Goal: Complete application form

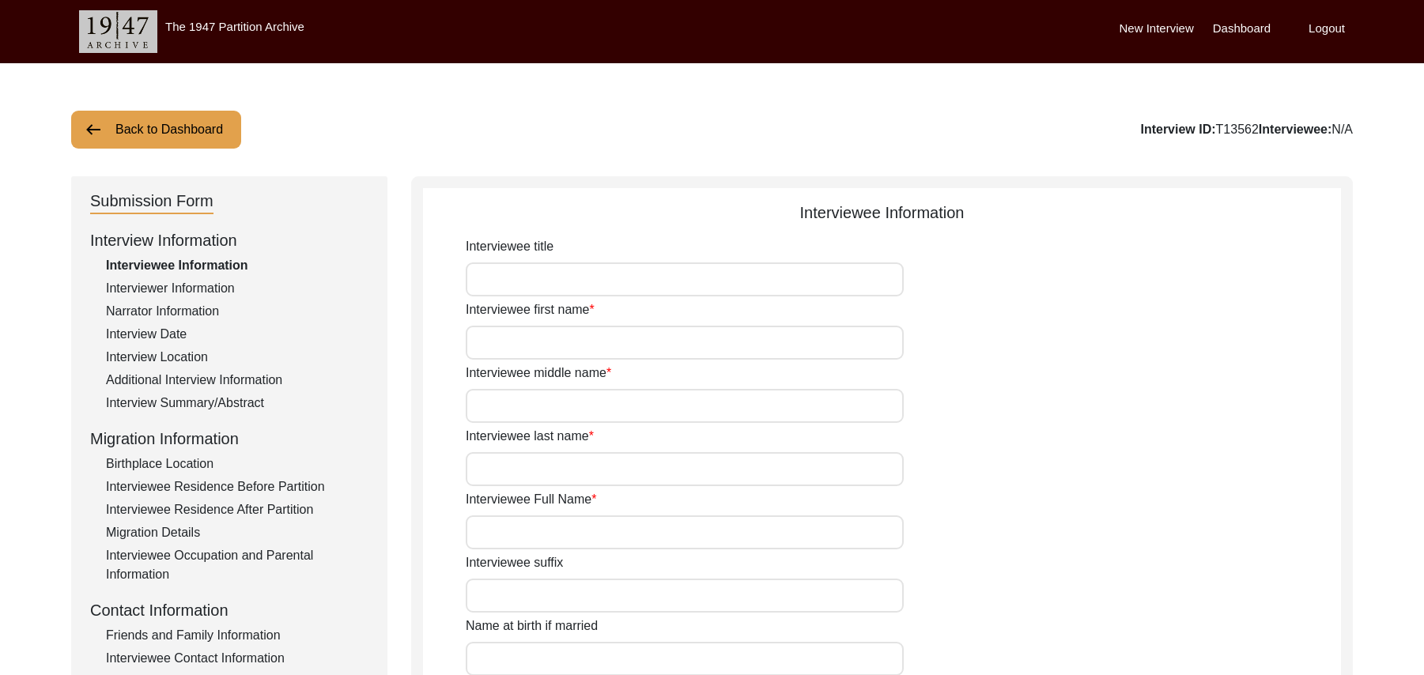
scroll to position [380, 0]
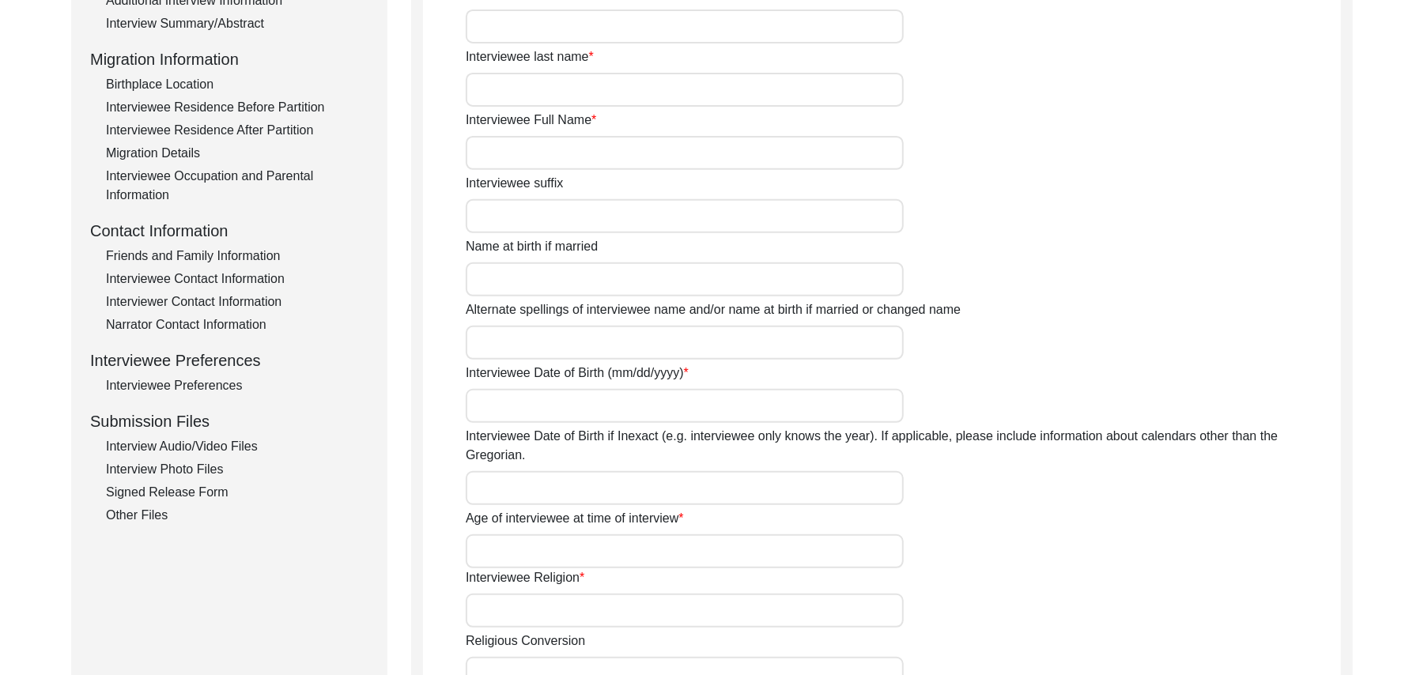
click at [248, 441] on div "Interview Audio/Video Files" at bounding box center [237, 446] width 263 height 19
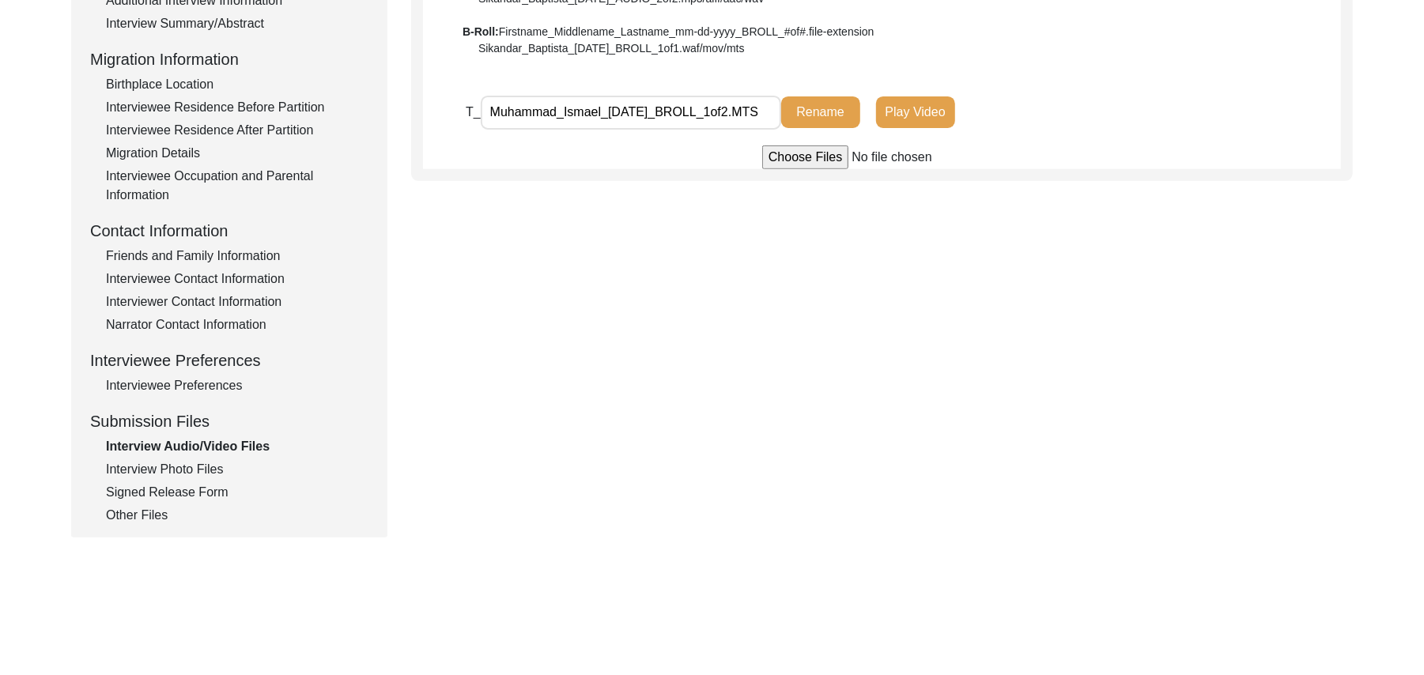
click at [782, 156] on input "file" at bounding box center [882, 158] width 240 height 24
click at [794, 153] on input "file" at bounding box center [882, 158] width 240 height 24
type input "C:\fakepath\Muhammad_Ismael_10-01-2025_VIDEO_2of2.MTS"
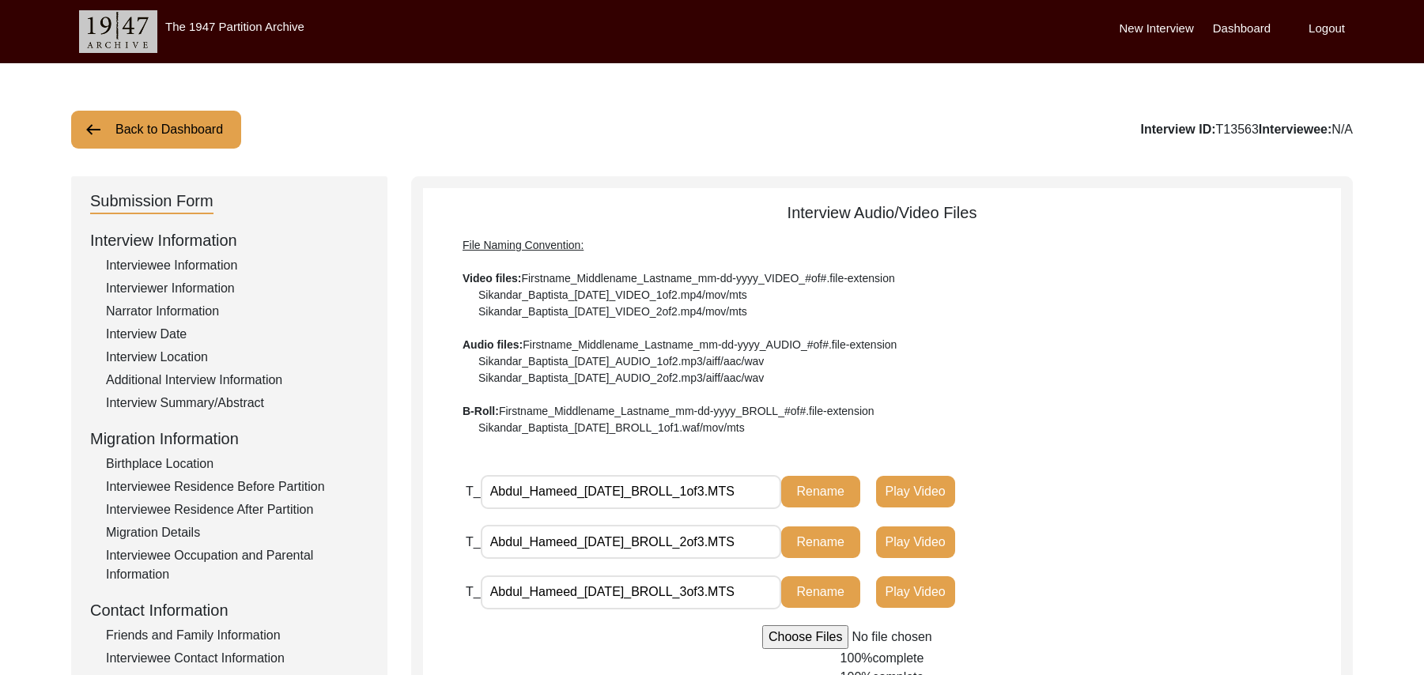
scroll to position [408, 0]
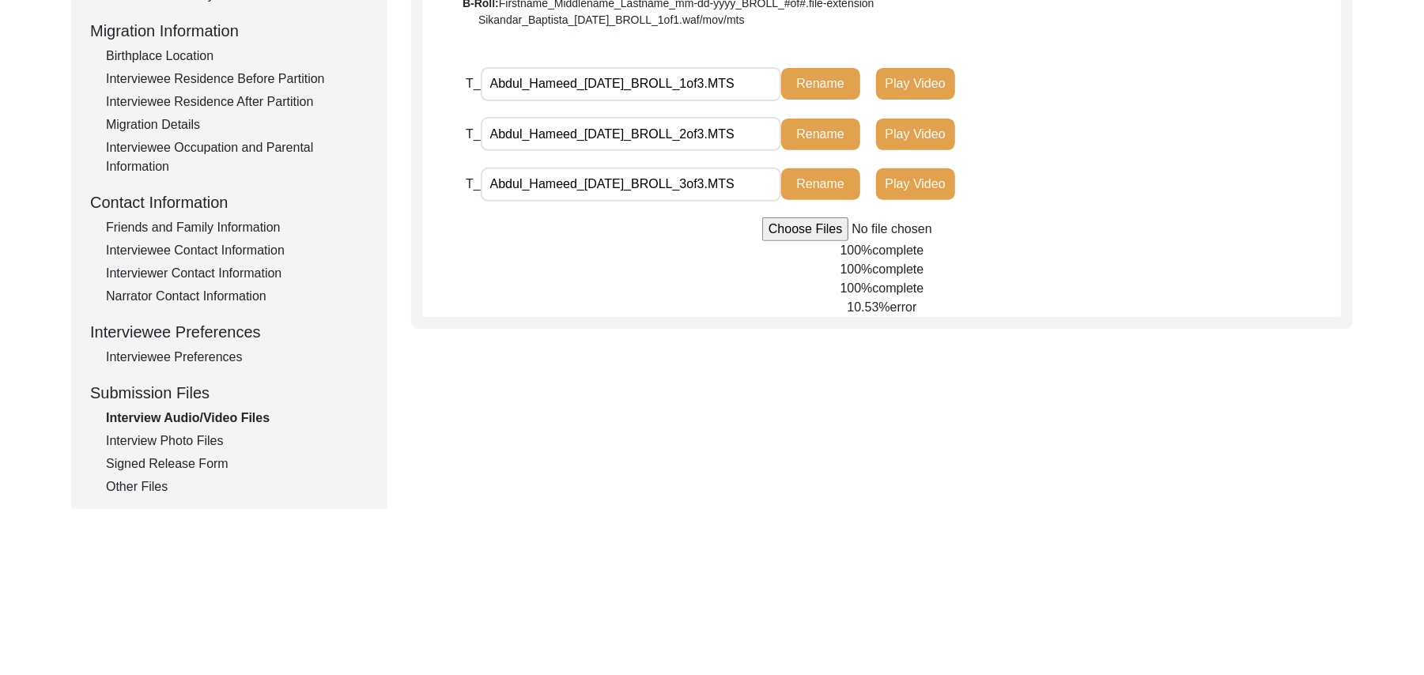
drag, startPoint x: 0, startPoint y: 0, endPoint x: 823, endPoint y: 229, distance: 853.7
click at [823, 229] on input "file" at bounding box center [882, 229] width 240 height 24
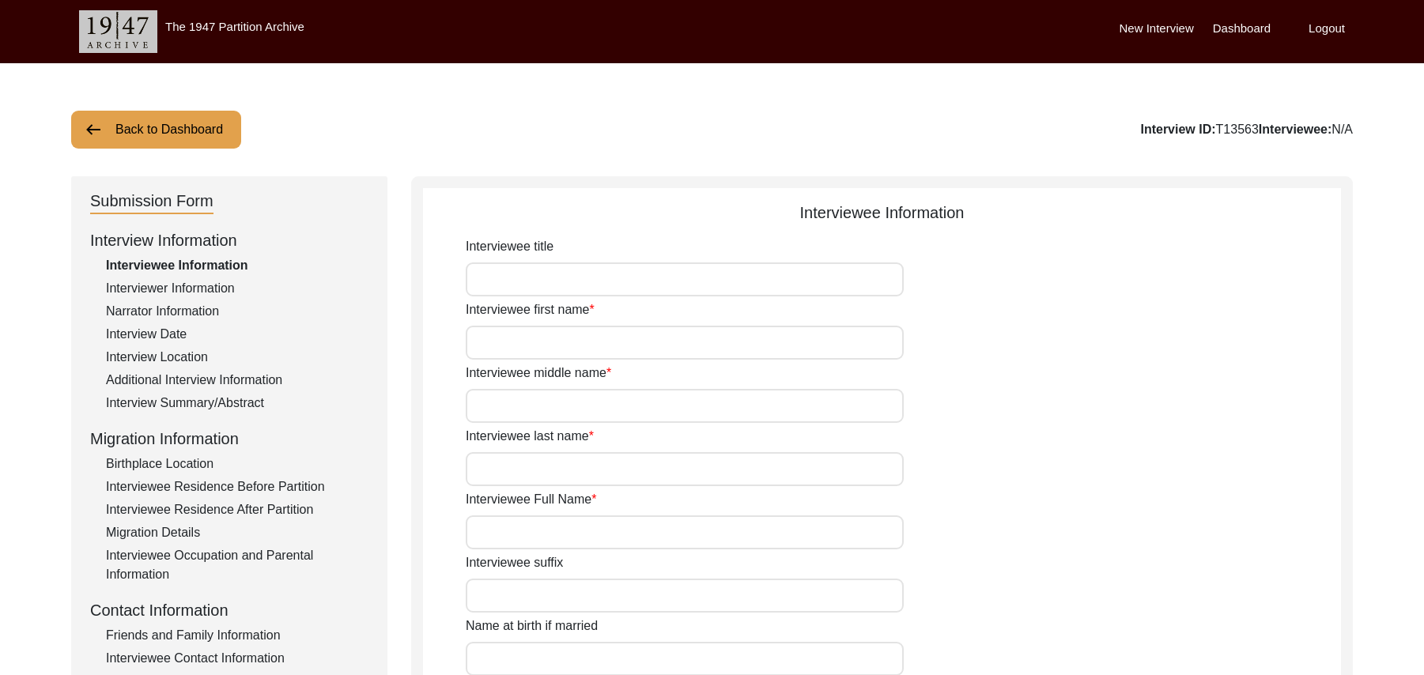
scroll to position [406, 0]
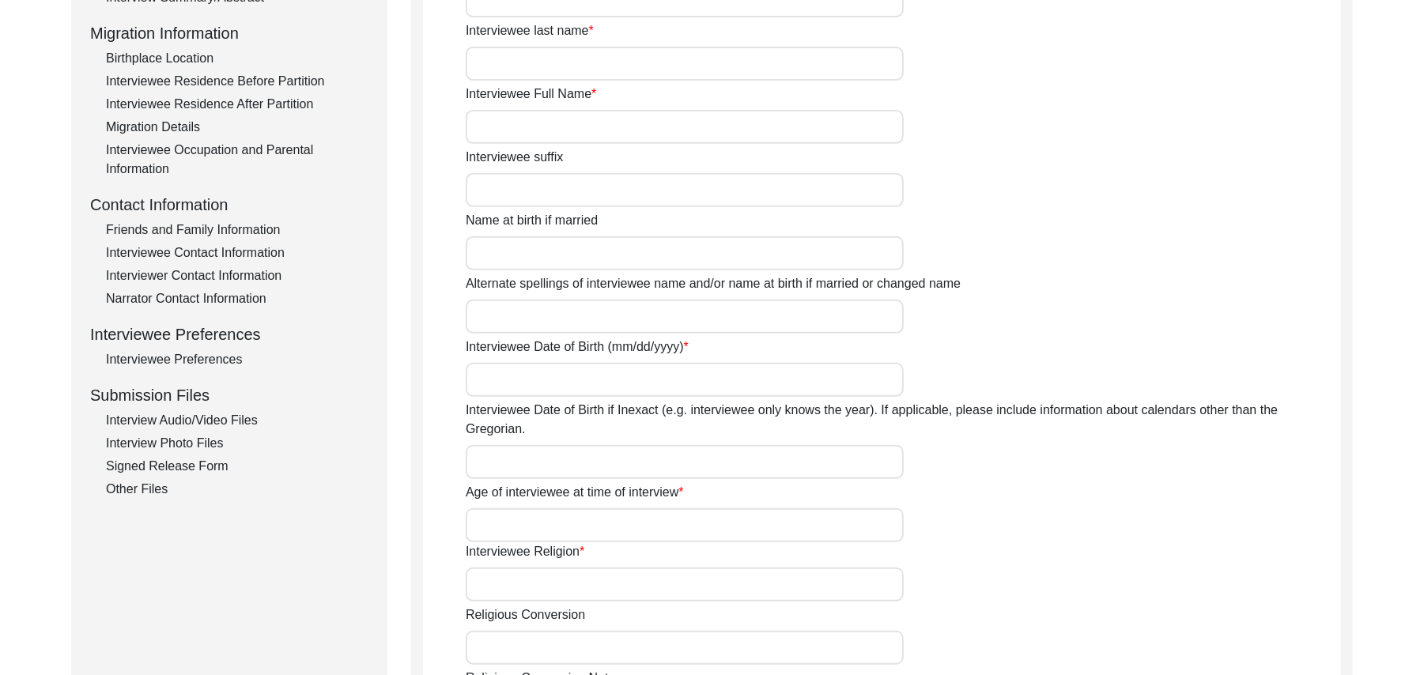
click at [240, 422] on div "Interview Audio/Video Files" at bounding box center [237, 420] width 263 height 19
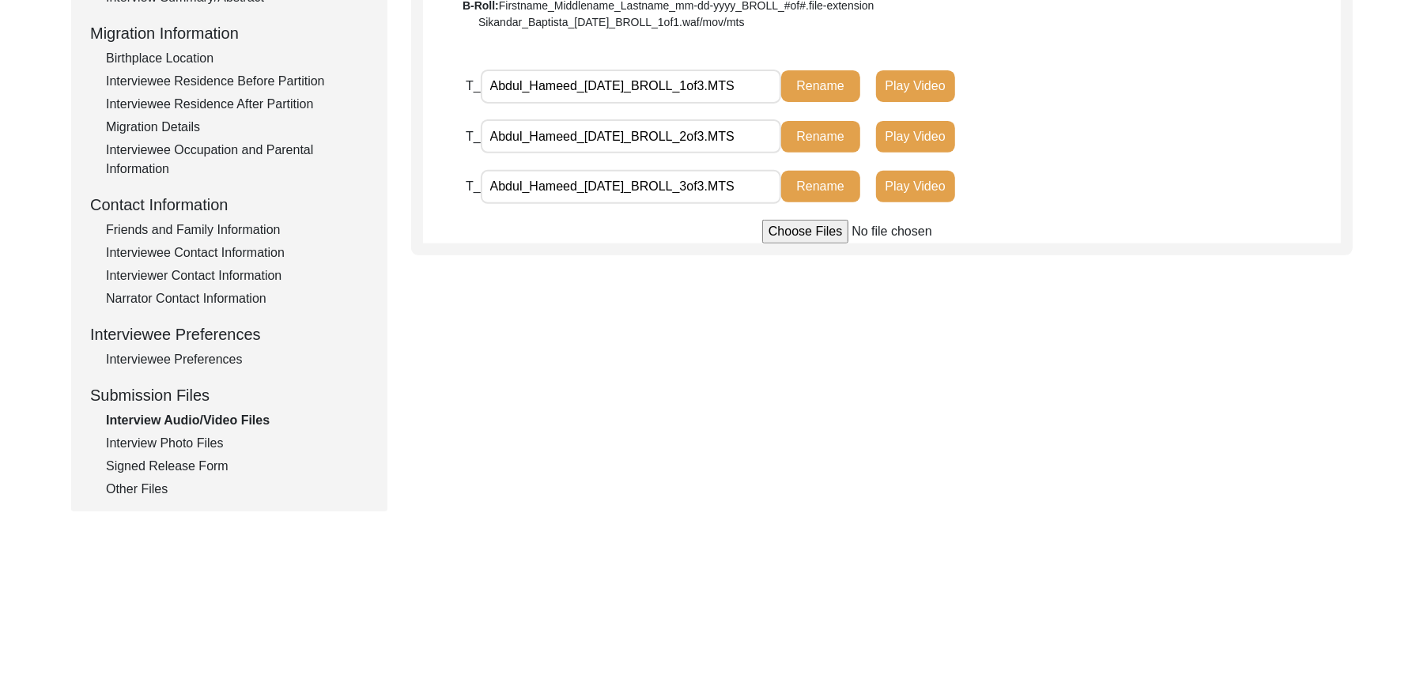
click at [804, 233] on input "file" at bounding box center [882, 232] width 240 height 24
type input "C:\fakepath\Abdul_Hameed_10-01-2025_VIDEO_3of3.MTS"
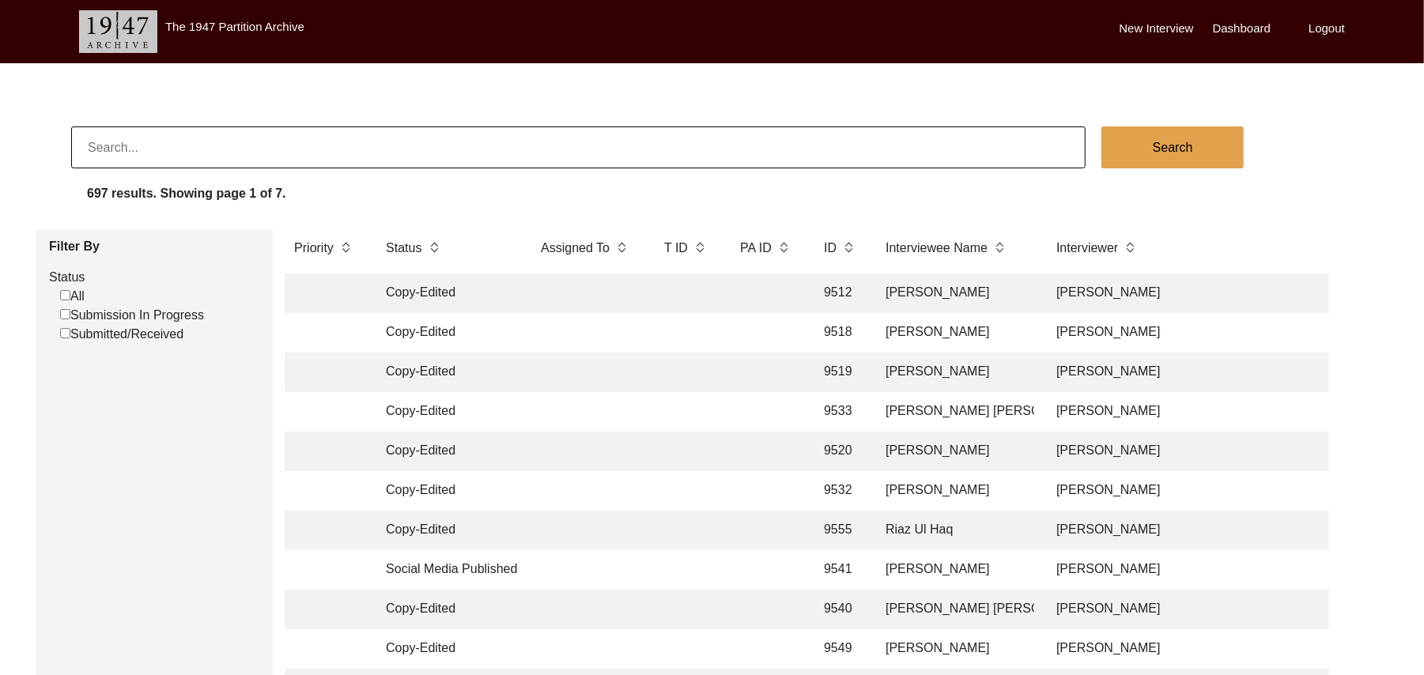
click at [64, 314] on input "Submission In Progress" at bounding box center [65, 314] width 10 height 10
checkbox input "false"
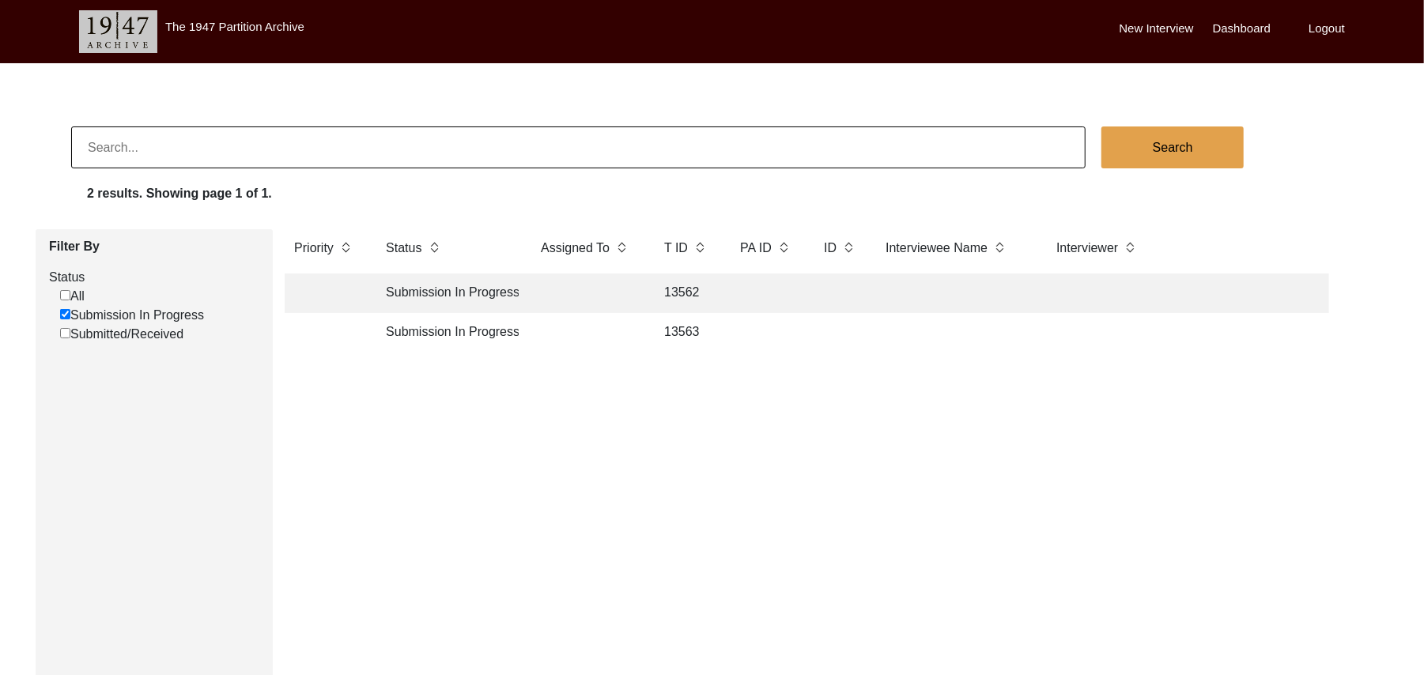
click at [681, 283] on td "13562" at bounding box center [686, 294] width 63 height 40
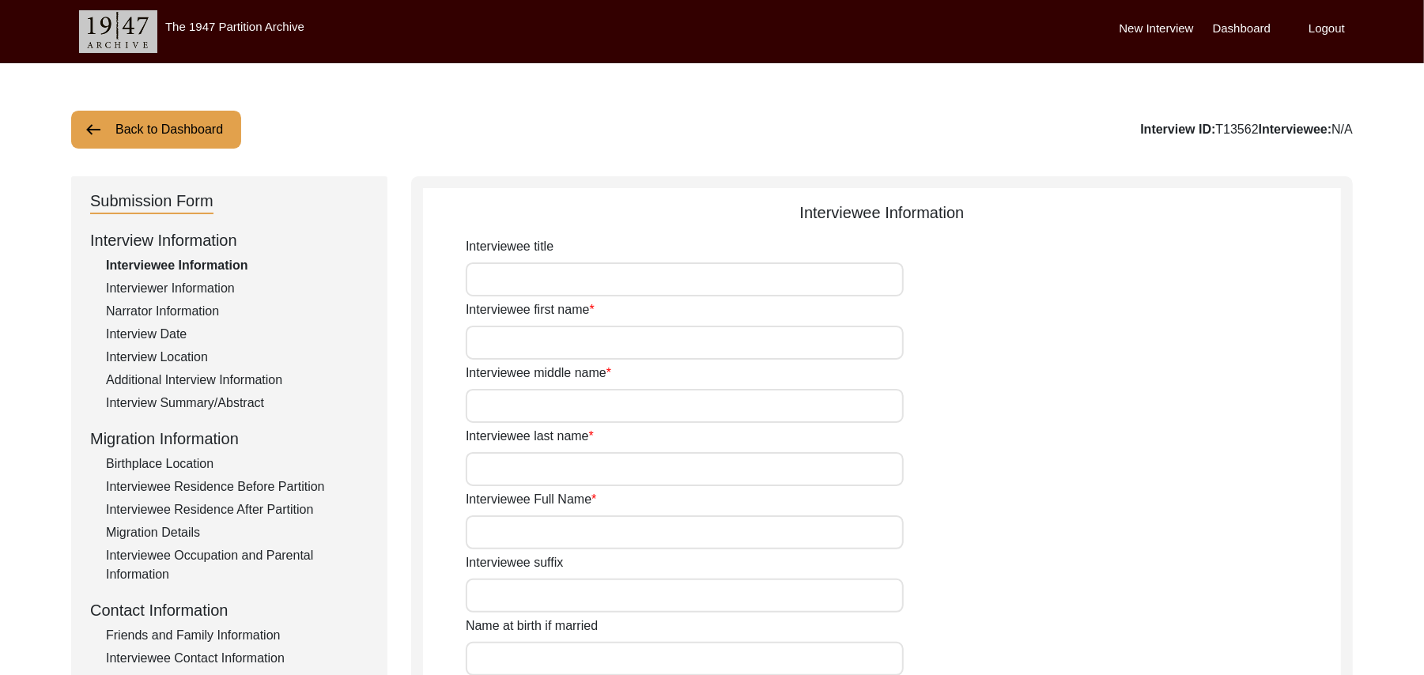
click at [649, 280] on input "Interviewee title" at bounding box center [685, 280] width 438 height 34
type input "Mr"
click at [614, 349] on input "Interviewee first name" at bounding box center [685, 343] width 438 height 34
type input "Muhammad"
click at [599, 414] on input "Interviewee middle name" at bounding box center [685, 406] width 438 height 34
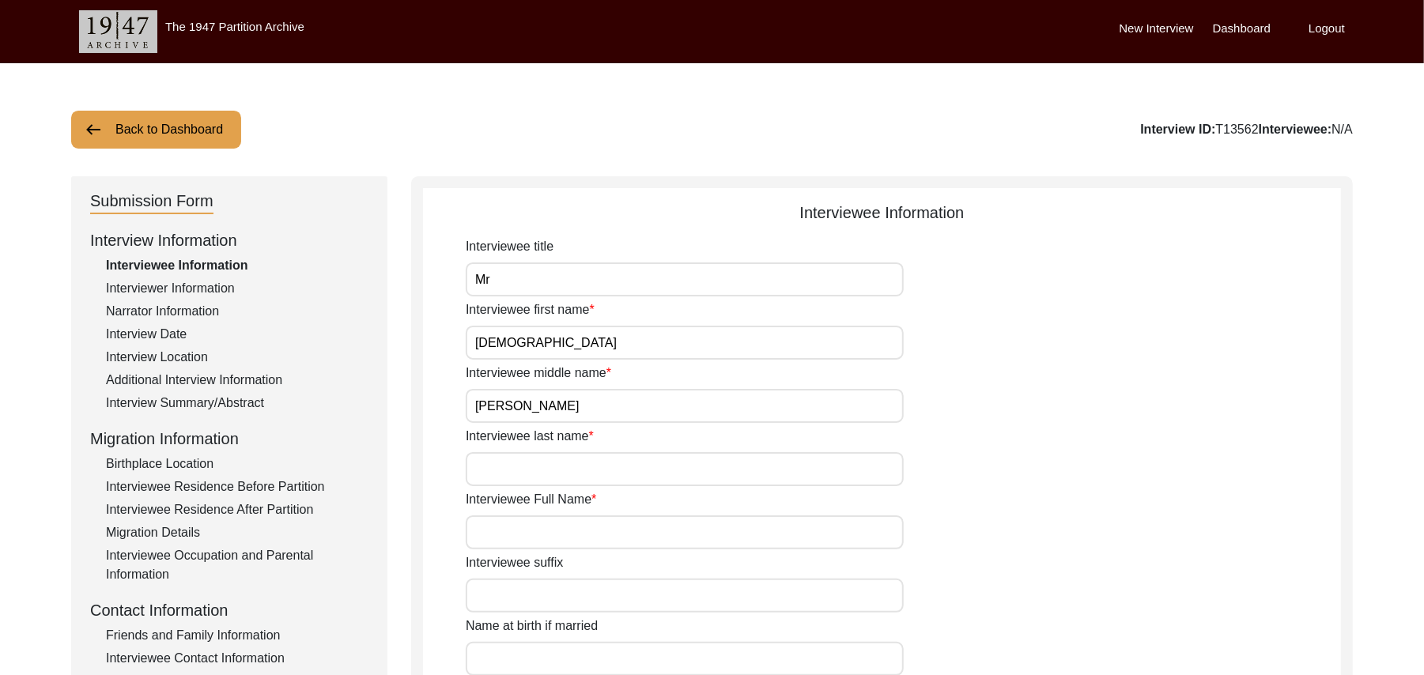
type input "Ismael"
click at [595, 475] on input "Interviewee last name" at bounding box center [685, 469] width 438 height 34
type input "N/A"
click at [569, 532] on input "Interviewee Full Name" at bounding box center [685, 533] width 438 height 34
type input "Muhammad Ismael"
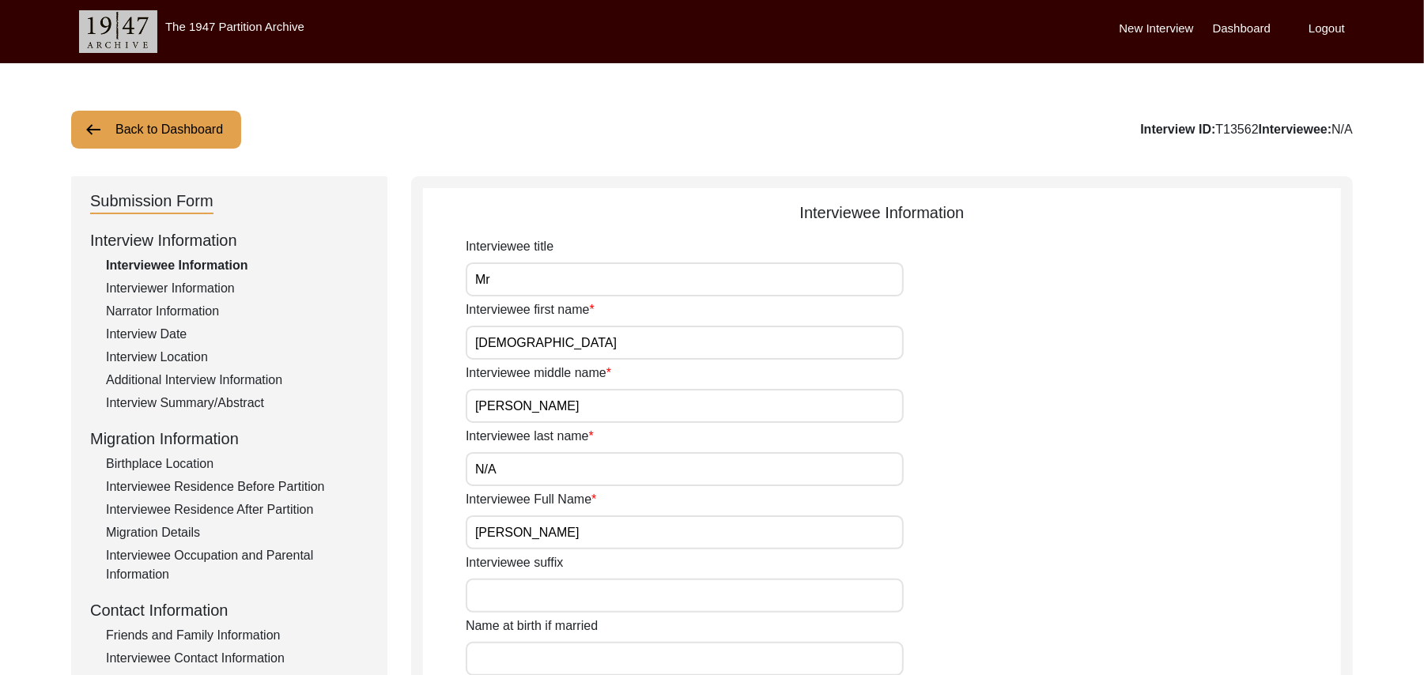
click at [555, 588] on input "Interviewee suffix" at bounding box center [685, 596] width 438 height 34
paste input "N/A"
type input "N/A"
click at [551, 660] on input "Name at birth if married" at bounding box center [685, 659] width 438 height 34
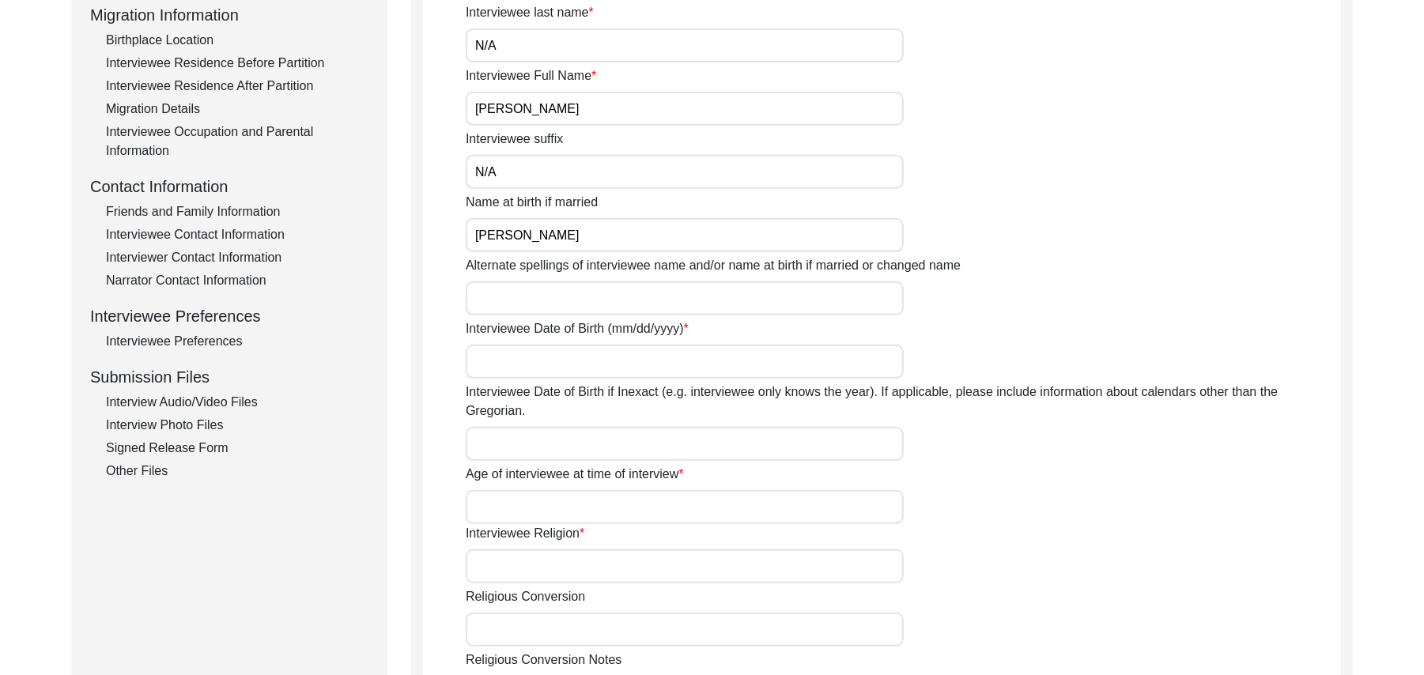
scroll to position [494, 0]
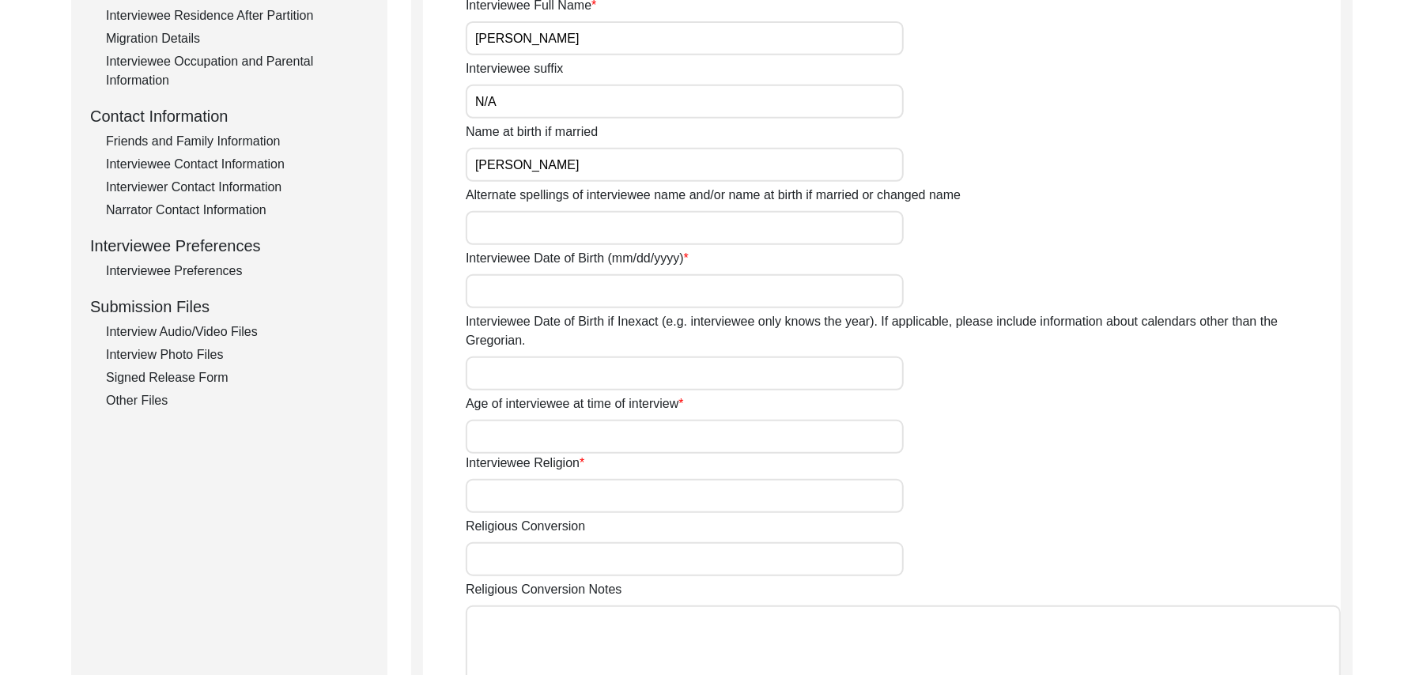
type input "Muhammad Ismael"
click at [535, 225] on input "Alternate spellings of interviewee name and/or name at birth if married or chan…" at bounding box center [685, 228] width 438 height 34
type input "Muhammad Ismael"
click at [523, 302] on input "Interviewee Date of Birth (mm/dd/yyyy)" at bounding box center [685, 291] width 438 height 34
type input "1935"
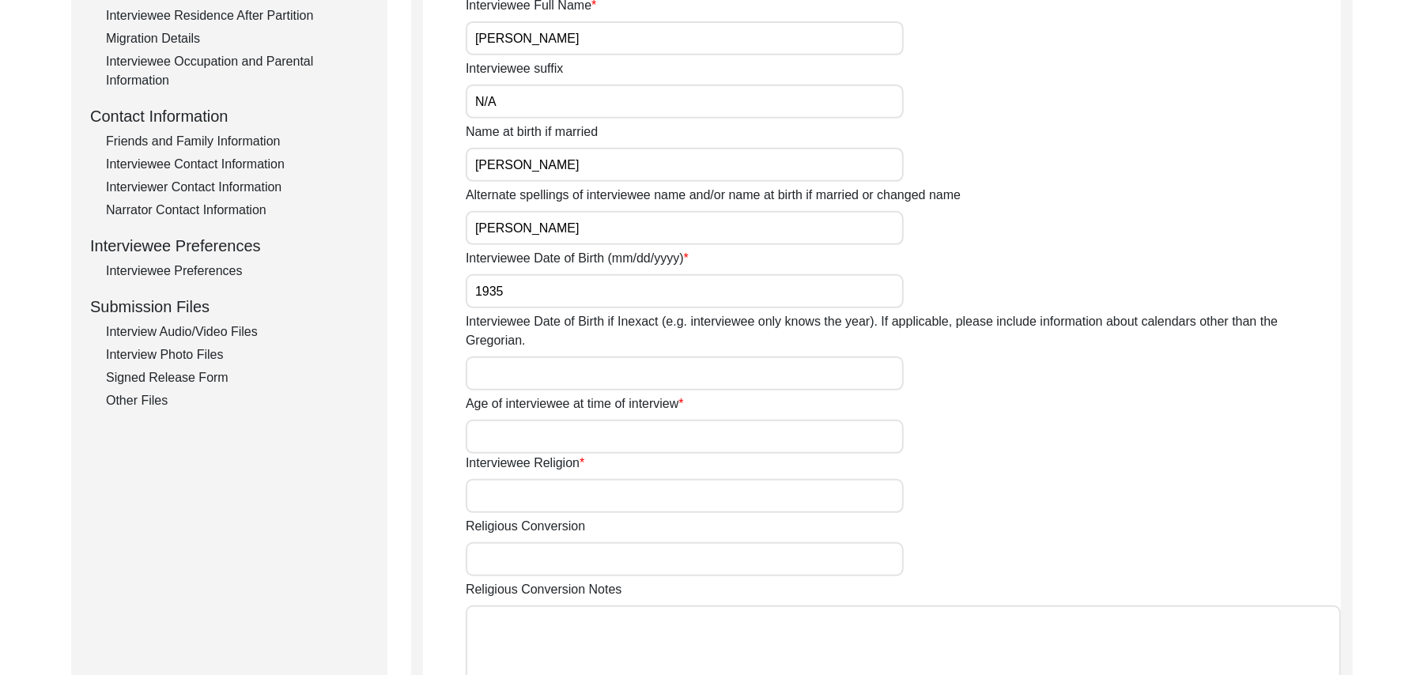
click at [520, 357] on input "Interviewee Date of Birth if Inexact (e.g. interviewee only knows the year). If…" at bounding box center [685, 374] width 438 height 34
type input "1935"
click at [511, 420] on input "Age of interviewee at time of interview" at bounding box center [685, 437] width 438 height 34
type input "90 Years"
click at [512, 486] on input "Interviewee Religion" at bounding box center [685, 496] width 438 height 34
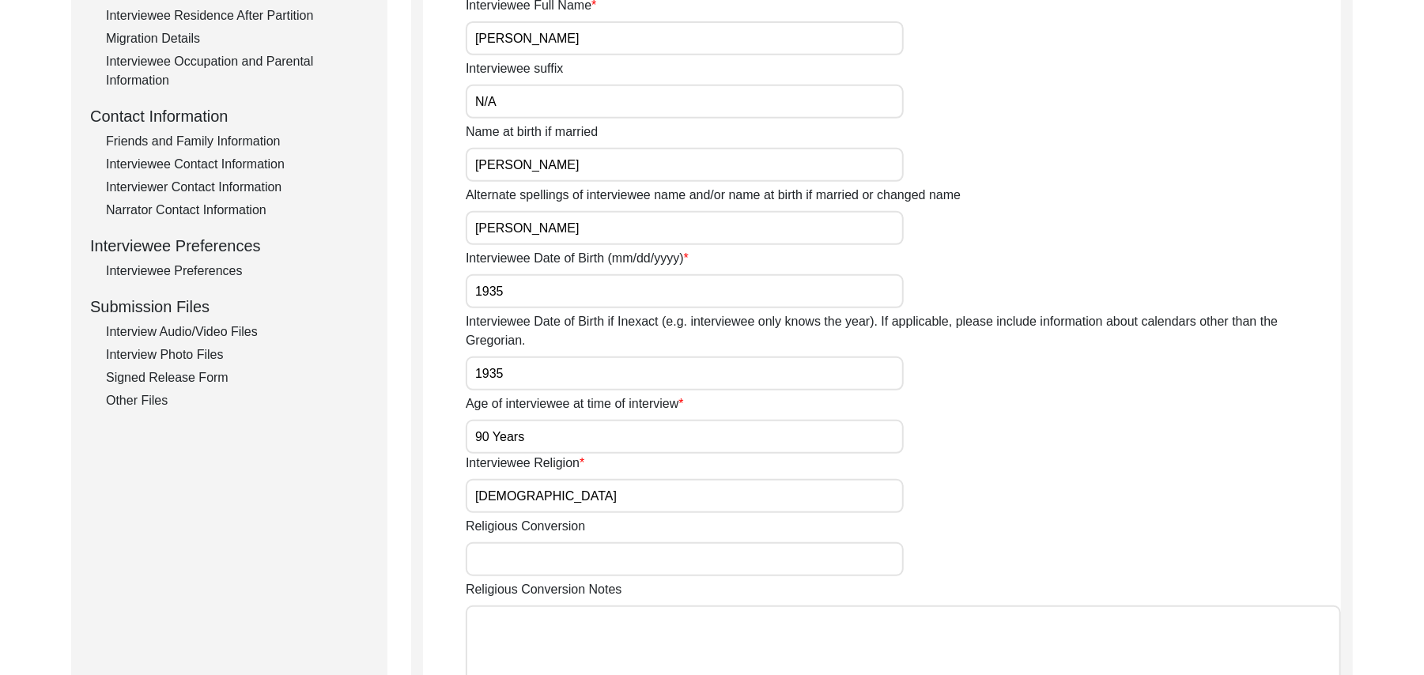
type input "Islam"
click at [512, 543] on input "Religious Conversion" at bounding box center [685, 560] width 438 height 34
paste input "N/A"
type input "N/A"
click at [529, 633] on textarea "Religious Conversion Notes" at bounding box center [904, 653] width 876 height 95
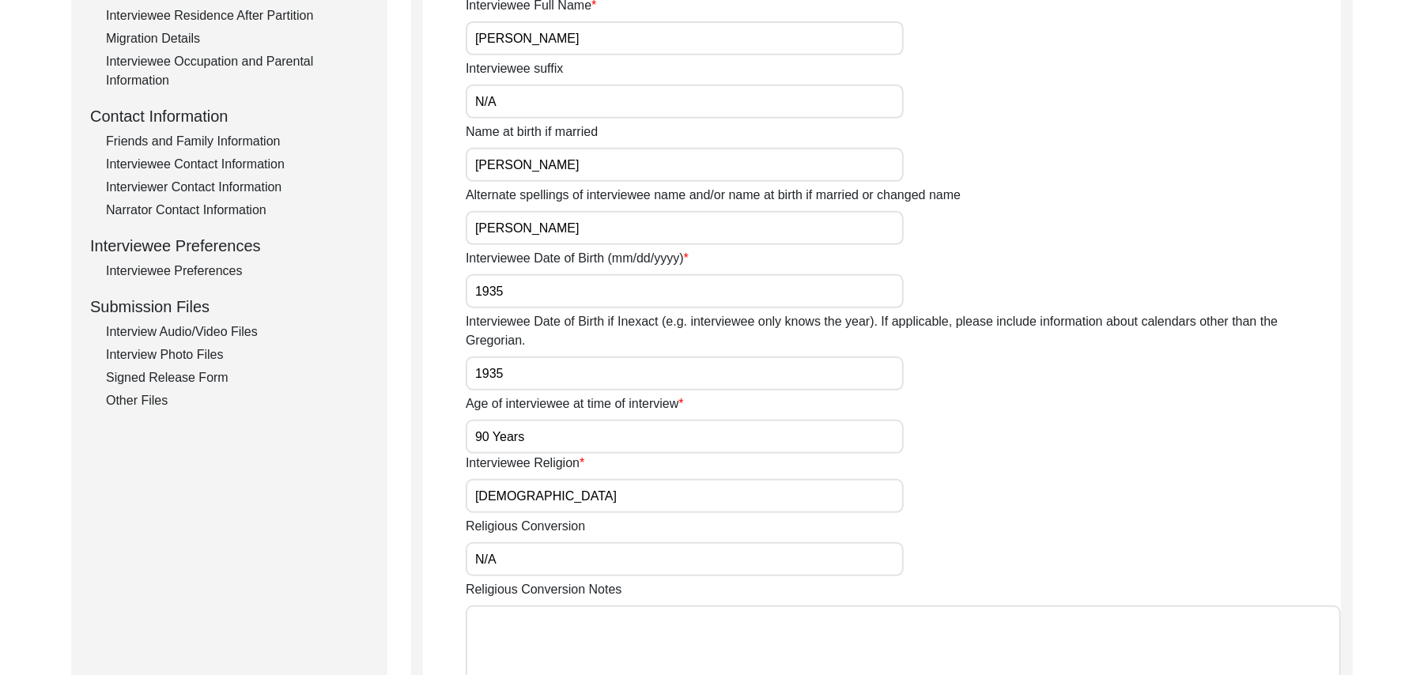
paste textarea "N/A"
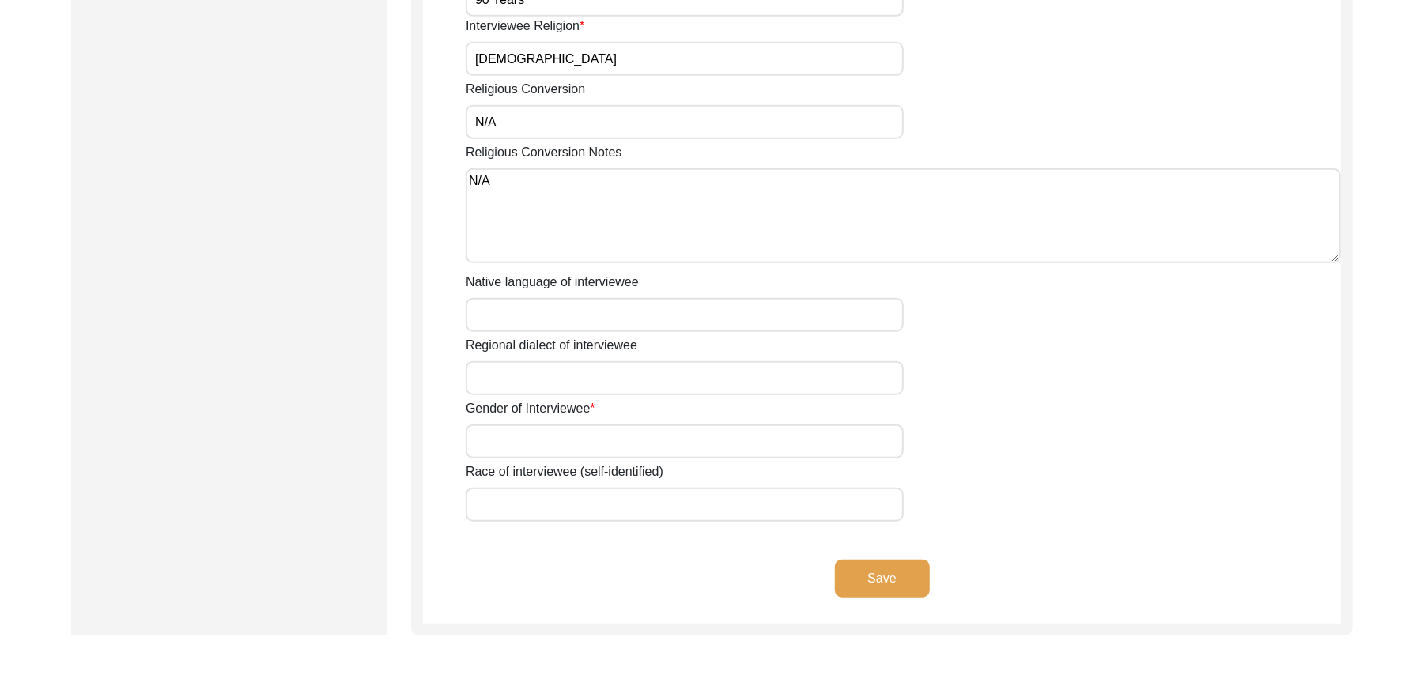
scroll to position [946, 0]
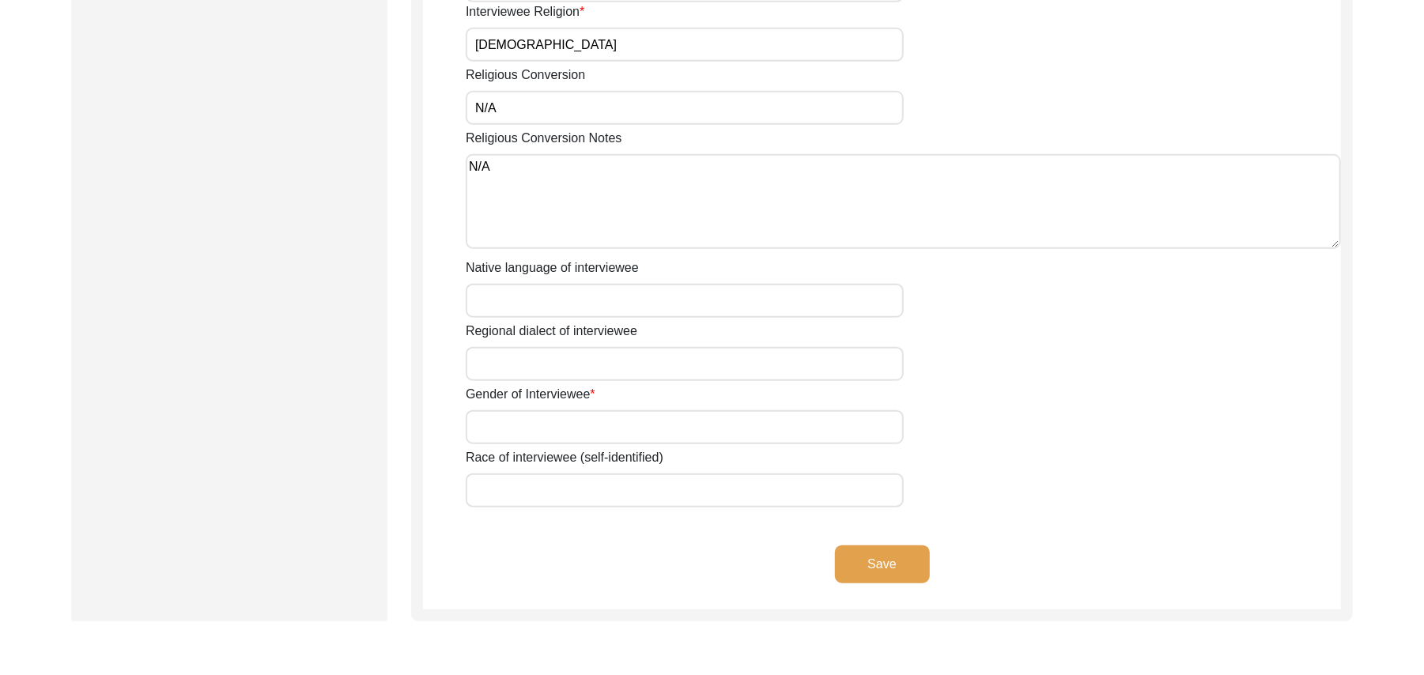
type textarea "N/A"
click at [770, 286] on input "Native language of interviewee" at bounding box center [685, 301] width 438 height 34
type input "Punjabi"
click at [736, 348] on input "Regional dialect of interviewee" at bounding box center [685, 364] width 438 height 34
type input "Malwai"
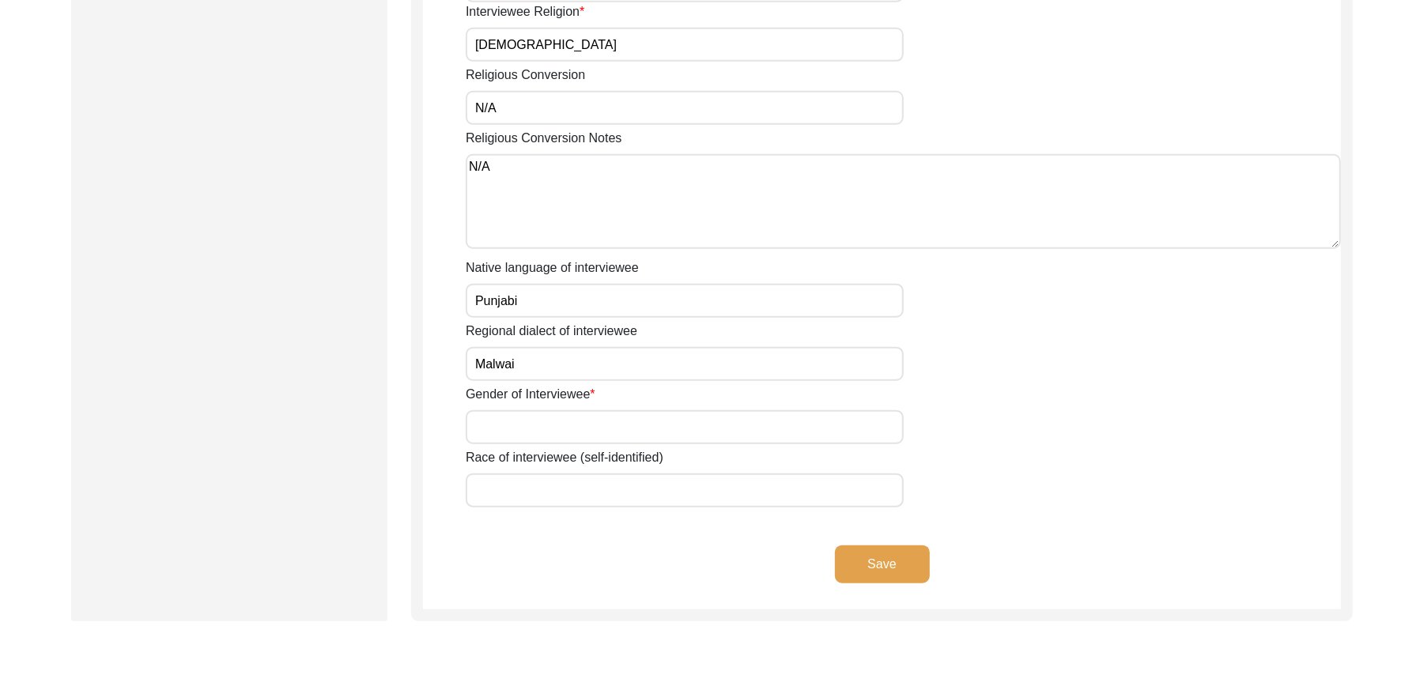
click at [687, 410] on input "Gender of Interviewee" at bounding box center [685, 427] width 438 height 34
type input "Male"
click at [656, 474] on input "Race of interviewee (self-identified)" at bounding box center [685, 491] width 438 height 34
type input "Araein"
click at [910, 546] on button "Save" at bounding box center [882, 565] width 95 height 38
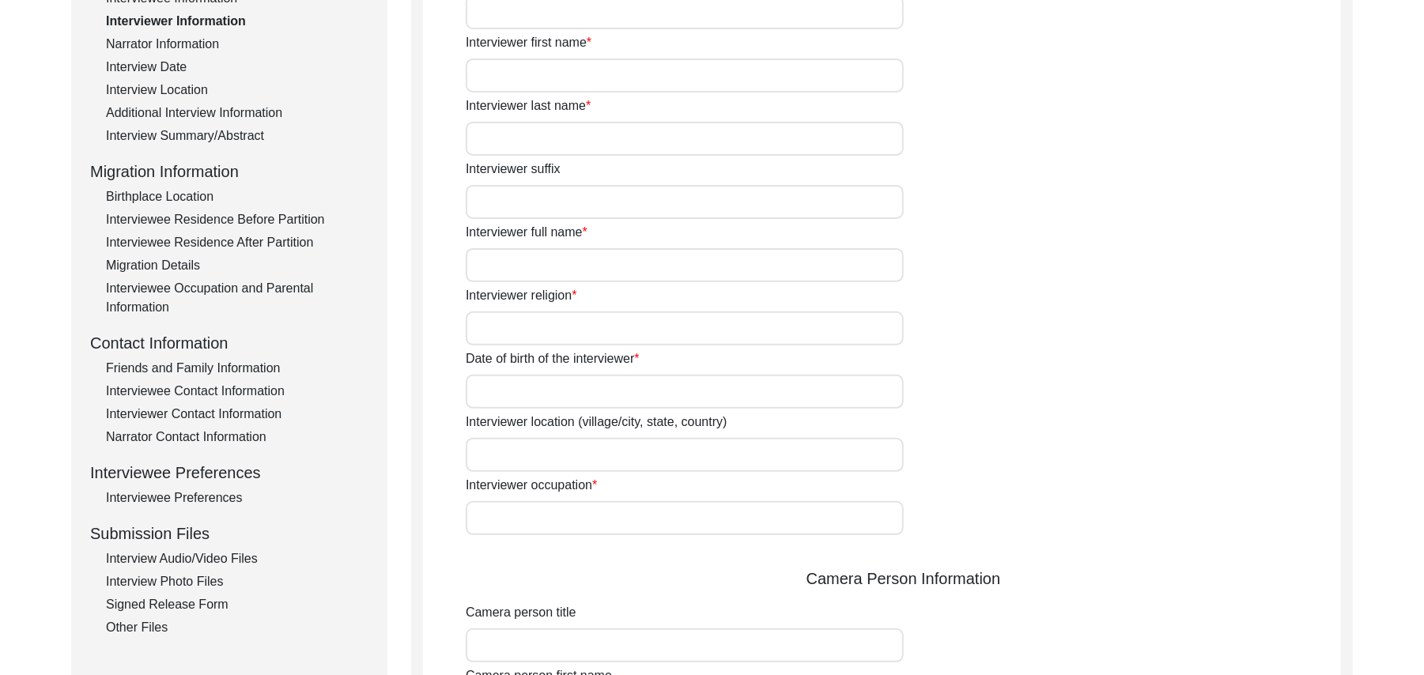
scroll to position [41, 0]
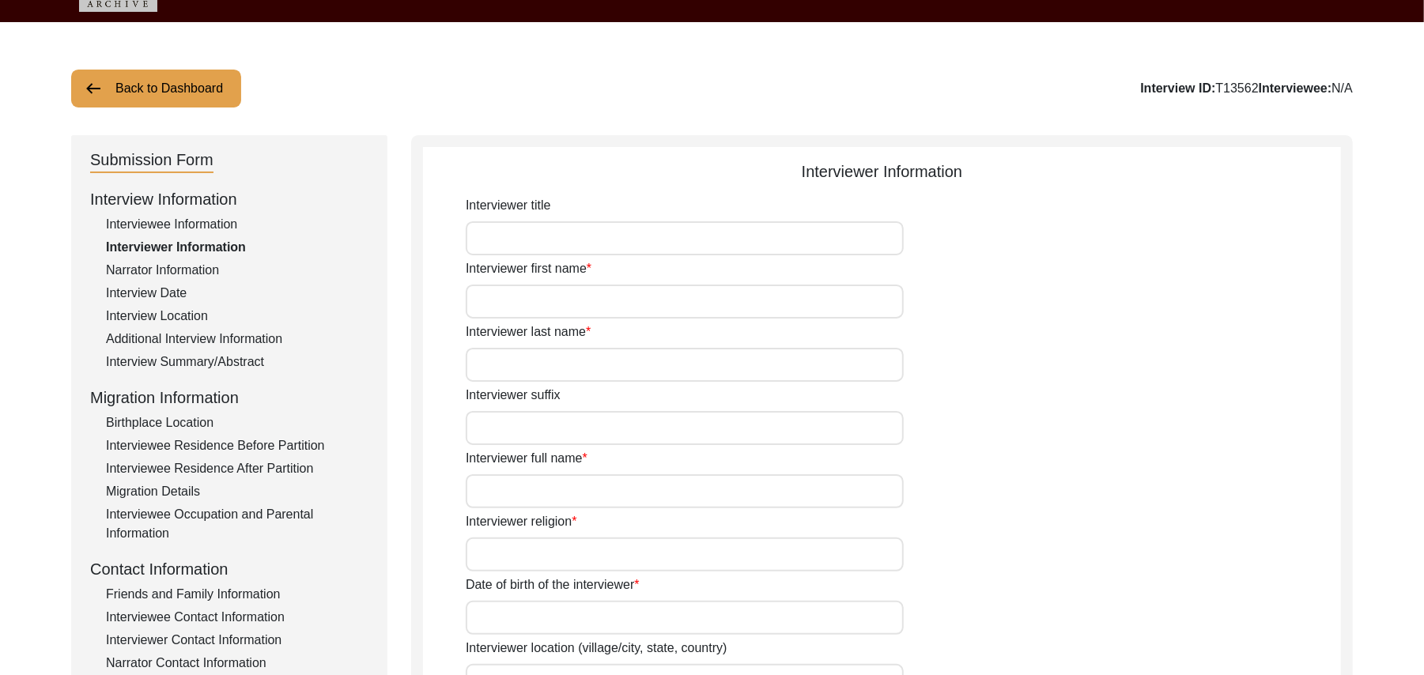
click at [704, 248] on input "Interviewer title" at bounding box center [685, 238] width 438 height 34
type input "Mr"
click at [661, 313] on input "Interviewer first name" at bounding box center [685, 302] width 438 height 34
type input "Muhammad"
click at [620, 368] on input "Interviewer last name" at bounding box center [685, 365] width 438 height 34
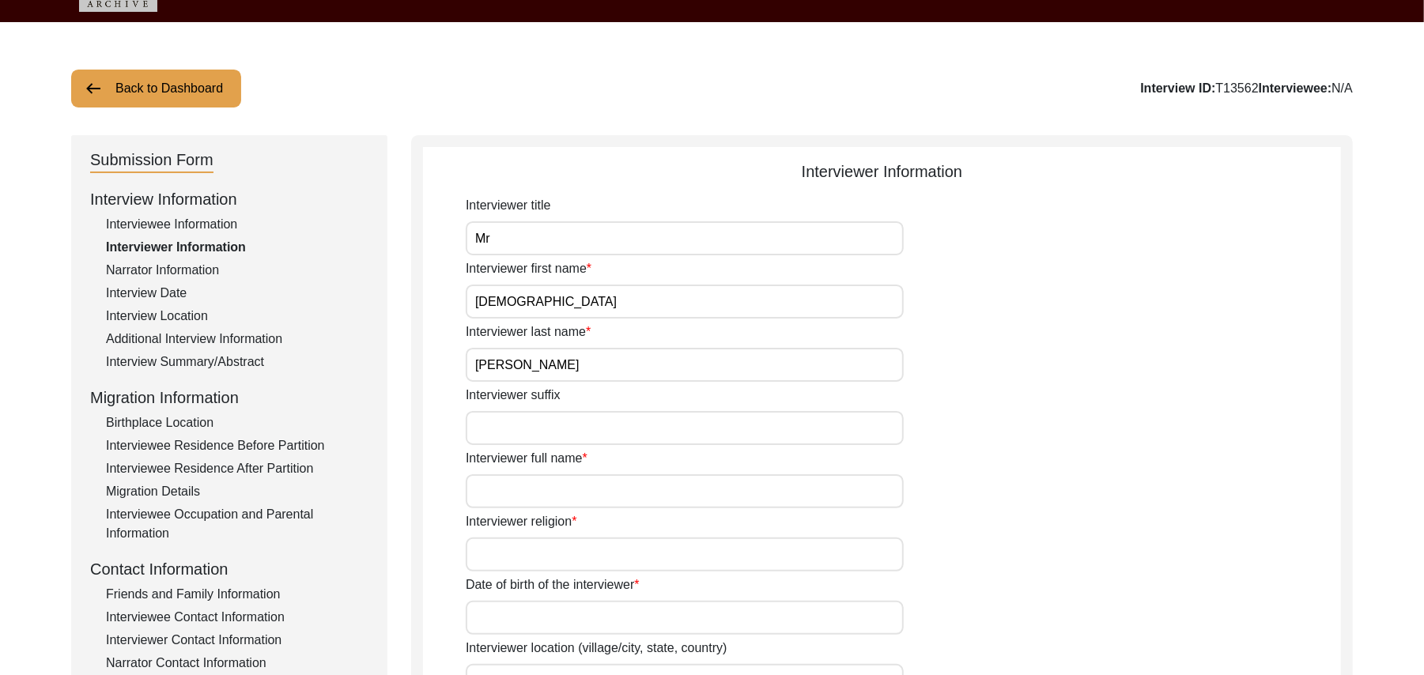
type input "Sarfraz"
click at [566, 430] on input "Interviewer suffix" at bounding box center [685, 428] width 438 height 34
paste input "N/A"
type input "N/A"
click at [554, 489] on input "Interviewer full name" at bounding box center [685, 492] width 438 height 34
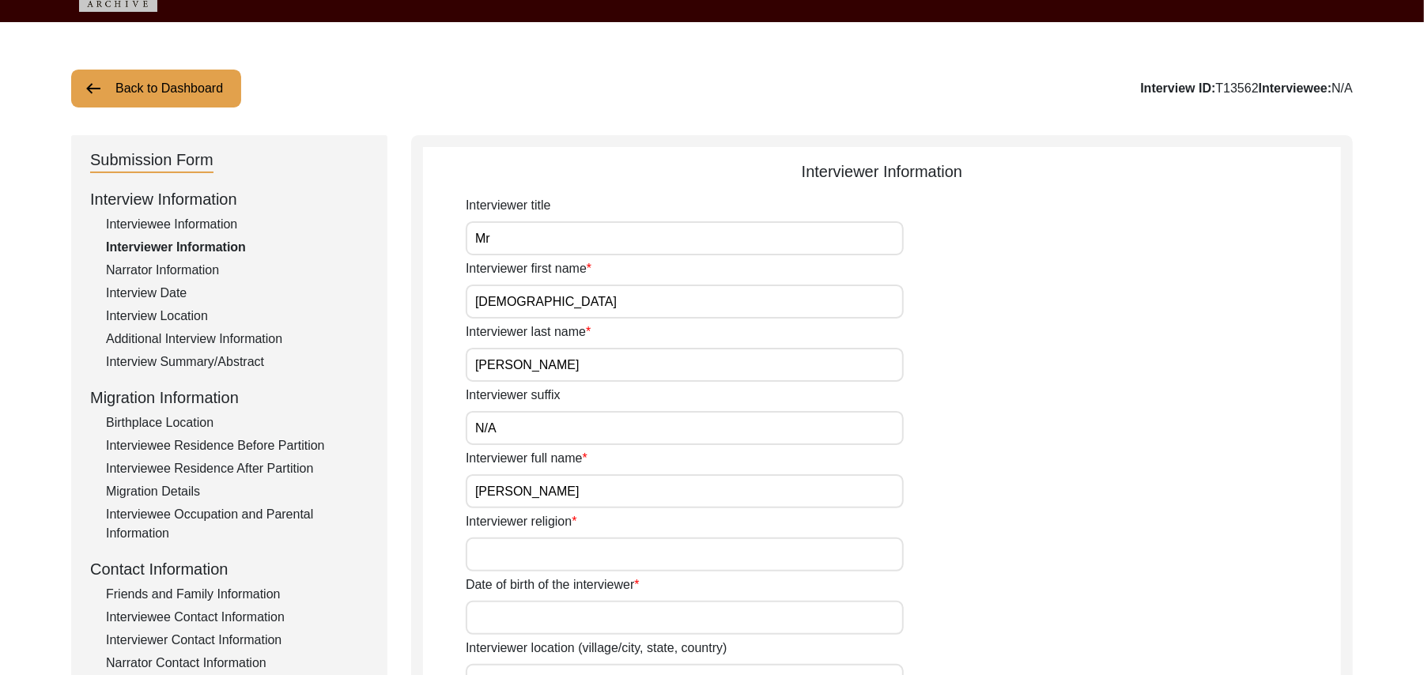
type input "Muhammad Sarfraz"
click at [541, 560] on input "Interviewer religion" at bounding box center [685, 555] width 438 height 34
type input "Islam"
click at [517, 622] on input "Date of birth of the interviewer" at bounding box center [685, 618] width 438 height 34
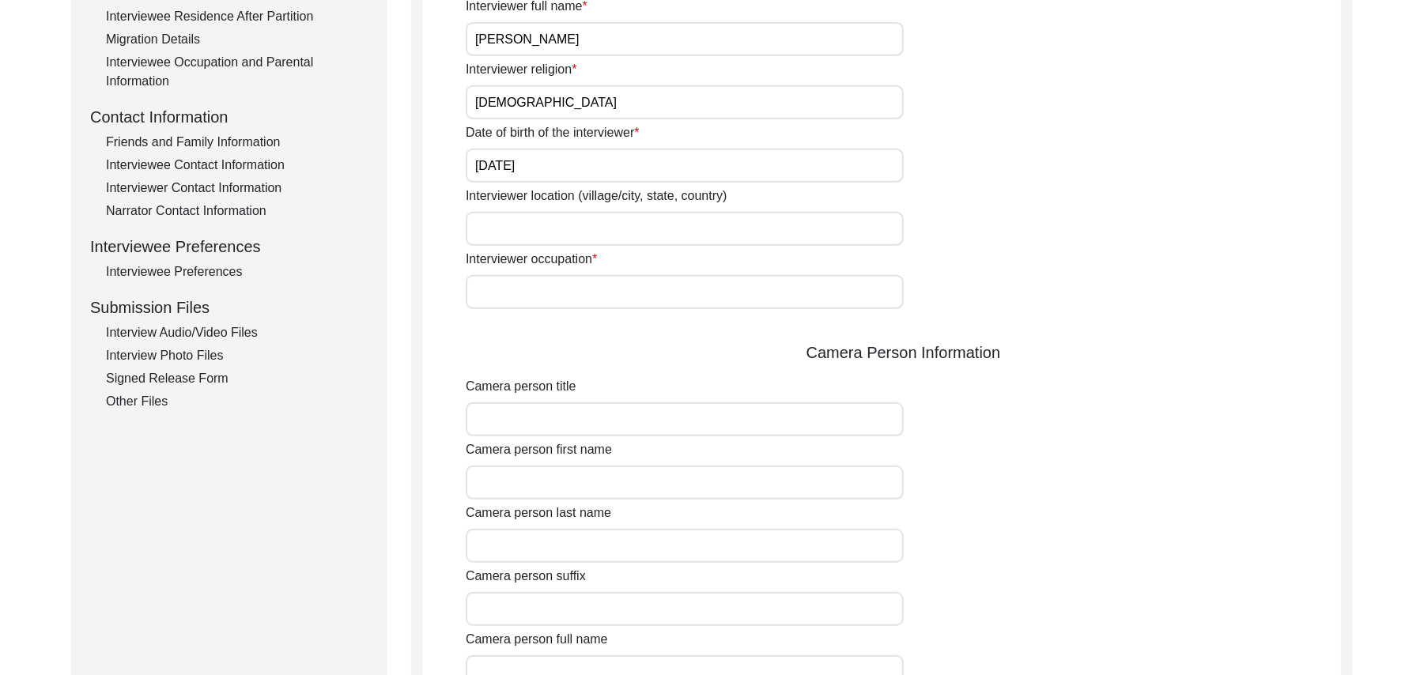
scroll to position [564, 0]
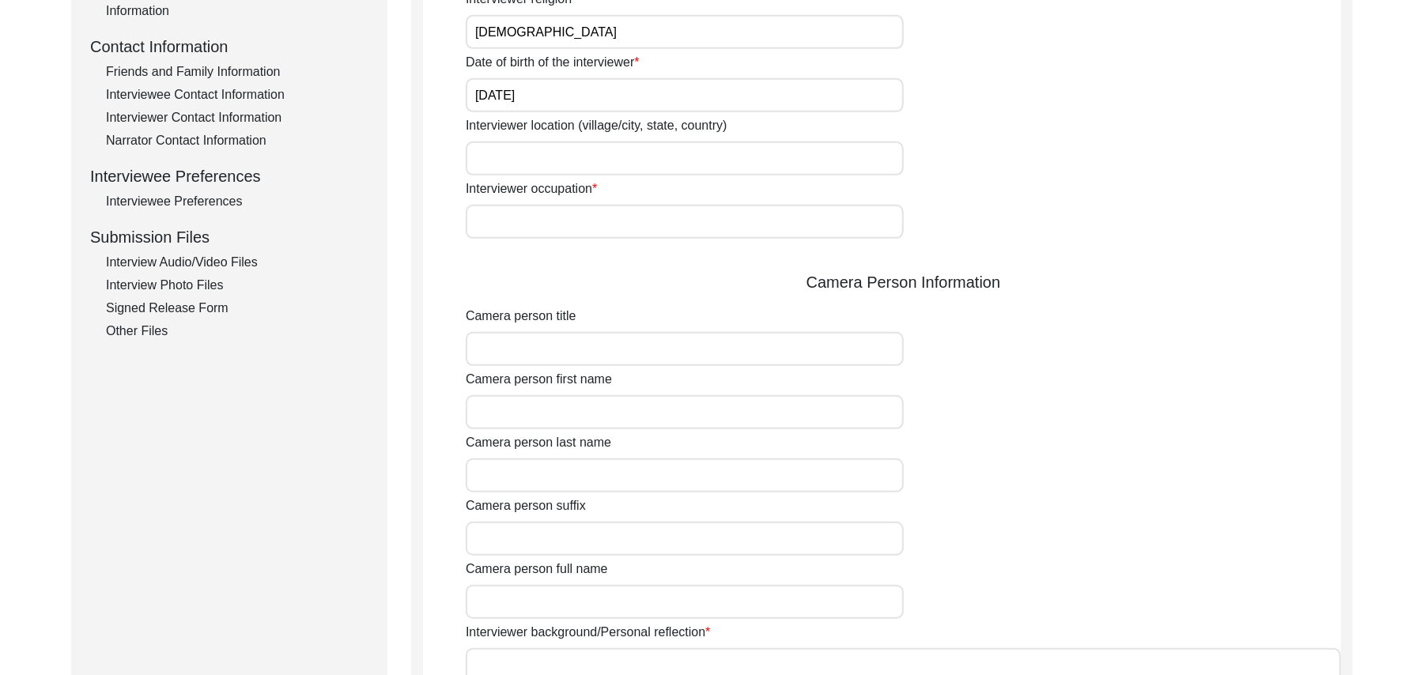
type input "10/01/1961"
click at [605, 153] on input "Interviewer location (village/city, state, country)" at bounding box center [685, 159] width 438 height 34
type input "Shorkot city, Punjab, Pakistan"
click at [586, 223] on input "Interviewer occupation" at bounding box center [685, 222] width 438 height 34
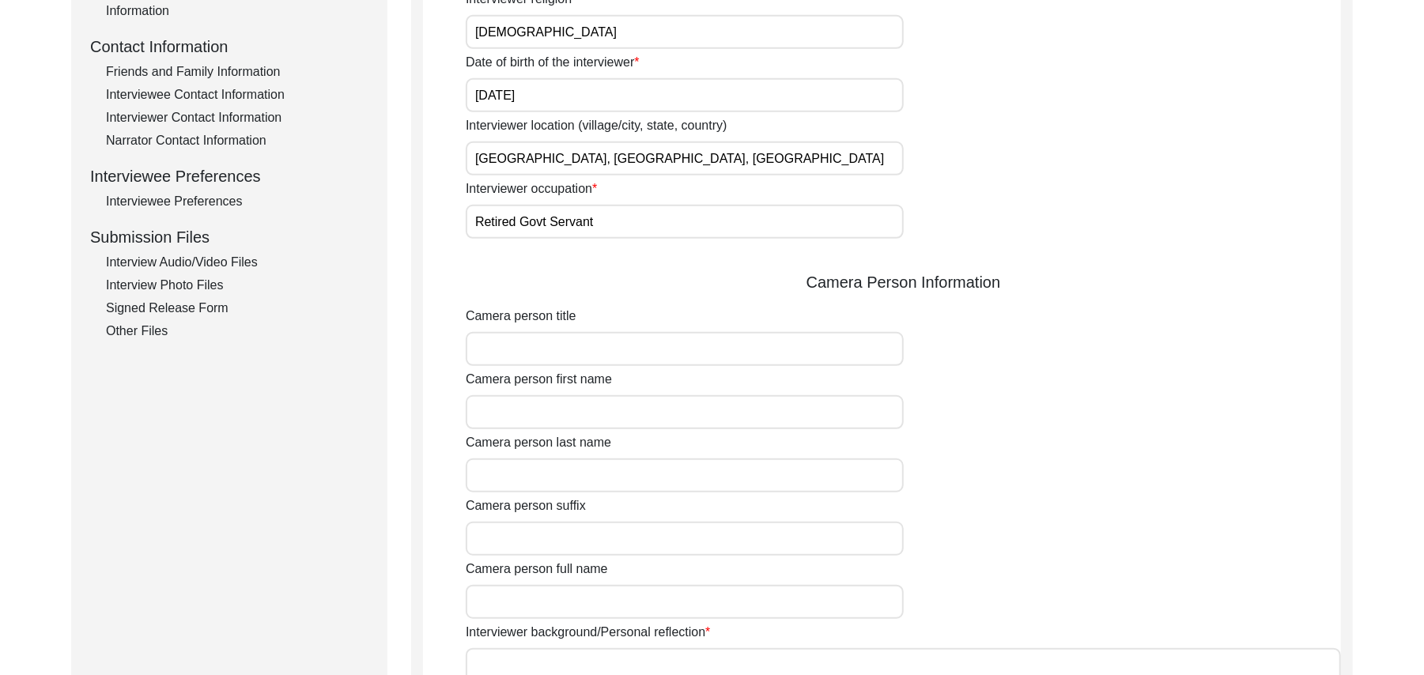
type input "Retired Govt Servant"
click at [560, 351] on input "Camera person title" at bounding box center [685, 349] width 438 height 34
type input "Mr"
click at [552, 411] on input "Camera person first name" at bounding box center [685, 412] width 438 height 34
type input "Muhammad"
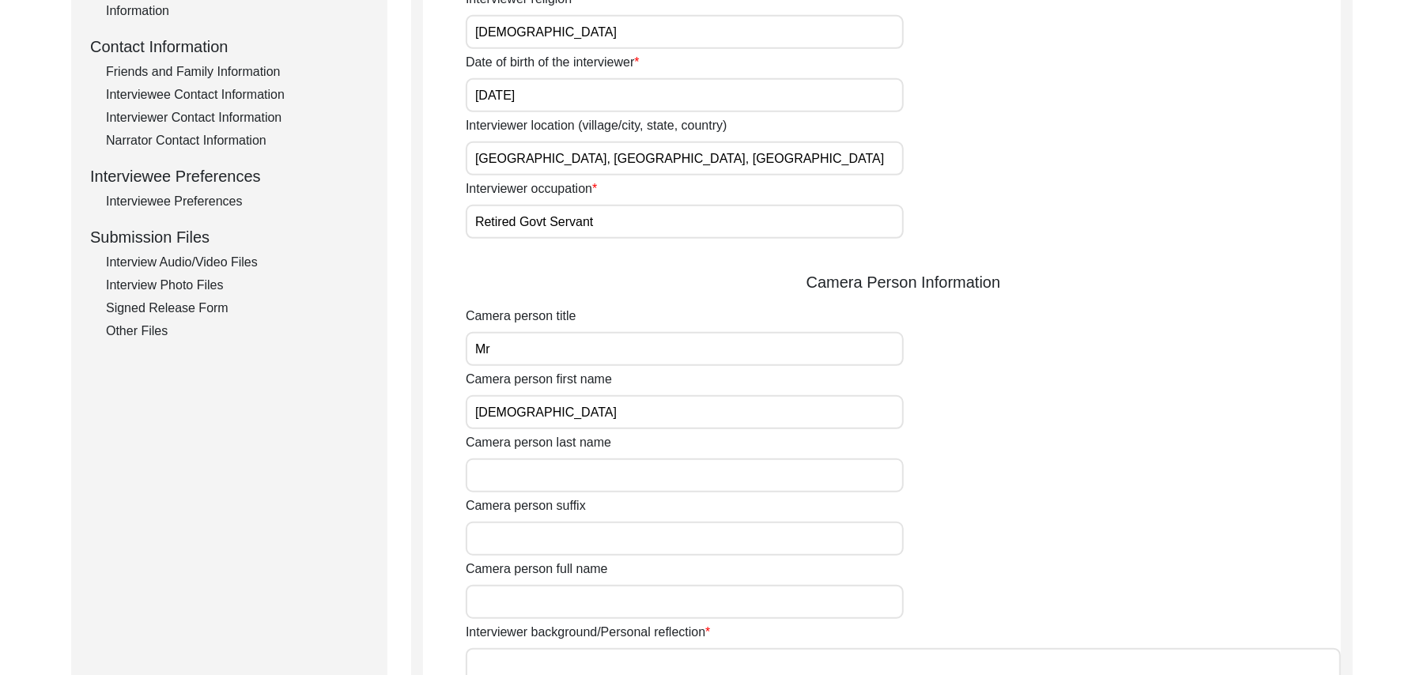
click at [544, 476] on input "Camera person last name" at bounding box center [685, 476] width 438 height 34
type input "Sarfraz"
click at [542, 546] on input "Camera person suffix" at bounding box center [685, 539] width 438 height 34
paste input "N/A"
type input "N/A"
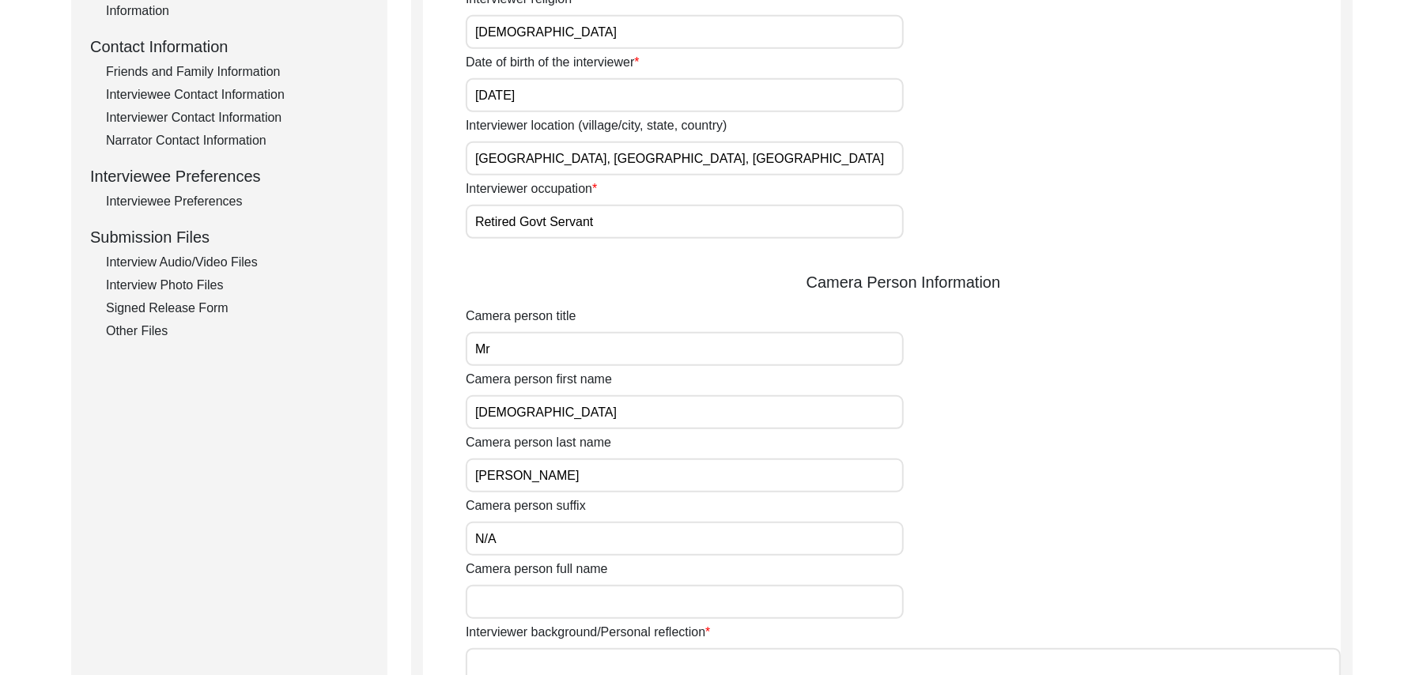
click at [558, 603] on input "Camera person full name" at bounding box center [685, 602] width 438 height 34
type input "Muhammad Sarfraz"
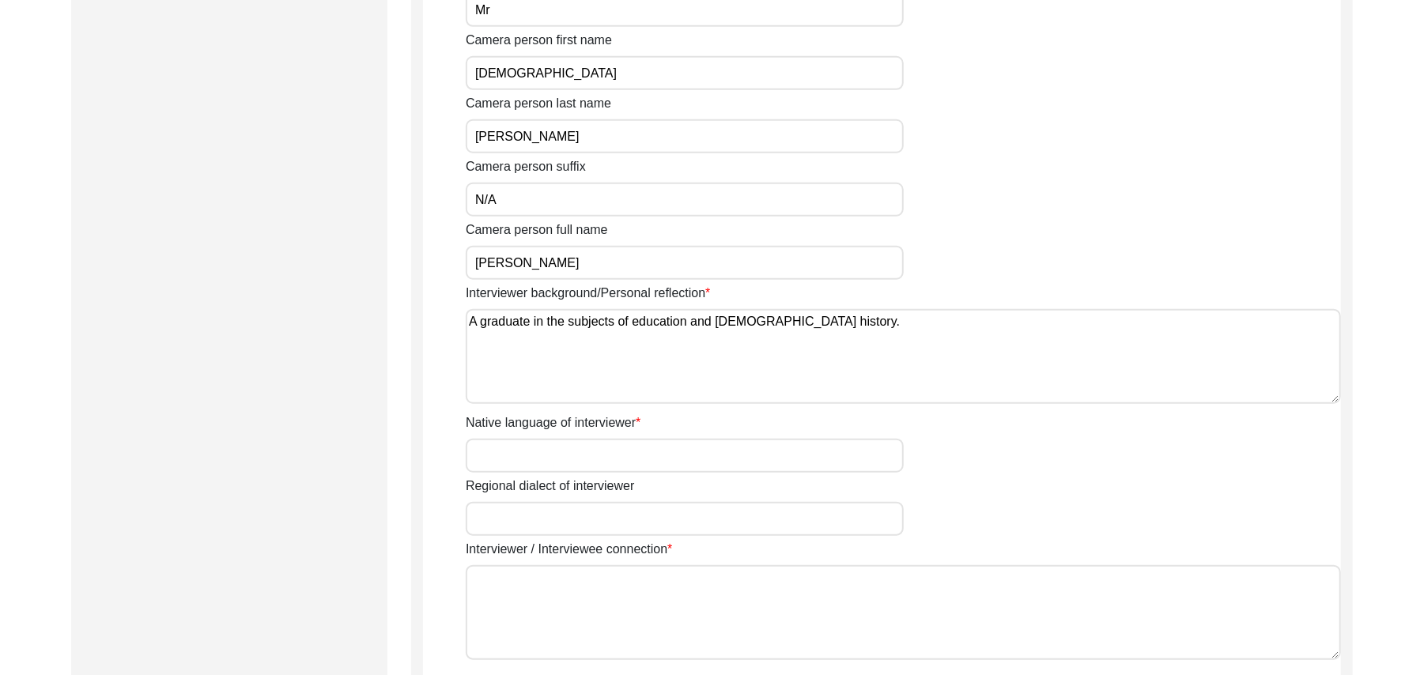
scroll to position [988, 0]
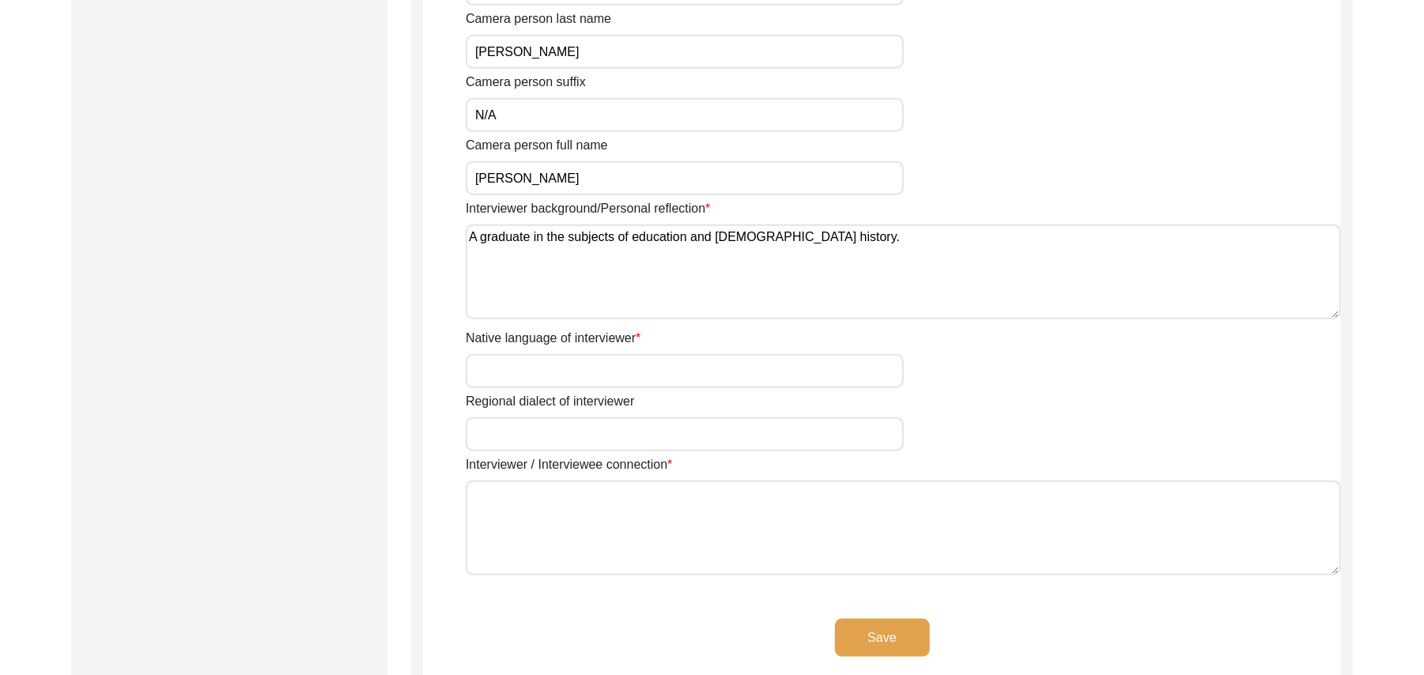
type textarea "A graduate in the subjects of education and Islamic history."
click at [675, 375] on input "Native language of interviewer" at bounding box center [685, 371] width 438 height 34
type input "Punjabi"
click at [645, 441] on input "Regional dialect of interviewer" at bounding box center [685, 435] width 438 height 34
type input "Malwai"
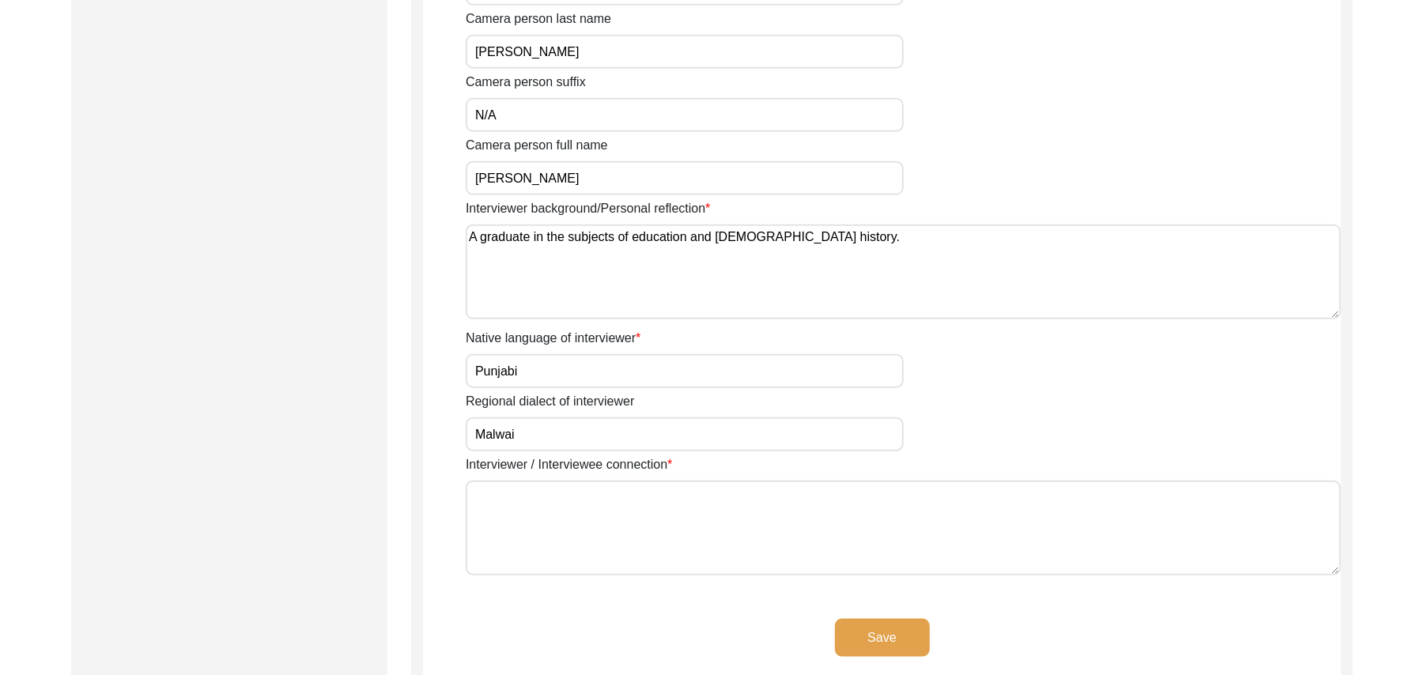
click at [620, 532] on textarea "Interviewer / Interviewee connection" at bounding box center [904, 528] width 876 height 95
paste textarea "N/A"
type textarea "N/A"
click at [906, 630] on button "Save" at bounding box center [882, 638] width 95 height 38
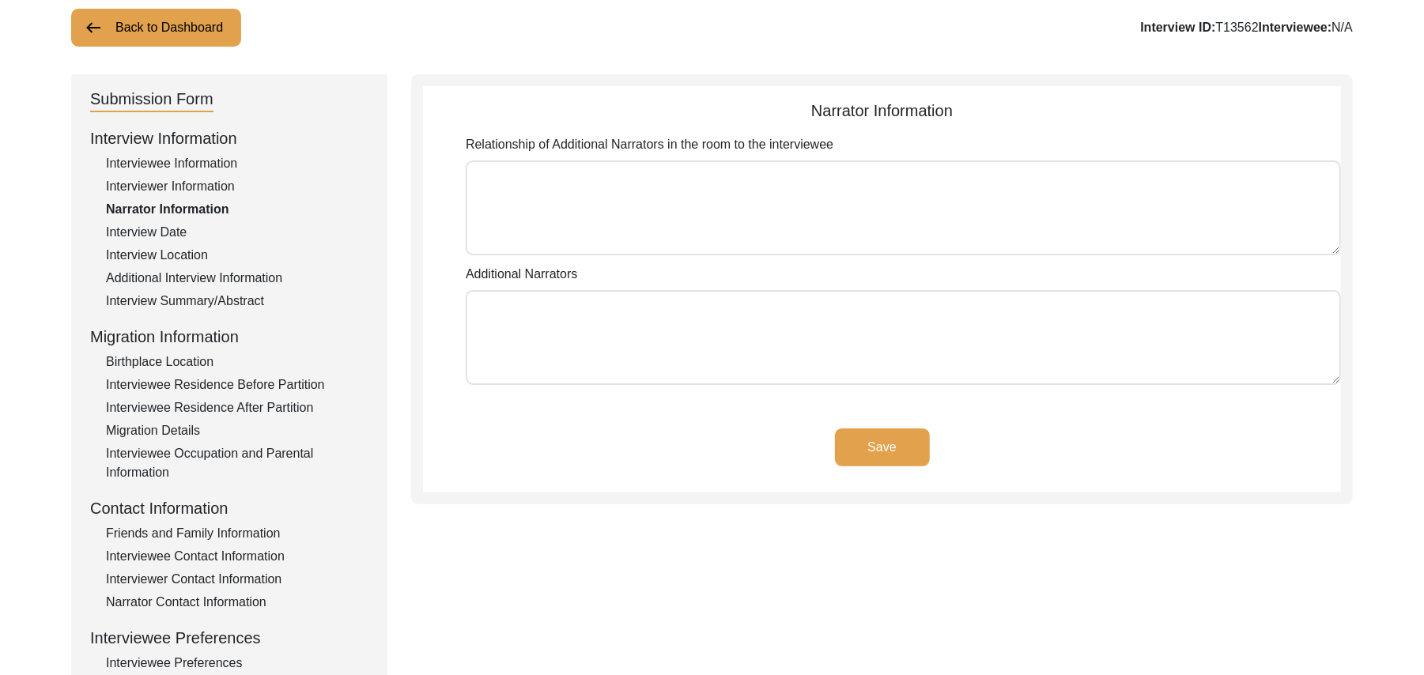
scroll to position [100, 0]
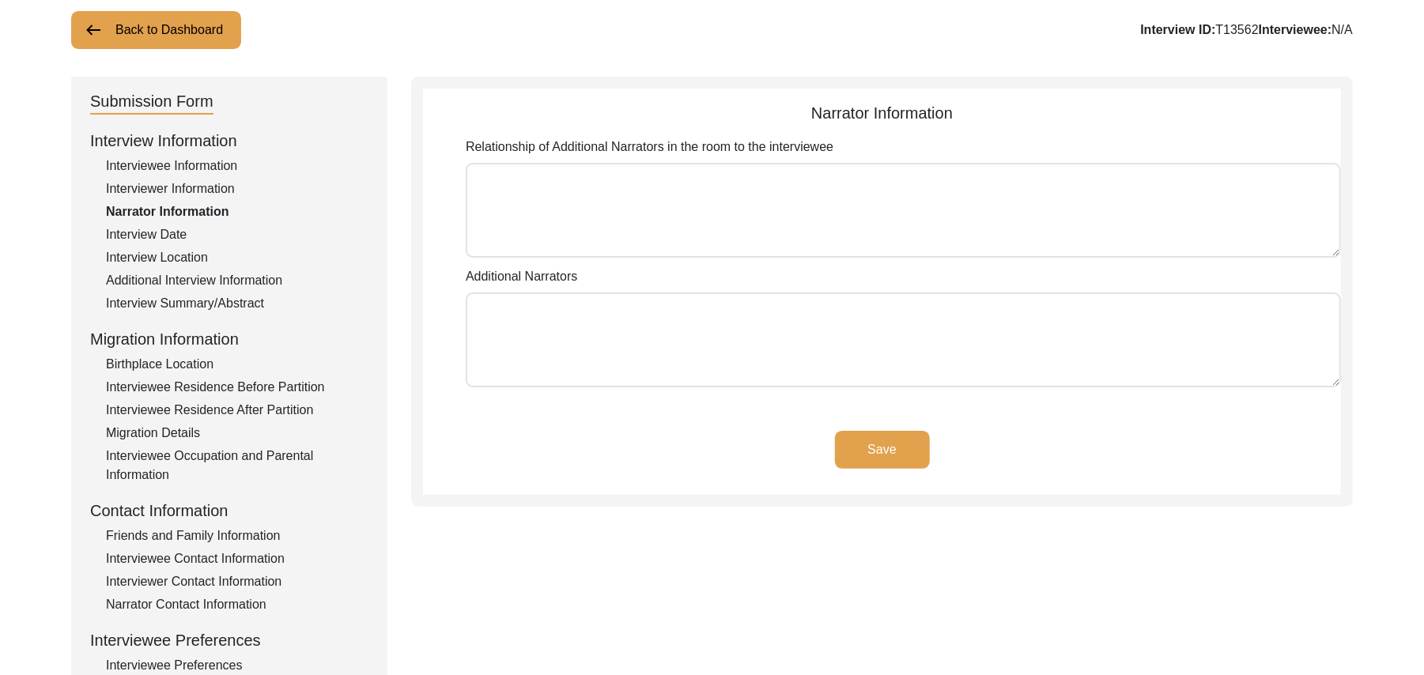
click at [849, 239] on textarea "Relationship of Additional Narrators in the room to the interviewee" at bounding box center [904, 210] width 876 height 95
paste textarea "N/A"
type textarea "N/A"
click at [728, 339] on textarea "Additional Narrators" at bounding box center [904, 340] width 876 height 95
paste textarea "N/A"
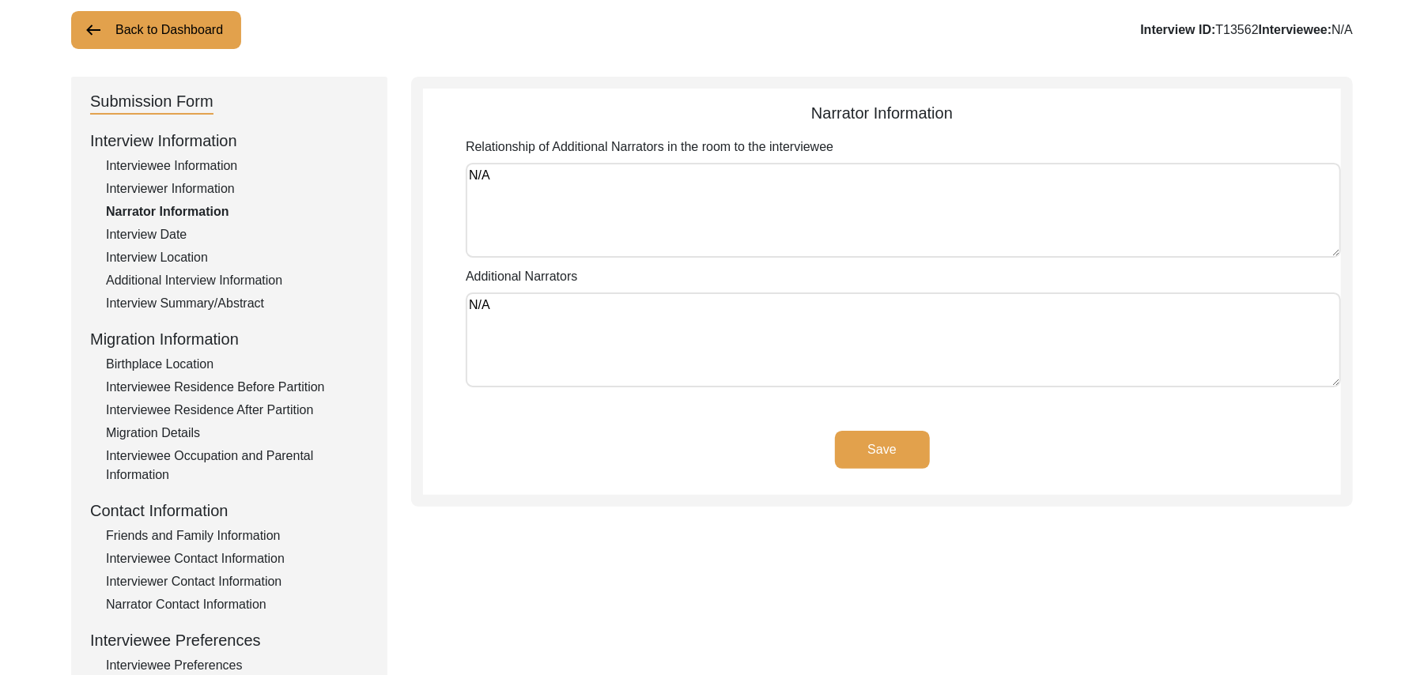
type textarea "N/A"
click at [873, 437] on button "Save" at bounding box center [882, 450] width 95 height 38
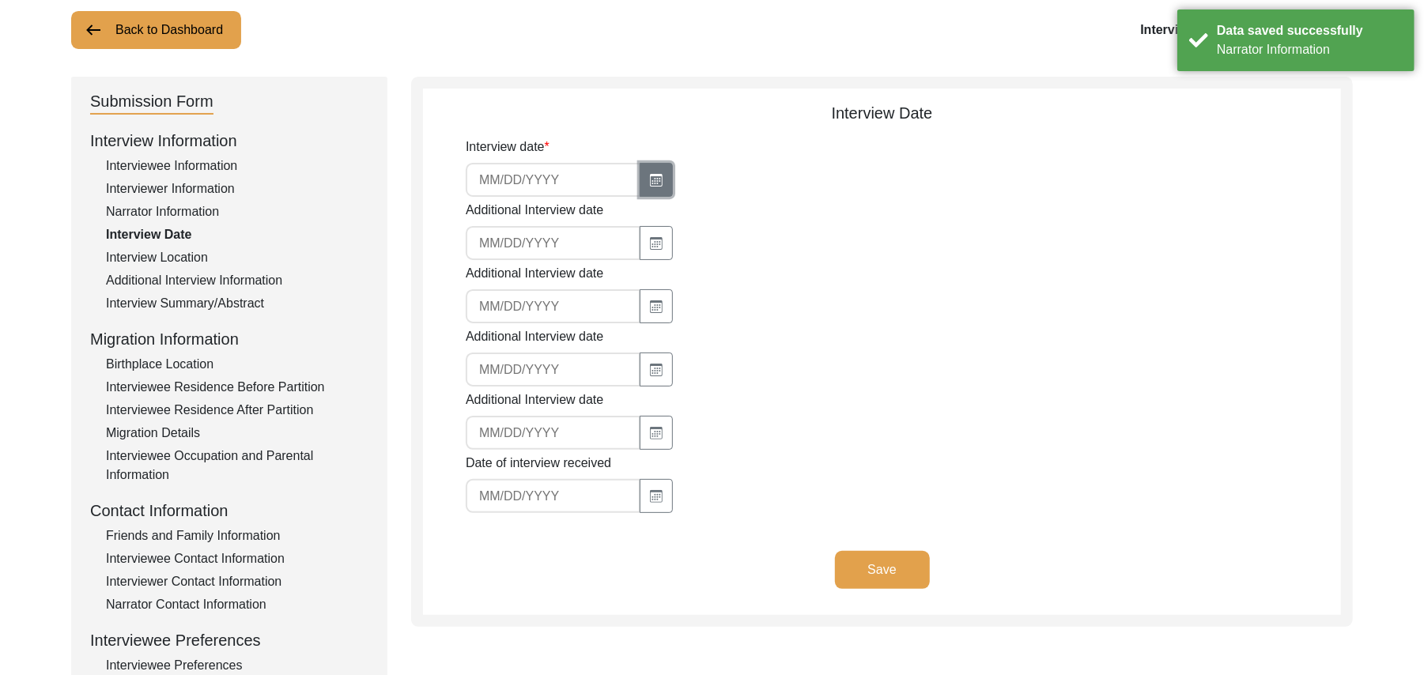
click at [650, 175] on icon "button" at bounding box center [656, 180] width 13 height 13
select select "10"
select select "2025"
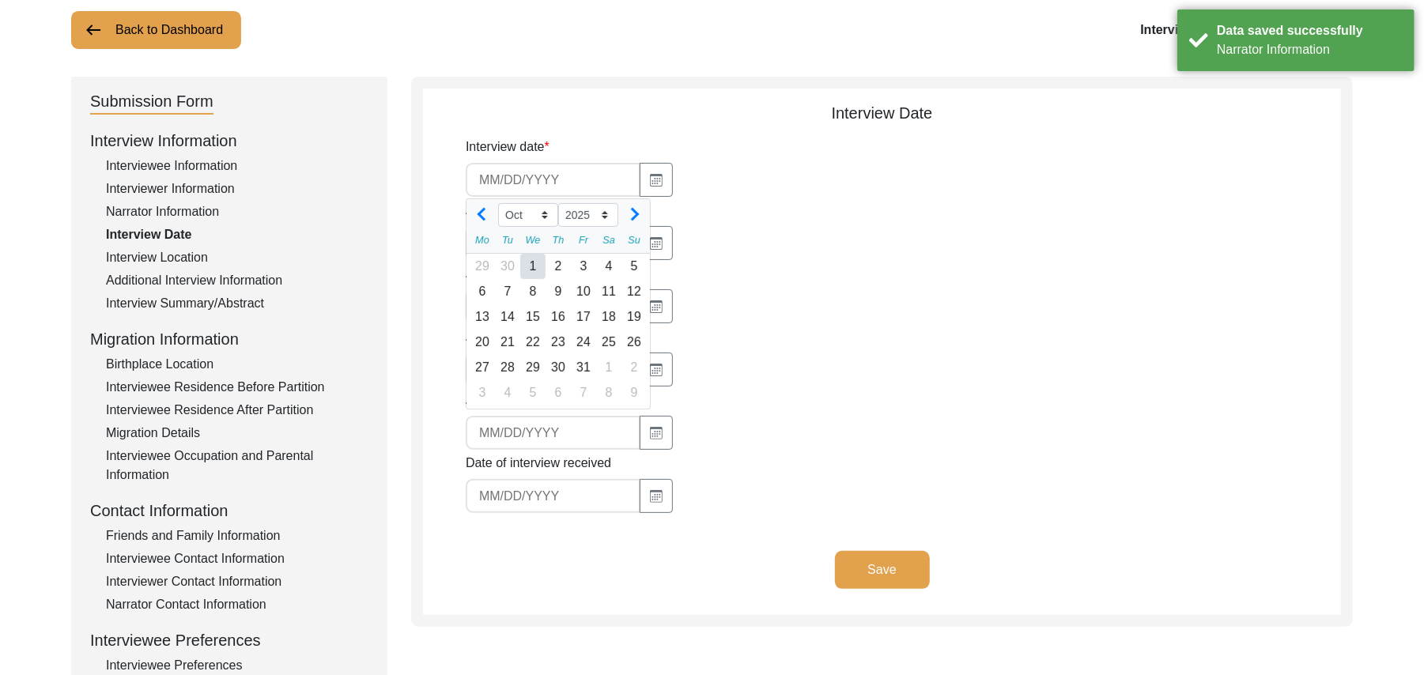
click at [533, 264] on div "1" at bounding box center [532, 266] width 25 height 25
type input "10/1/2025"
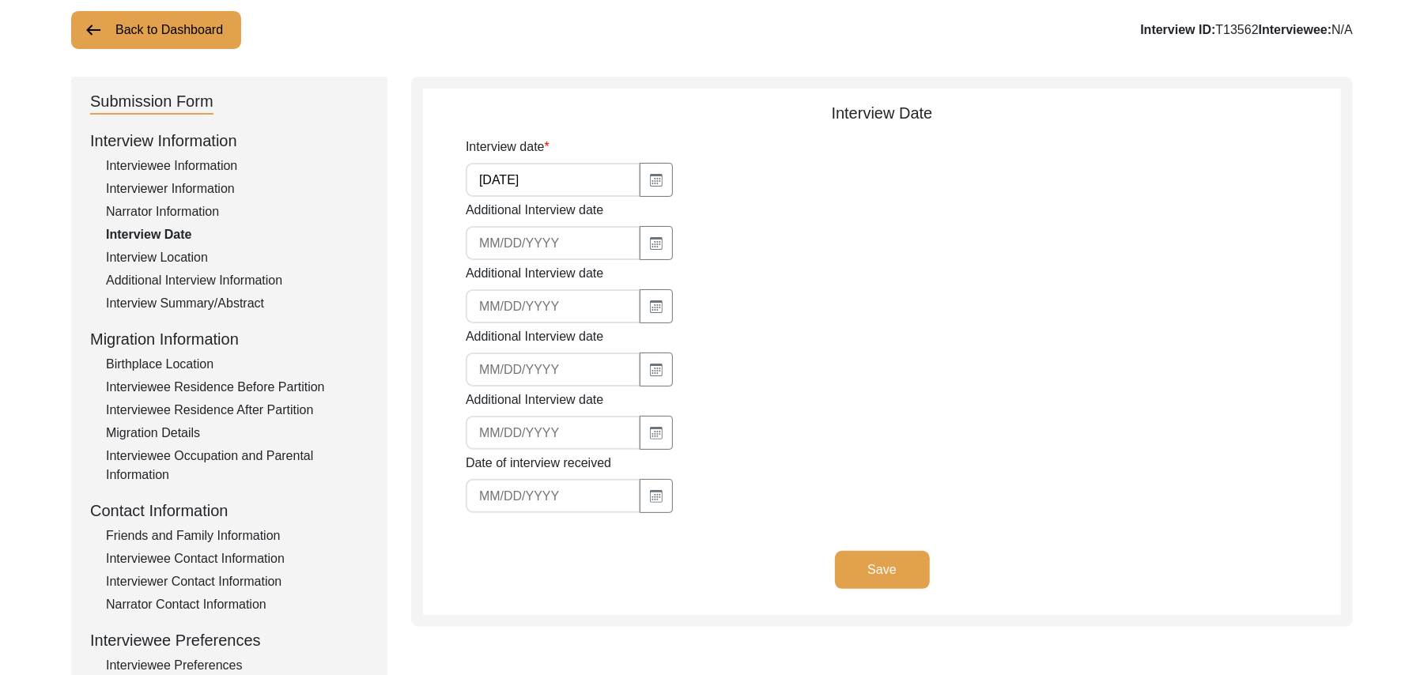
click at [860, 562] on button "Save" at bounding box center [882, 570] width 95 height 38
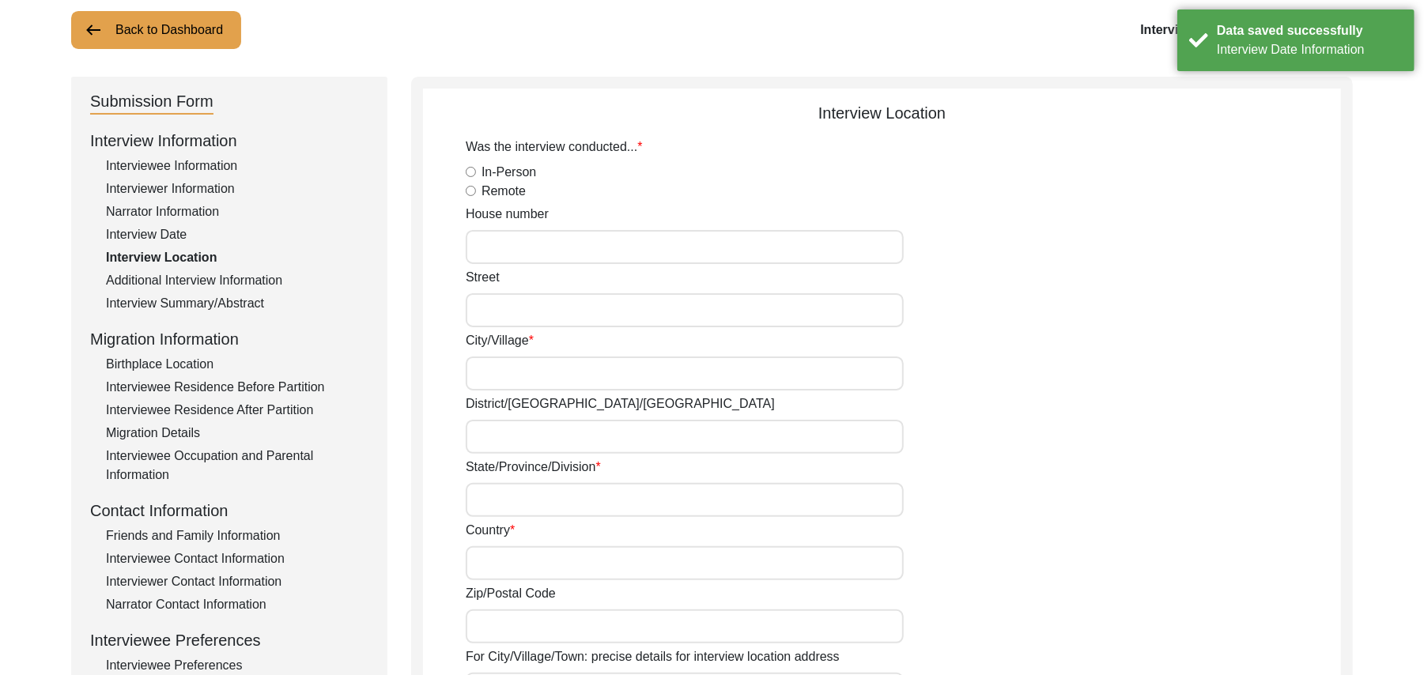
click at [471, 172] on input "In-Person" at bounding box center [471, 172] width 10 height 10
radio input "true"
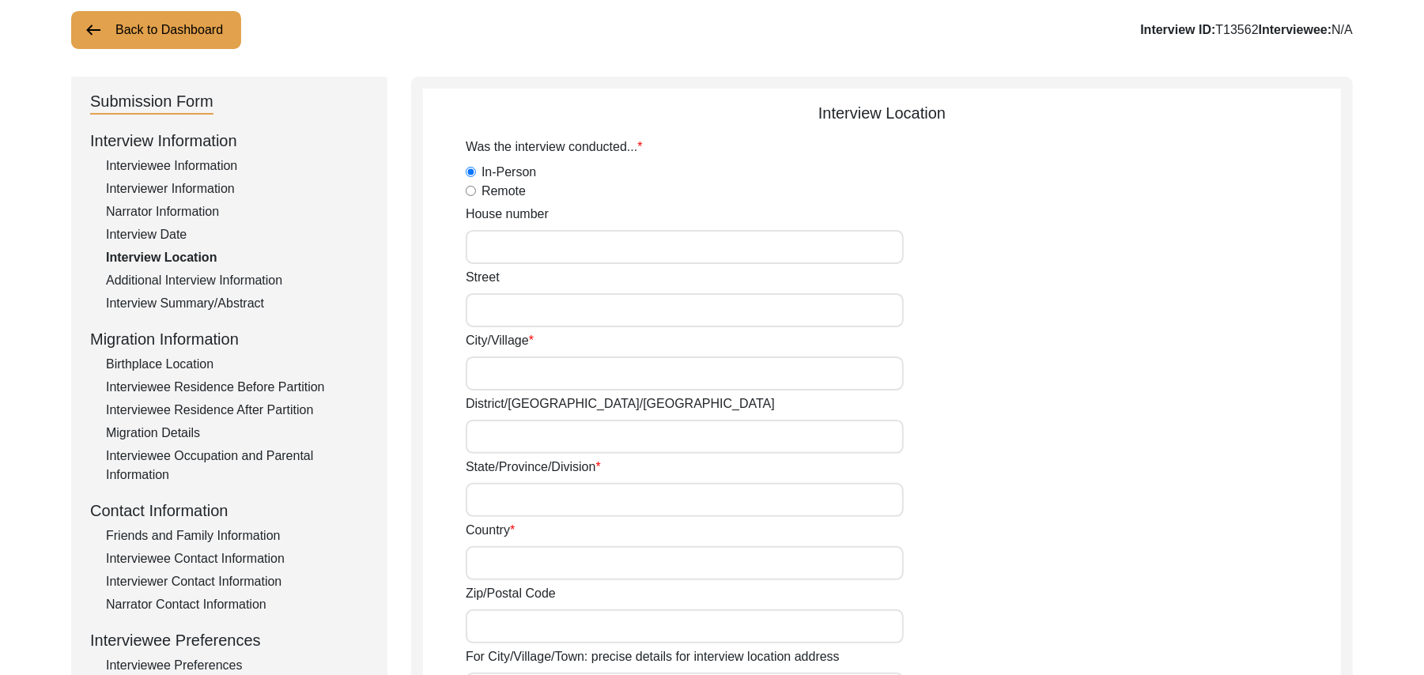
click at [501, 248] on input "House number" at bounding box center [685, 247] width 438 height 34
type input "44"
click at [485, 310] on input "Street" at bounding box center [685, 310] width 438 height 34
paste input "N/A"
type input "N/A"
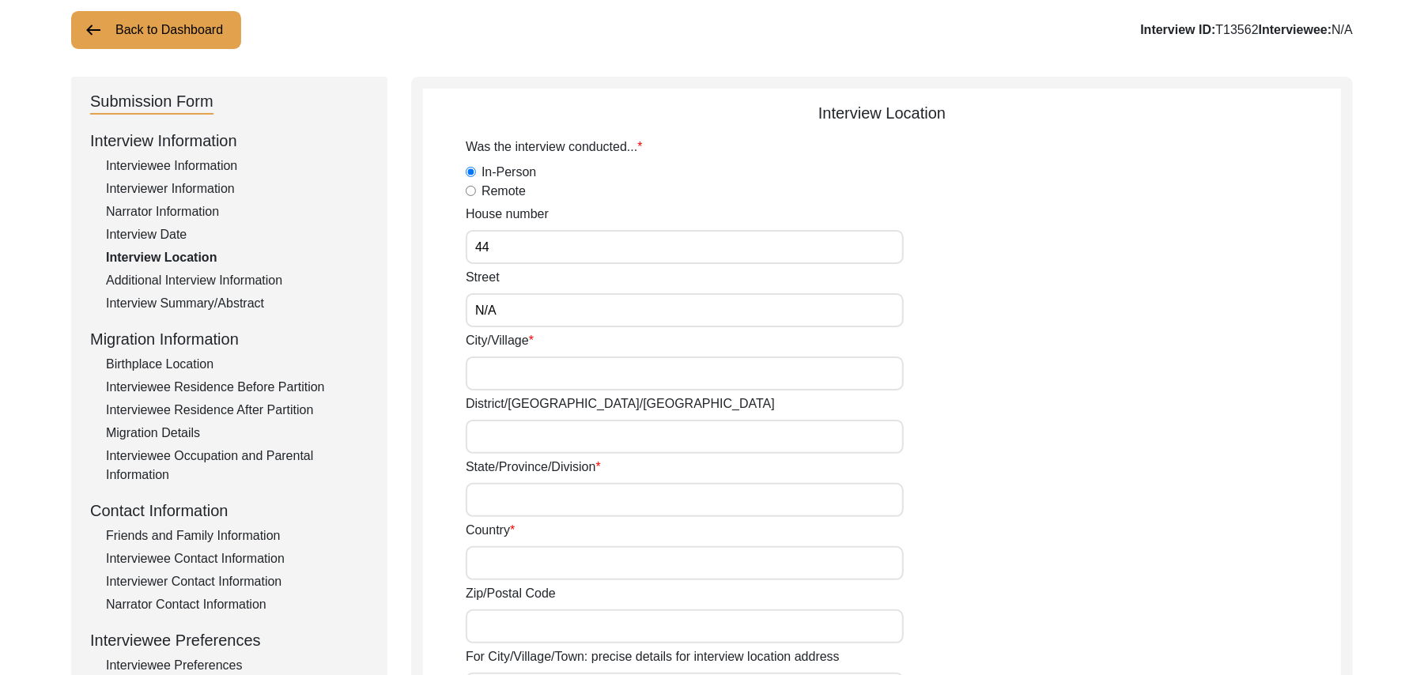
click at [486, 362] on input "City/Village" at bounding box center [685, 374] width 438 height 34
type input "Chak 327JB Bhalair"
click at [482, 438] on input "District/tehsil/Jilla" at bounding box center [685, 437] width 438 height 34
type input "Toba Tek Singh/ Toba Tek Singh"
click at [490, 500] on input "State/Province/Division" at bounding box center [685, 500] width 438 height 34
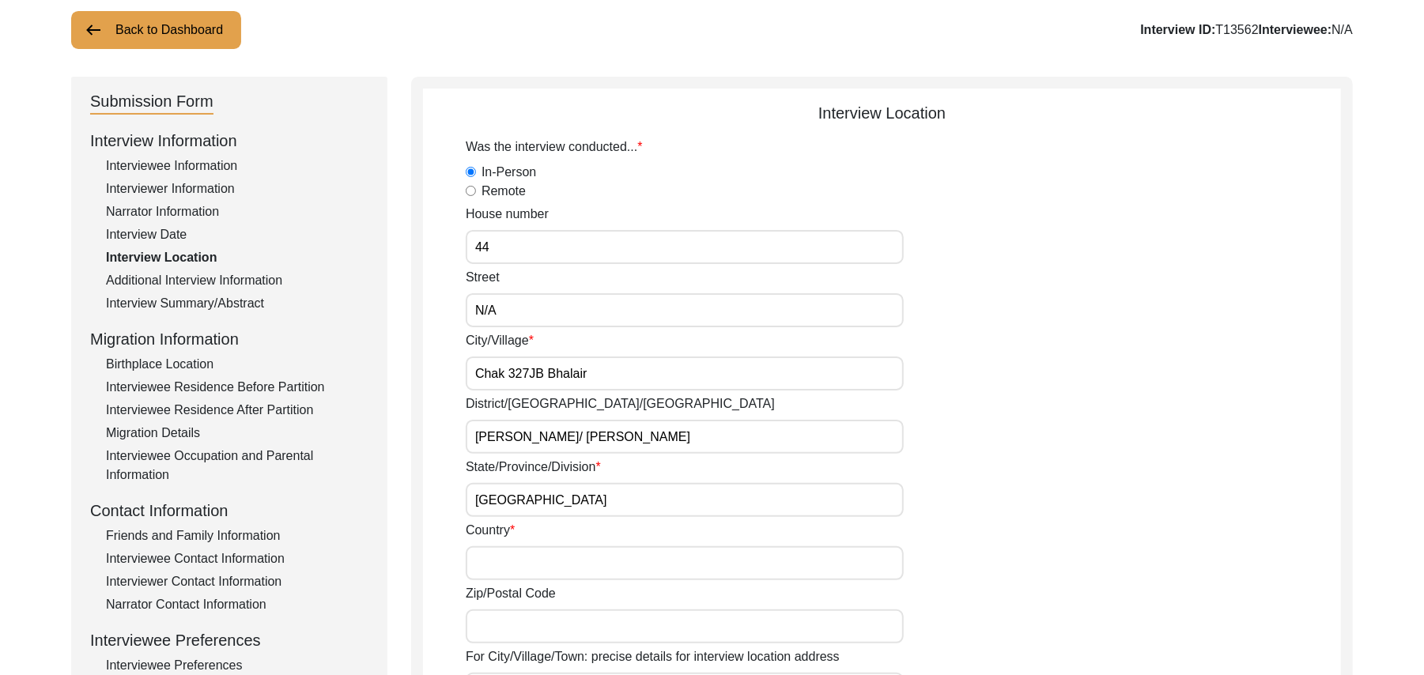
type input "Punjab"
click at [495, 574] on input "Country" at bounding box center [685, 564] width 438 height 34
click at [497, 625] on input "Zip/Postal Code" at bounding box center [685, 627] width 438 height 34
click at [522, 565] on input "36050" at bounding box center [685, 564] width 438 height 34
type input "3"
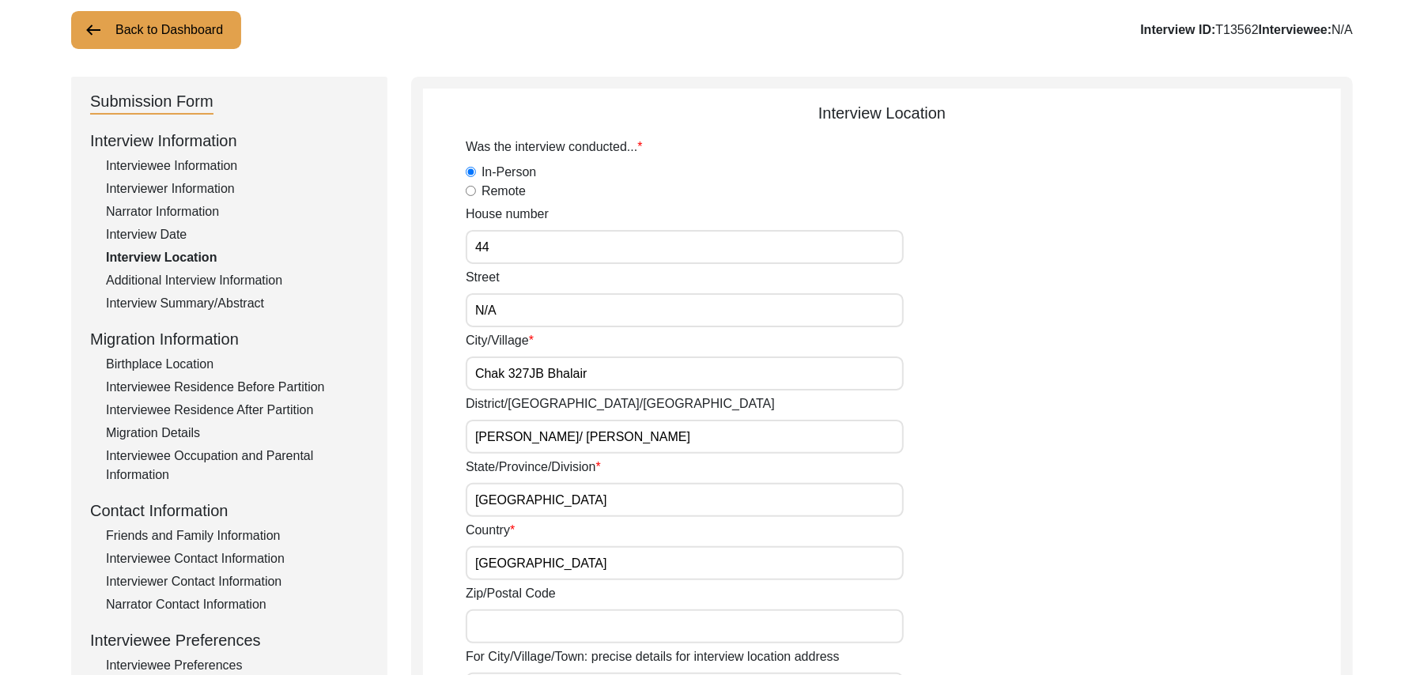
type input "Pakistan"
click at [516, 628] on input "Zip/Postal Code" at bounding box center [685, 627] width 438 height 34
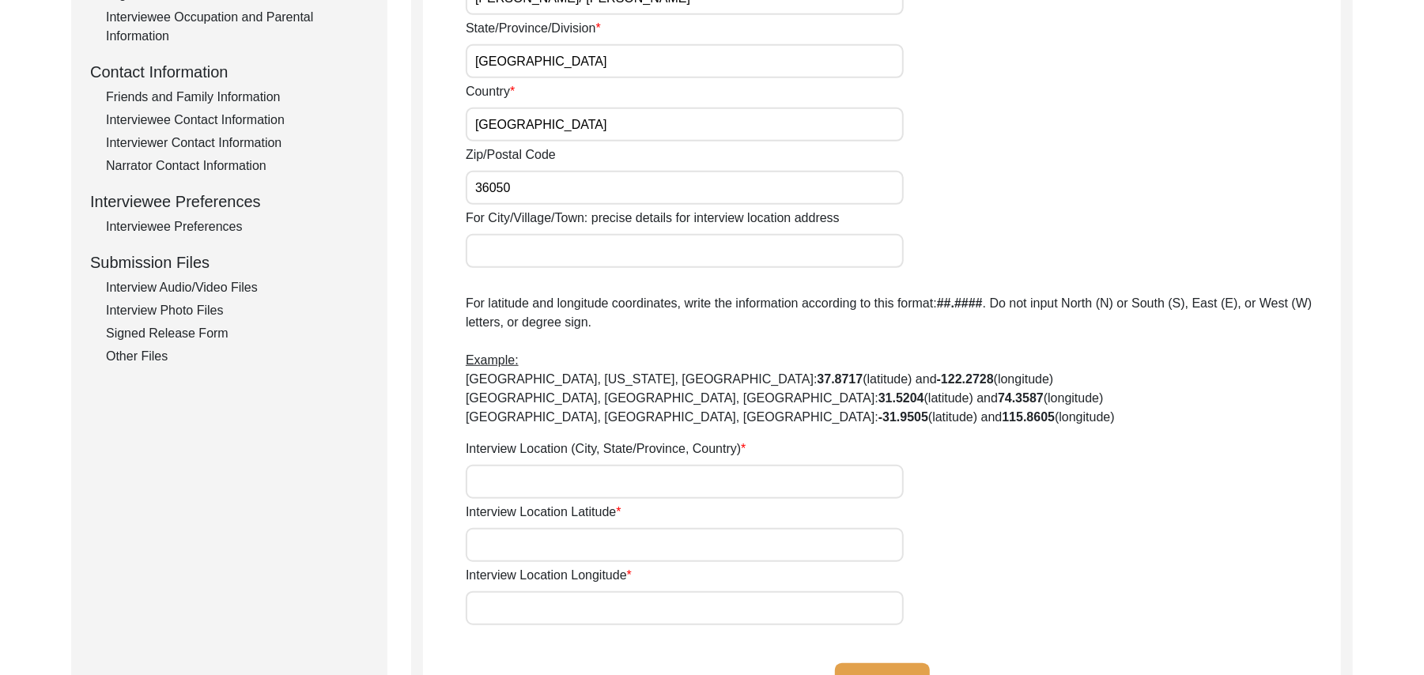
scroll to position [595, 0]
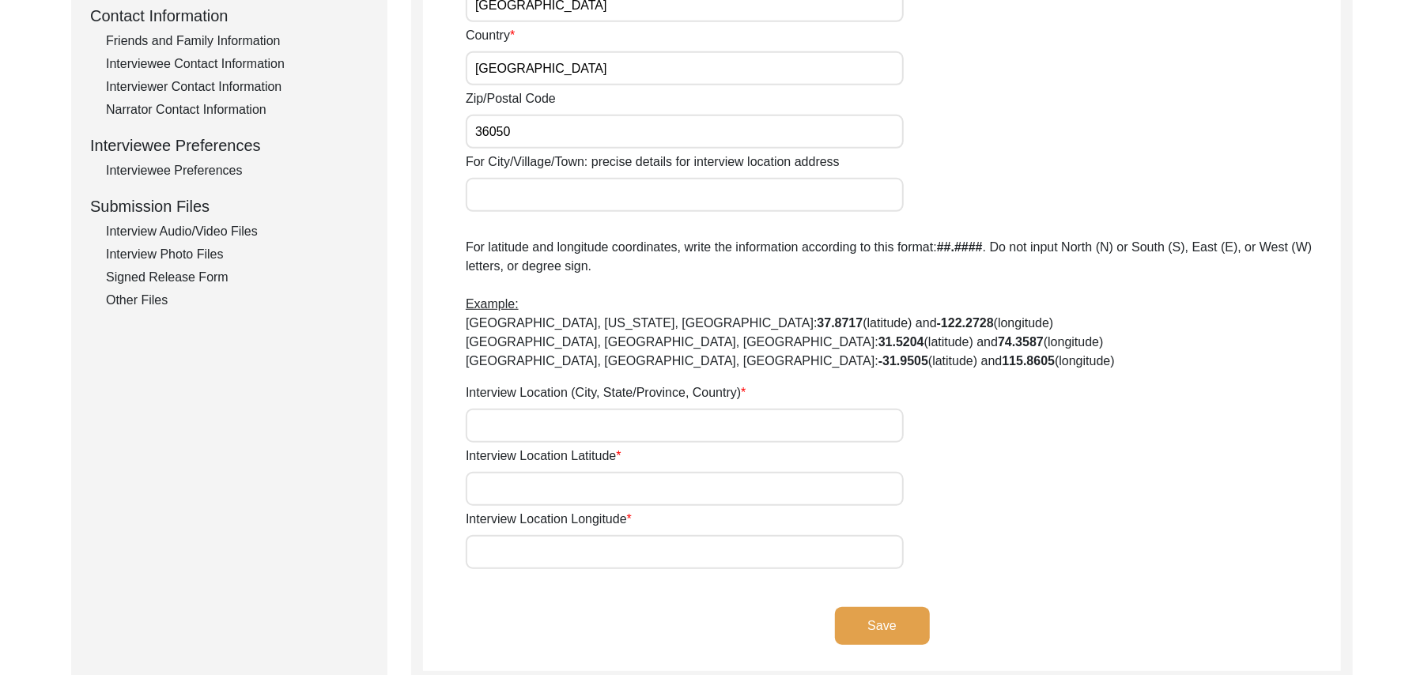
type input "36050"
click at [586, 200] on input "For City/Village/Town: precise details for interview location address" at bounding box center [685, 195] width 438 height 34
type input "Chak 327JB Bhalair"
click at [536, 425] on input "Interview Location (City, State/Province, Country)" at bounding box center [685, 426] width 438 height 34
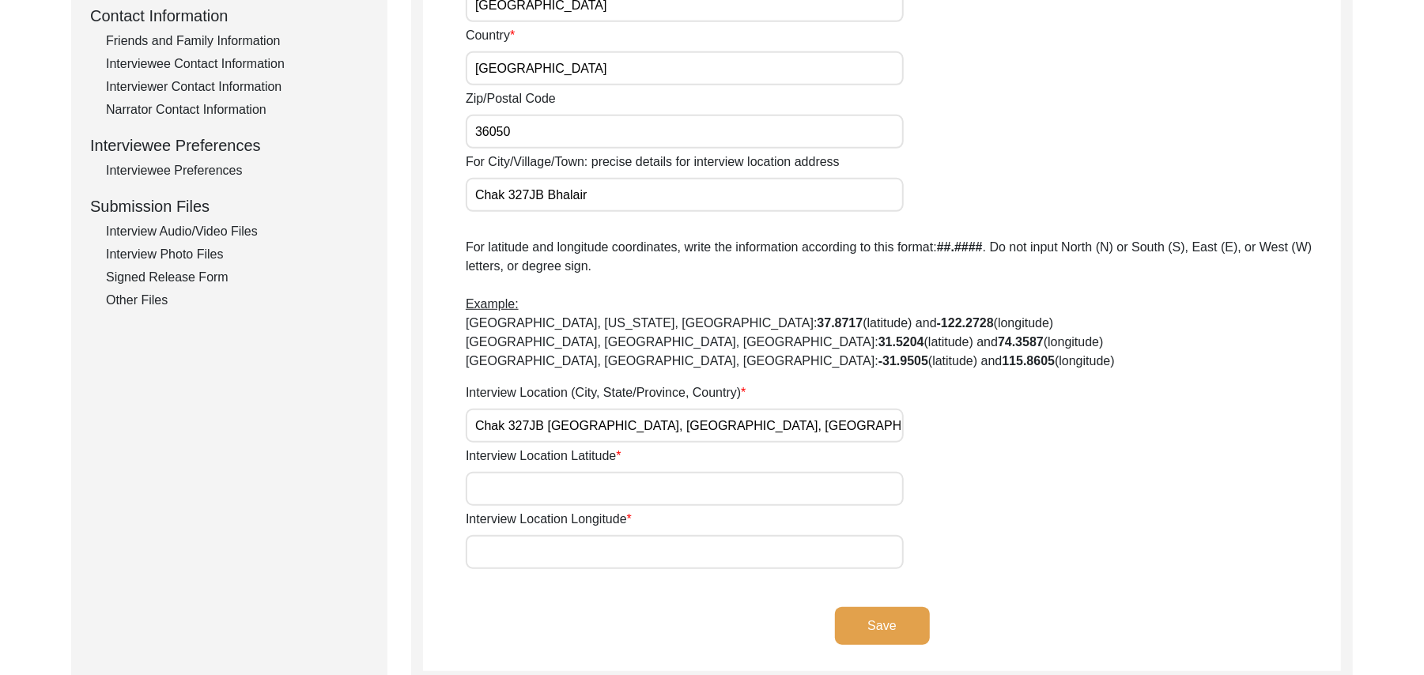
type input "Chak 327JB Bhalair, Punjab, Pakistan"
click at [539, 491] on input "Interview Location Latitude" at bounding box center [685, 489] width 438 height 34
paste input "N/A"
type input "N/A"
click at [547, 549] on input "Interview Location Longitude" at bounding box center [685, 552] width 438 height 34
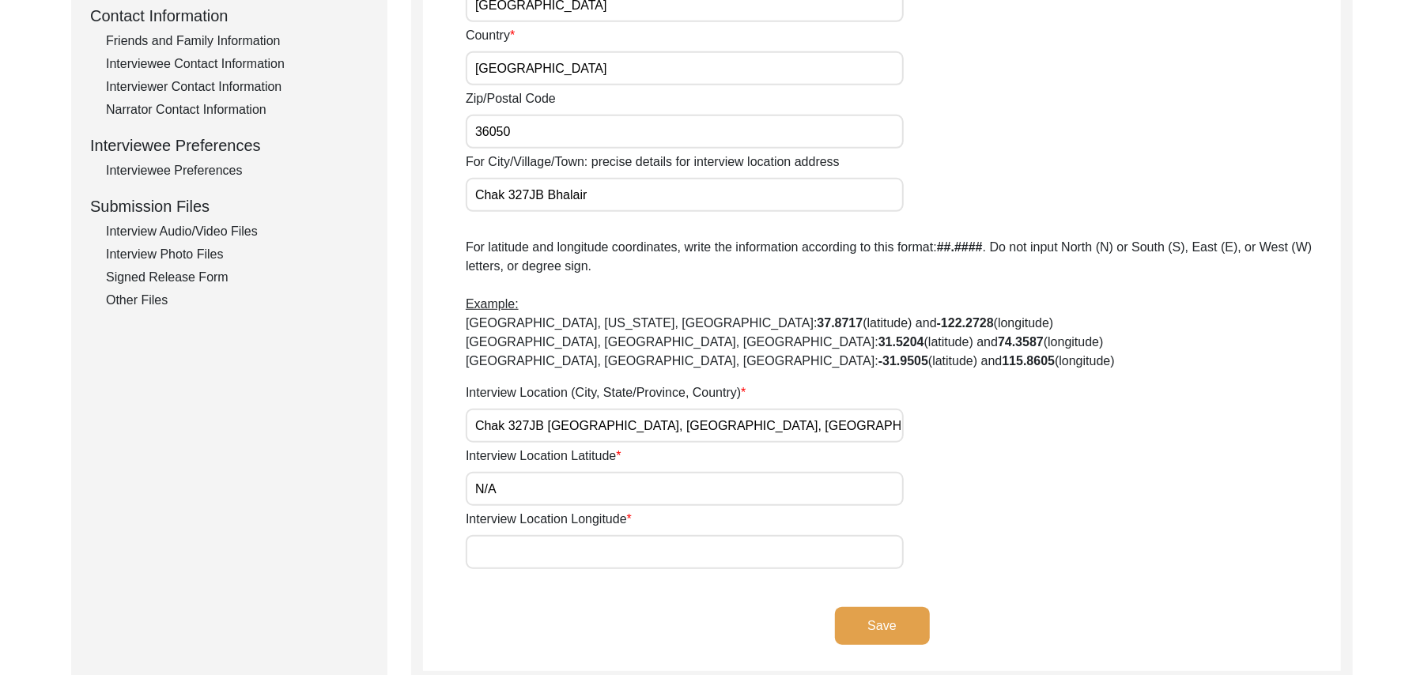
paste input "N/A"
type input "N/A"
click at [870, 614] on button "Save" at bounding box center [882, 626] width 95 height 38
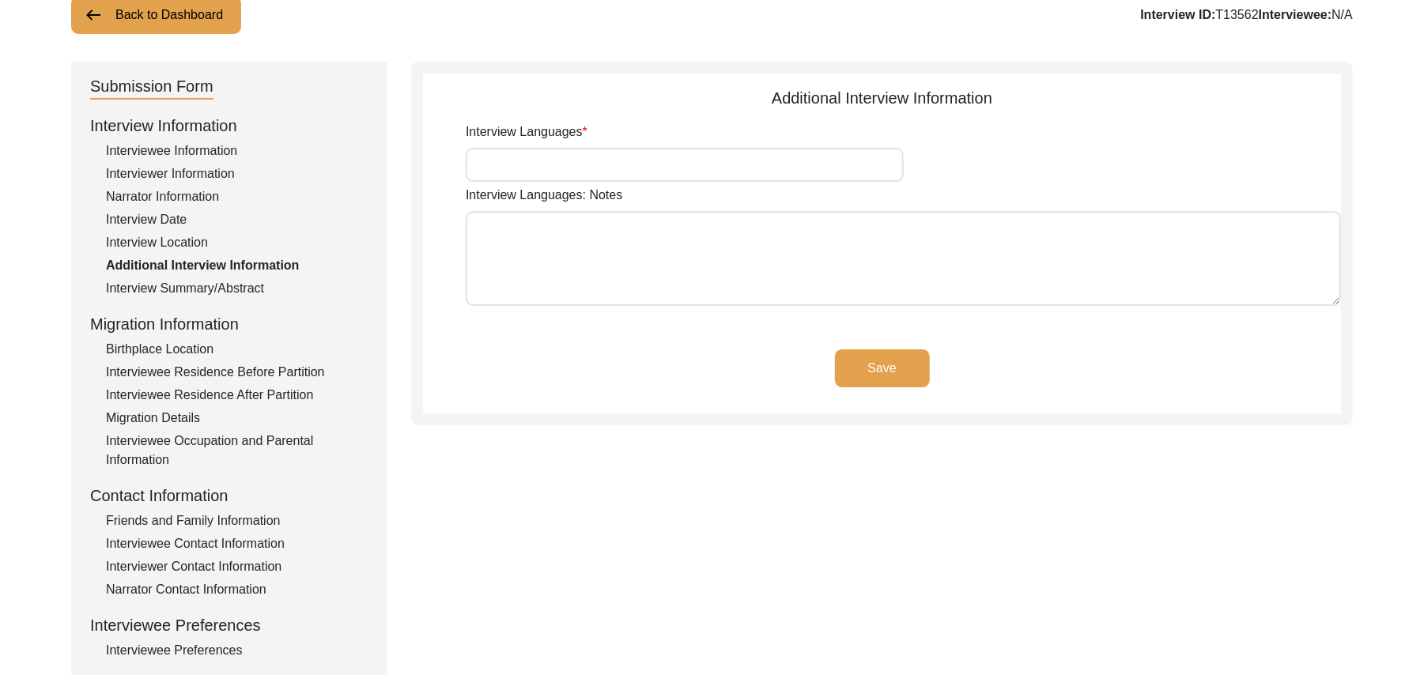
scroll to position [114, 0]
click at [791, 171] on input "Interview Languages" at bounding box center [685, 166] width 438 height 34
type input "Punjabi"
click at [720, 259] on textarea "Interview Languages: Notes" at bounding box center [904, 259] width 876 height 95
paste textarea "N/A"
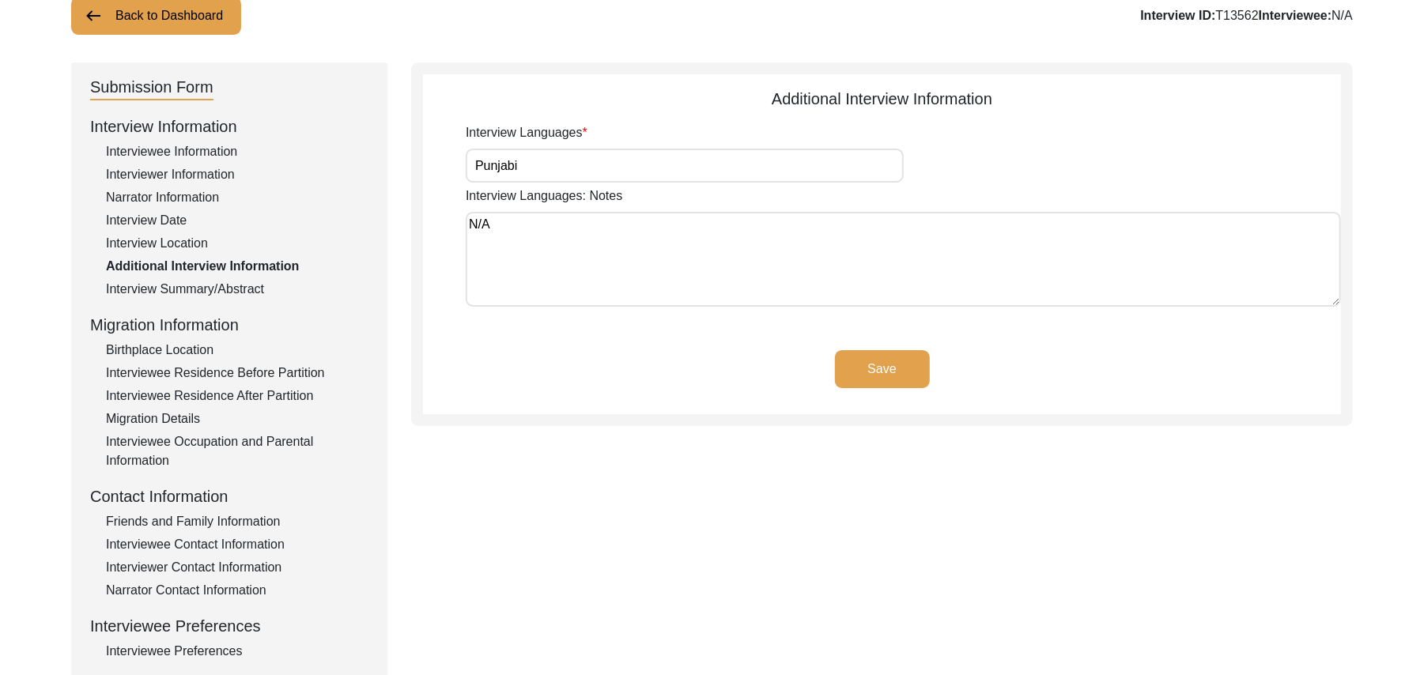
type textarea "N/A"
click at [902, 364] on button "Save" at bounding box center [882, 369] width 95 height 38
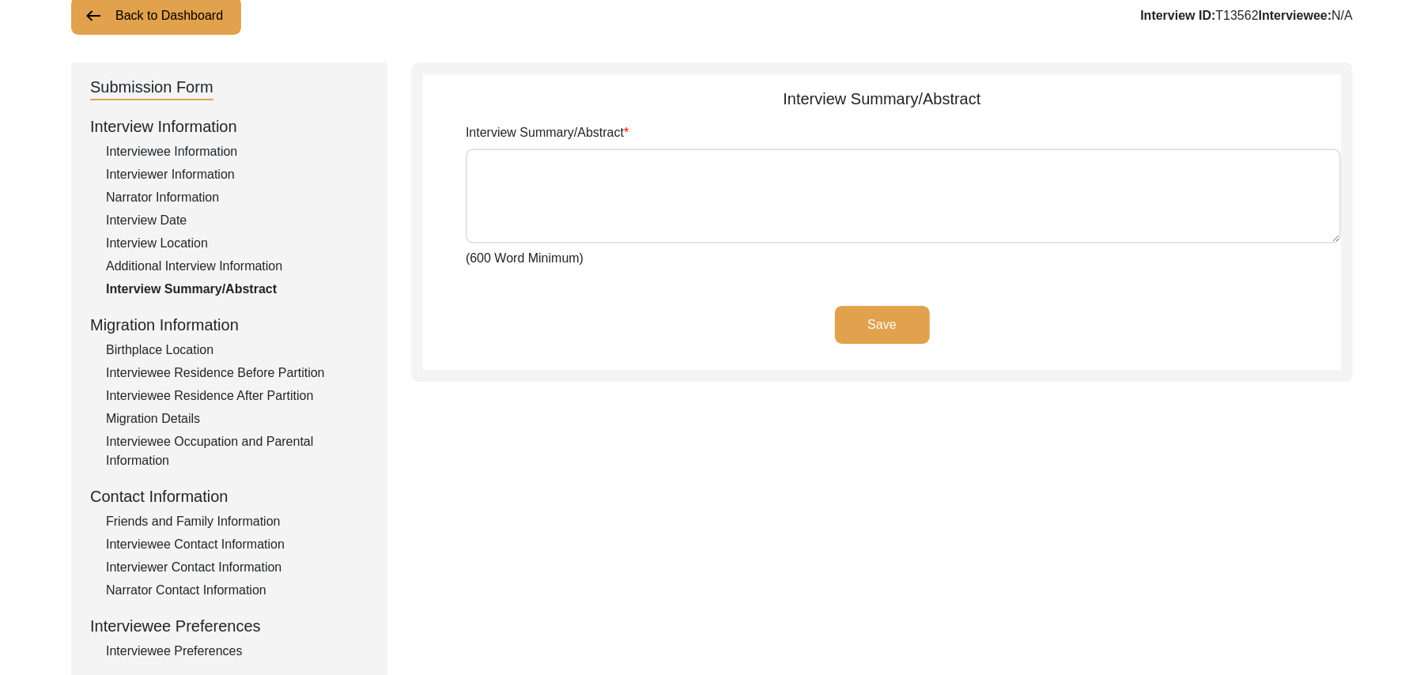
click at [261, 393] on div "Interviewee Residence After Partition" at bounding box center [237, 396] width 263 height 19
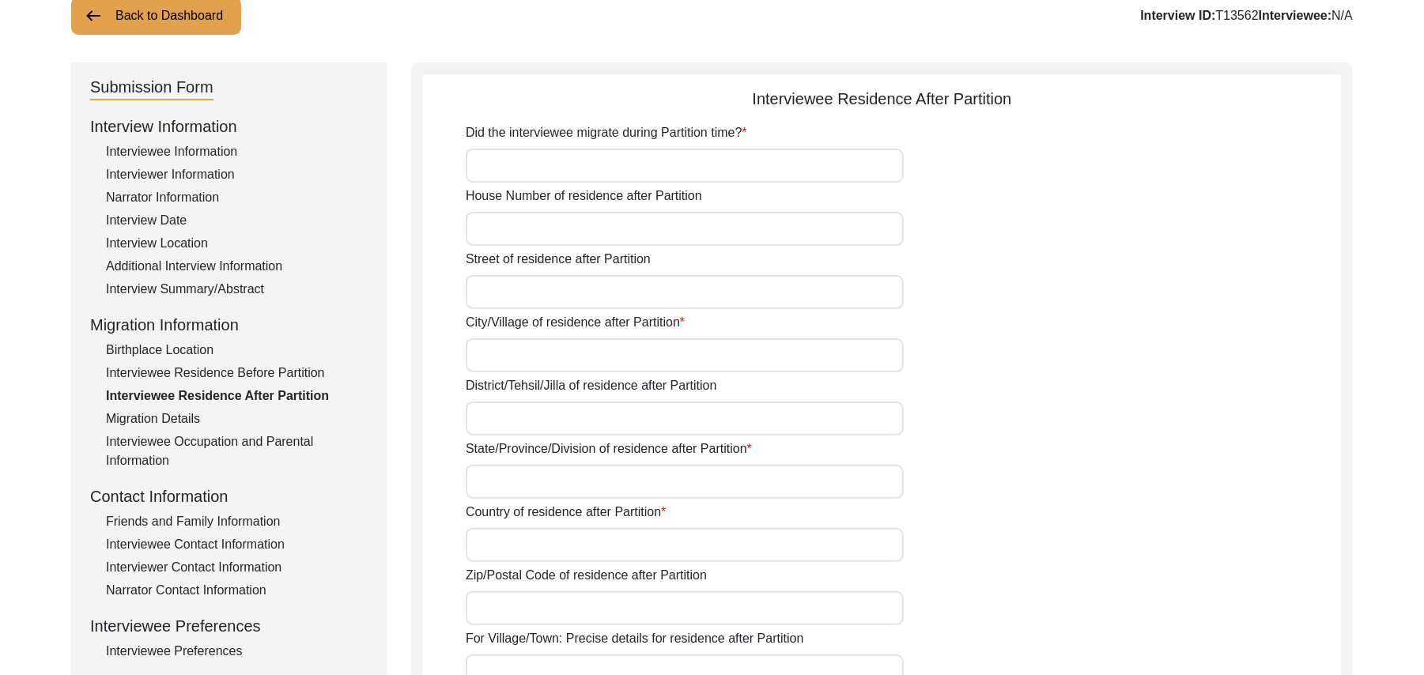
click at [516, 161] on input "Did the interviewee migrate during Partition time?" at bounding box center [685, 166] width 438 height 34
type input "Yes"
click at [526, 225] on input "House Number of residence after Partition" at bounding box center [685, 229] width 438 height 34
paste input "N/A"
type input "N/A"
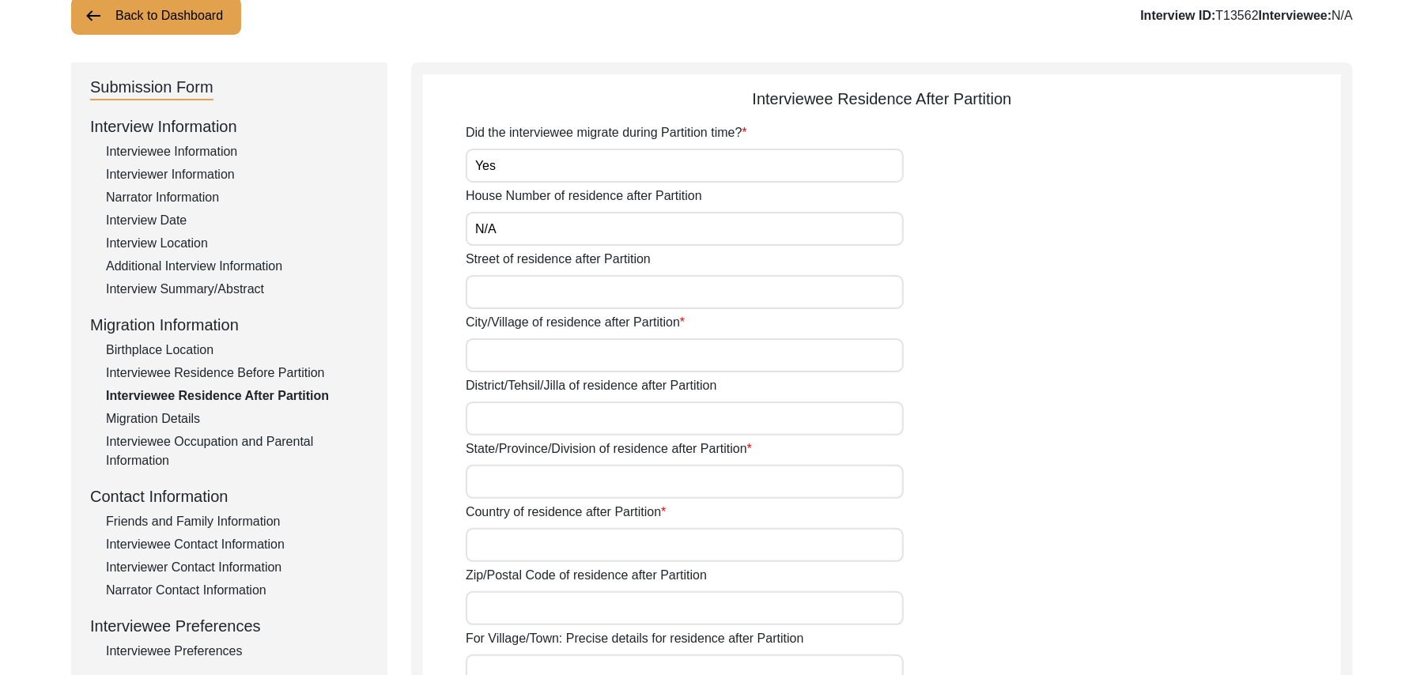
click at [513, 296] on input "Street of residence after Partition" at bounding box center [685, 292] width 438 height 34
paste input "N/A"
type input "N/A"
click at [519, 357] on input "City/Village of residence after Partition" at bounding box center [685, 355] width 438 height 34
type input "Chak 327JB Bhalair"
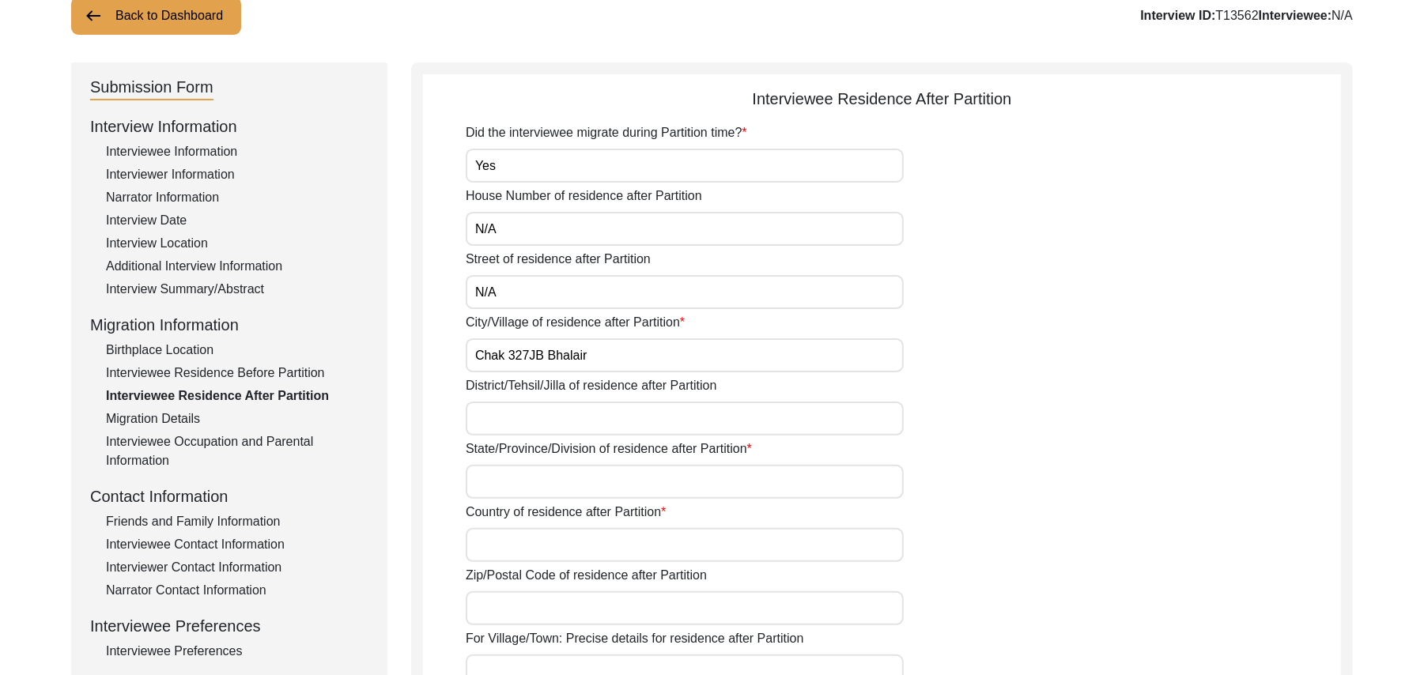
click at [513, 414] on input "District/Tehsil/Jilla of residence after Partition" at bounding box center [685, 419] width 438 height 34
type input "Toba Tek Singh/ Toba Tek Singh"
click at [507, 481] on input "State/Province/Division of residence after Partition" at bounding box center [685, 482] width 438 height 34
type input "Punjab"
click at [508, 542] on input "Country of residence after Partition" at bounding box center [685, 545] width 438 height 34
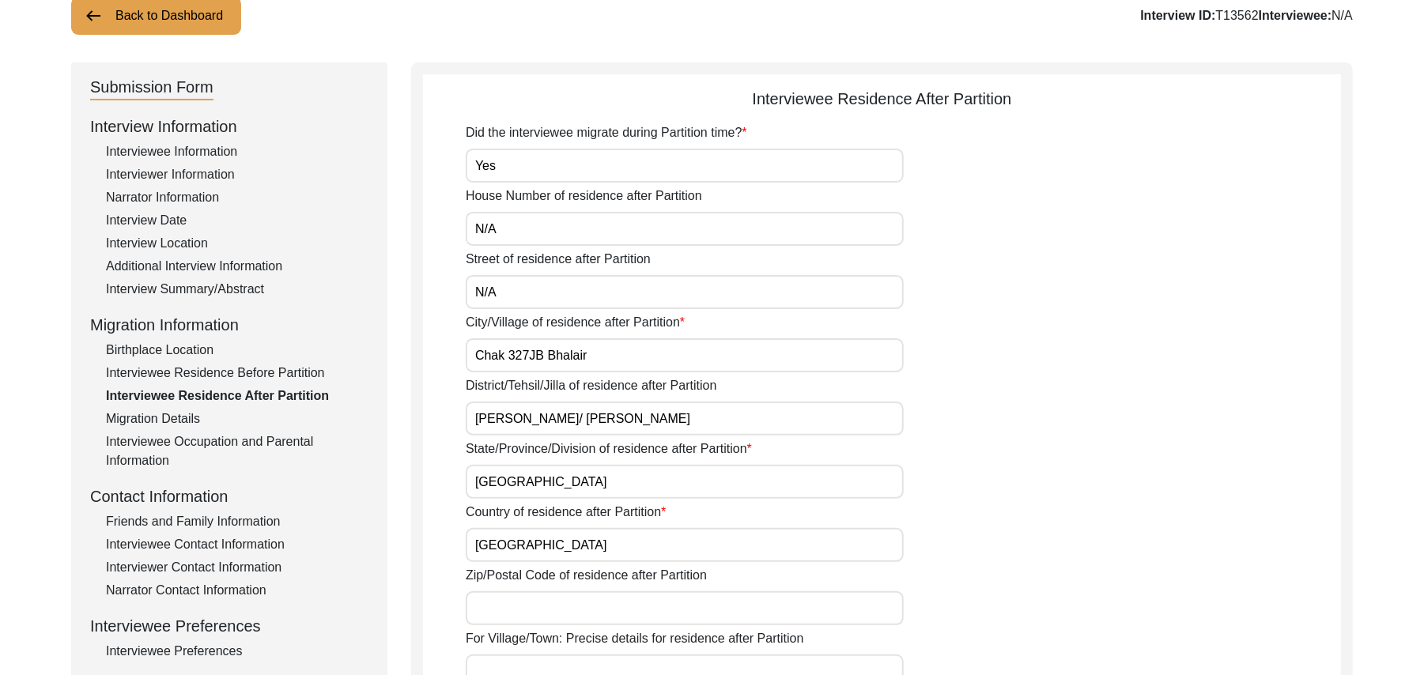
type input "Pakistan"
click at [509, 611] on input "Zip/Postal Code of residence after Partition" at bounding box center [685, 609] width 438 height 34
type input "36050"
click at [519, 663] on input "For Village/Town: Precise details for residence after Partition" at bounding box center [685, 672] width 438 height 34
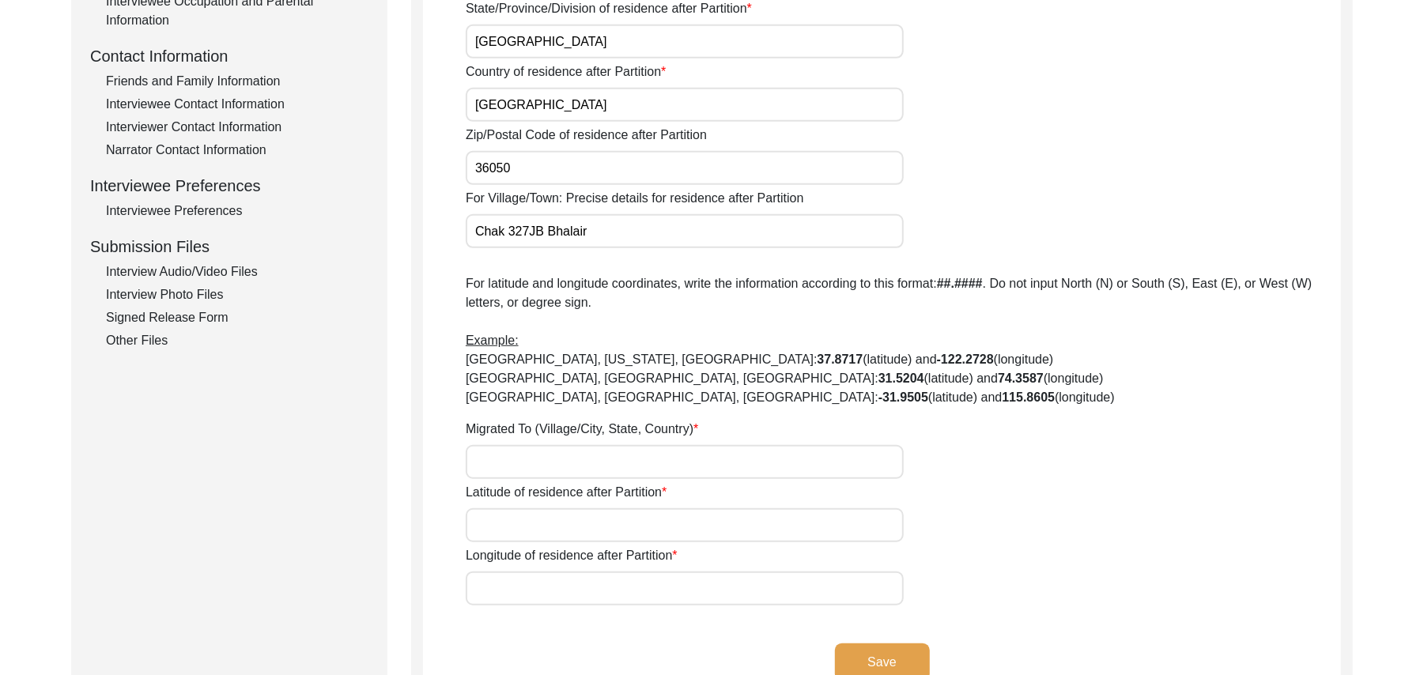
scroll to position [596, 0]
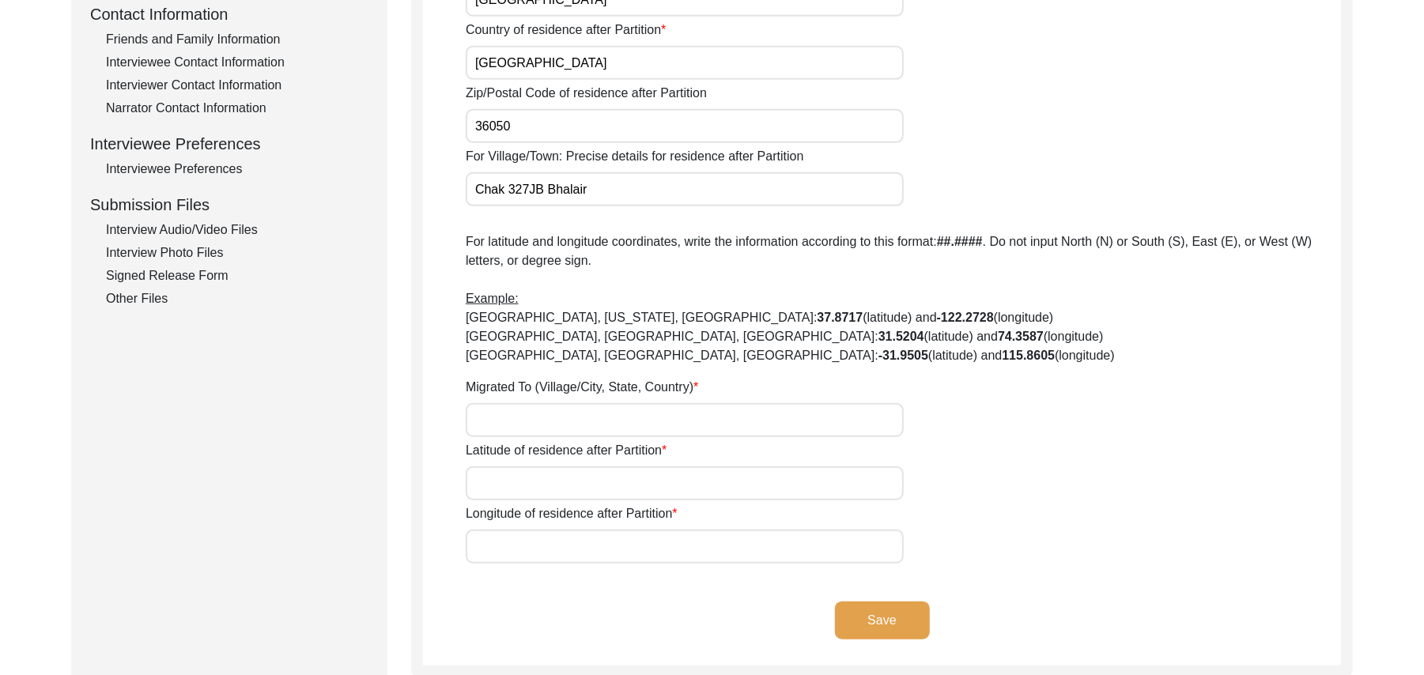
type input "Chak 327JB Bhalair"
click at [544, 413] on input "Migrated To (Village/City, State, Country)" at bounding box center [685, 420] width 438 height 34
type input "Chak 327JB Bhulair, Punjab, Pakistan"
click at [538, 484] on input "Latitude of residence after Partition" at bounding box center [685, 484] width 438 height 34
paste input "N/A"
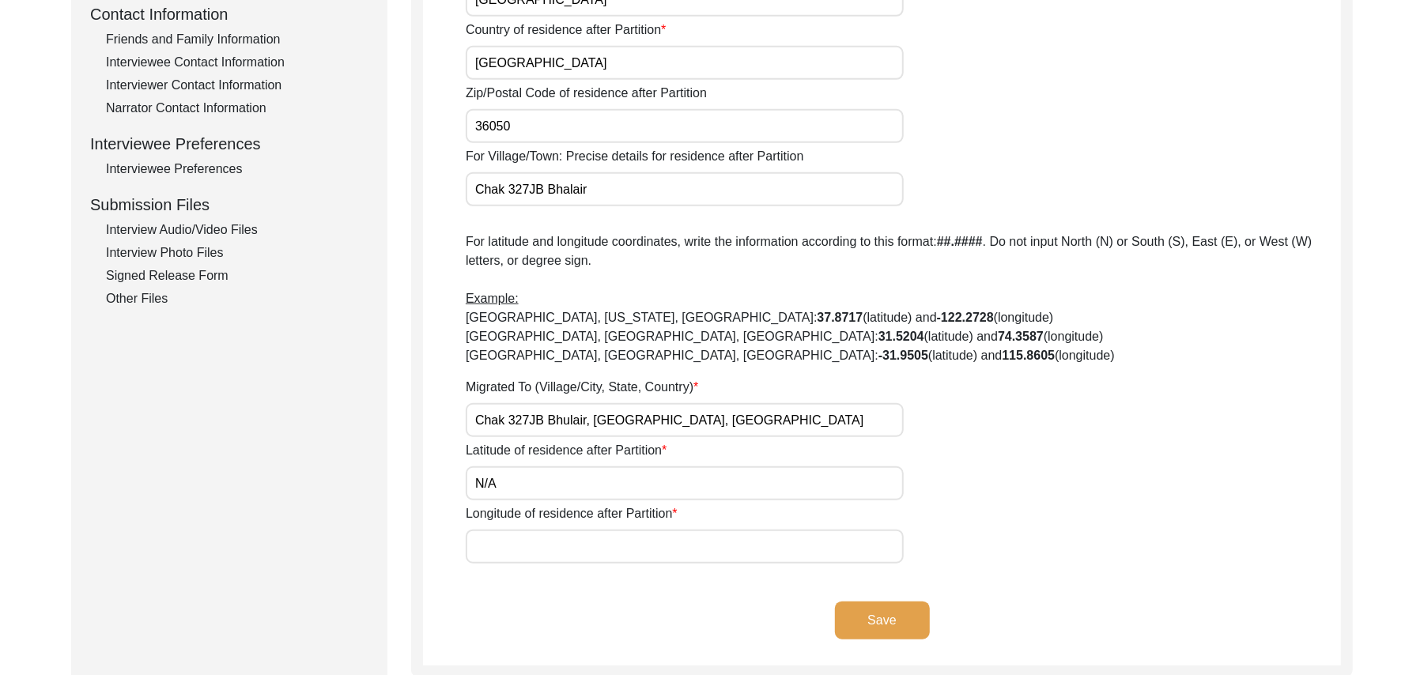
type input "N/A"
click at [538, 541] on input "Longitude of residence after Partition" at bounding box center [685, 547] width 438 height 34
paste input "N/A"
type input "N/A"
click at [893, 612] on button "Save" at bounding box center [882, 621] width 95 height 38
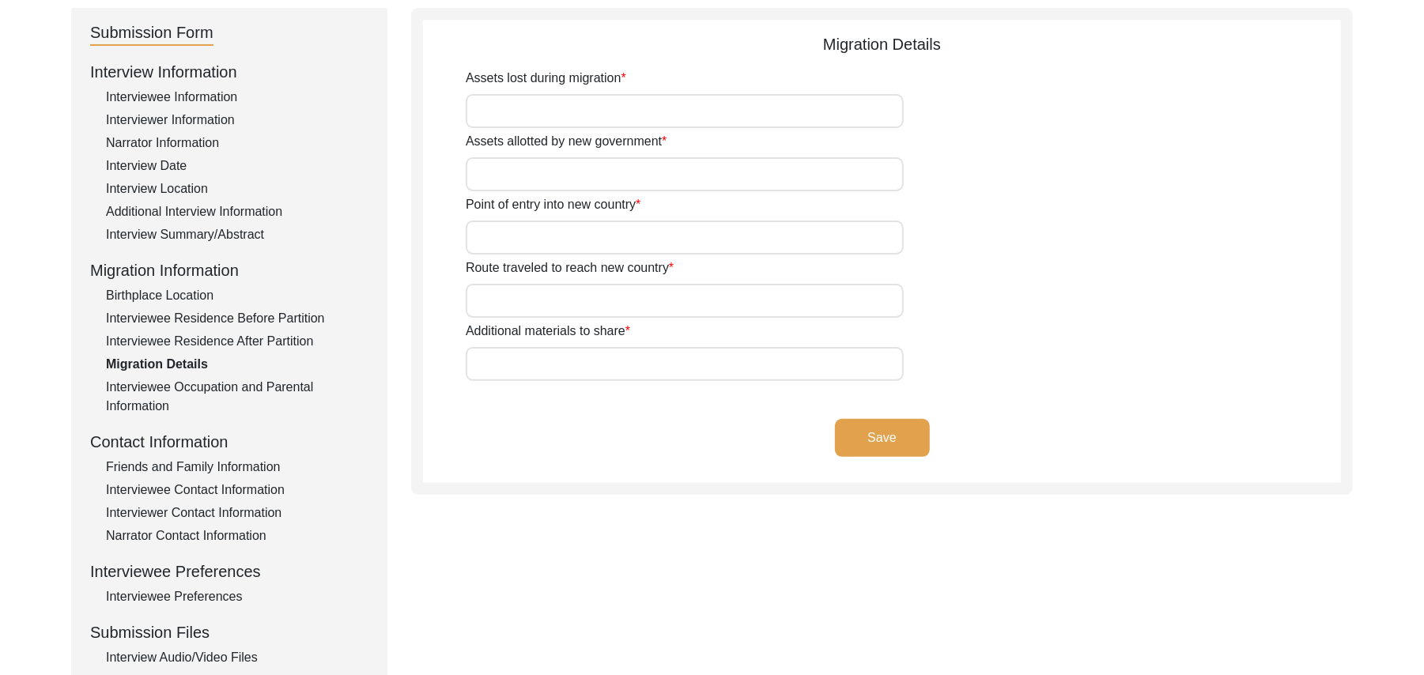
scroll to position [109, 0]
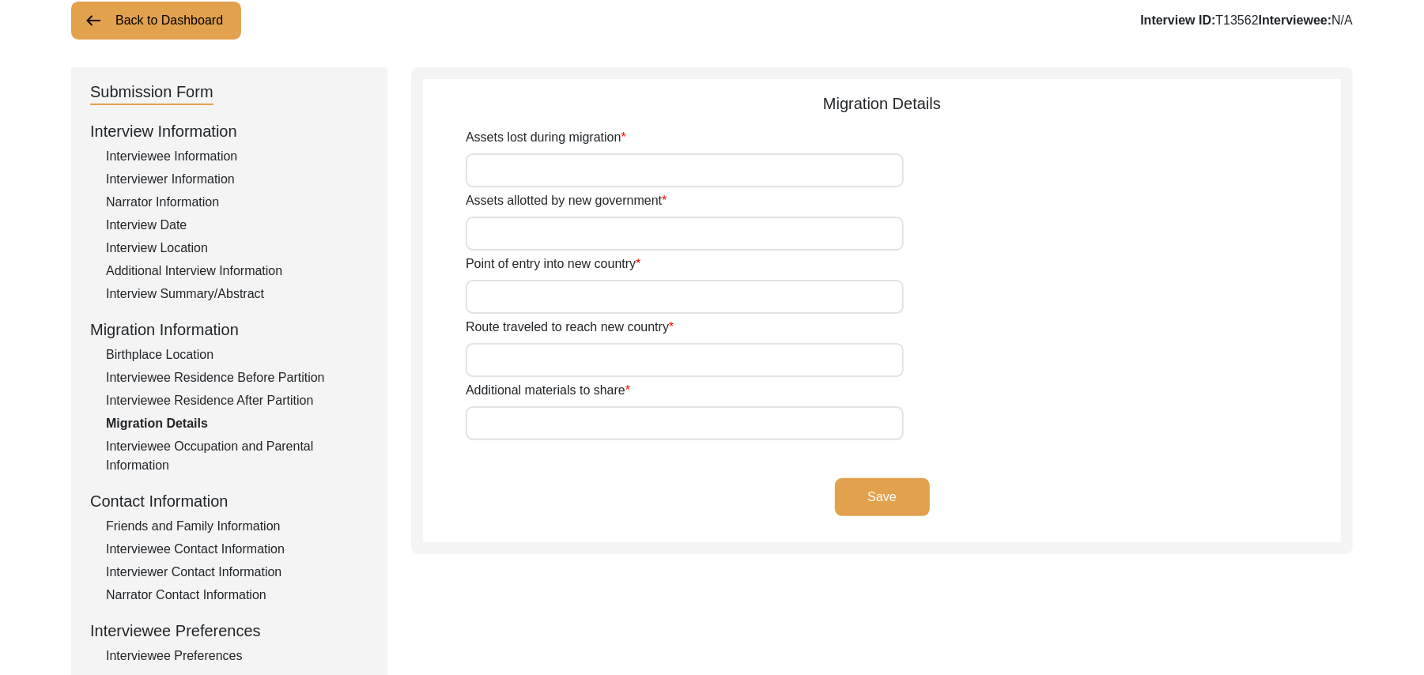
click at [678, 177] on input "Assets lost during migration" at bounding box center [685, 170] width 438 height 34
type input "Land, Home, Animals"
click at [652, 231] on input "Assets allotted by new government" at bounding box center [685, 234] width 438 height 34
type input "Land, Home"
click at [620, 297] on input "Point of entry into new country" at bounding box center [685, 297] width 438 height 34
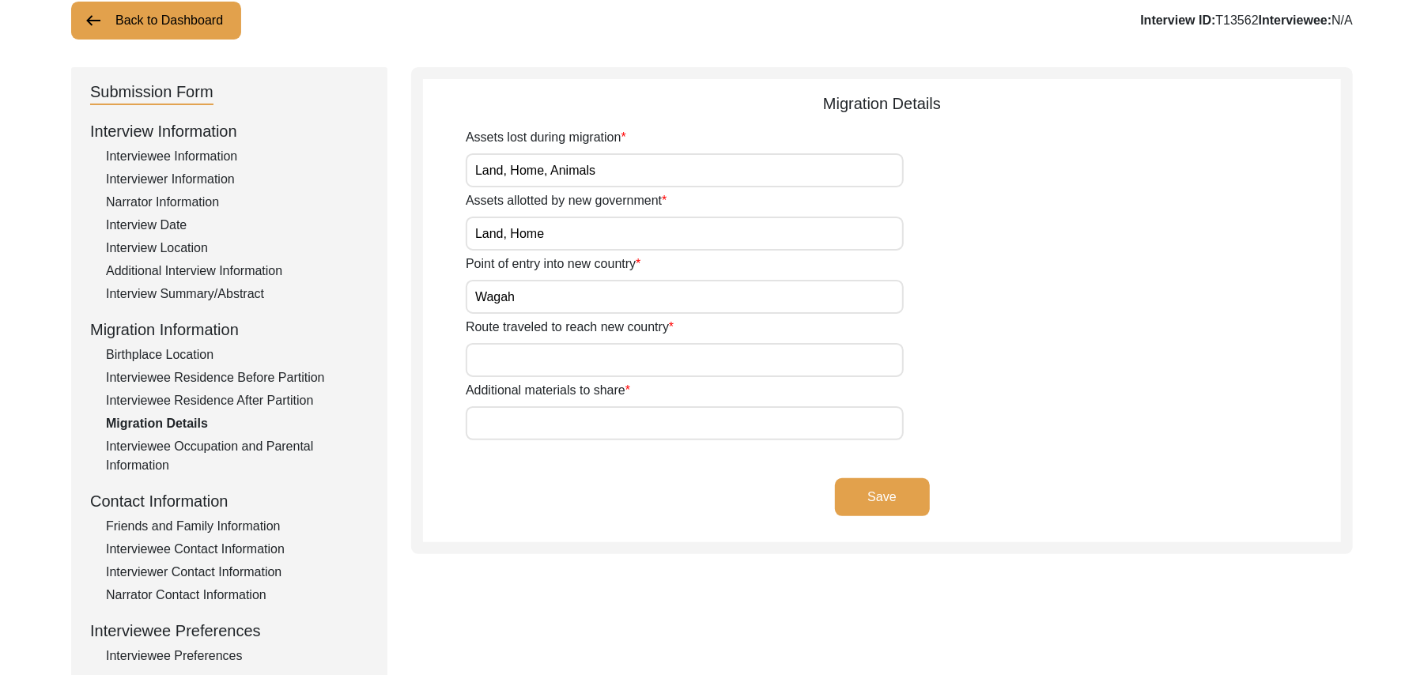
type input "Wagah"
click at [620, 362] on input "Route traveled to reach new country" at bounding box center [685, 360] width 438 height 34
type input "Ludhiana, Amritsar, Wagah, Lahore"
click at [598, 431] on input "Additional materials to share" at bounding box center [685, 424] width 438 height 34
paste input "N/A"
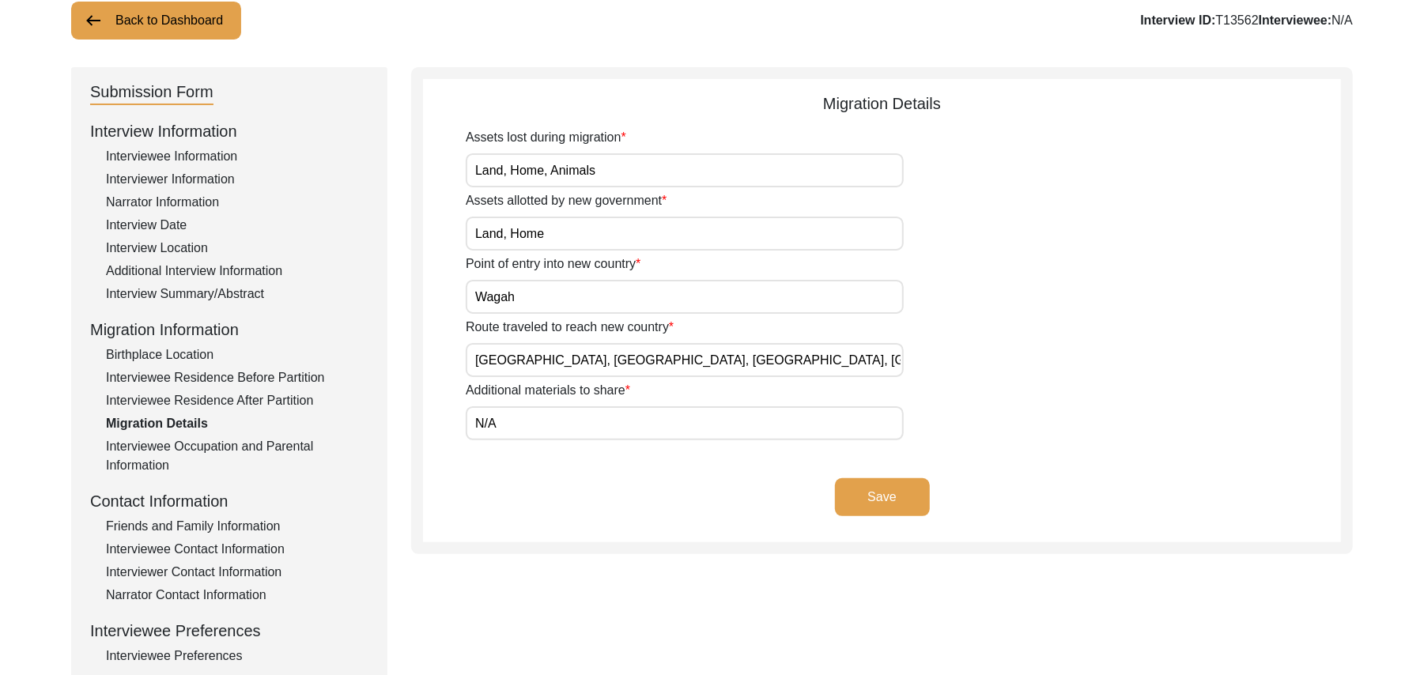
type input "N/A"
click at [870, 485] on button "Save" at bounding box center [882, 497] width 95 height 38
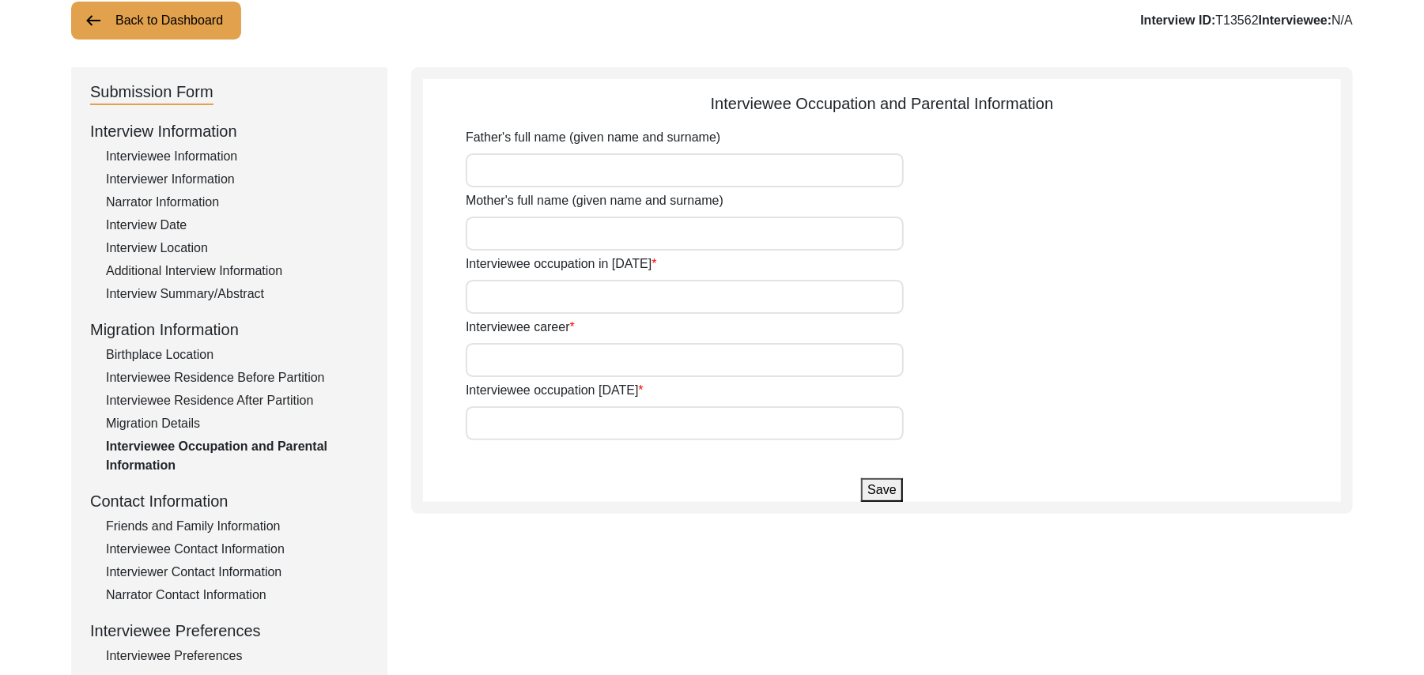
click at [546, 165] on input "Father's full name (given name and surname)" at bounding box center [685, 170] width 438 height 34
type input "Imam Deen"
click at [535, 238] on input "Mother's full name (given name and surname)" at bounding box center [685, 234] width 438 height 34
type input "Maryam"
click at [525, 286] on input "Interviewee occupation in 1947" at bounding box center [685, 297] width 438 height 34
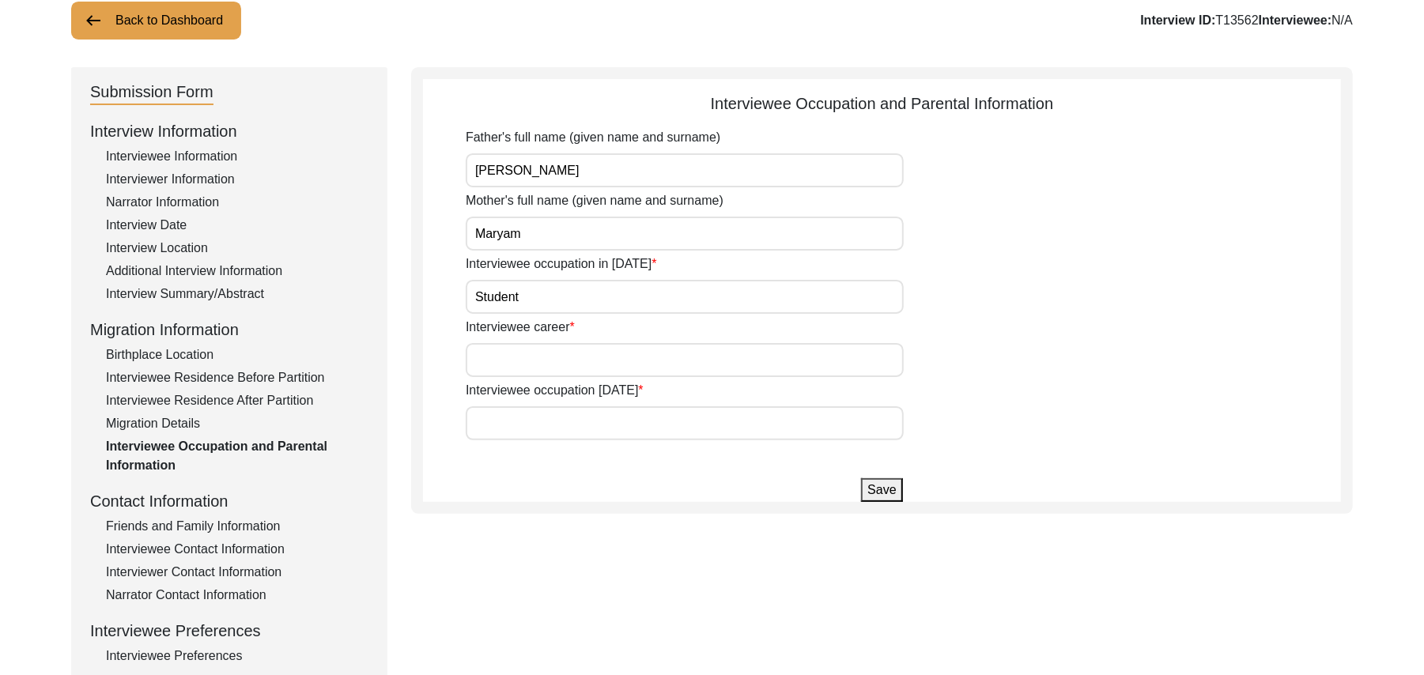
type input "Student"
click at [523, 359] on input "Interviewee career" at bounding box center [685, 360] width 438 height 34
type input "Farmer"
click at [519, 410] on input "Interviewee occupation today" at bounding box center [685, 424] width 438 height 34
type input "Dont work now"
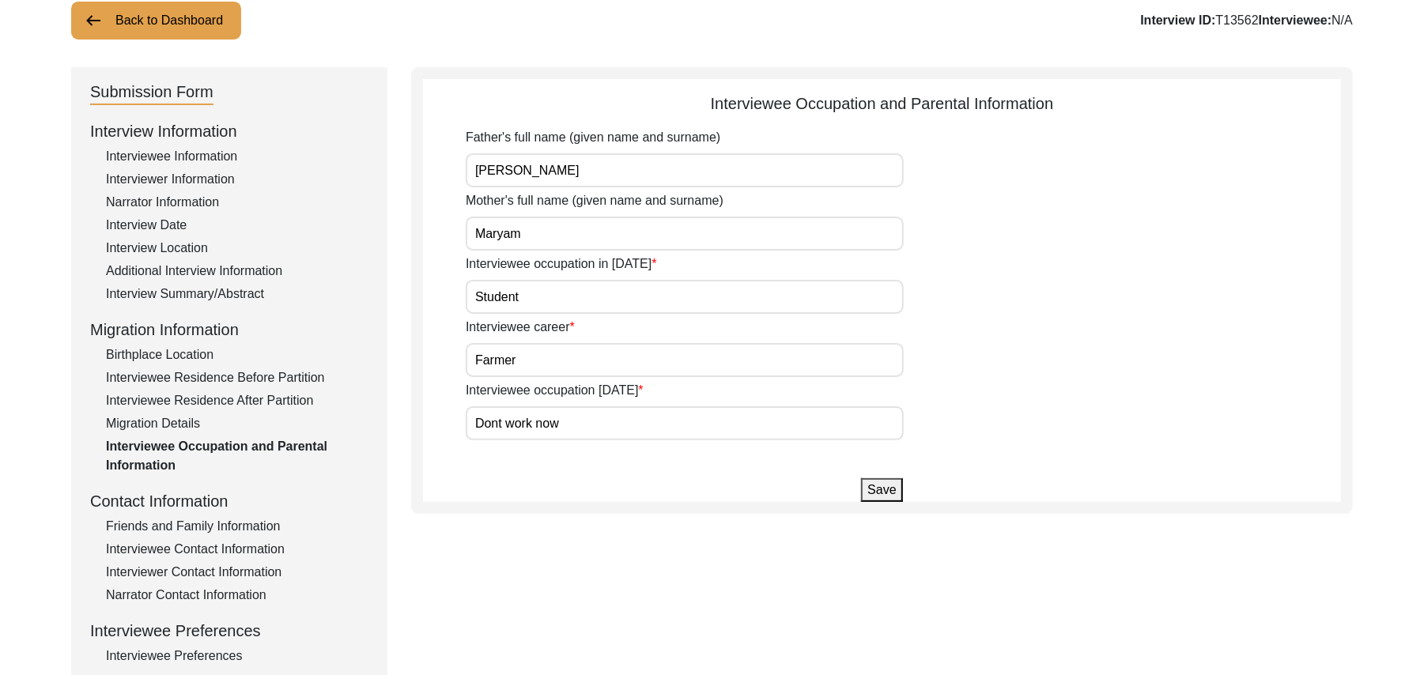
click at [876, 489] on button "Save" at bounding box center [881, 490] width 41 height 24
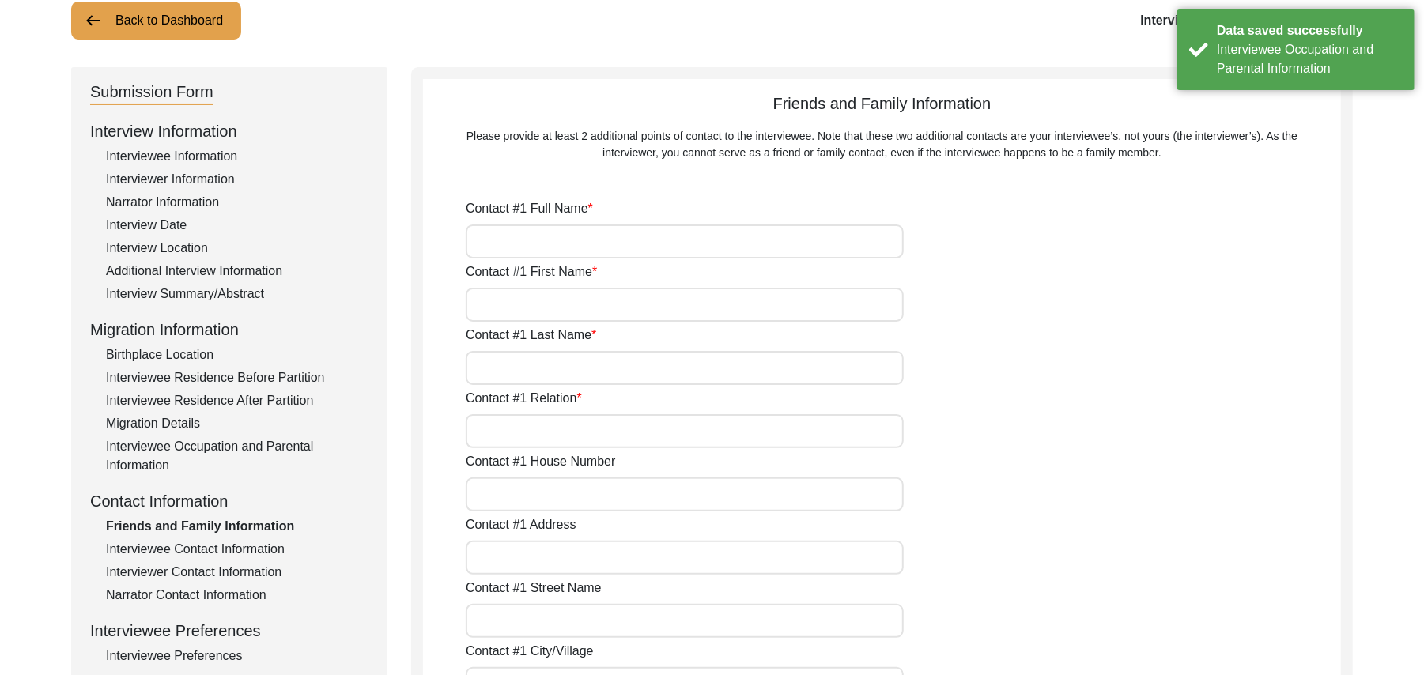
click at [762, 247] on input "Contact #1 Full Name" at bounding box center [685, 242] width 438 height 34
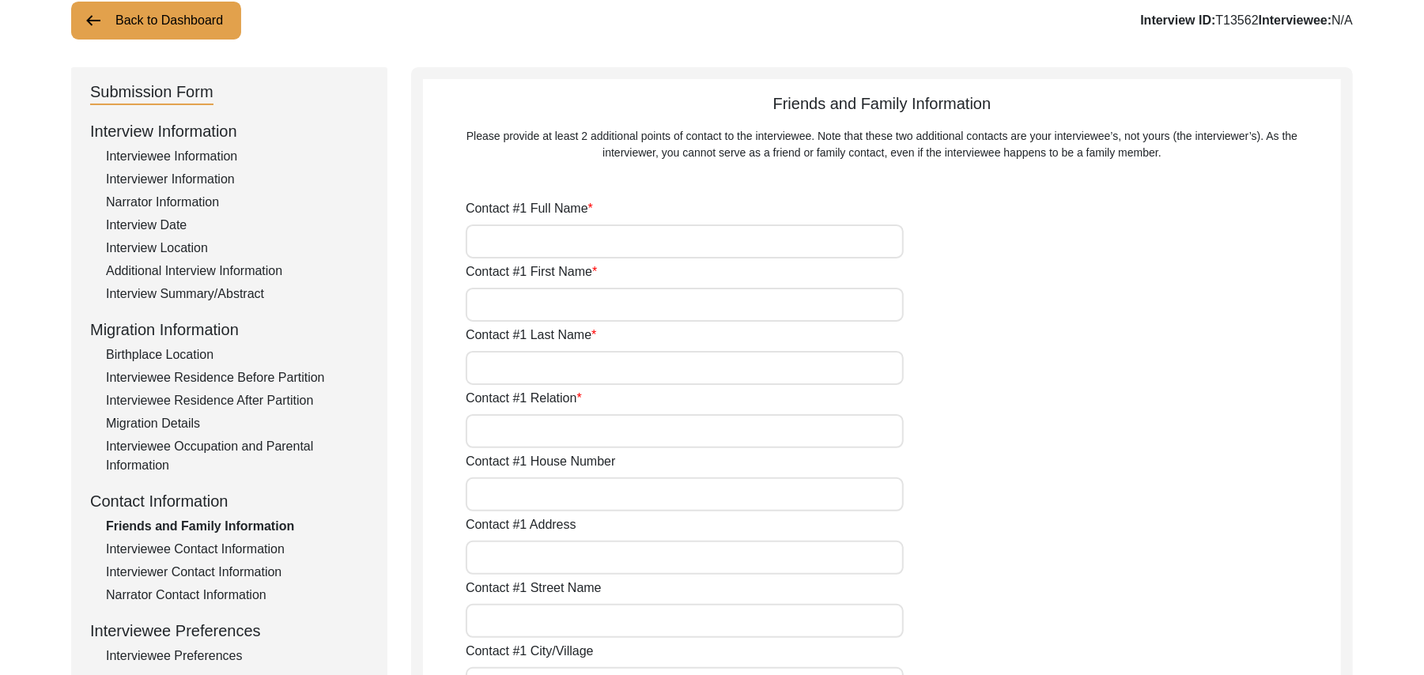
click at [753, 244] on input "Contact #1 Full Name" at bounding box center [685, 242] width 438 height 34
type input "Muhammad Aleem"
click at [686, 311] on input "Contact #1 First Name" at bounding box center [685, 305] width 438 height 34
type input "Muhammad"
click at [652, 374] on input "Contact #1 Last Name" at bounding box center [685, 368] width 438 height 34
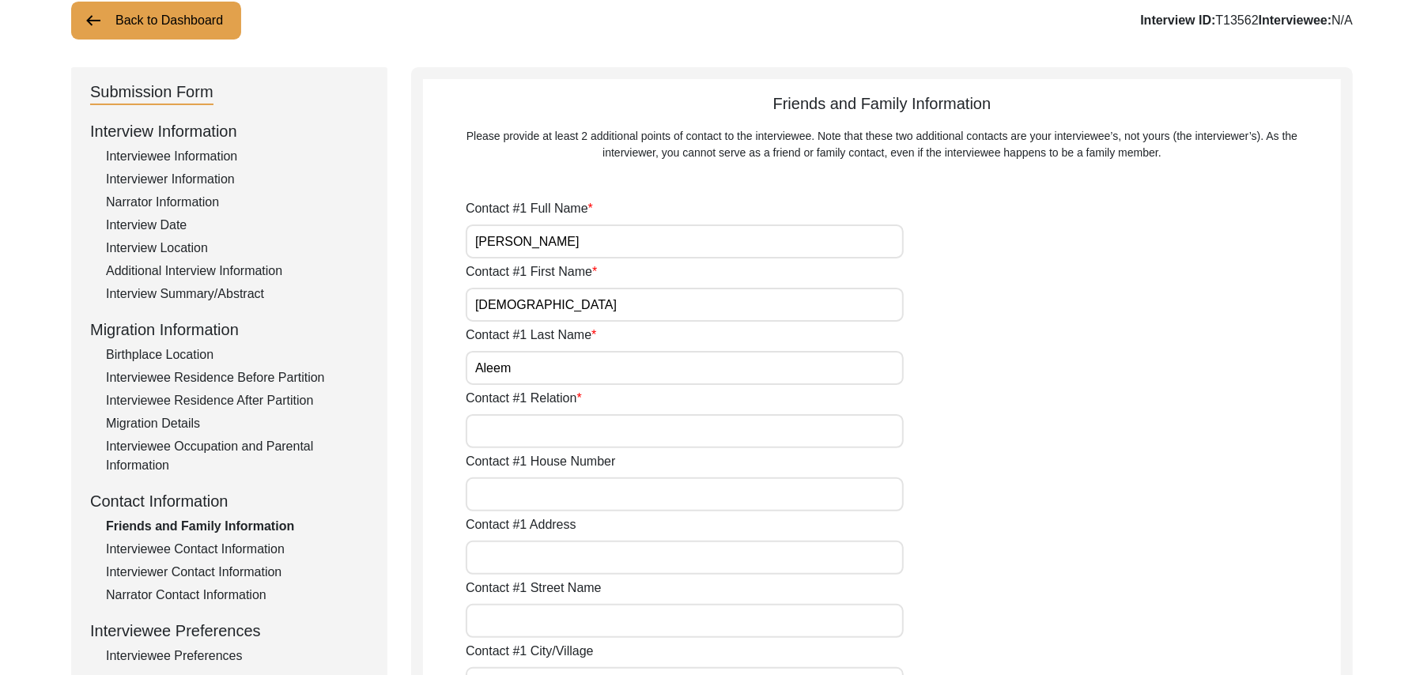
type input "Aleem"
click at [640, 437] on input "Contact #1 Relation" at bounding box center [685, 431] width 438 height 34
type input "Son"
click at [611, 501] on input "Contact #1 House Number" at bounding box center [685, 495] width 438 height 34
type input "44"
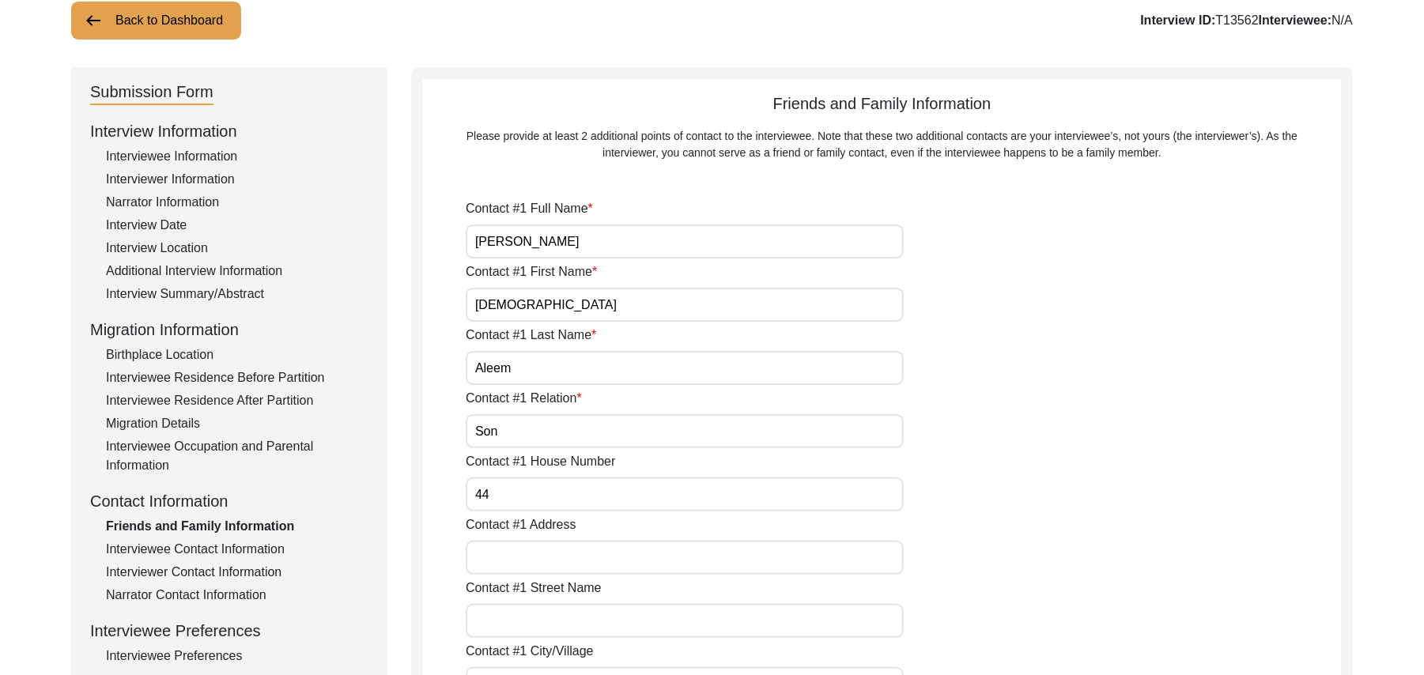
click at [568, 555] on input "Contact #1 Address" at bounding box center [685, 558] width 438 height 34
type input "Chak 327JB"
click at [557, 624] on input "Contact #1 Street Name" at bounding box center [685, 621] width 438 height 34
paste input "N/A"
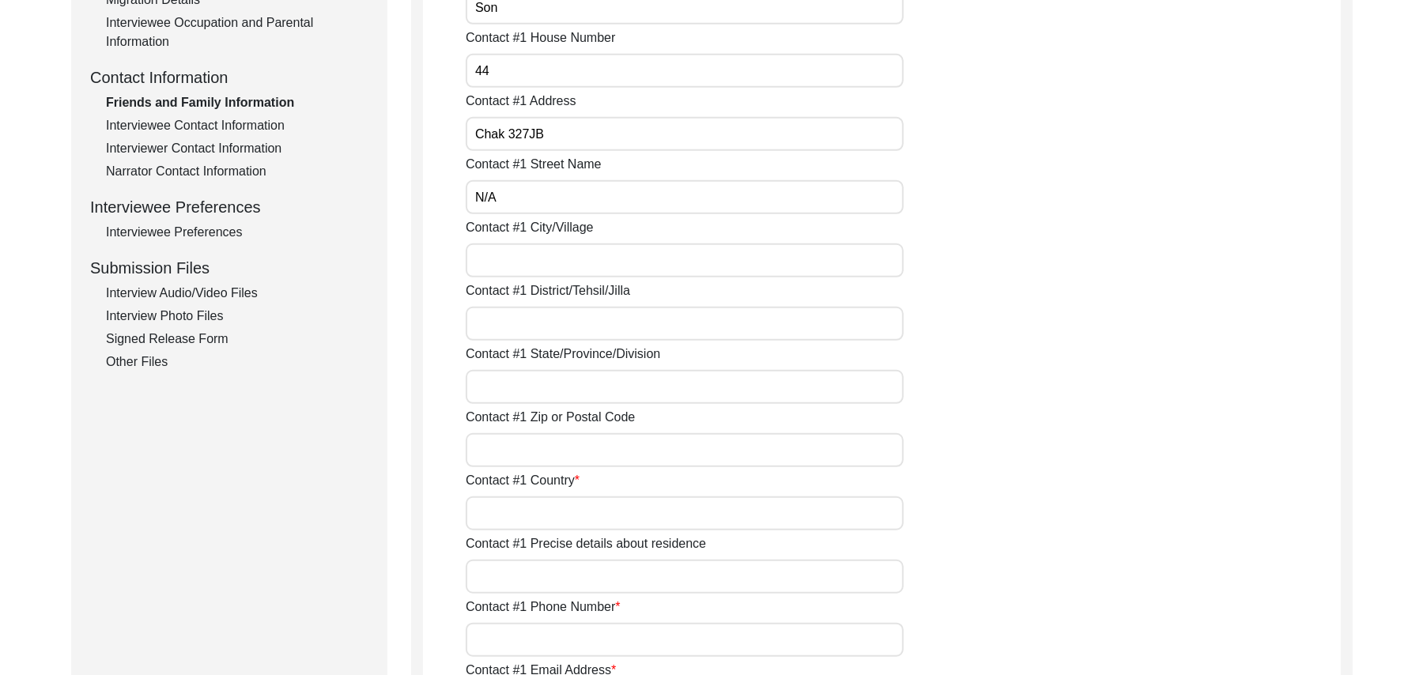
scroll to position [590, 0]
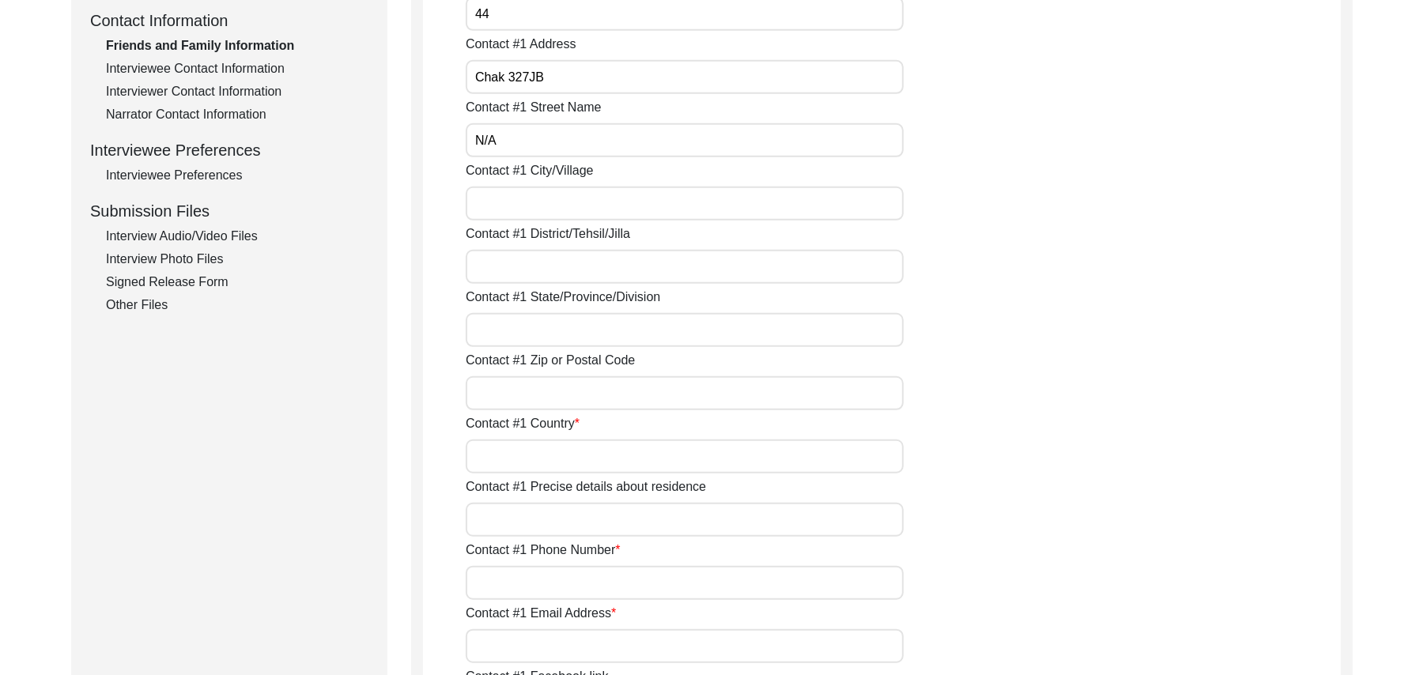
type input "N/A"
click at [566, 210] on input "Contact #1 City/Village" at bounding box center [685, 204] width 438 height 34
type input "Chak 327JB Bhulair"
click at [558, 267] on input "Contact #1 District/Tehsil/Jilla" at bounding box center [685, 267] width 438 height 34
type input "Toba Tek Singh/ Toba Tek Singh"
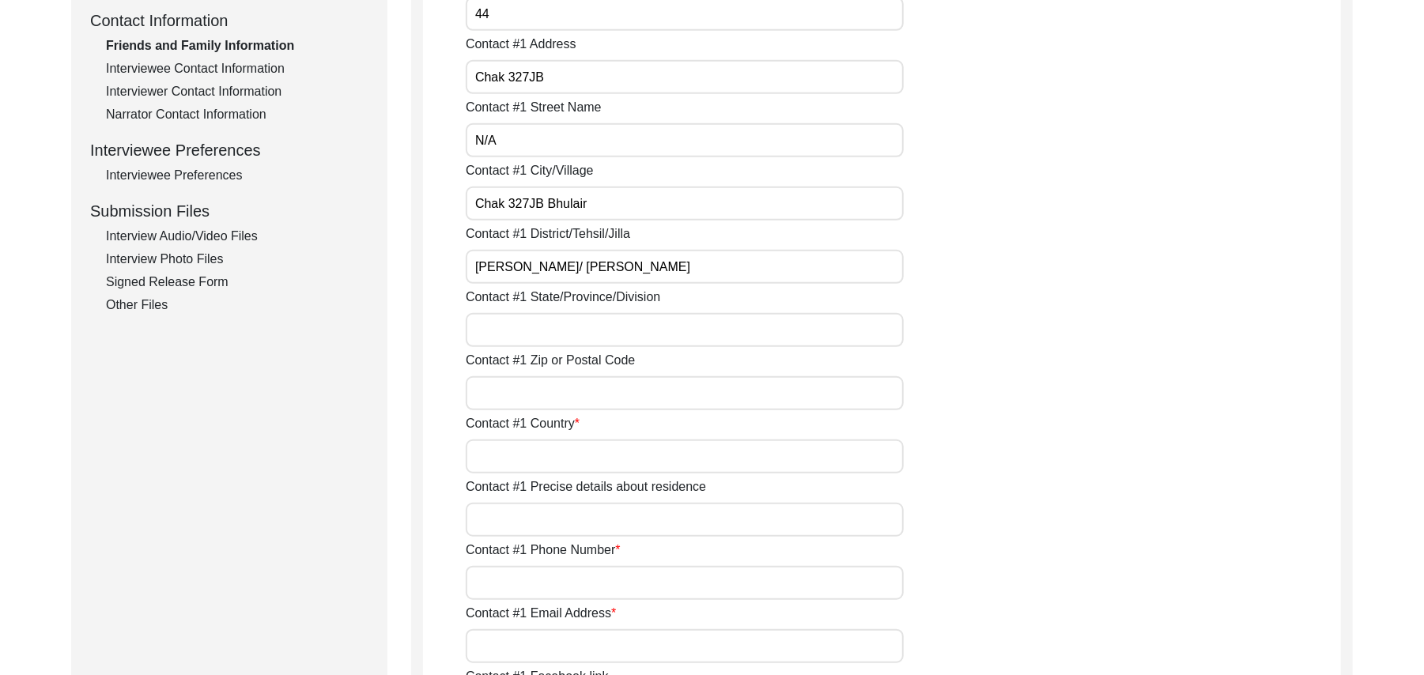
click at [544, 334] on input "Contact #1 State/Province/Division" at bounding box center [685, 330] width 438 height 34
type input "Punjab"
click at [535, 395] on input "Contact #1 Zip or Postal Code" at bounding box center [685, 393] width 438 height 34
type input "36050"
click at [520, 452] on input "Contact #1 Country" at bounding box center [685, 457] width 438 height 34
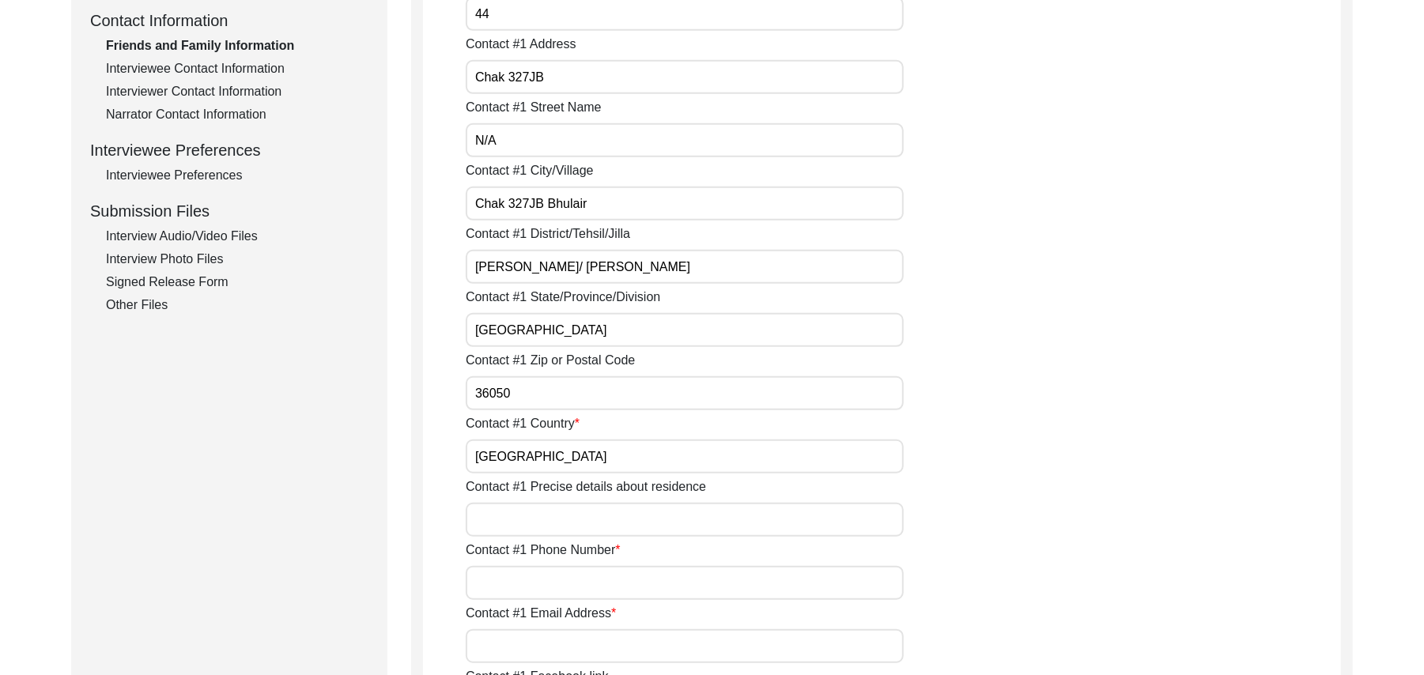
type input "Pakistan"
click at [520, 506] on input "Contact #1 Precise details about residence" at bounding box center [685, 520] width 438 height 34
type input "Chak 327JB"
click at [544, 573] on input "Contact #1 Phone Number" at bounding box center [685, 583] width 438 height 34
type input "0314-7040327"
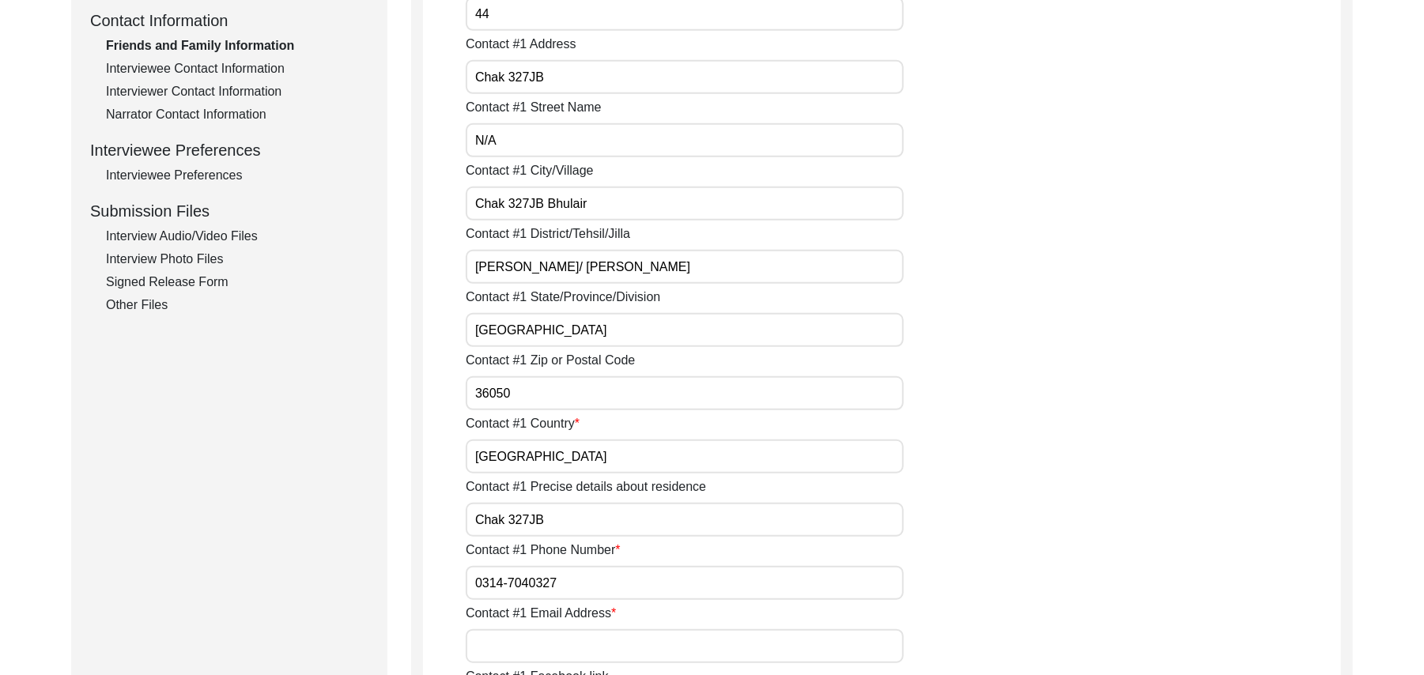
click at [545, 641] on input "Contact #1 Email Address" at bounding box center [685, 647] width 438 height 34
paste input "N/A"
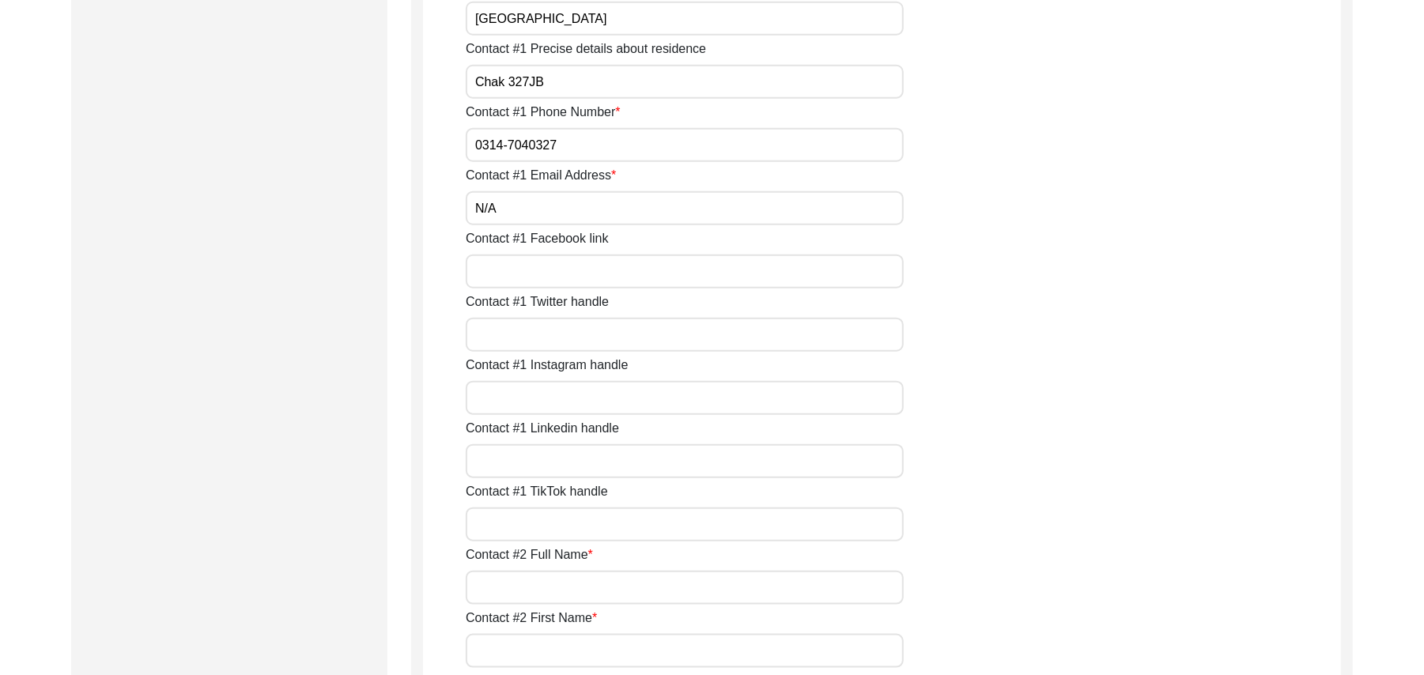
scroll to position [1212, 0]
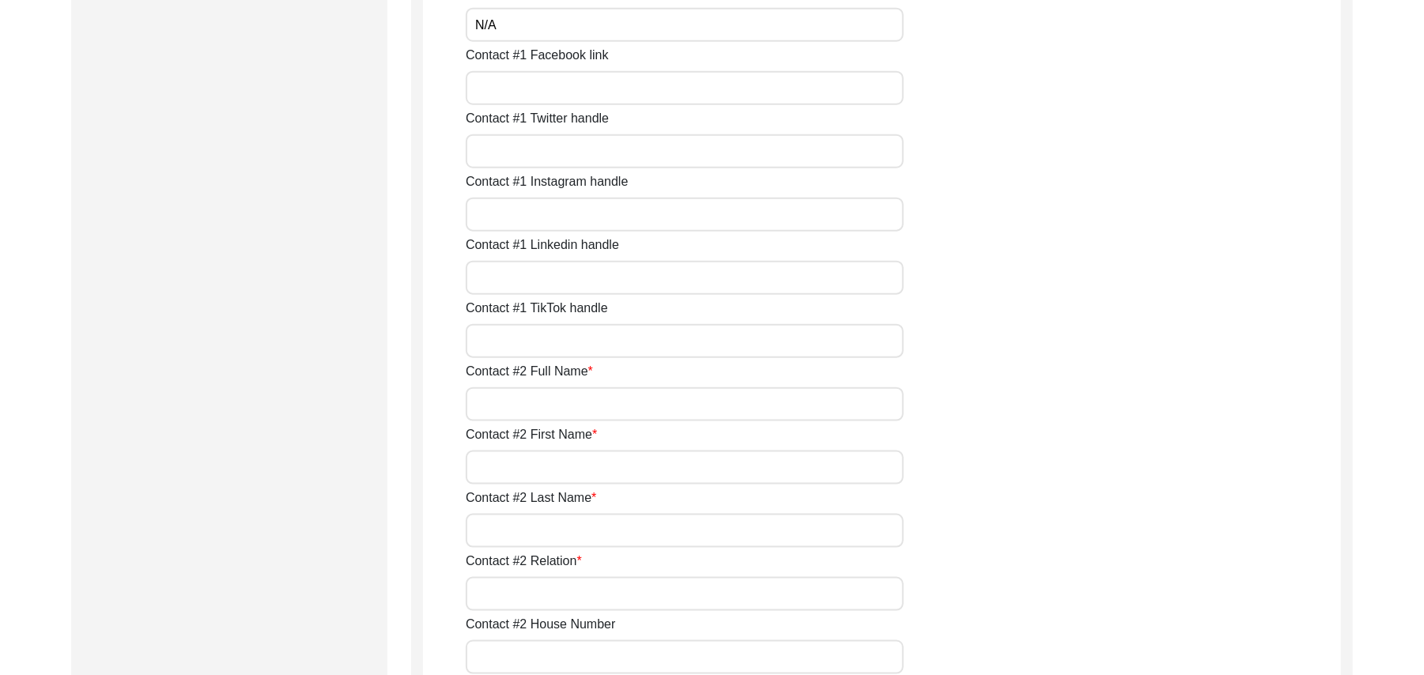
type input "N/A"
click at [649, 102] on input "Contact #1 Facebook link" at bounding box center [685, 88] width 438 height 34
paste input "N/A"
type input "N/A"
click at [579, 166] on input "Contact #1 Twitter handle" at bounding box center [685, 151] width 438 height 34
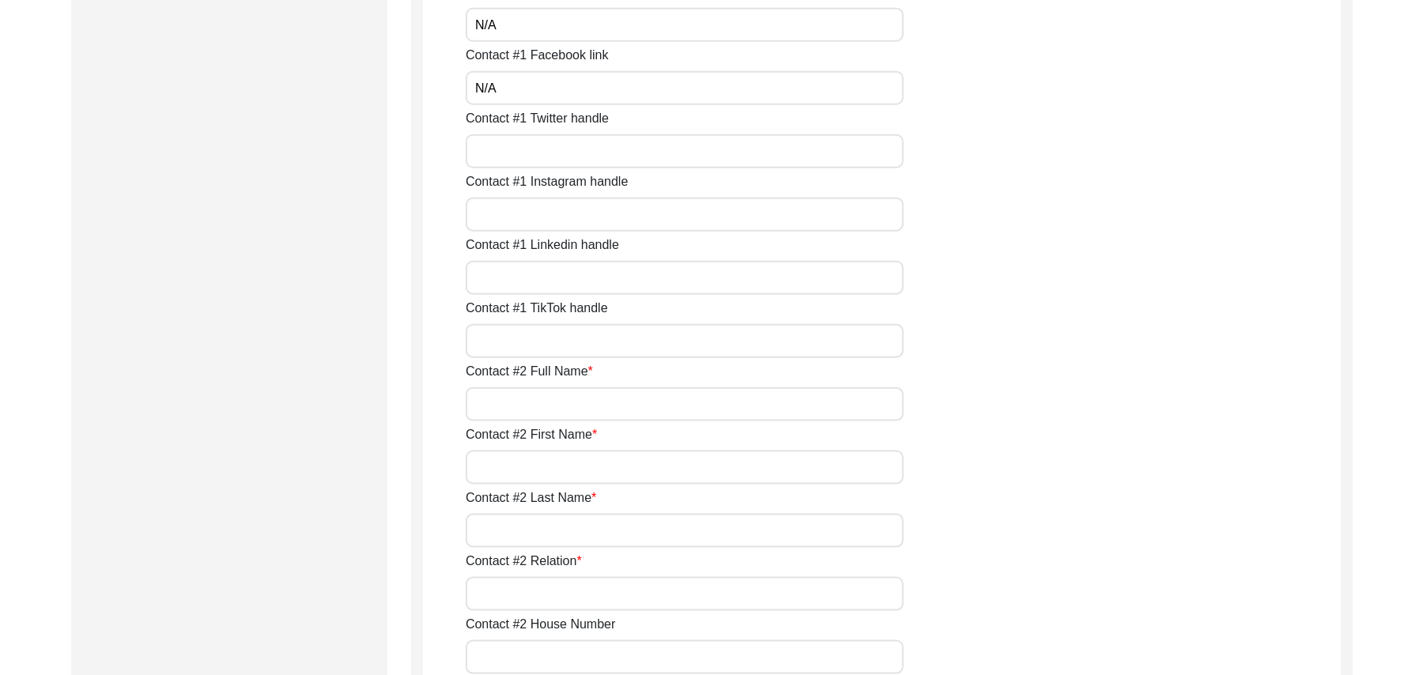
paste input "N/A"
type input "N/A"
click at [577, 212] on input "Contact #1 Instagram handle" at bounding box center [685, 215] width 438 height 34
paste input "N/A"
type input "N/A"
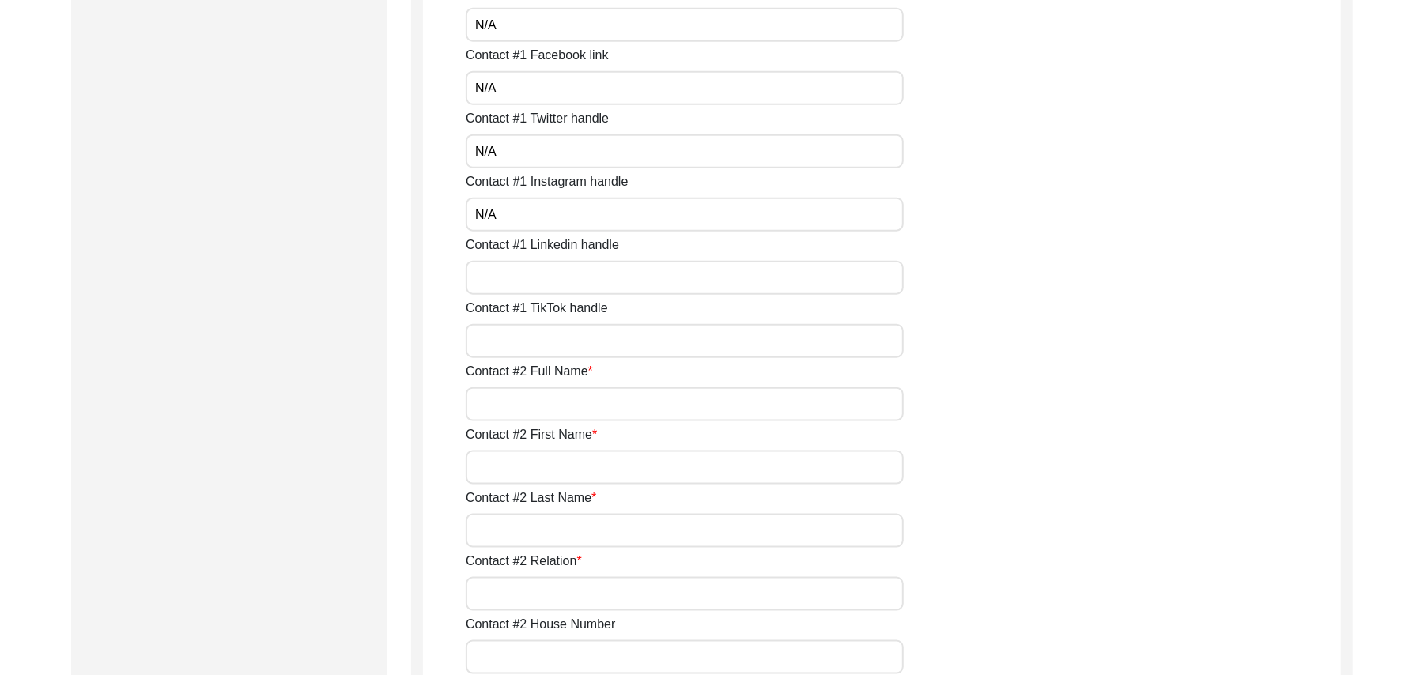
click at [561, 279] on input "Contact #1 Linkedin handle" at bounding box center [685, 278] width 438 height 34
paste input "N/A"
type input "N/A"
click at [560, 345] on input "Contact #1 TikTok handle" at bounding box center [685, 341] width 438 height 34
paste input "N/A"
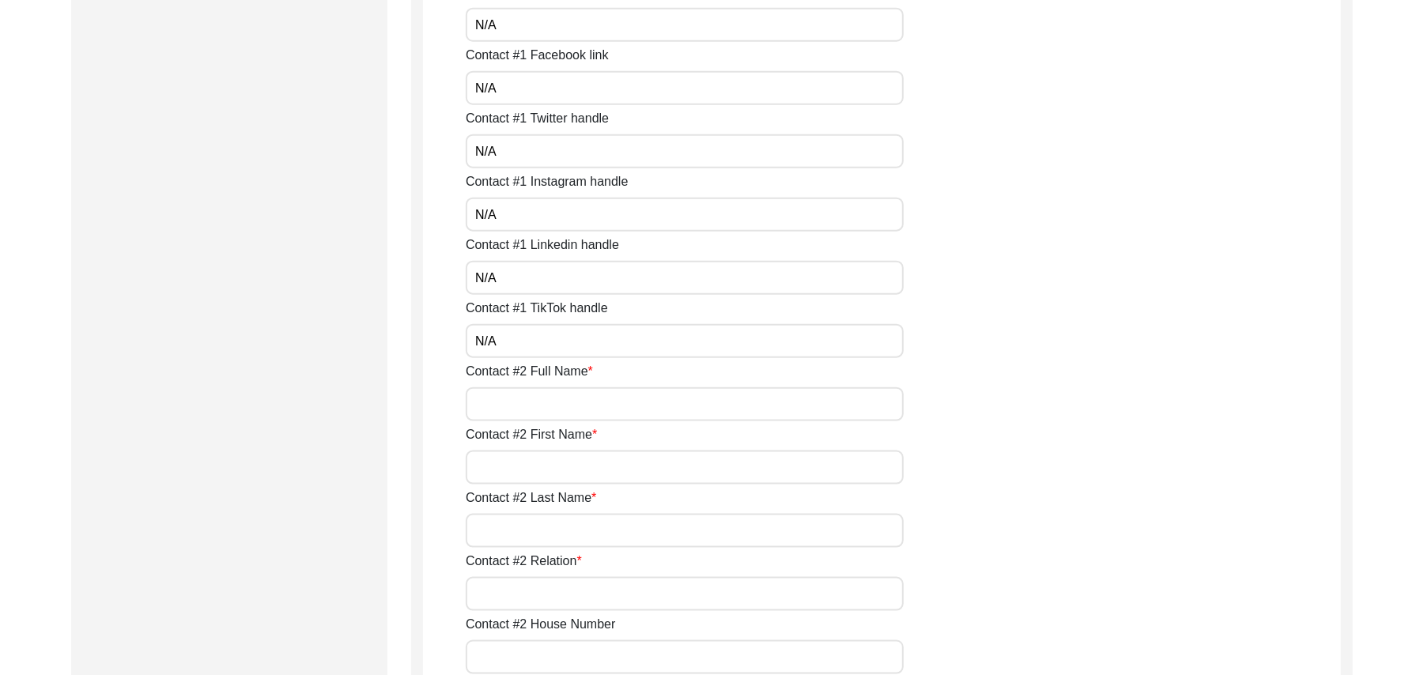
type input "N/A"
click at [539, 407] on input "Contact #2 Full Name" at bounding box center [685, 405] width 438 height 34
type input "Abdul Rehman"
click at [543, 475] on input "Contact #2 First Name" at bounding box center [685, 468] width 438 height 34
type input "a"
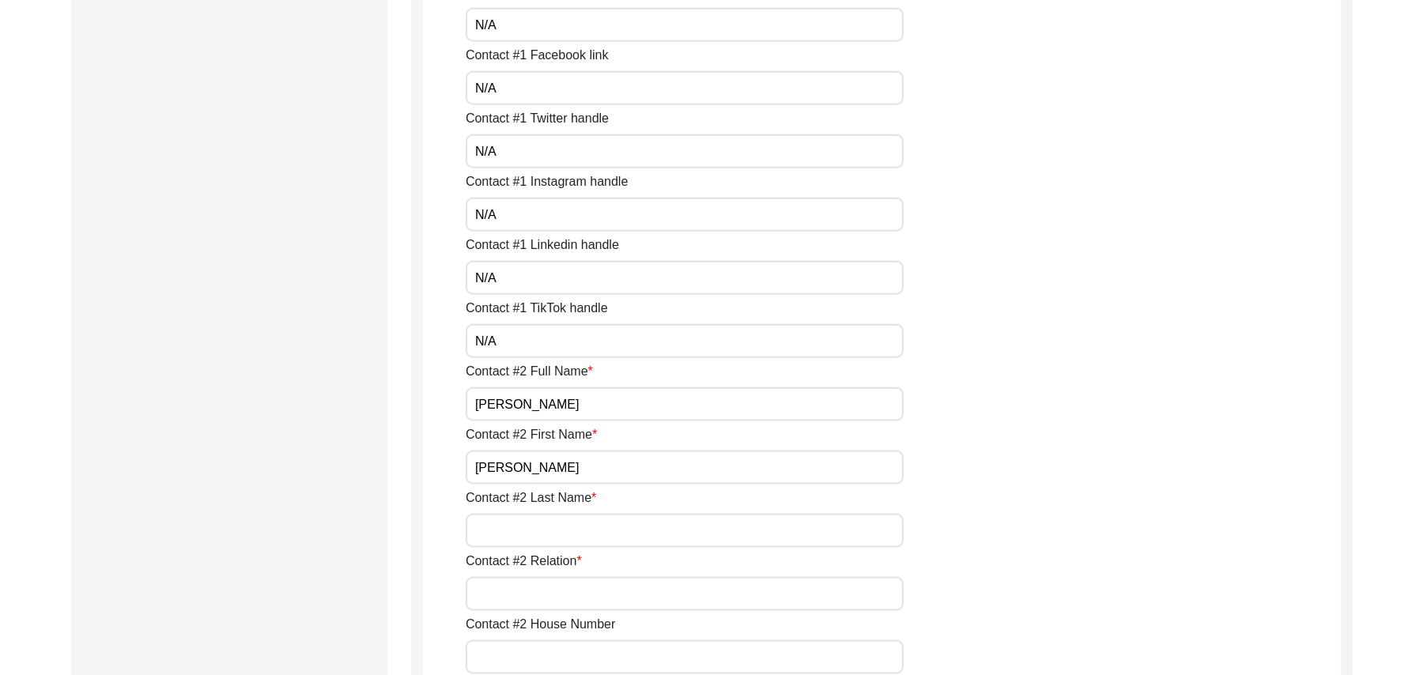
type input "Abdul"
click at [545, 526] on input "Contact #2 Last Name" at bounding box center [685, 531] width 438 height 34
type input "Rehman"
click at [536, 587] on input "Contact #2 Relation" at bounding box center [685, 594] width 438 height 34
type input "Grand son"
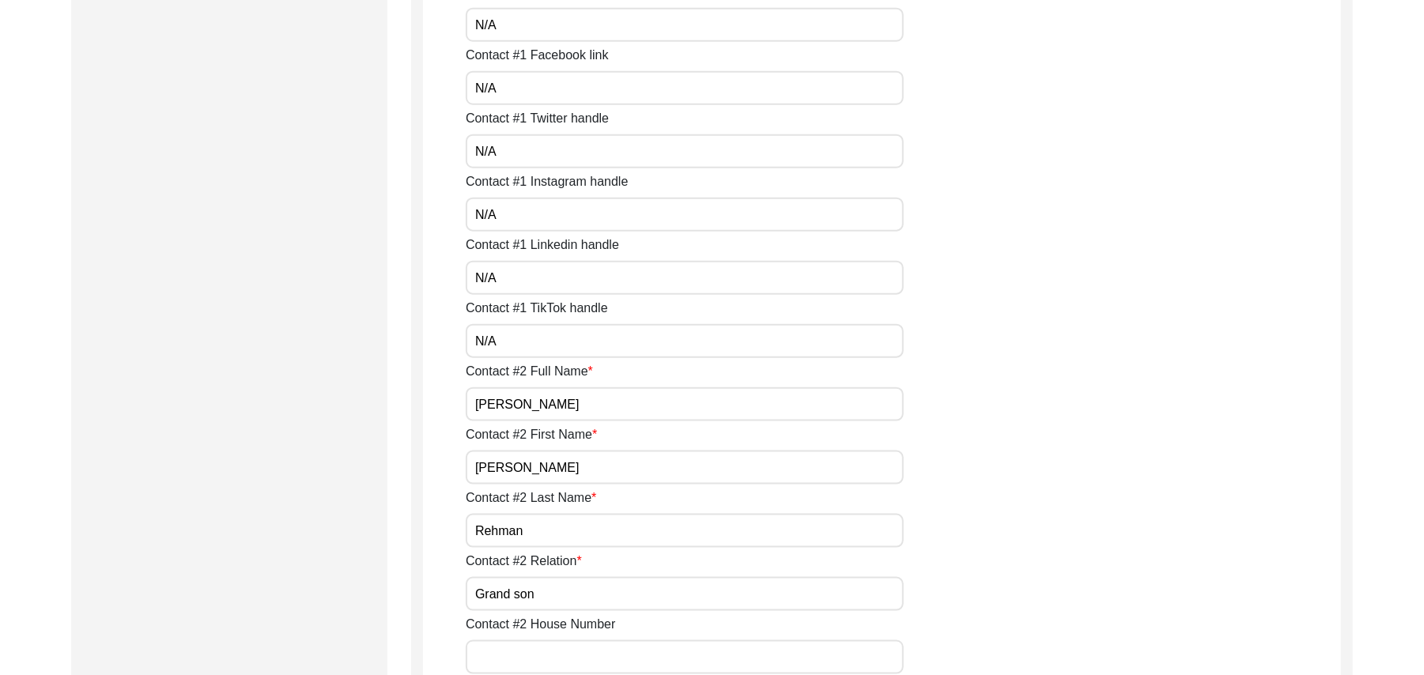
click at [542, 656] on input "Contact #2 House Number" at bounding box center [685, 658] width 438 height 34
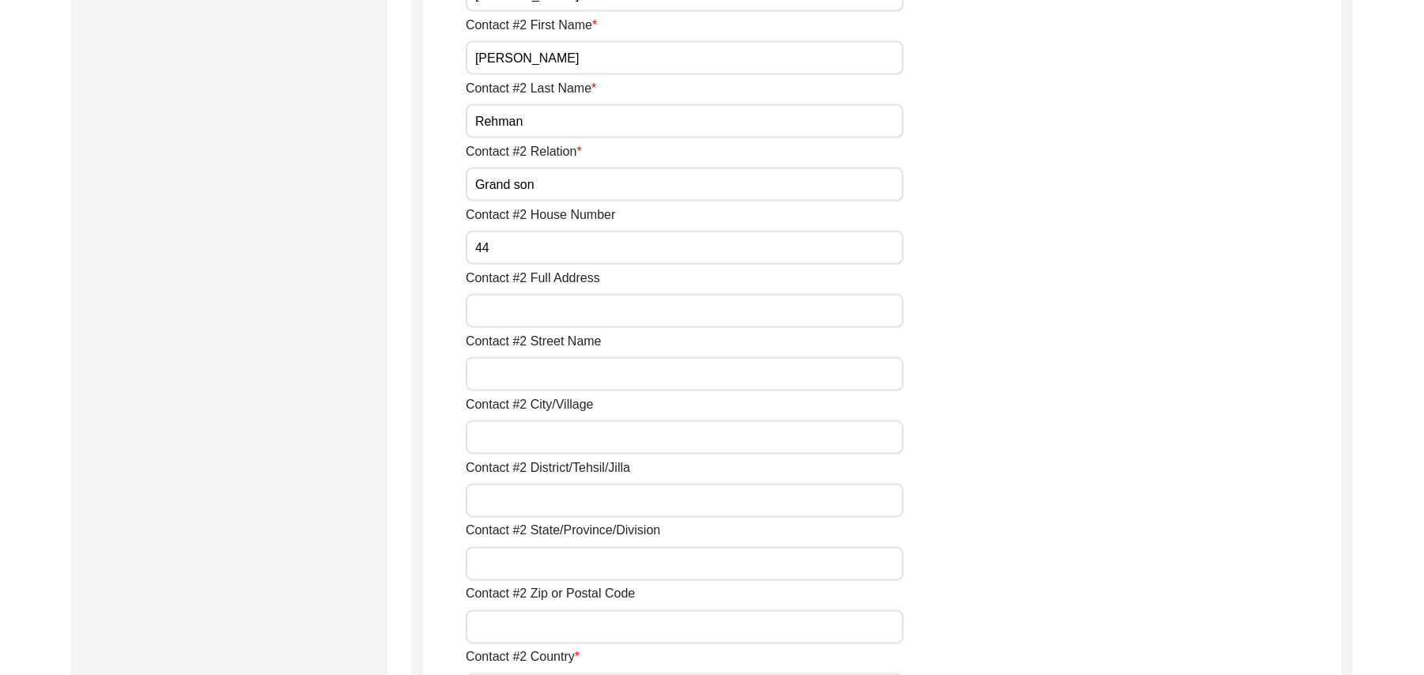
scroll to position [1791, 0]
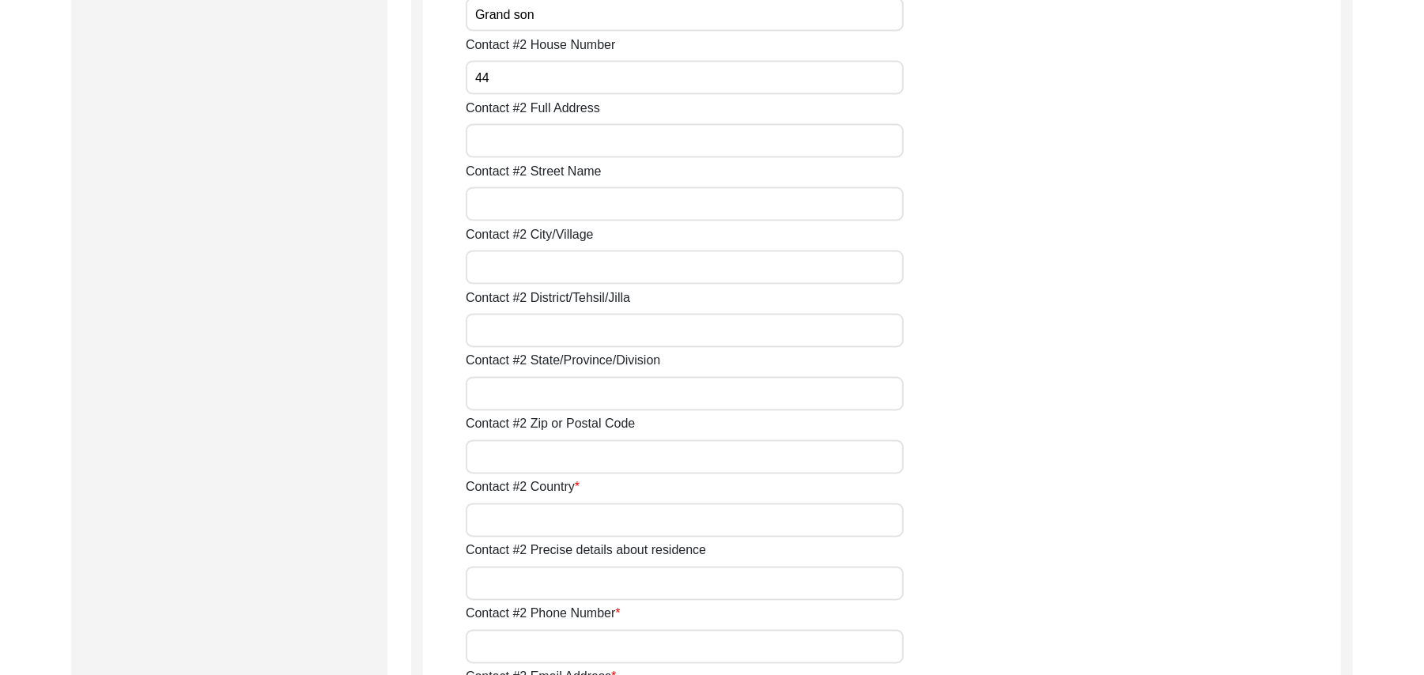
type input "44"
click at [544, 149] on input "Contact #2 Full Address" at bounding box center [685, 141] width 438 height 34
type input "Chak 327JB"
click at [541, 210] on input "Contact #2 Street Name" at bounding box center [685, 204] width 438 height 34
paste input "N/A"
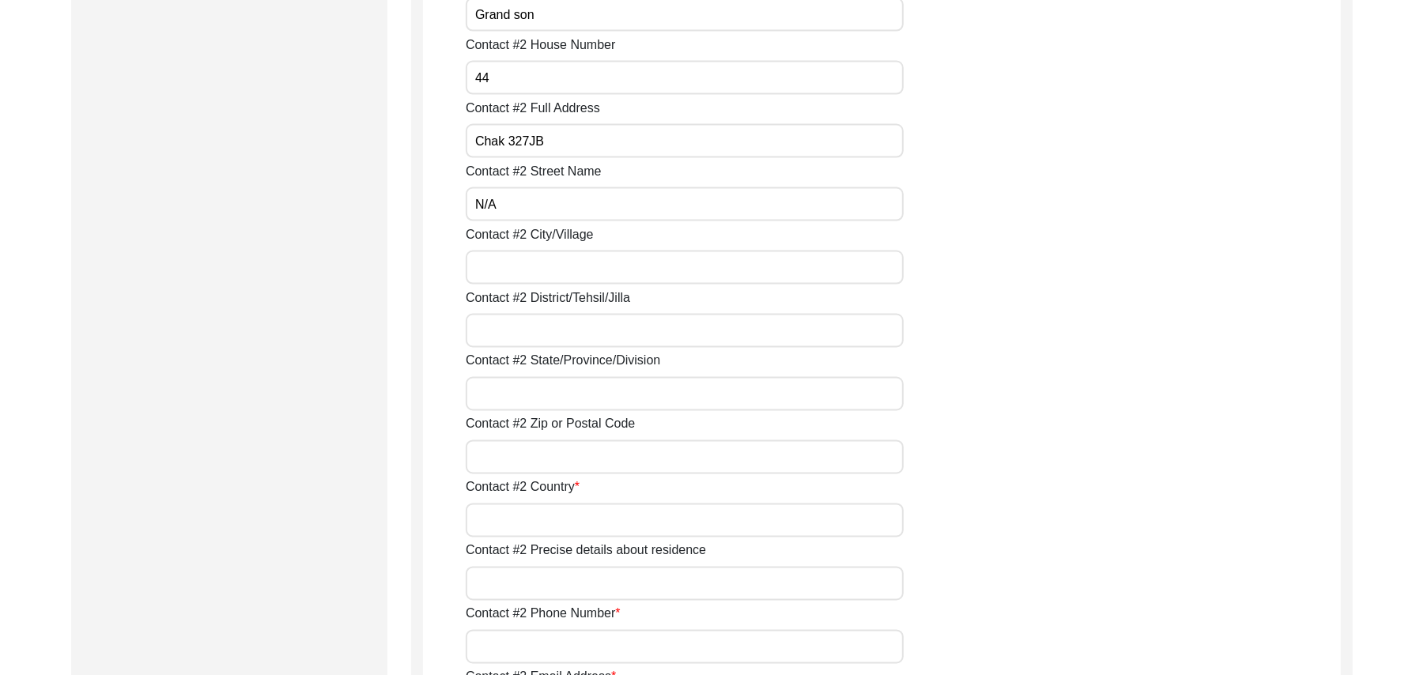
type input "N/A"
click at [526, 263] on input "Contact #2 City/Village" at bounding box center [685, 268] width 438 height 34
type input "Chak 327JB"
click at [532, 331] on input "Contact #2 District/Tehsil/Jilla" at bounding box center [685, 331] width 438 height 34
type input "Toba Tek Singh/ Toba Tek Singh"
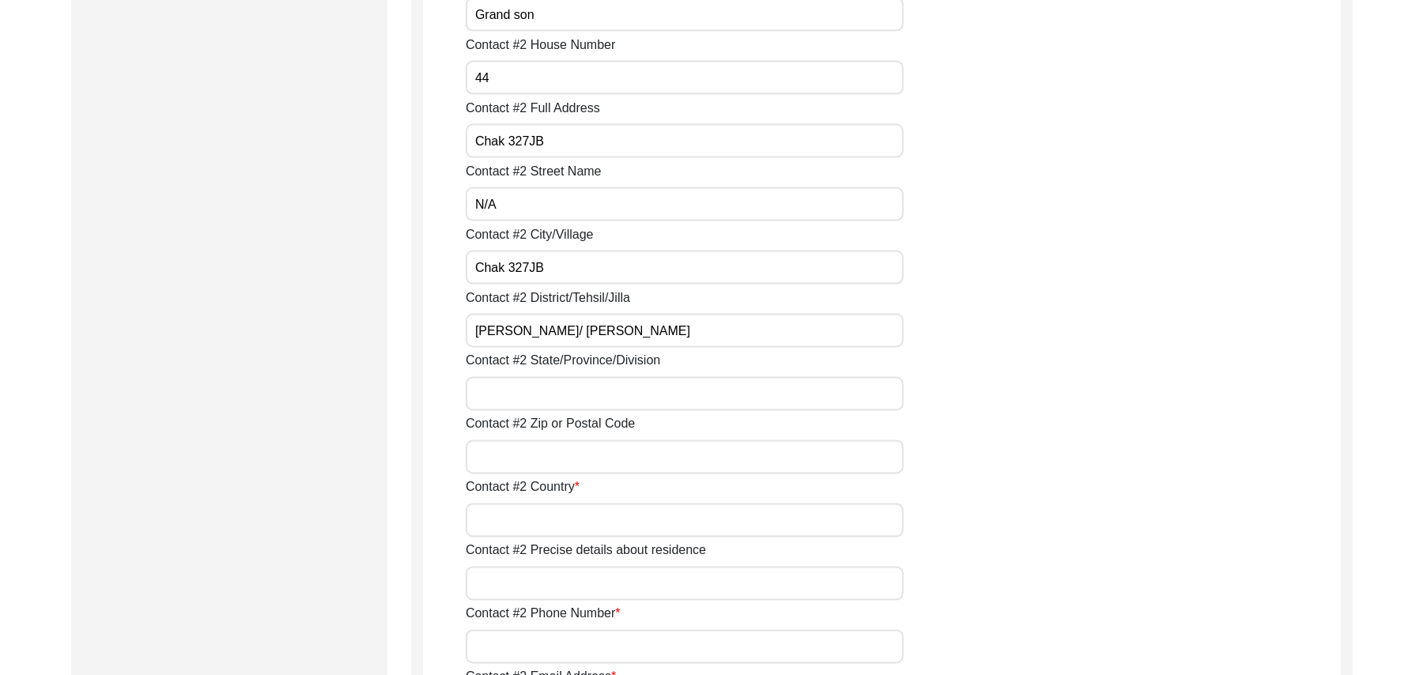
click at [539, 391] on input "Contact #2 State/Province/Division" at bounding box center [685, 394] width 438 height 34
type input "Punjab"
click at [536, 468] on input "Contact #2 Zip or Postal Code" at bounding box center [685, 458] width 438 height 34
type input "36050"
click at [538, 516] on input "Contact #2 Country" at bounding box center [685, 521] width 438 height 34
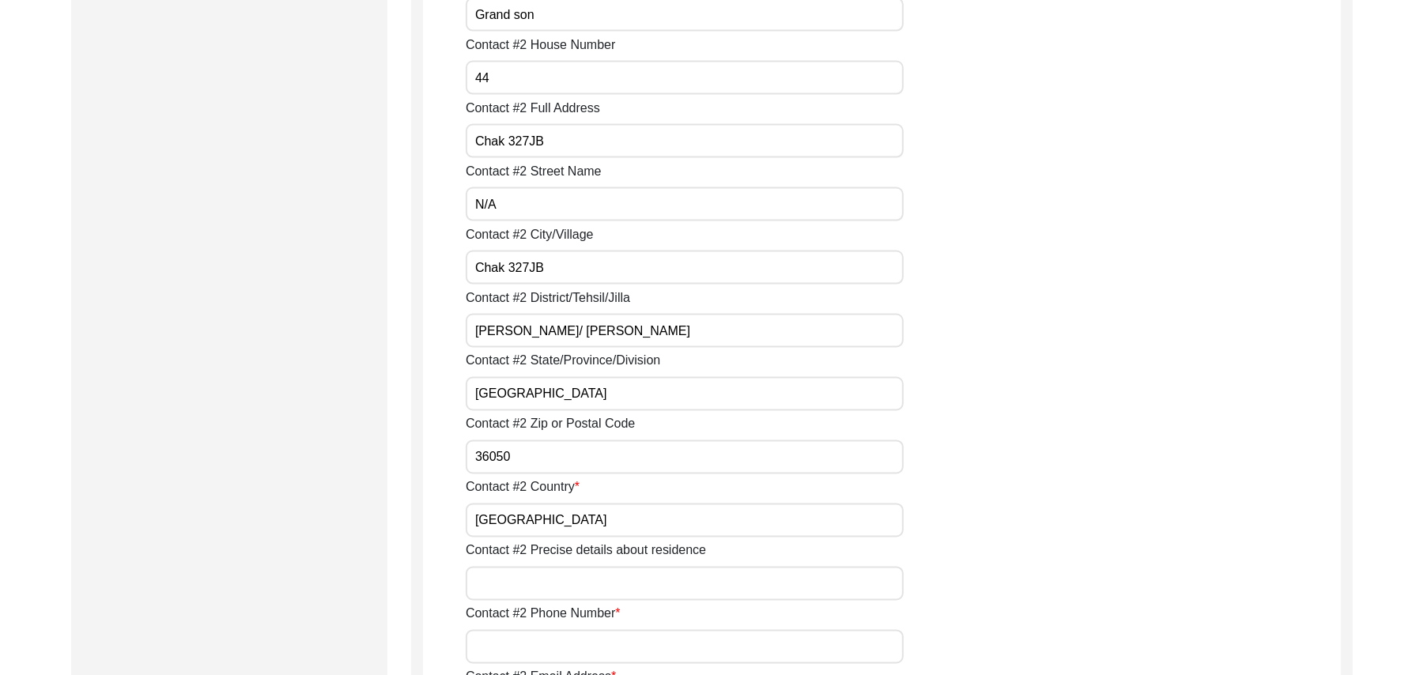
type input "Pakistan"
click at [545, 579] on input "Contact #2 Precise details about residence" at bounding box center [685, 584] width 438 height 34
type input "Chak 327JB"
click at [551, 655] on input "Contact #2 Phone Number" at bounding box center [685, 647] width 438 height 34
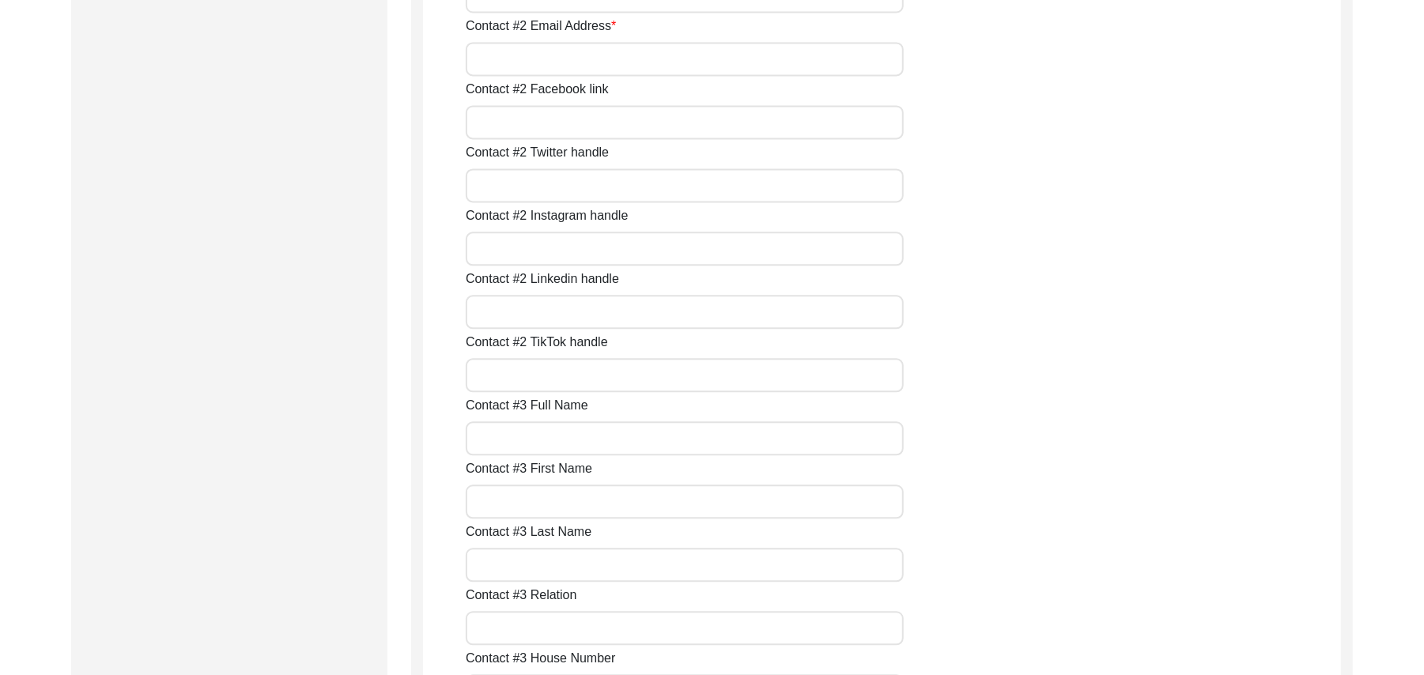
scroll to position [2418, 0]
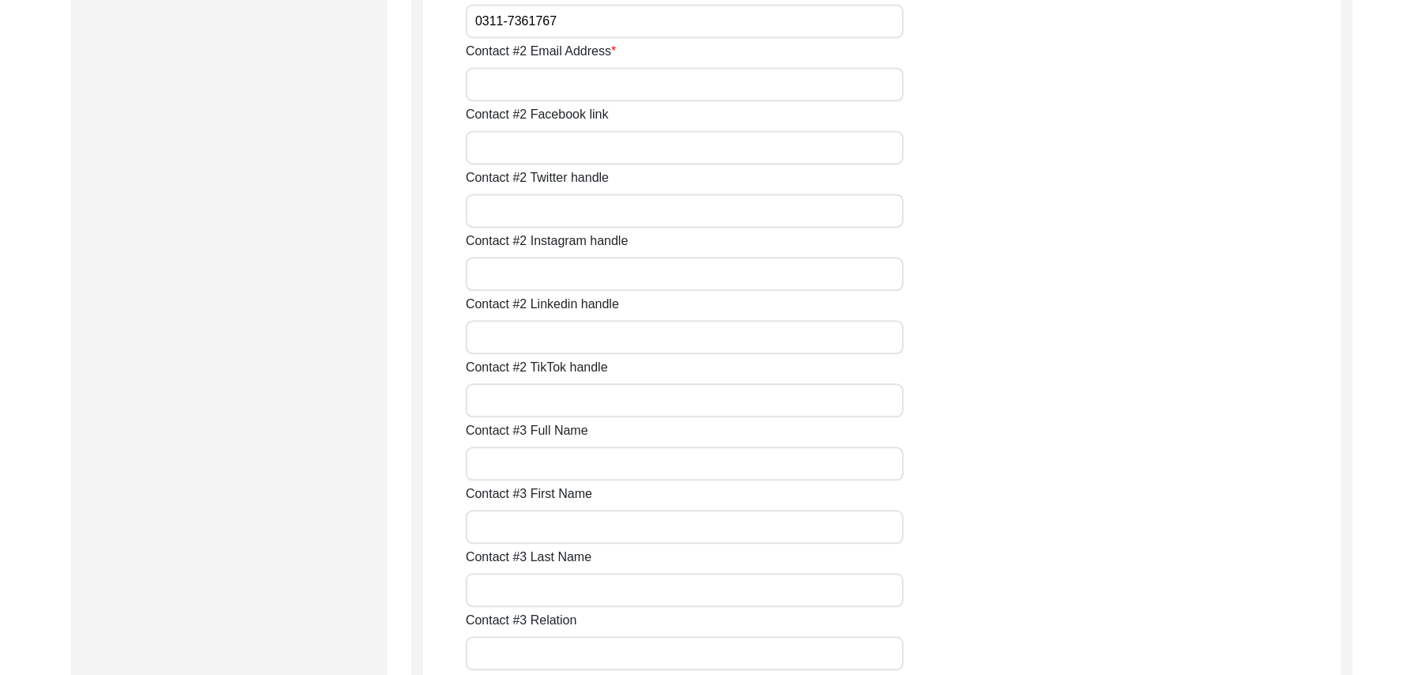
type input "0311-7361767"
click at [595, 93] on input "Contact #2 Email Address" at bounding box center [685, 84] width 438 height 34
paste input "N/A"
type input "N/A"
click at [570, 149] on input "Contact #2 Facebook link" at bounding box center [685, 147] width 438 height 34
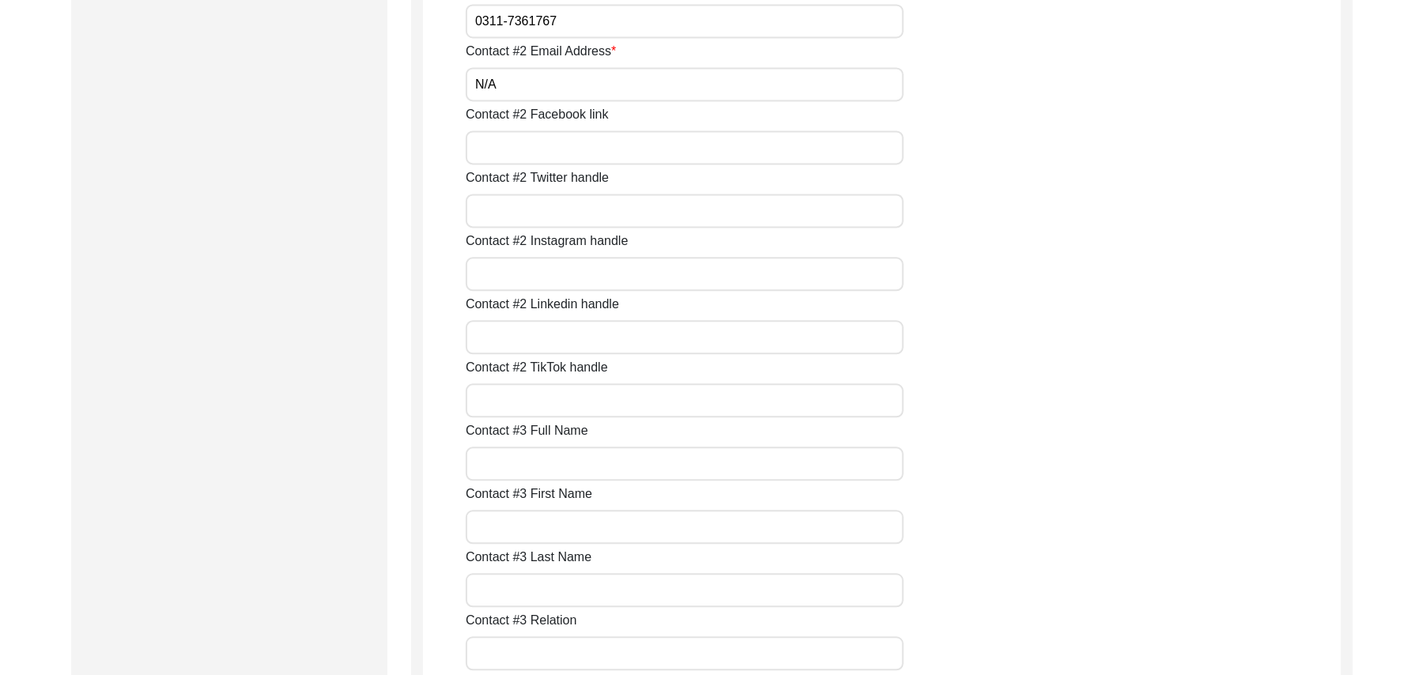
paste input "N/A"
type input "N/A"
click at [545, 207] on input "Contact #2 Twitter handle" at bounding box center [685, 211] width 438 height 34
paste input "N/A"
type input "N/A"
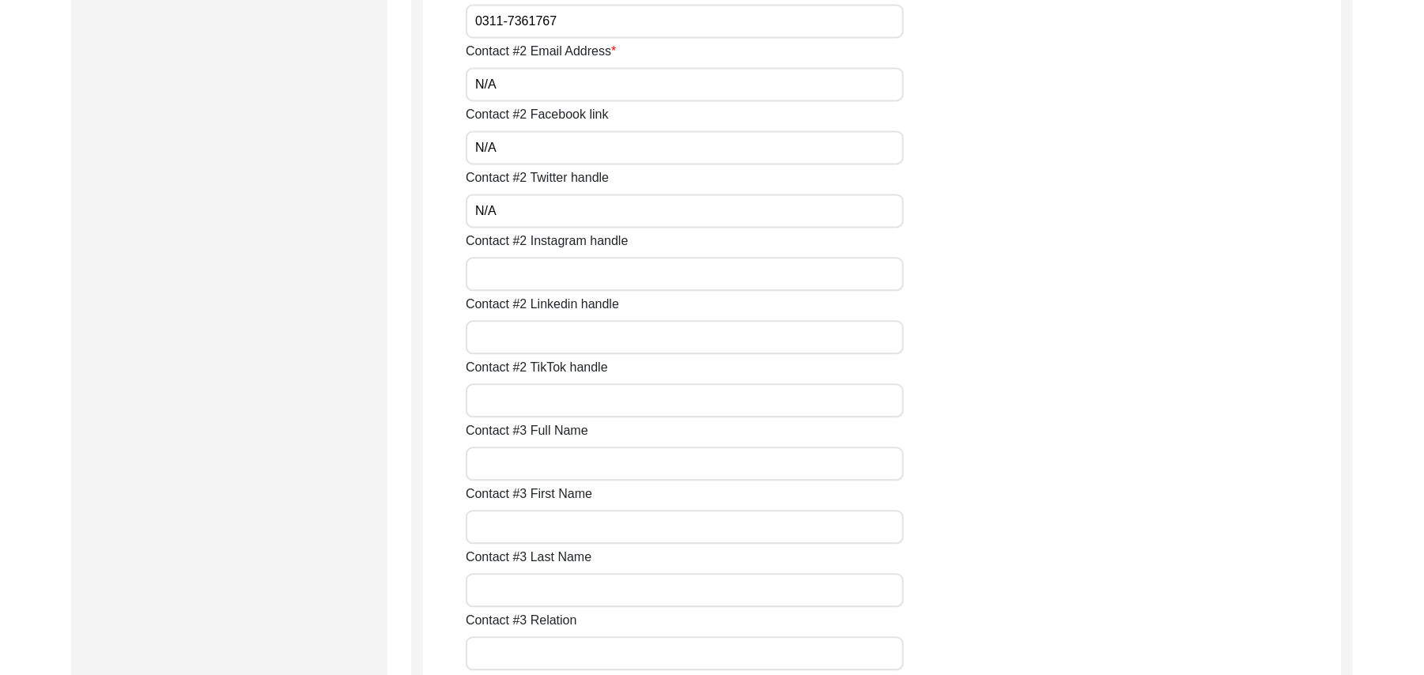
click at [509, 286] on input "Contact #2 Instagram handle" at bounding box center [685, 274] width 438 height 34
paste input "N/A"
type input "N/A"
click at [509, 331] on input "Contact #2 Linkedin handle" at bounding box center [685, 337] width 438 height 34
paste input "N/A"
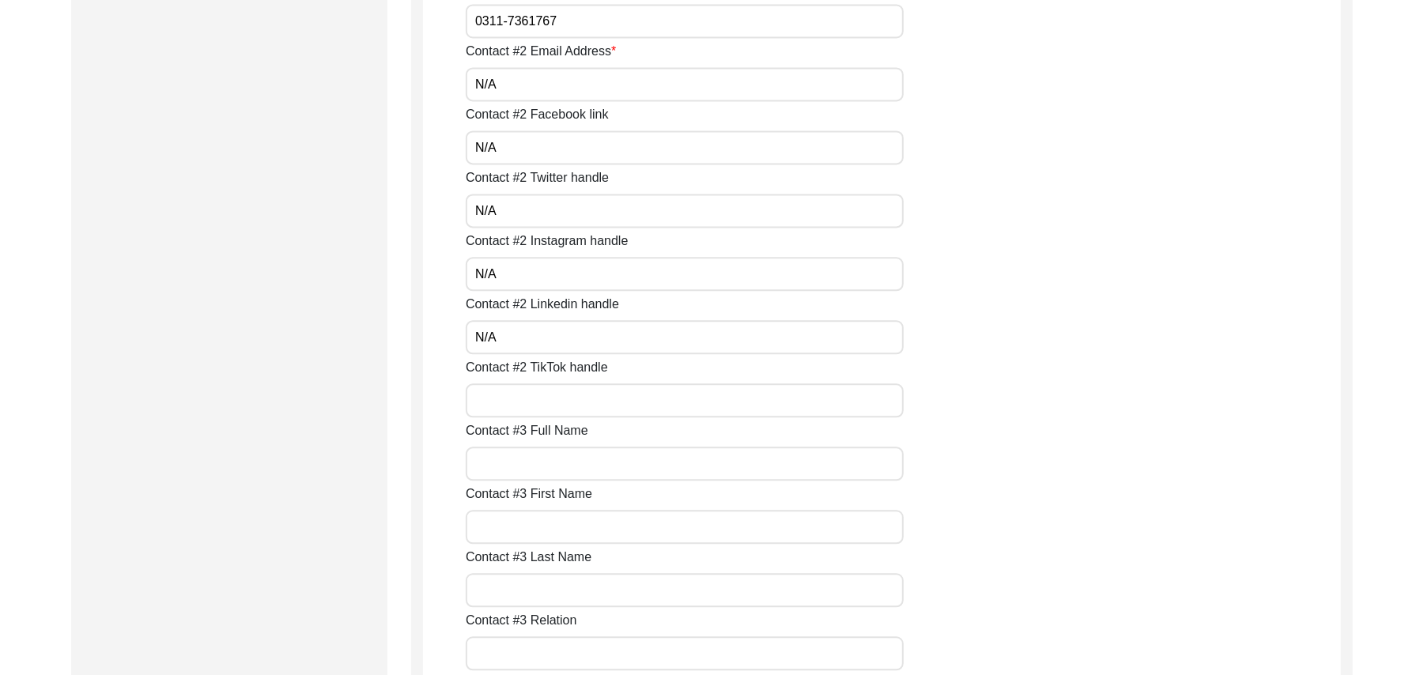
type input "N/A"
click at [507, 395] on input "Contact #2 TikTok handle" at bounding box center [685, 401] width 438 height 34
paste input "N/A"
type input "N/A"
click at [506, 466] on input "Contact #3 Full Name" at bounding box center [685, 464] width 438 height 34
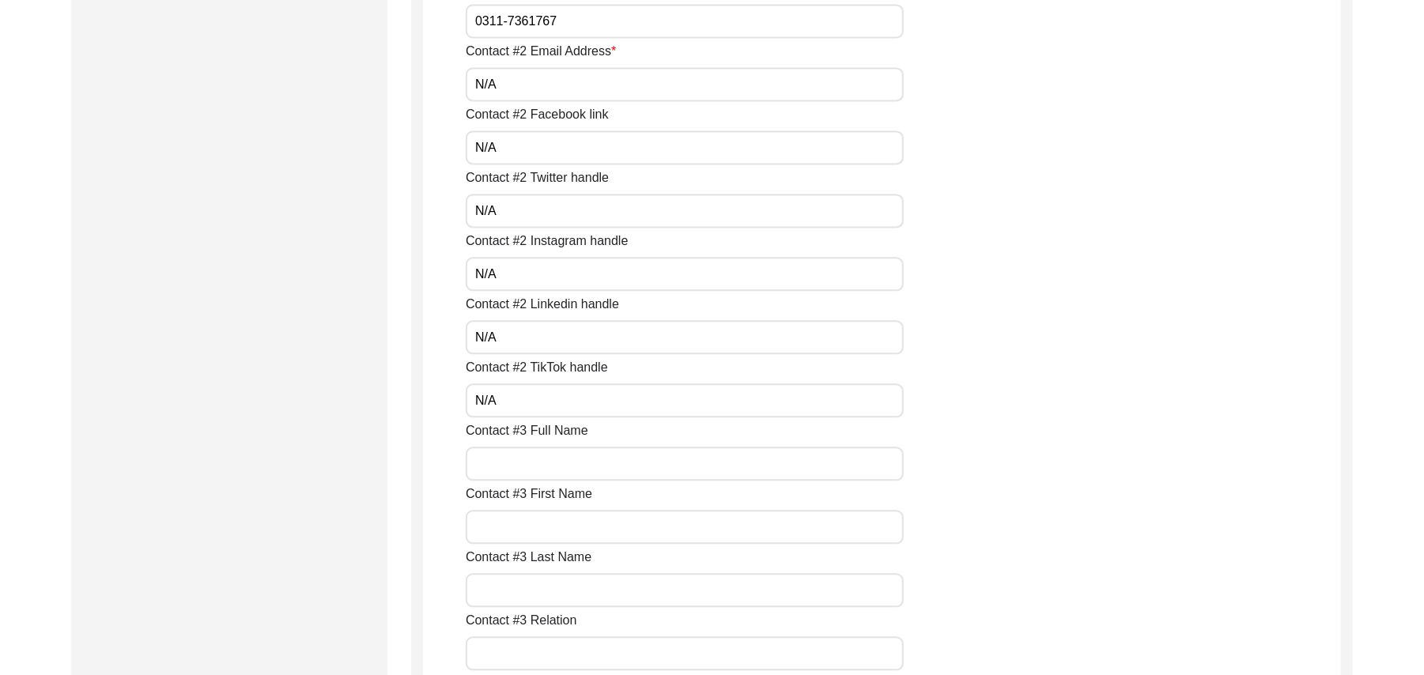
paste input "N/A"
type input "N/A"
click at [512, 535] on input "Contact #3 First Name" at bounding box center [685, 527] width 438 height 34
paste input "N/A"
type input "N/A"
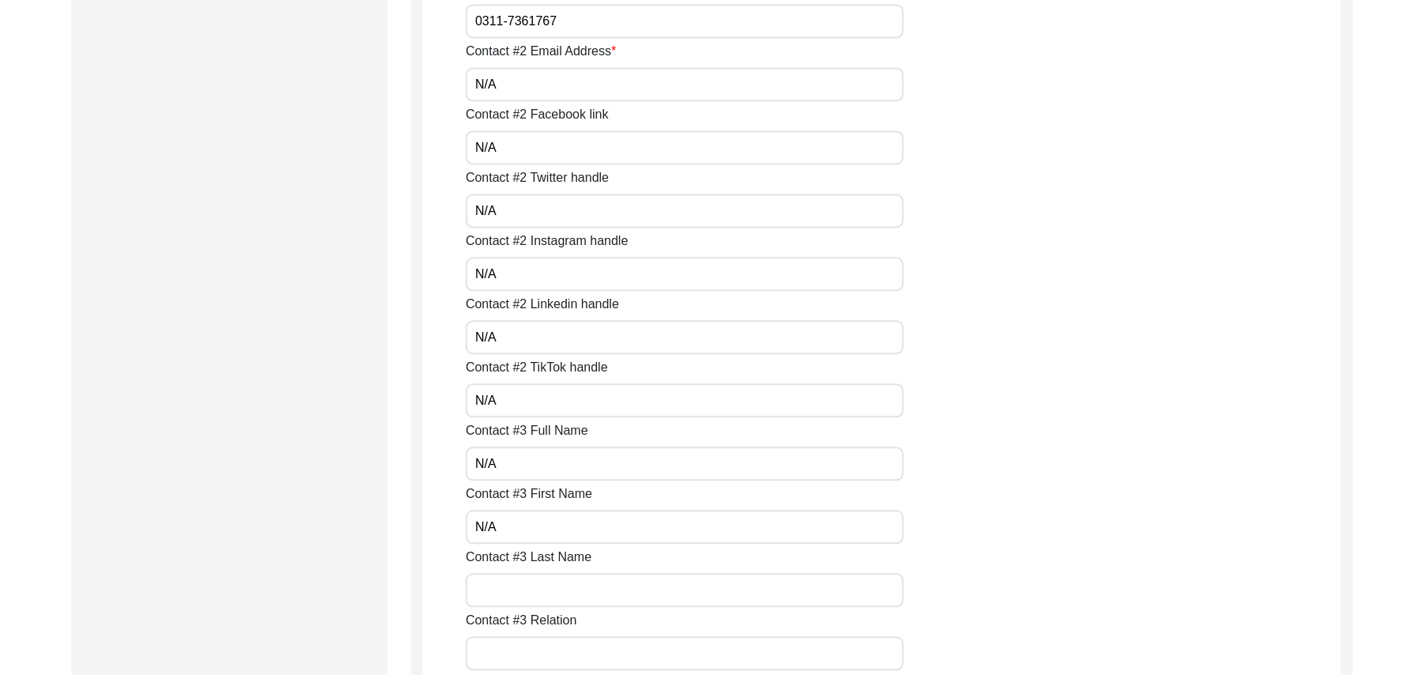
click at [525, 599] on input "Contact #3 Last Name" at bounding box center [685, 590] width 438 height 34
paste input "N/A"
type input "N/A"
click at [525, 659] on input "Contact #3 Relation" at bounding box center [685, 654] width 438 height 34
paste input "N/A"
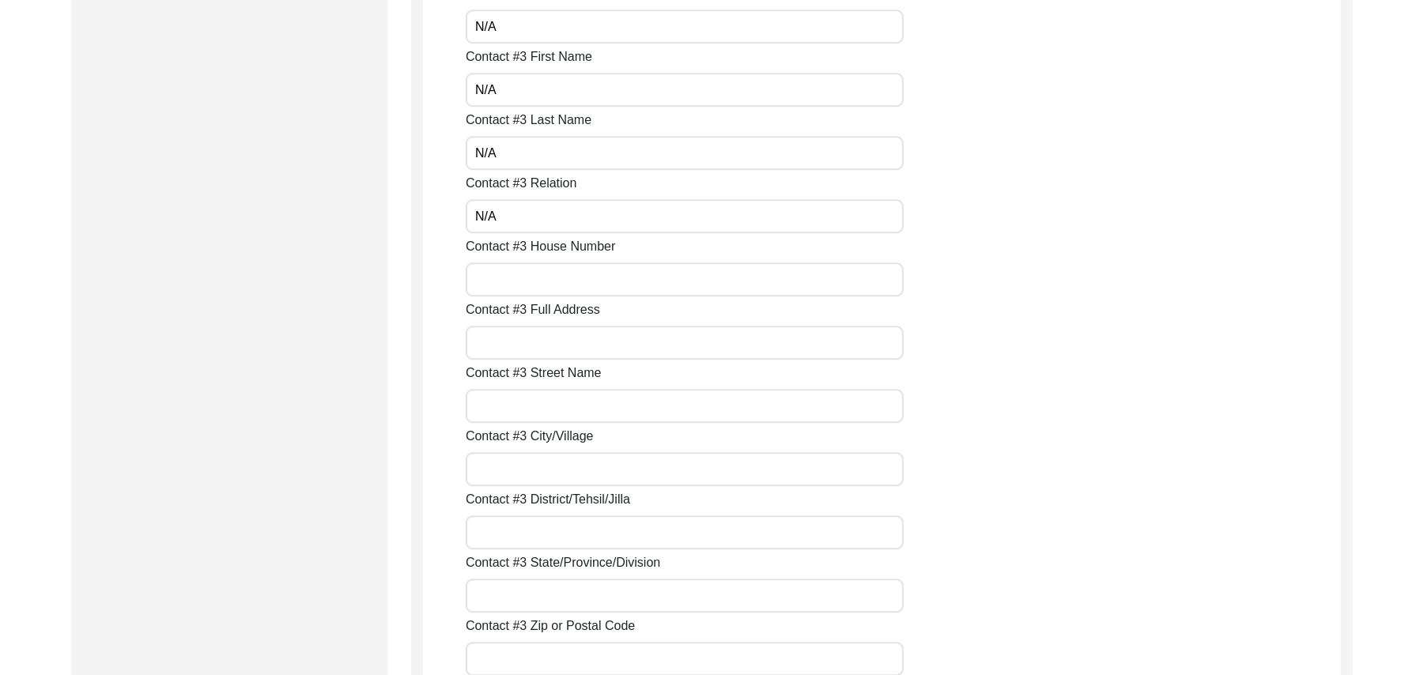
scroll to position [2912, 0]
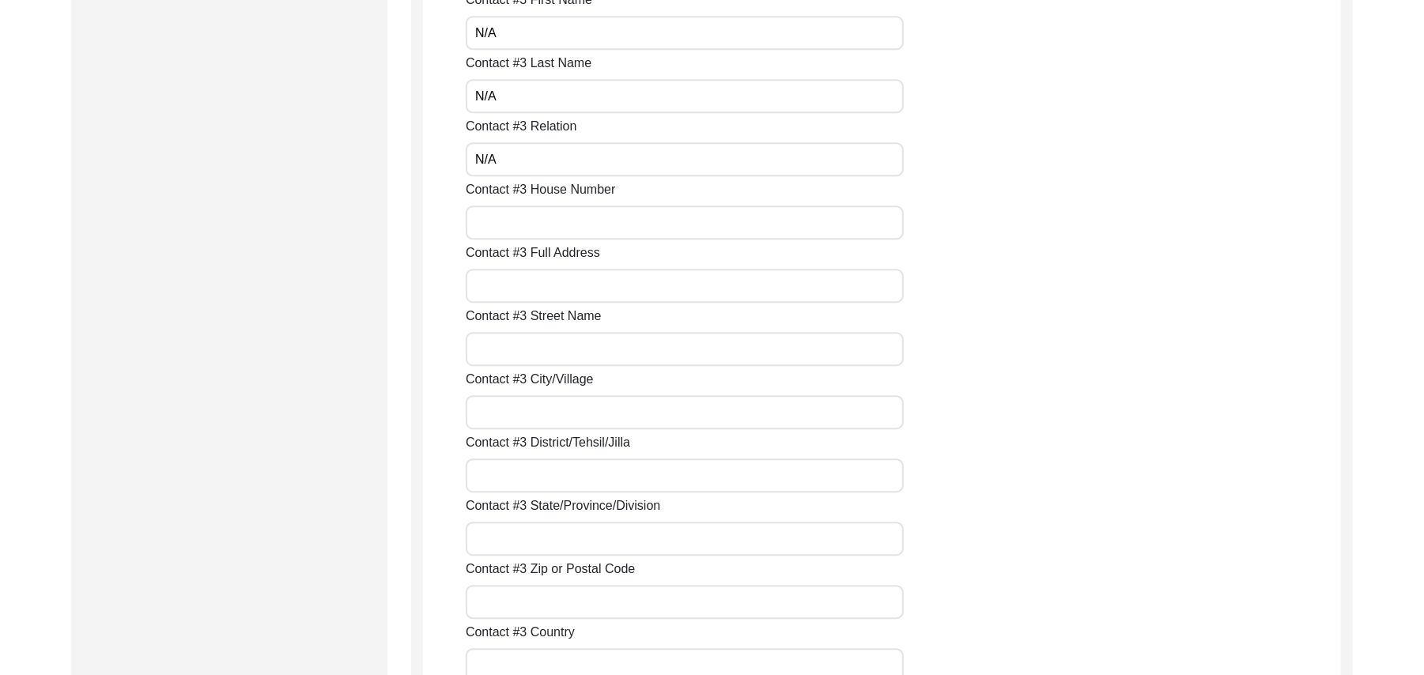
type input "N/A"
click at [671, 225] on input "Contact #3 House Number" at bounding box center [685, 223] width 438 height 34
paste input "N/A"
type input "N/A"
click at [583, 286] on input "Contact #3 Full Address" at bounding box center [685, 286] width 438 height 34
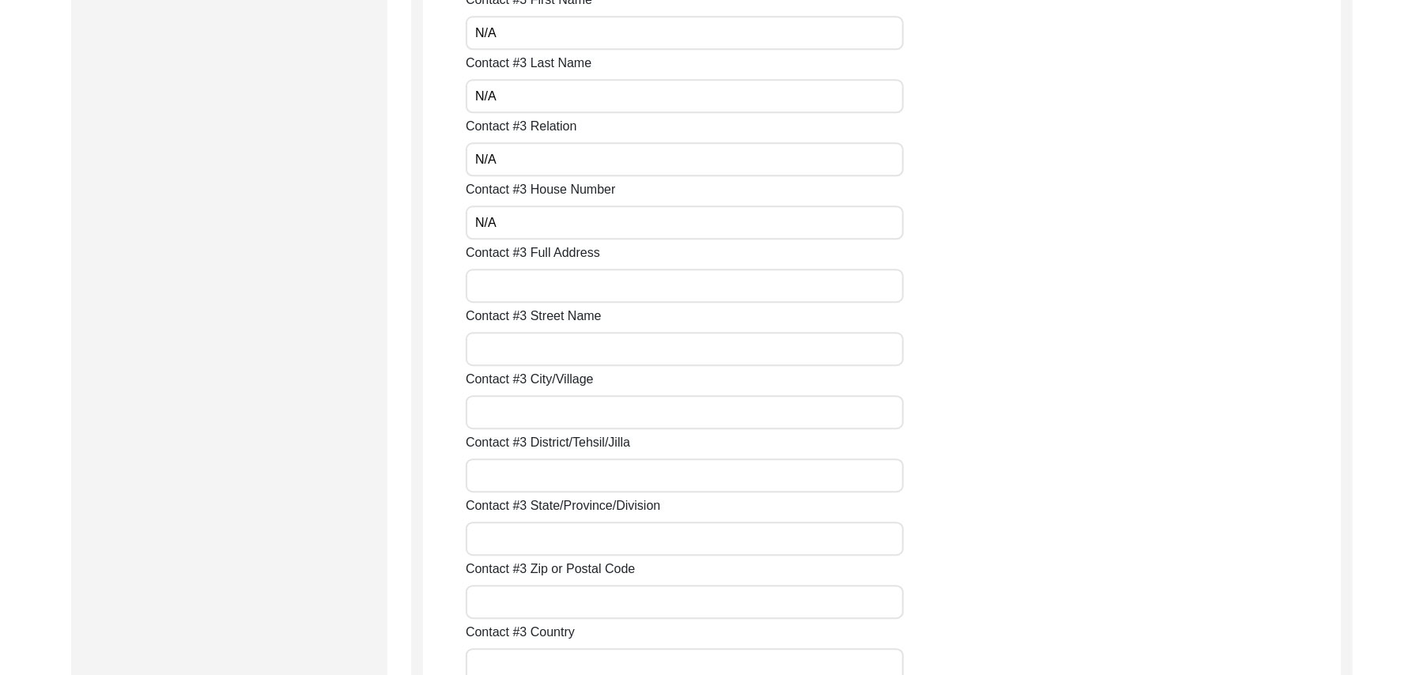
paste input "N/A"
type input "N/A"
click at [557, 351] on input "Contact #3 Street Name" at bounding box center [685, 349] width 438 height 34
paste input "N/A"
type input "N/A"
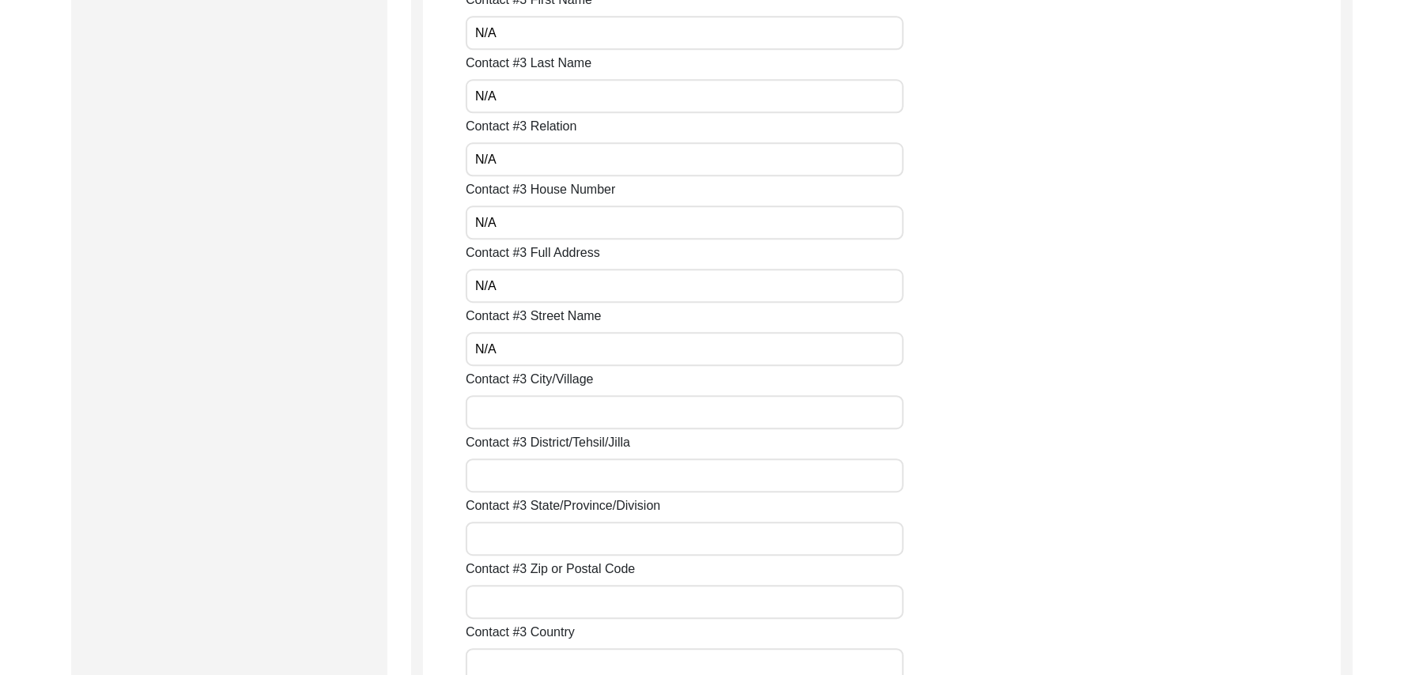
click at [539, 418] on input "Contact #3 City/Village" at bounding box center [685, 412] width 438 height 34
paste input "N/A"
type input "N/A"
click at [527, 475] on input "Contact #3 District/Tehsil/Jilla" at bounding box center [685, 476] width 438 height 34
paste input "N/A"
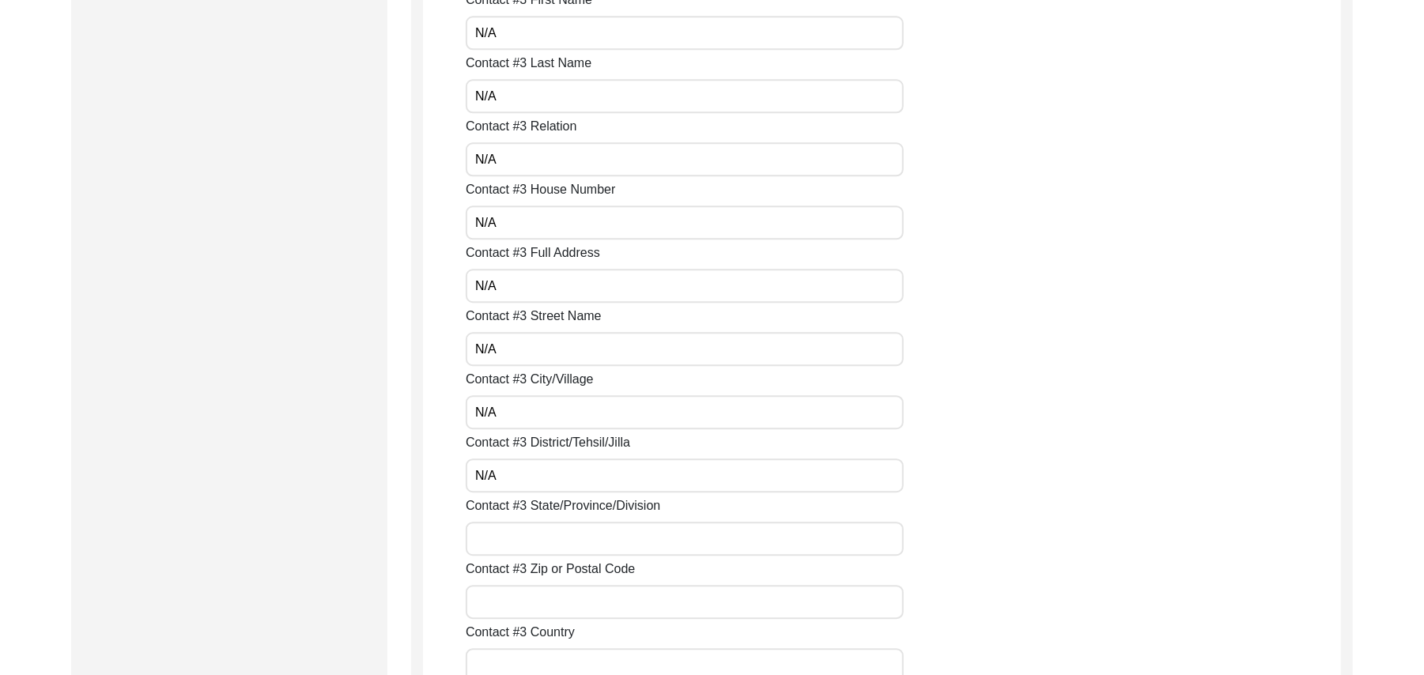
type input "N/A"
click at [520, 539] on input "Contact #3 State/Province/Division" at bounding box center [685, 539] width 438 height 34
paste input "N/A"
type input "N/A"
click at [516, 607] on input "Contact #3 Zip or Postal Code" at bounding box center [685, 602] width 438 height 34
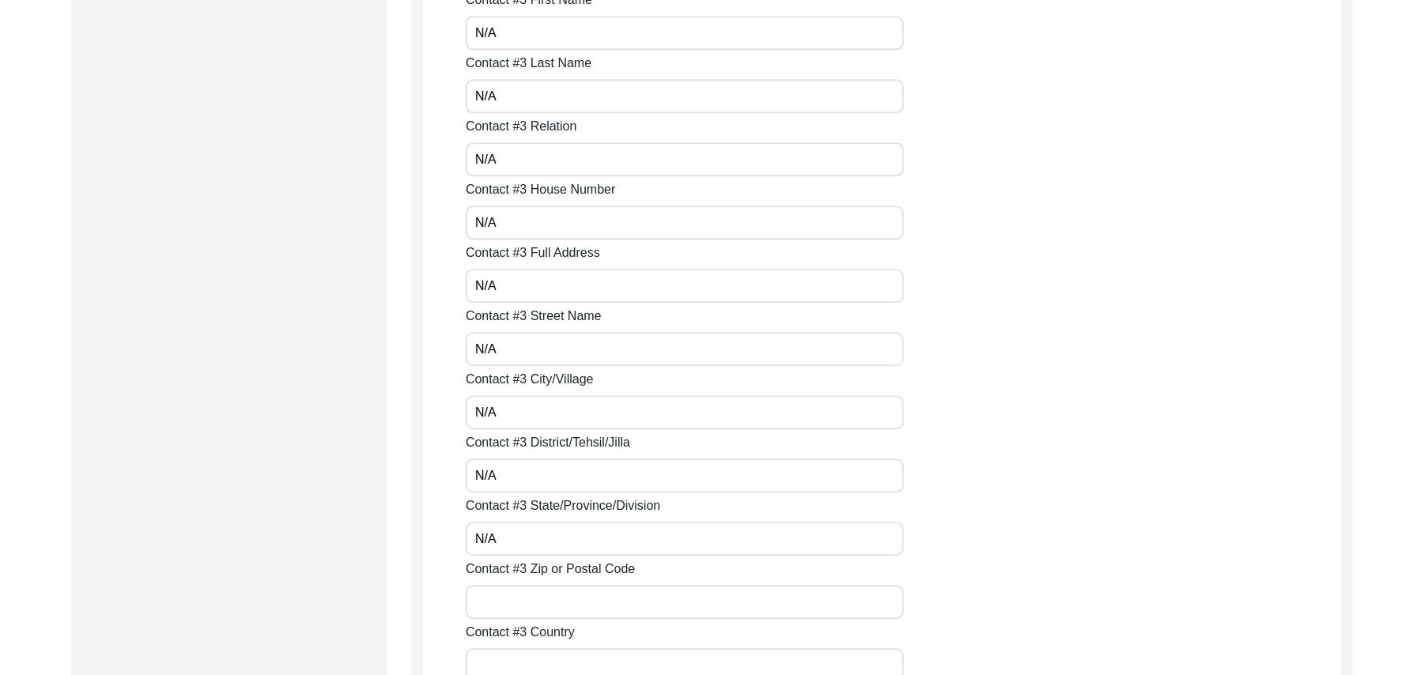
paste input "N/A"
type input "N/A"
click at [520, 661] on input "Contact #3 Country" at bounding box center [685, 666] width 438 height 34
paste input "N/A"
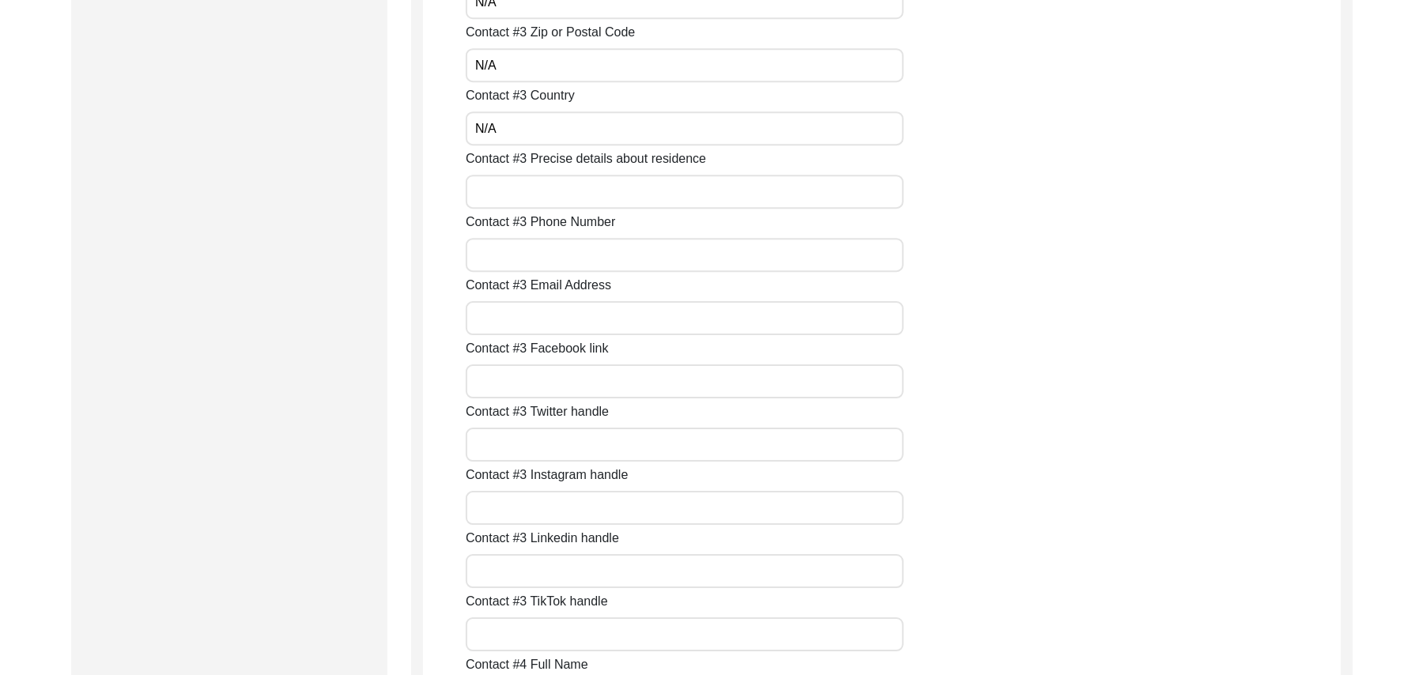
scroll to position [3534, 0]
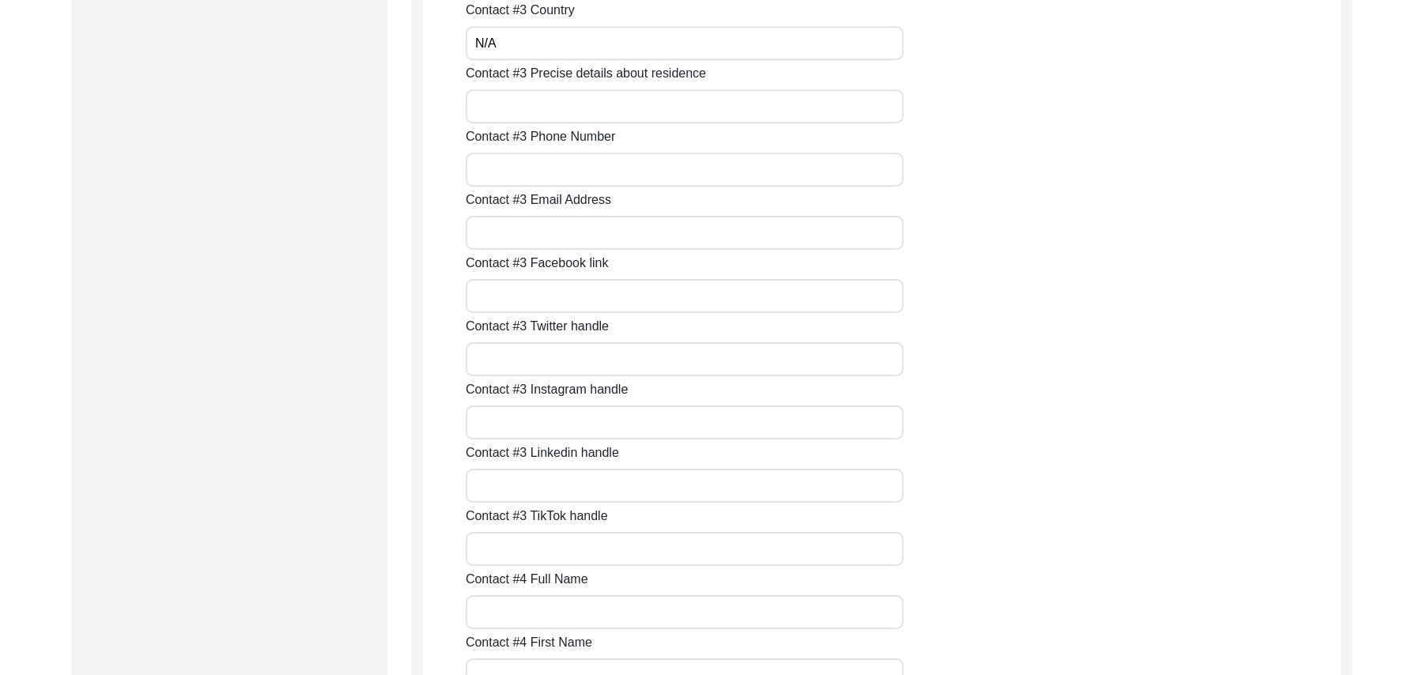
type input "N/A"
click at [516, 121] on input "Contact #3 Precise details about residence" at bounding box center [685, 106] width 438 height 34
paste input "N/A"
type input "N/A"
click at [516, 166] on input "Contact #3 Phone Number" at bounding box center [685, 170] width 438 height 34
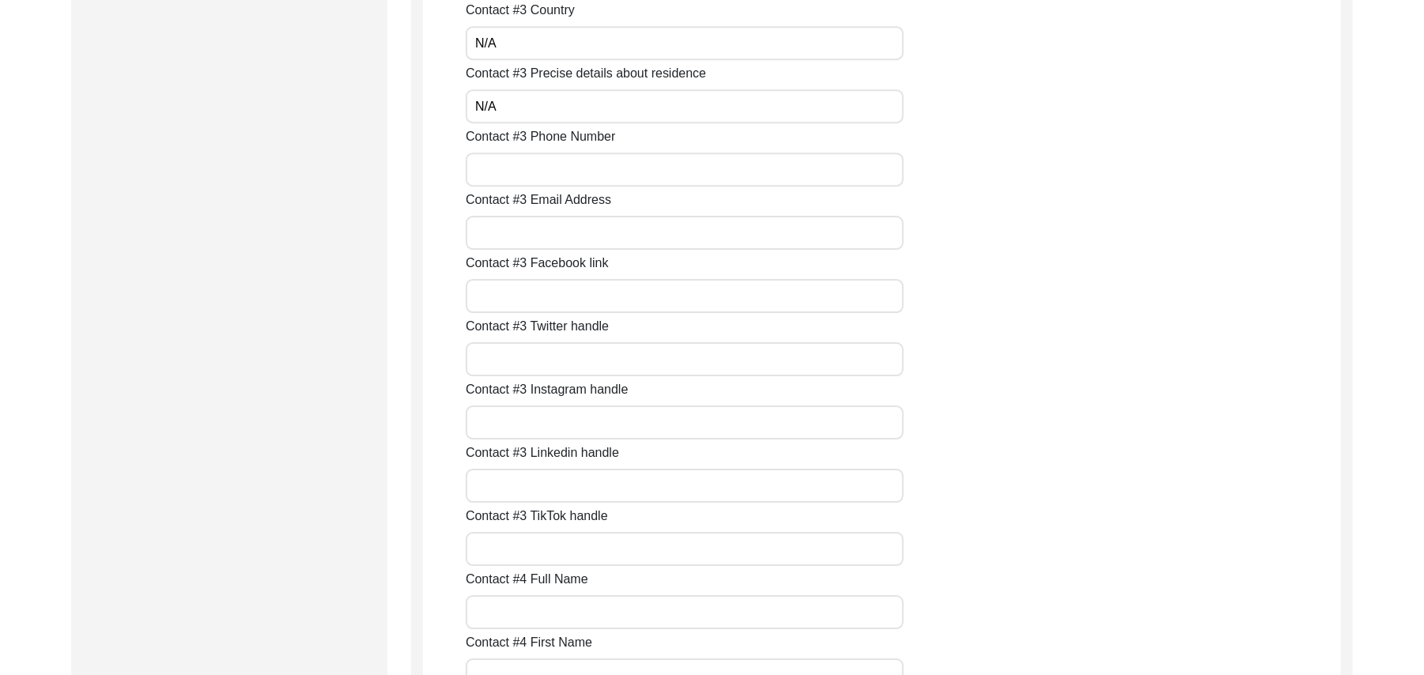
paste input "N/A"
type input "N/A"
click at [508, 233] on input "Contact #3 Email Address" at bounding box center [685, 233] width 438 height 34
paste input "N/A"
type input "N/A"
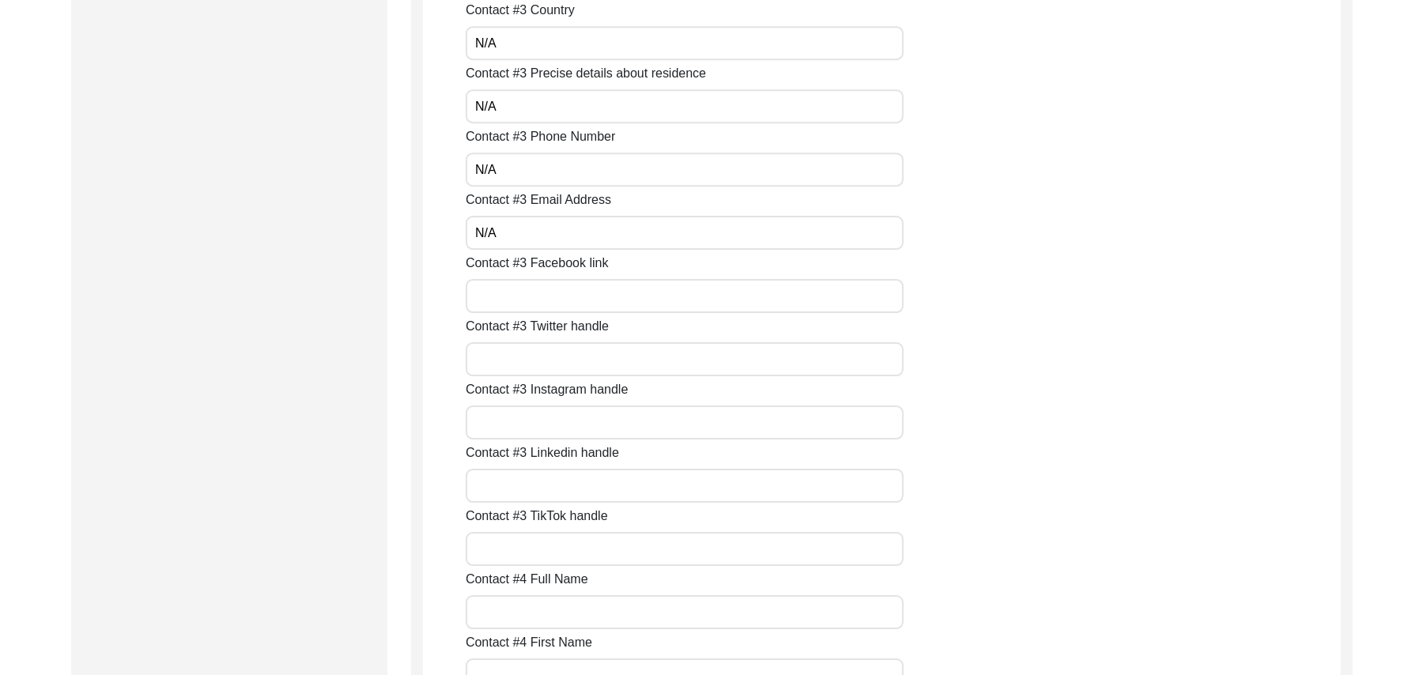
click at [503, 286] on input "Contact #3 Facebook link" at bounding box center [685, 296] width 438 height 34
paste input "N/A"
type input "N/A"
click at [511, 361] on input "Contact #3 Twitter handle" at bounding box center [685, 359] width 438 height 34
paste input "N/A"
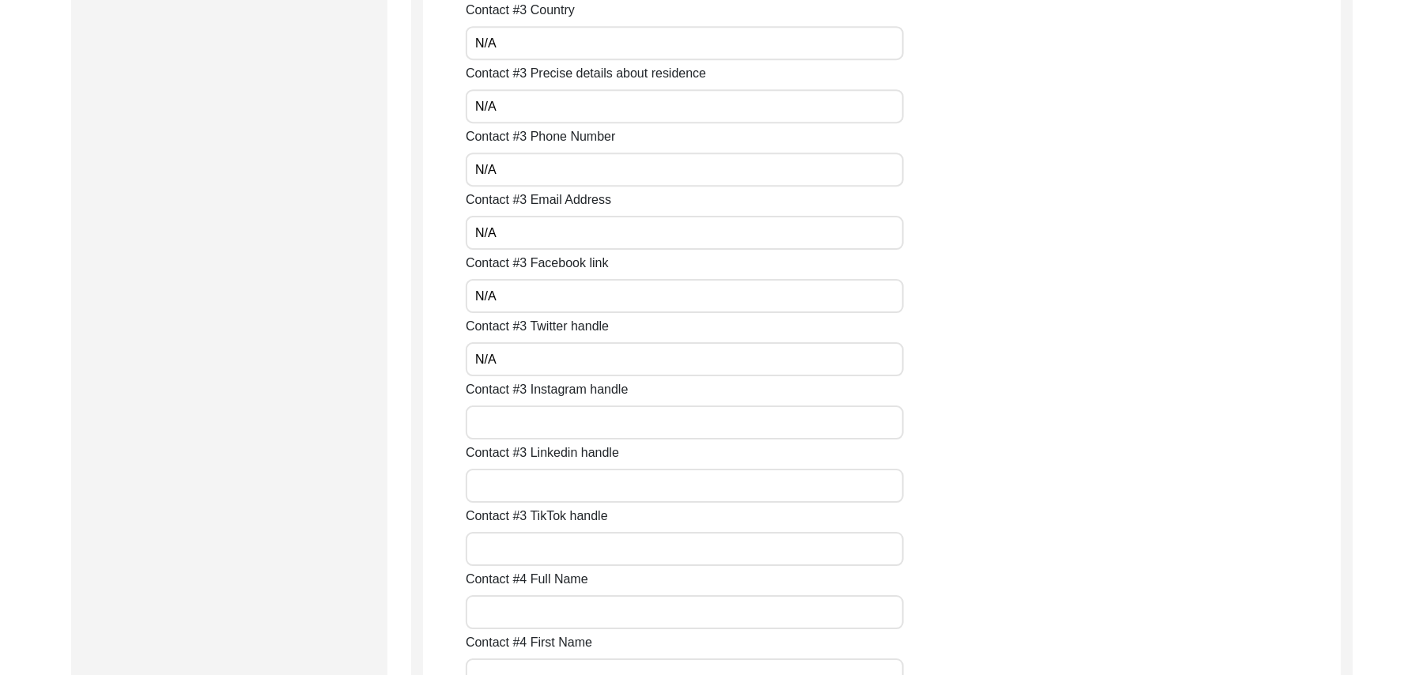
type input "N/A"
click at [519, 425] on input "Contact #3 Instagram handle" at bounding box center [685, 423] width 438 height 34
paste input "N/A"
type input "N/A"
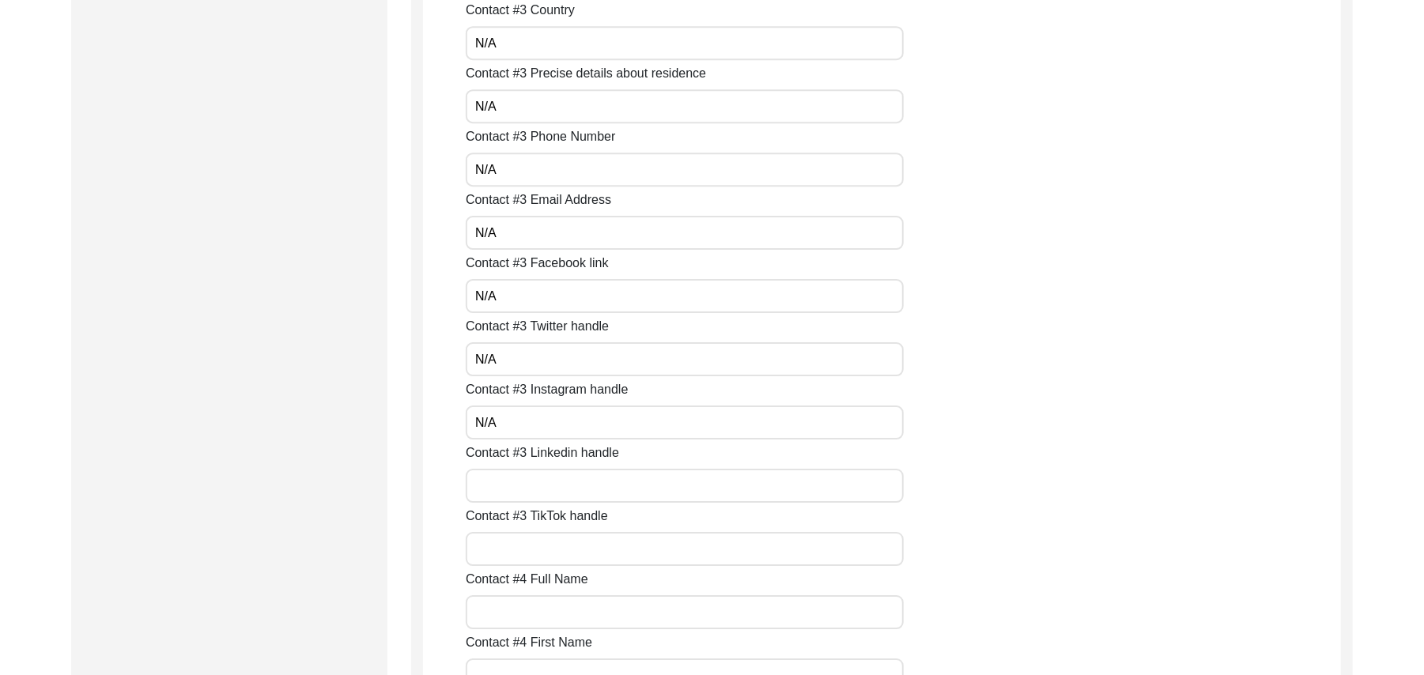
click at [512, 486] on input "Contact #3 Linkedin handle" at bounding box center [685, 486] width 438 height 34
paste input "N/A"
type input "N/A"
click at [497, 562] on input "Contact #3 TikTok handle" at bounding box center [685, 549] width 438 height 34
paste input "N/A"
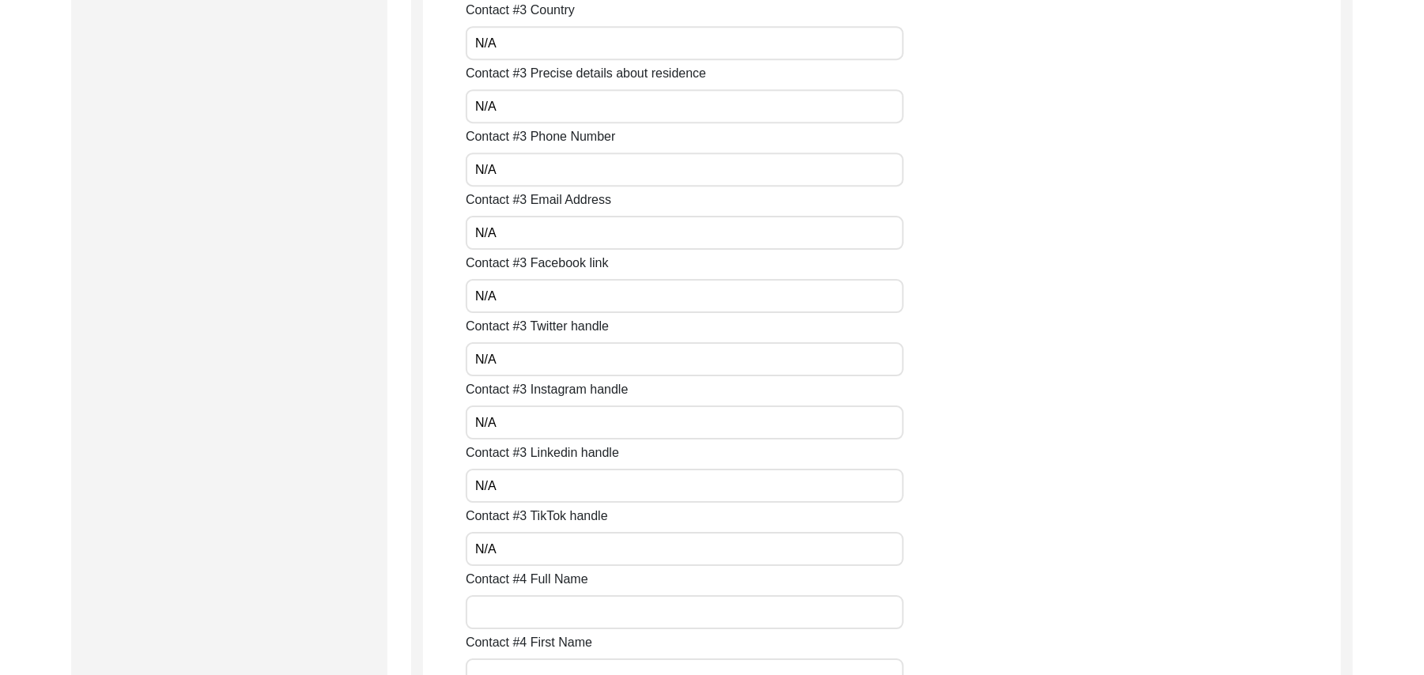
type input "N/A"
click at [505, 618] on input "Contact #4 Full Name" at bounding box center [685, 613] width 438 height 34
paste input "N/A"
type input "N/A"
click at [528, 660] on input "Contact #4 First Name" at bounding box center [685, 676] width 438 height 34
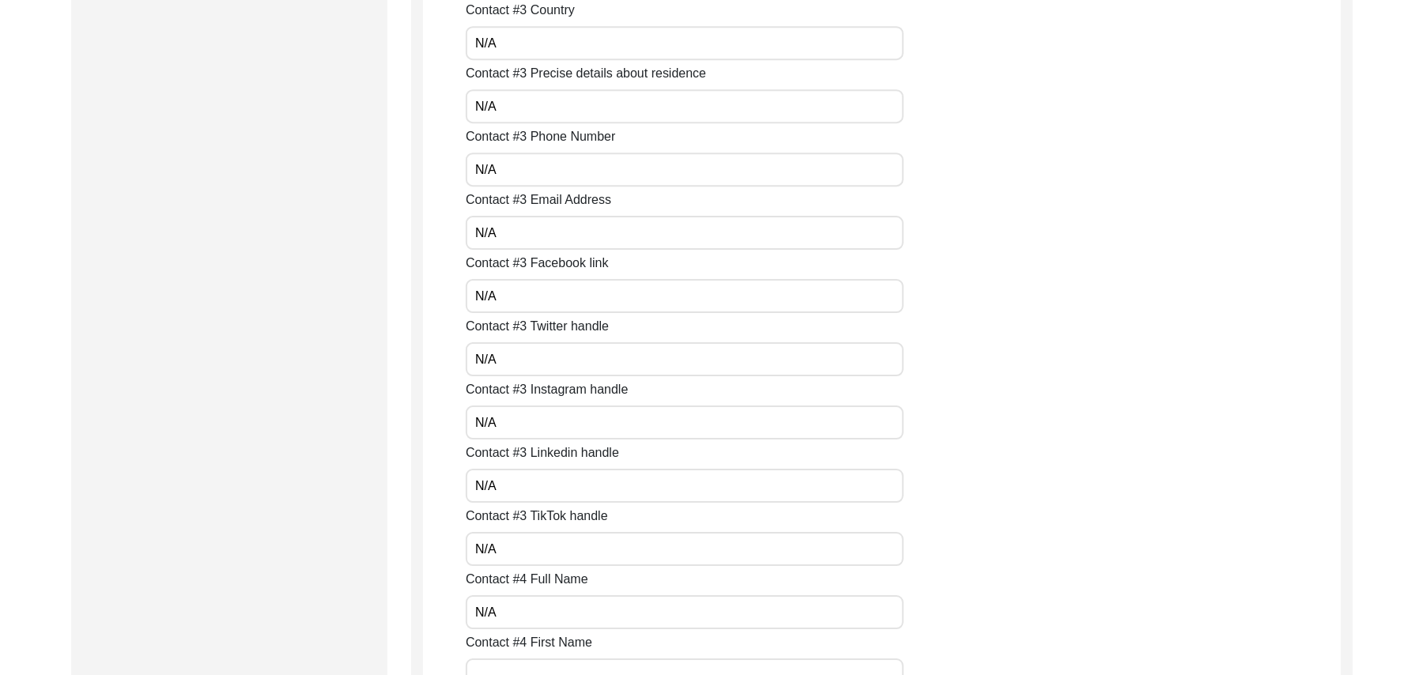
paste input "N/A"
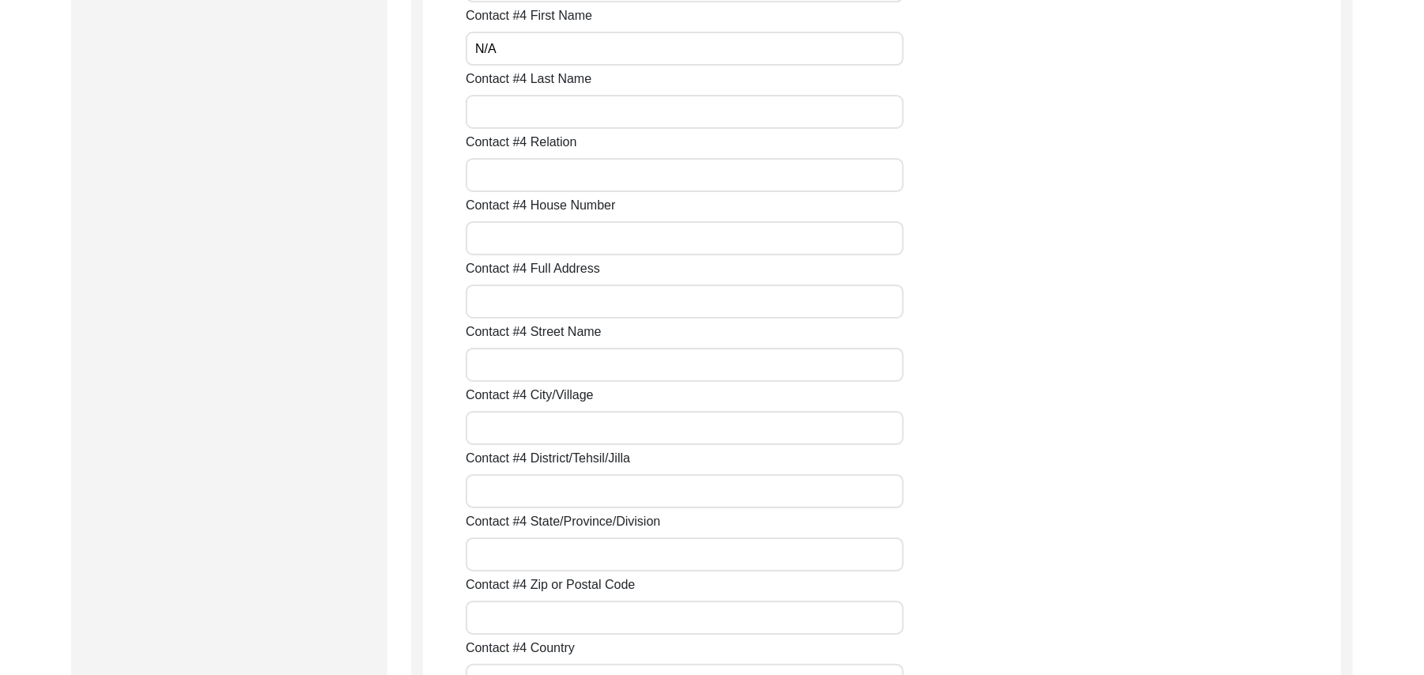
scroll to position [4205, 0]
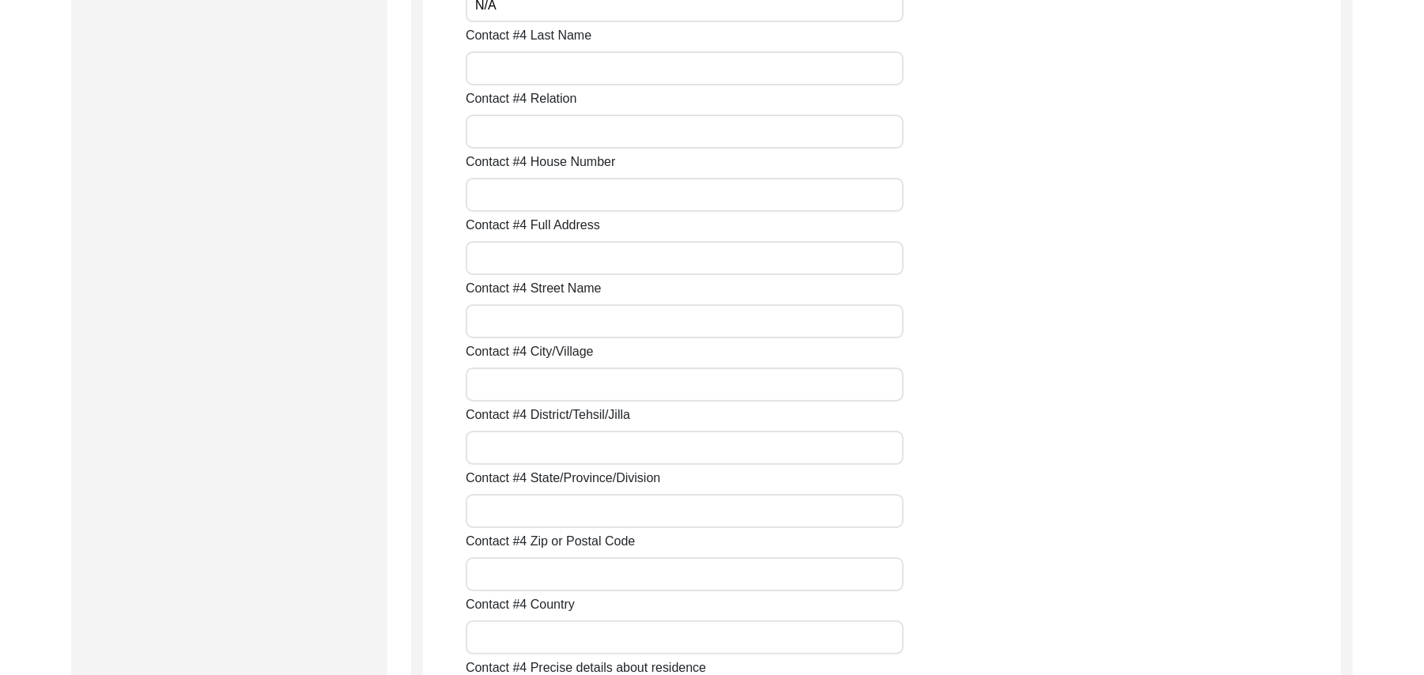
type input "N/A"
click at [602, 82] on input "Contact #4 Last Name" at bounding box center [685, 68] width 438 height 34
paste input "N/A"
type input "N/A"
click at [554, 128] on input "Contact #4 Relation" at bounding box center [685, 132] width 438 height 34
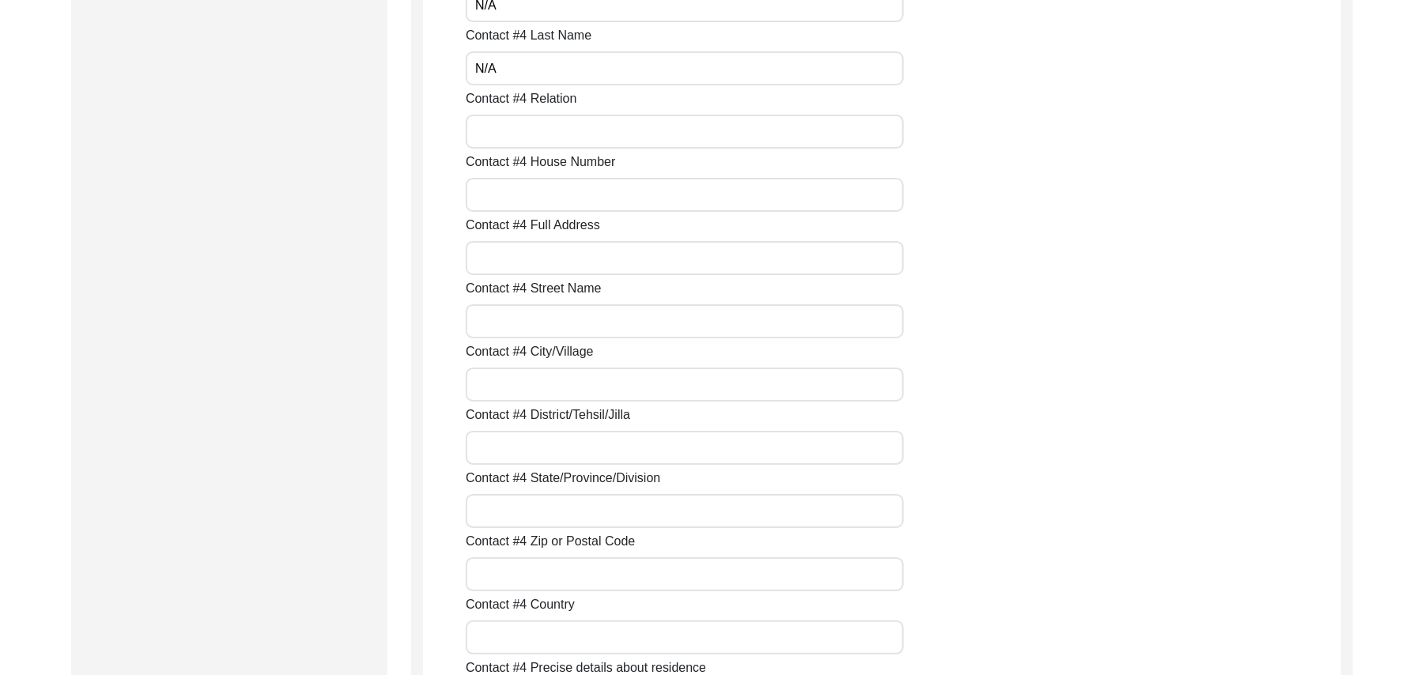
paste input "N/A"
type input "N/A"
click at [536, 198] on input "Contact #4 House Number" at bounding box center [685, 195] width 438 height 34
paste input "N/A"
type input "N/A"
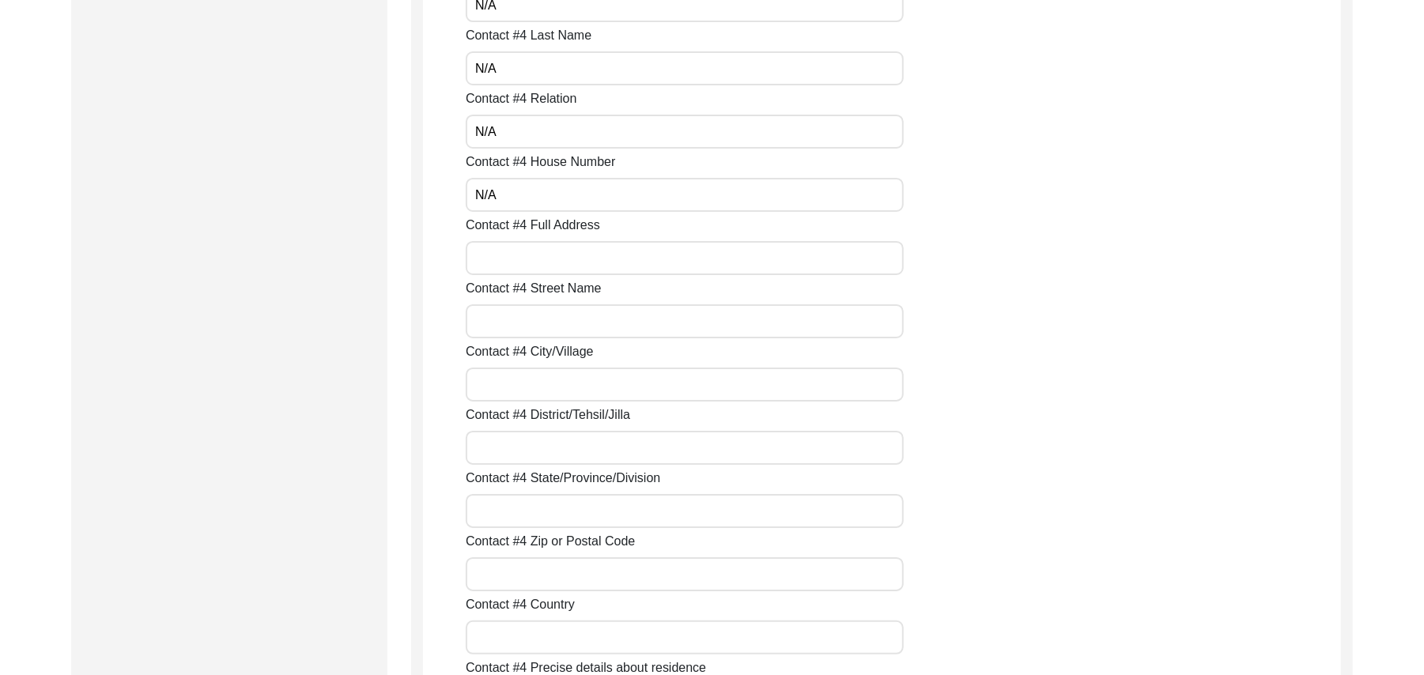
click at [516, 267] on input "Contact #4 Full Address" at bounding box center [685, 258] width 438 height 34
paste input "N/A"
type input "N/A"
click at [512, 318] on input "Contact #4 Street Name" at bounding box center [685, 321] width 438 height 34
paste input "N/A"
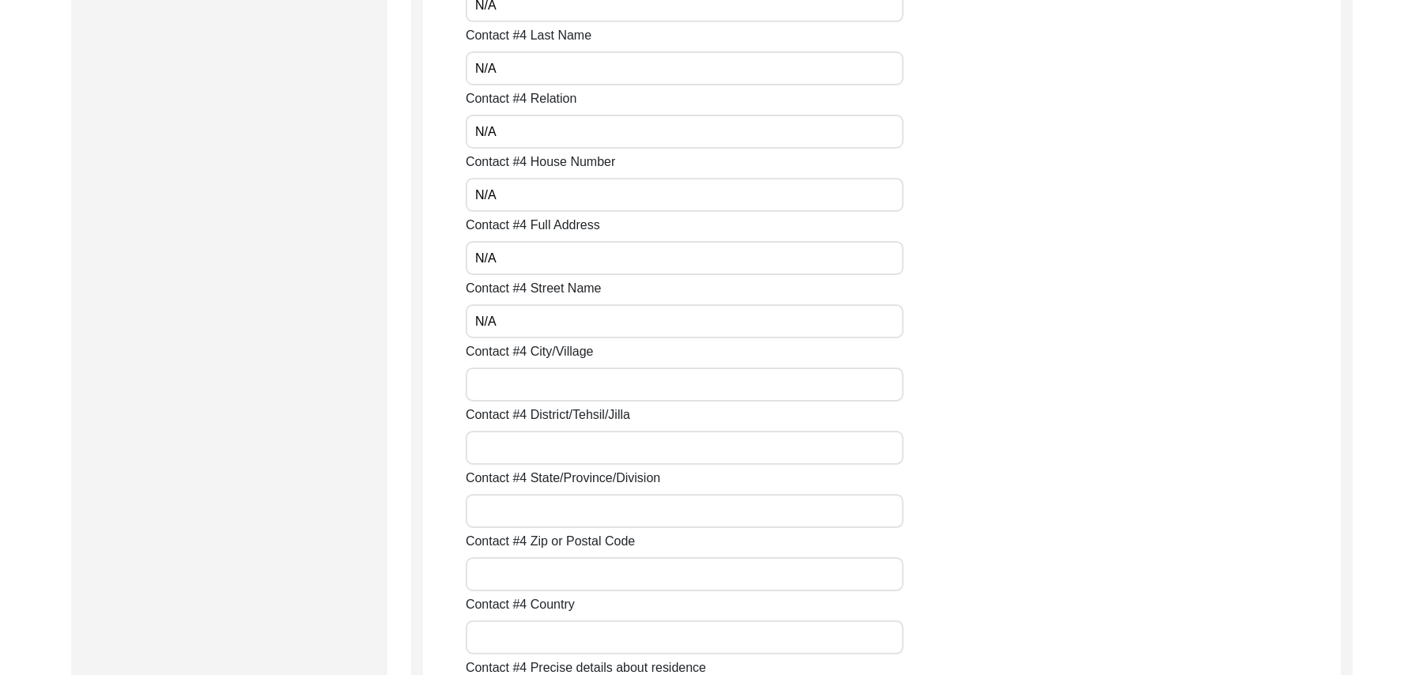
type input "N/A"
click at [507, 388] on input "Contact #4 City/Village" at bounding box center [685, 385] width 438 height 34
paste input "N/A"
type input "N/A"
click at [507, 452] on input "Contact #4 District/Tehsil/Jilla" at bounding box center [685, 448] width 438 height 34
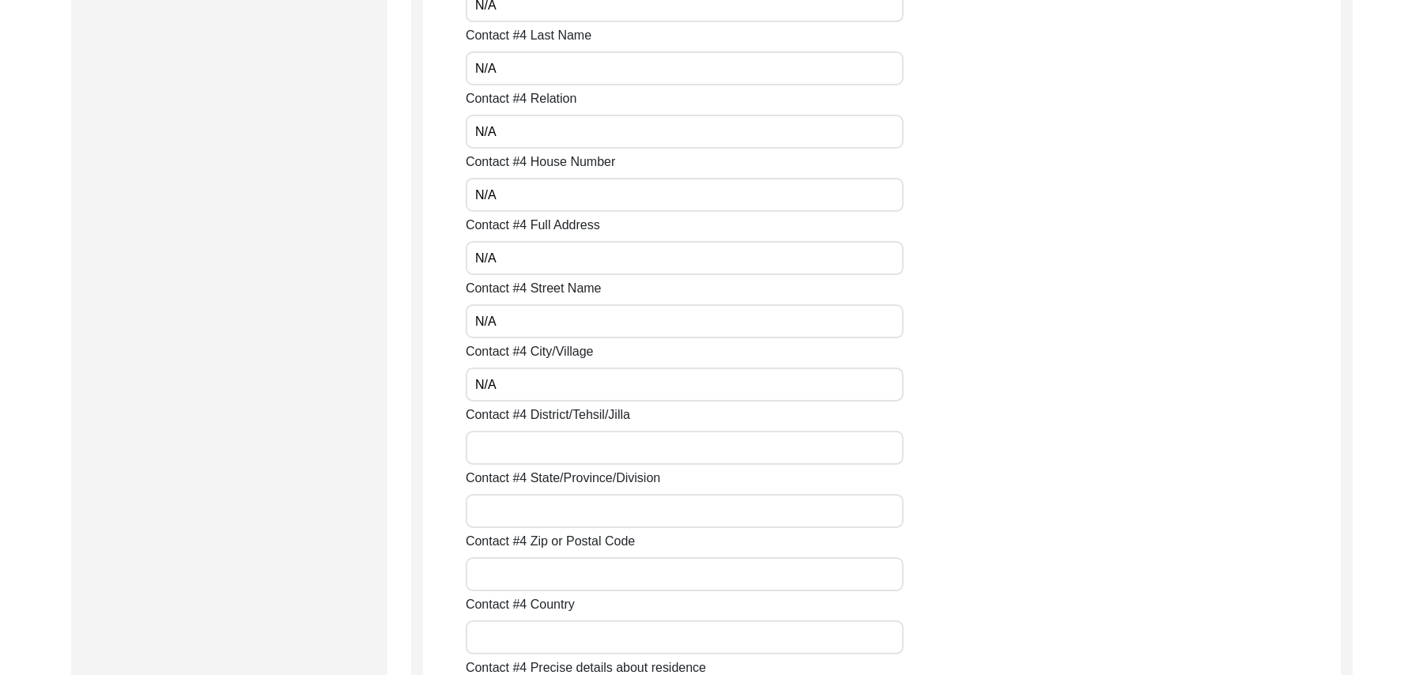
paste input "N/A"
type input "N/A"
click at [509, 508] on input "Contact #4 State/Province/Division" at bounding box center [685, 511] width 438 height 34
paste input "N/A"
type input "N/A"
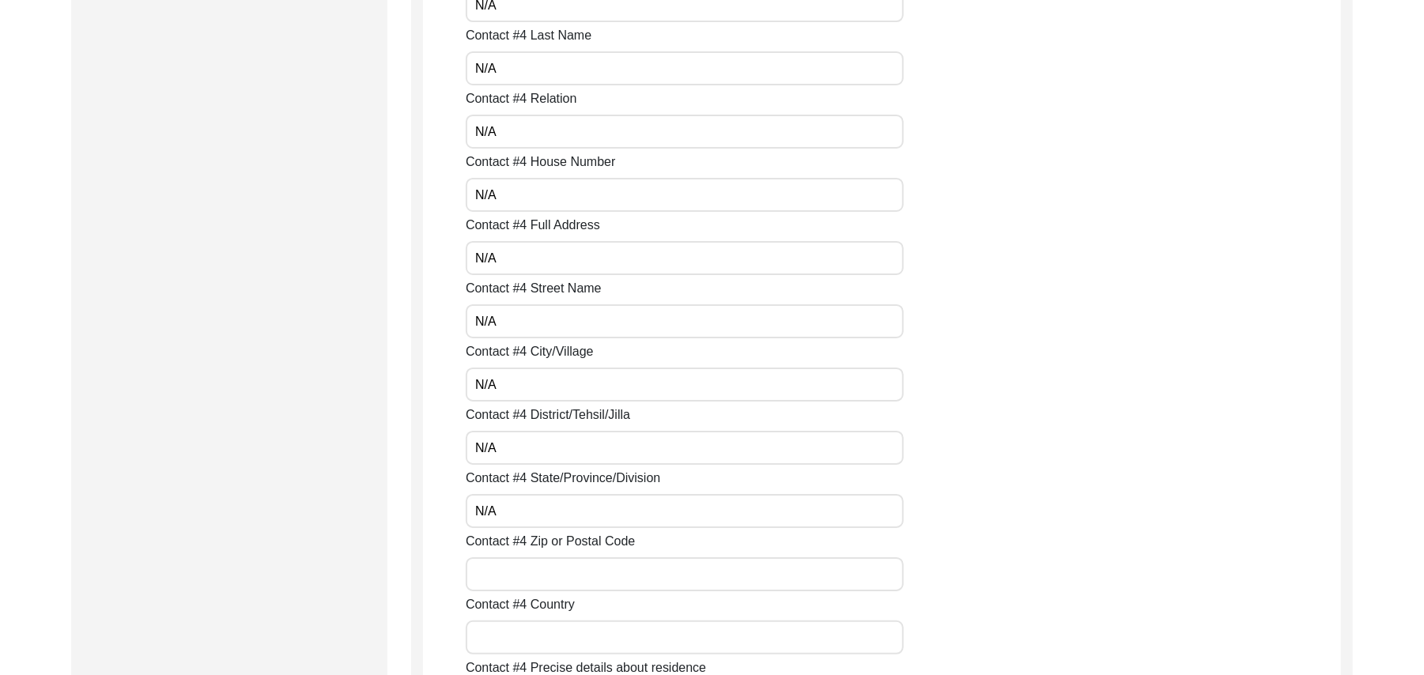
click at [511, 570] on input "Contact #4 Zip or Postal Code" at bounding box center [685, 575] width 438 height 34
paste input "N/A"
type input "N/A"
click at [506, 639] on input "Contact #4 Country" at bounding box center [685, 638] width 438 height 34
paste input "N/A"
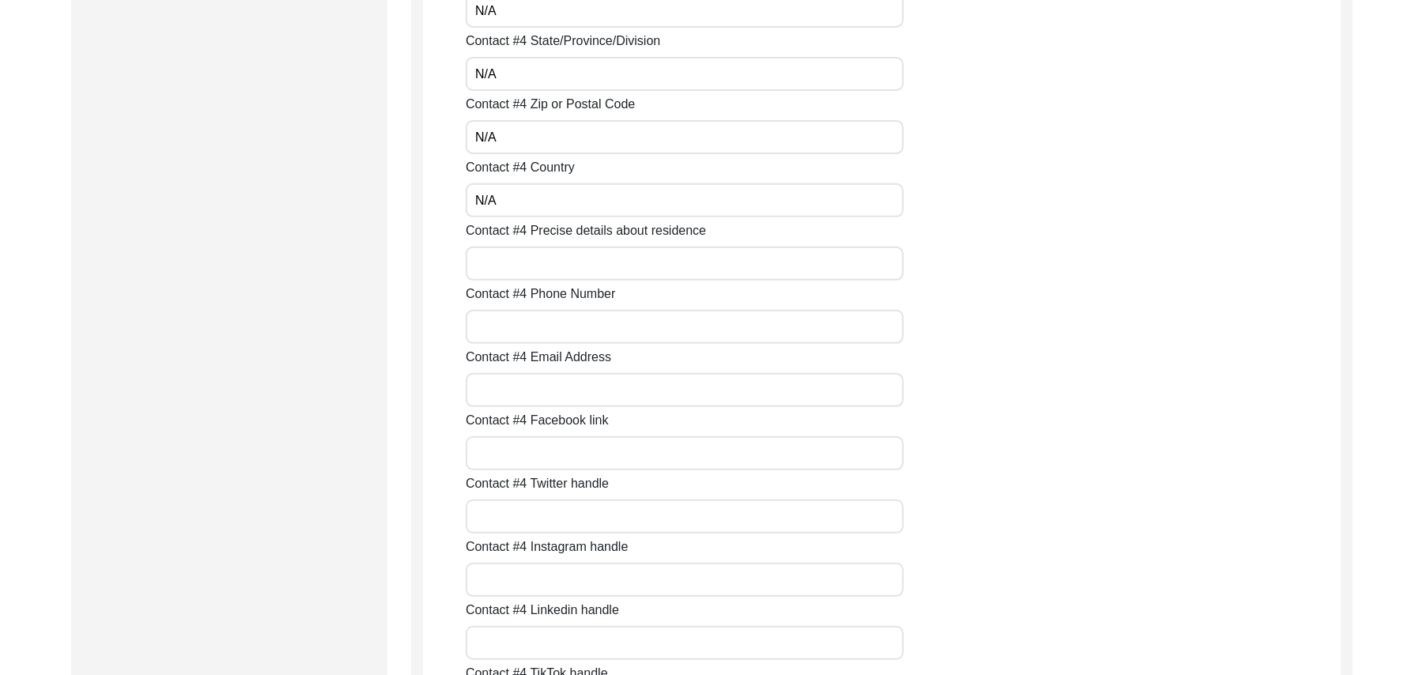
scroll to position [4784, 0]
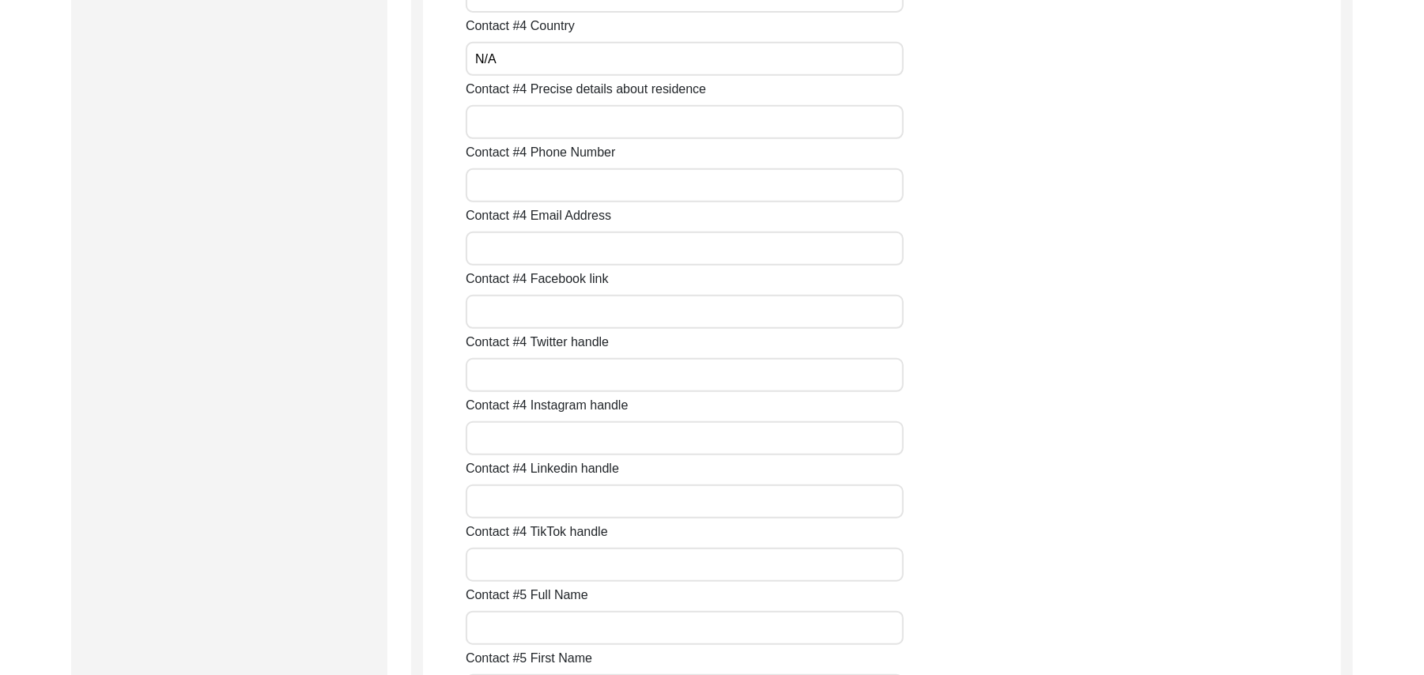
type input "N/A"
click at [512, 131] on input "Contact #4 Precise details about residence" at bounding box center [685, 122] width 438 height 34
paste input "N/A"
type input "N/A"
click at [504, 183] on input "Contact #4 Phone Number" at bounding box center [685, 185] width 438 height 34
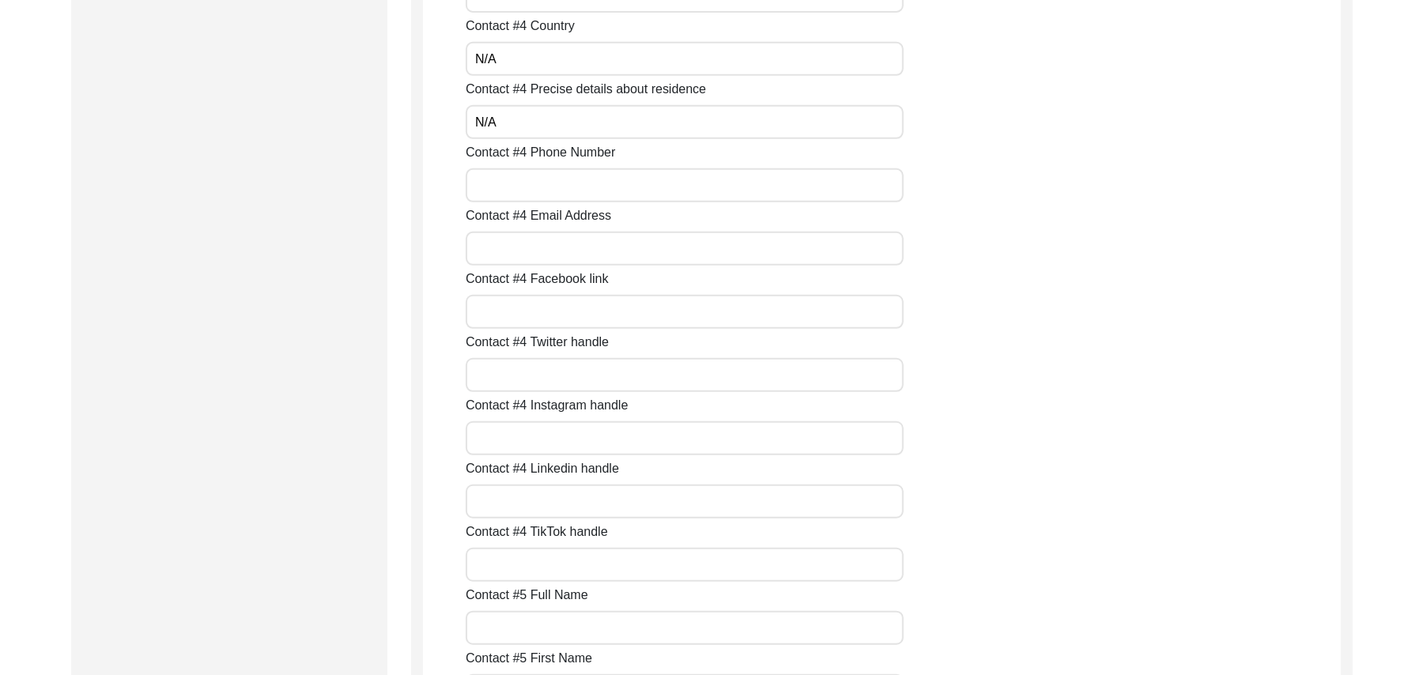
paste input "N/A"
type input "N/A"
click at [505, 234] on input "Contact #4 Email Address" at bounding box center [685, 249] width 438 height 34
paste input "N/A"
type input "N/A"
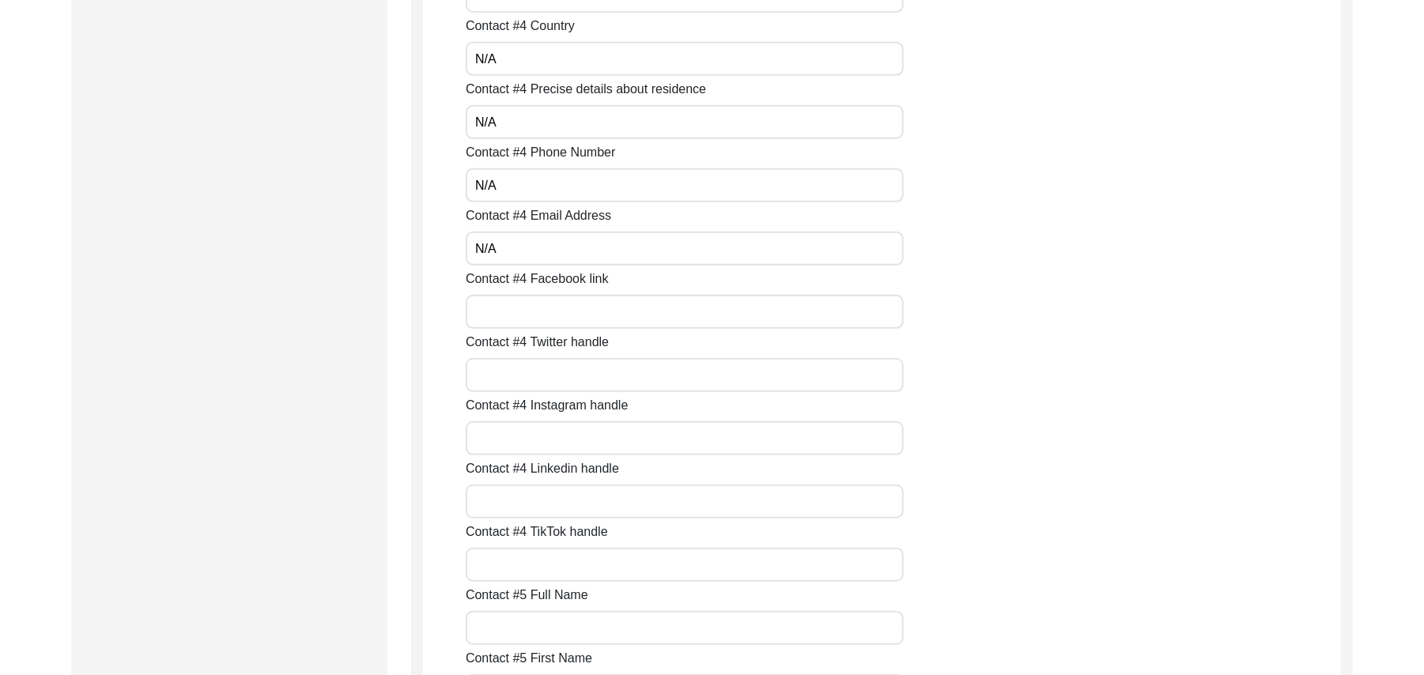
click at [508, 312] on input "Contact #4 Facebook link" at bounding box center [685, 312] width 438 height 34
paste input "N/A"
type input "N/A"
click at [524, 380] on input "Contact #4 Twitter handle" at bounding box center [685, 375] width 438 height 34
paste input "N/A"
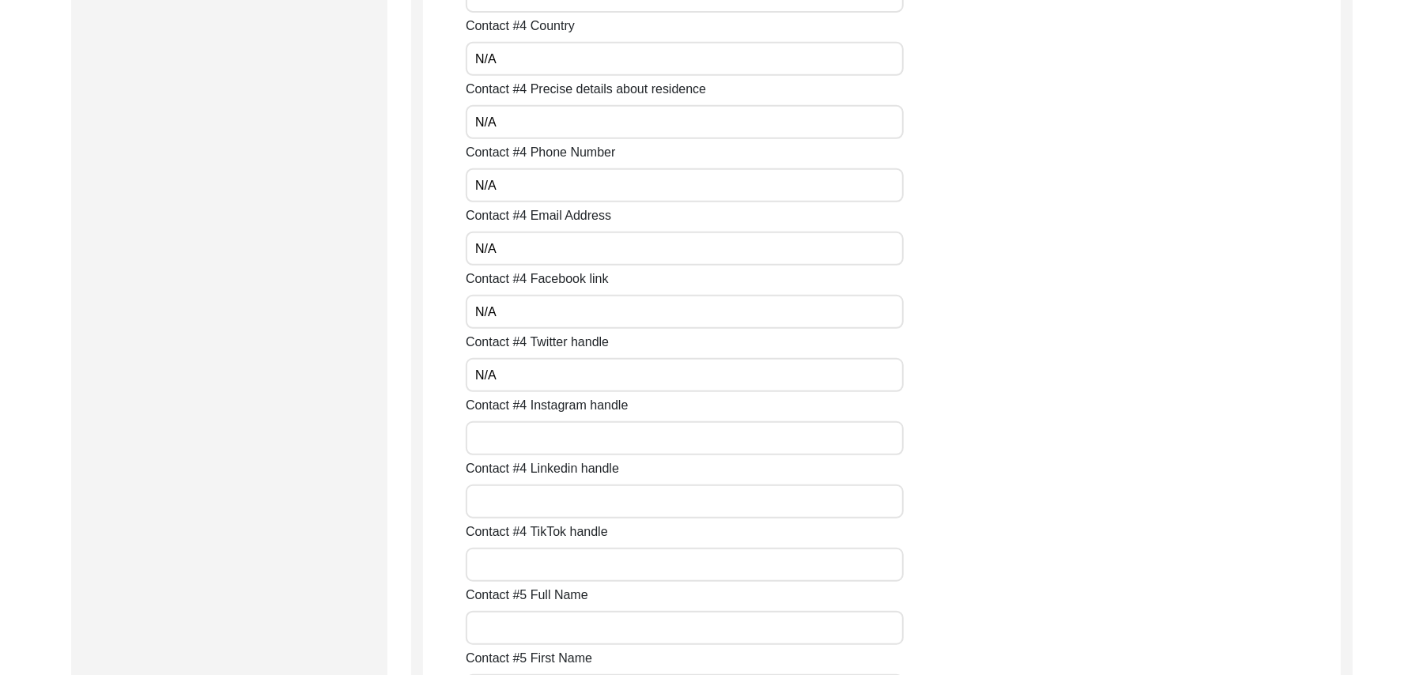
type input "N/A"
click at [524, 437] on input "Contact #4 Instagram handle" at bounding box center [685, 439] width 438 height 34
paste input "N/A"
type input "N/A"
click at [527, 506] on input "Contact #4 Linkedin handle" at bounding box center [685, 502] width 438 height 34
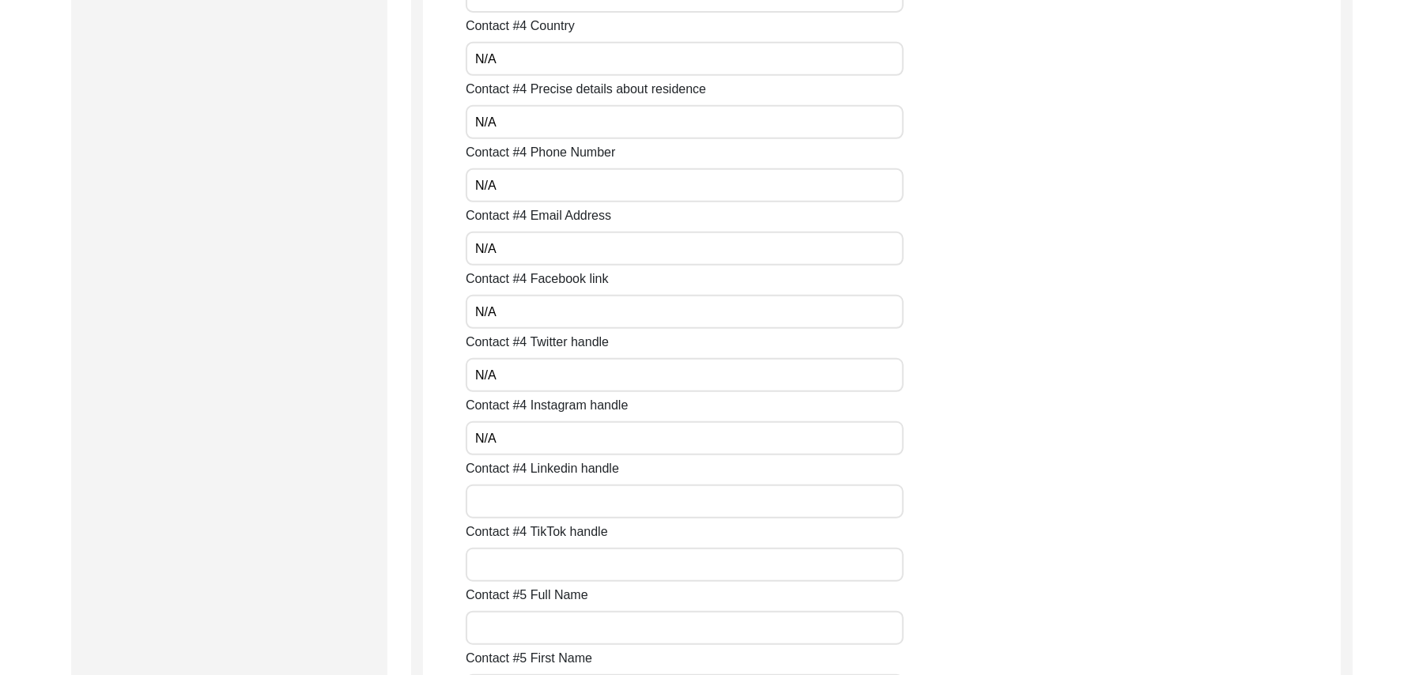
paste input "N/A"
type input "N/A"
click at [536, 581] on input "Contact #4 TikTok handle" at bounding box center [685, 565] width 438 height 34
paste input "N/A"
type input "N/A"
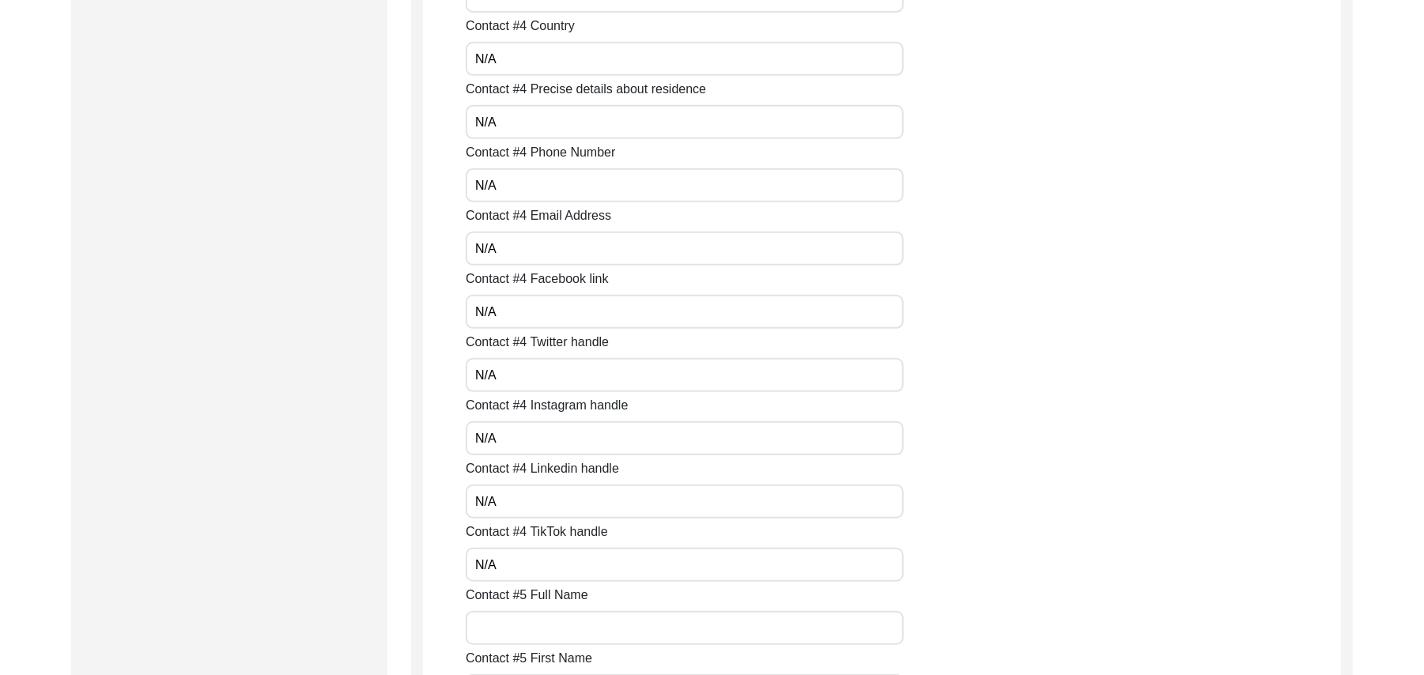
click at [545, 628] on input "Contact #5 Full Name" at bounding box center [685, 628] width 438 height 34
paste input "N/A"
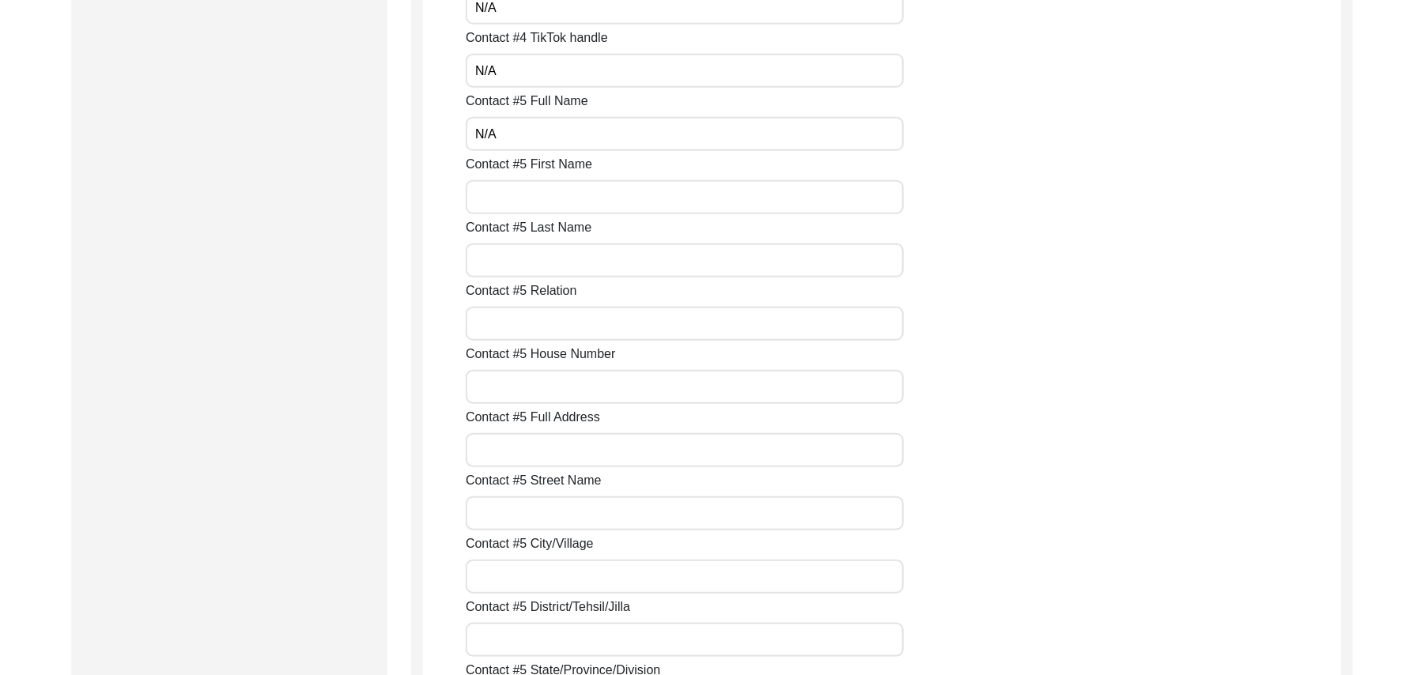
scroll to position [5321, 0]
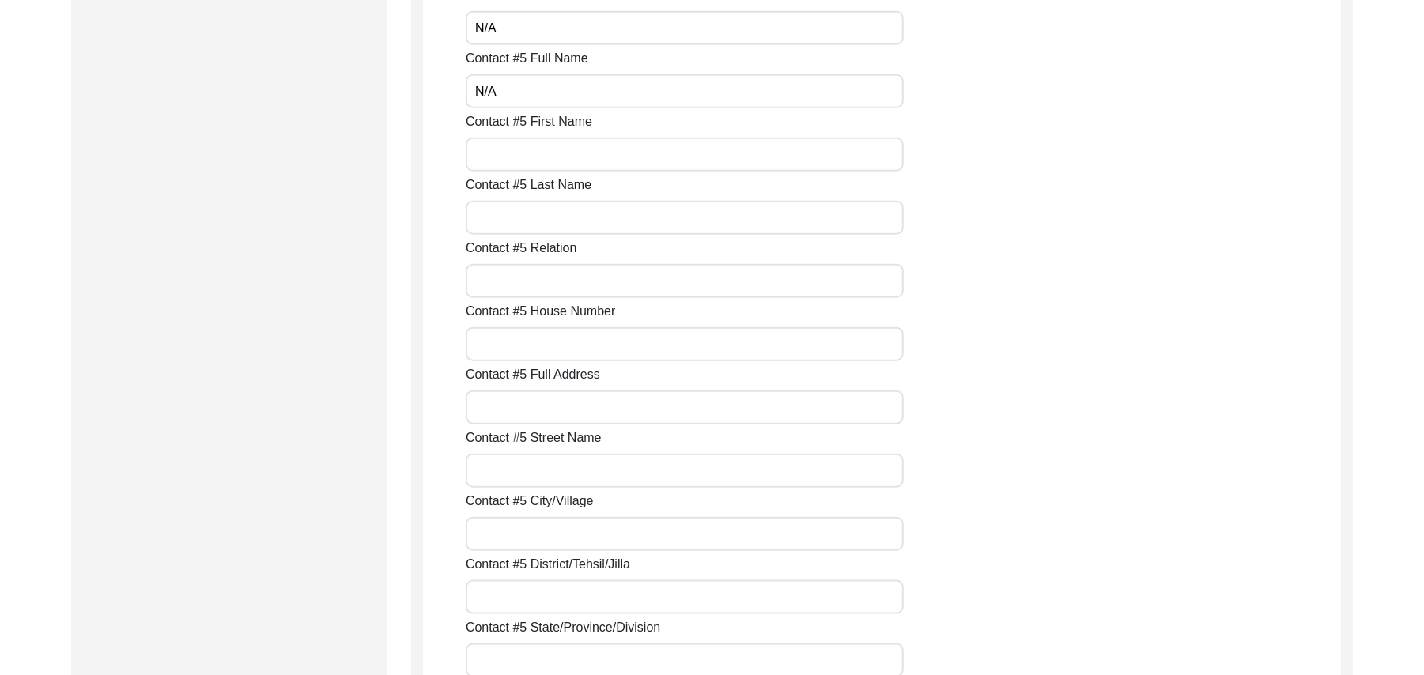
type input "N/A"
click at [590, 165] on input "Contact #5 First Name" at bounding box center [685, 155] width 438 height 34
paste input "N/A"
type input "N/A"
click at [545, 215] on input "Contact #5 Last Name" at bounding box center [685, 218] width 438 height 34
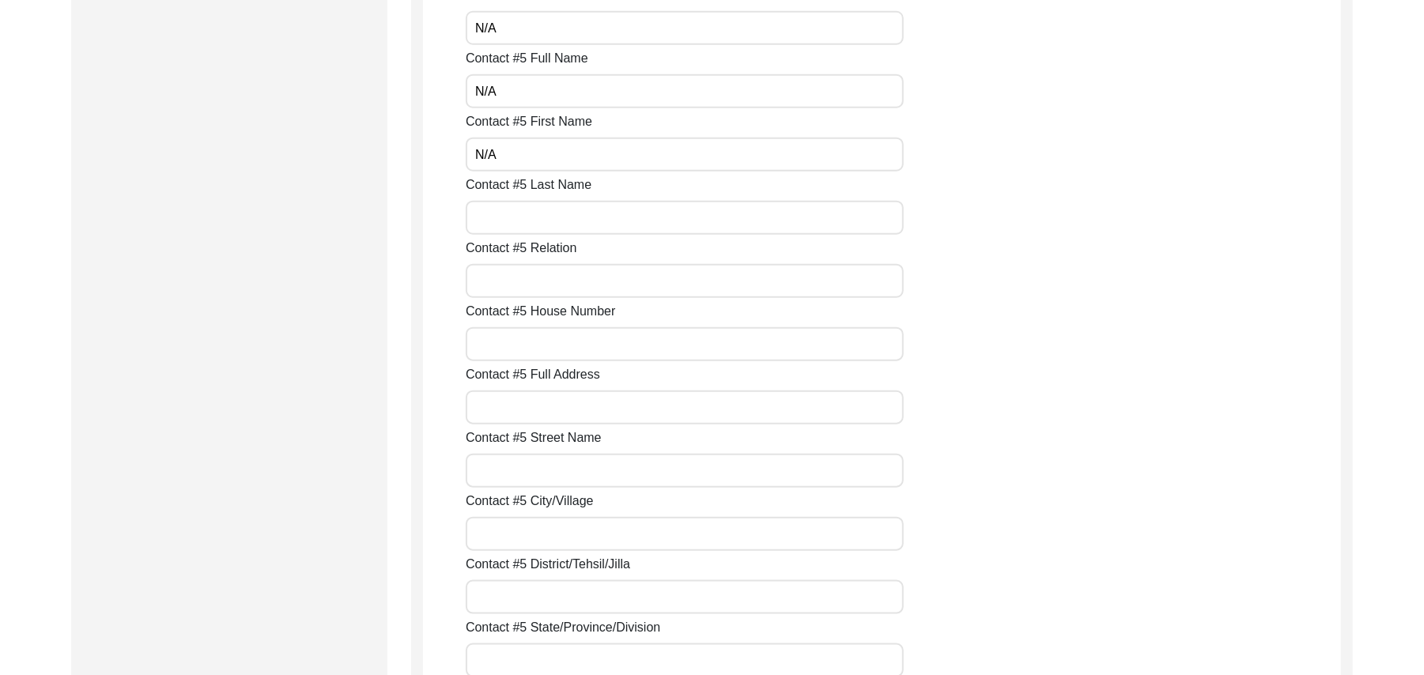
paste input "N/A"
type input "N/A"
click at [514, 293] on input "Contact #5 Relation" at bounding box center [685, 281] width 438 height 34
paste input "N/A"
type input "N/A"
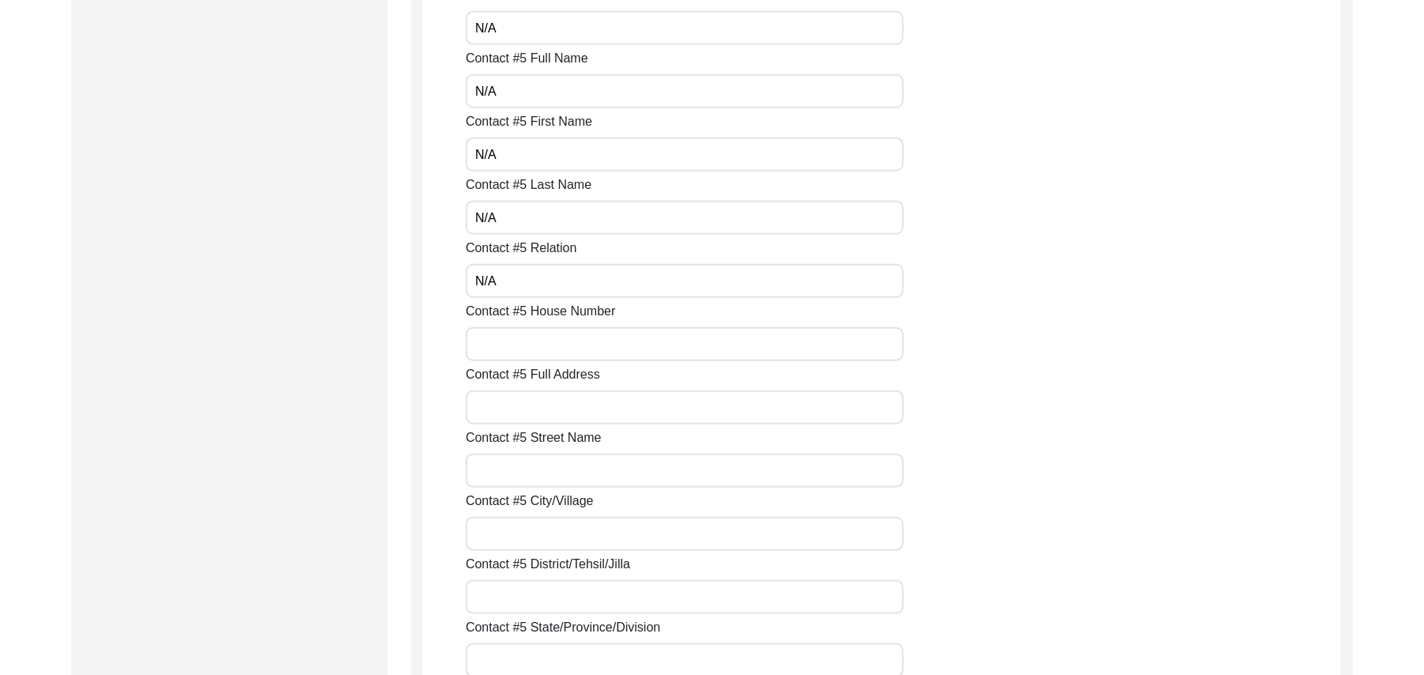
click at [507, 343] on input "Contact #5 House Number" at bounding box center [685, 344] width 438 height 34
paste input "N/A"
type input "N/A"
click at [507, 402] on input "Contact #5 Full Address" at bounding box center [685, 408] width 438 height 34
paste input "N/A"
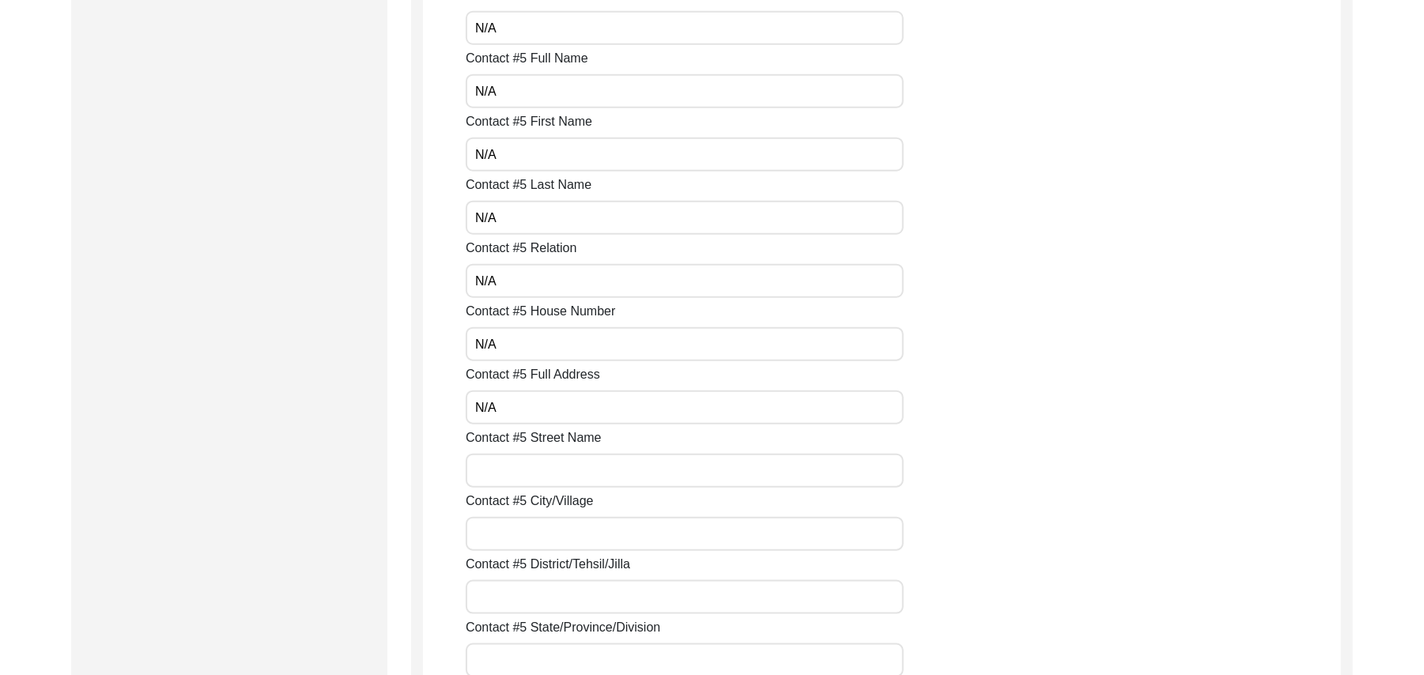
type input "N/A"
click at [494, 469] on input "Contact #5 Street Name" at bounding box center [685, 471] width 438 height 34
paste input "N/A"
type input "N/A"
click at [497, 535] on input "Contact #5 City/Village" at bounding box center [685, 534] width 438 height 34
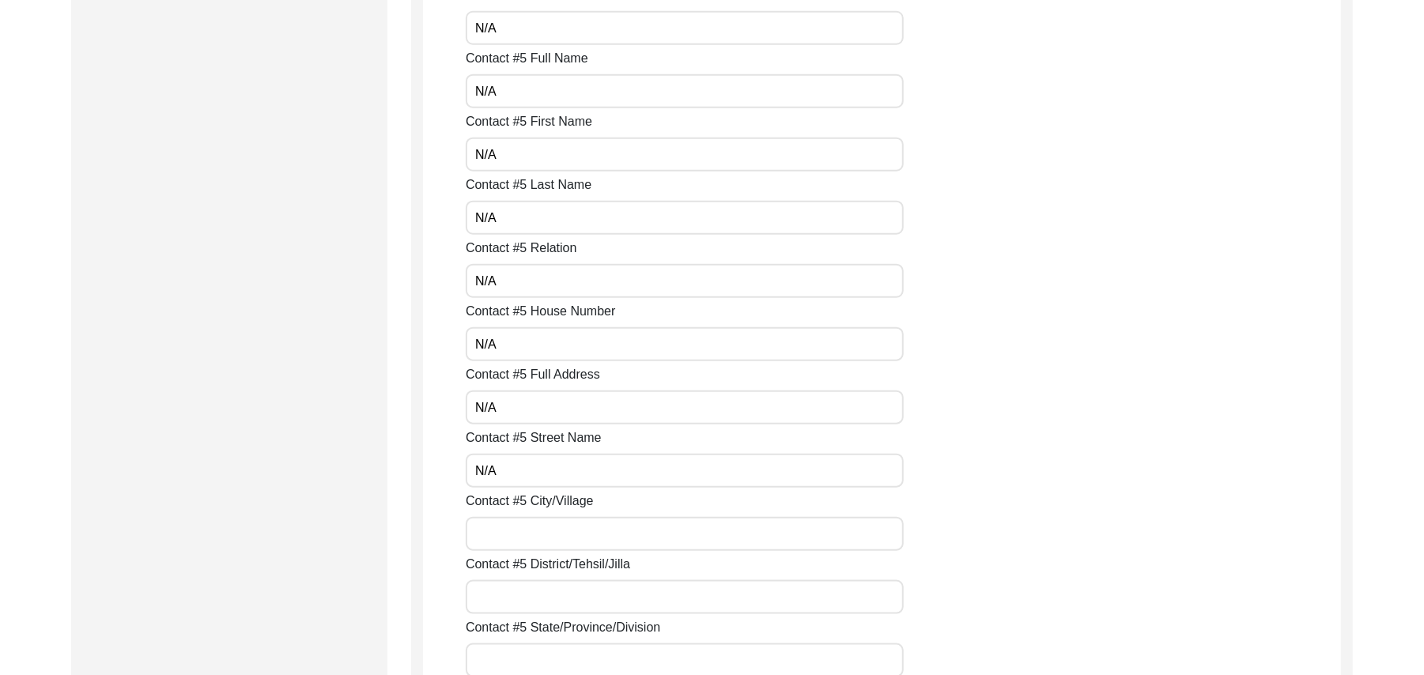
paste input "N/A"
type input "N/A"
click at [498, 604] on input "Contact #5 District/Tehsil/Jilla" at bounding box center [685, 598] width 438 height 34
paste input "N/A"
type input "N/A"
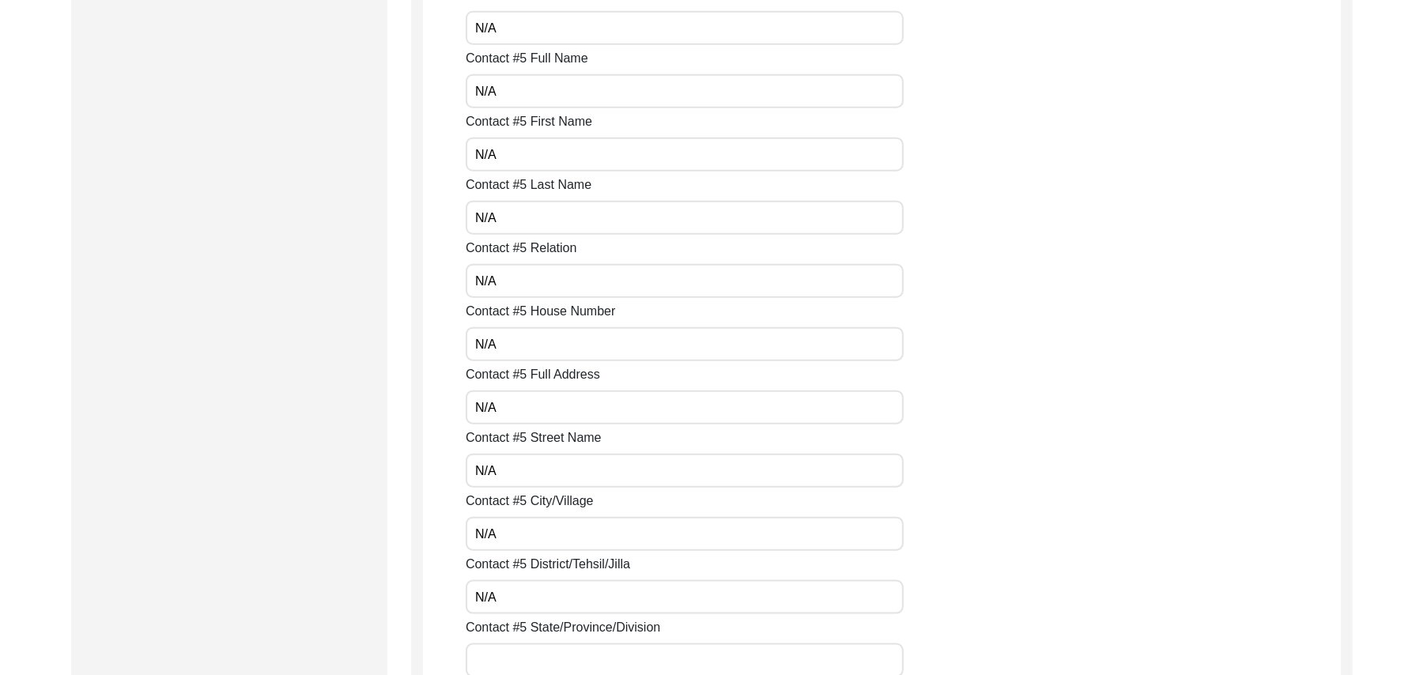
click at [506, 655] on input "Contact #5 State/Province/Division" at bounding box center [685, 661] width 438 height 34
paste input "N/A"
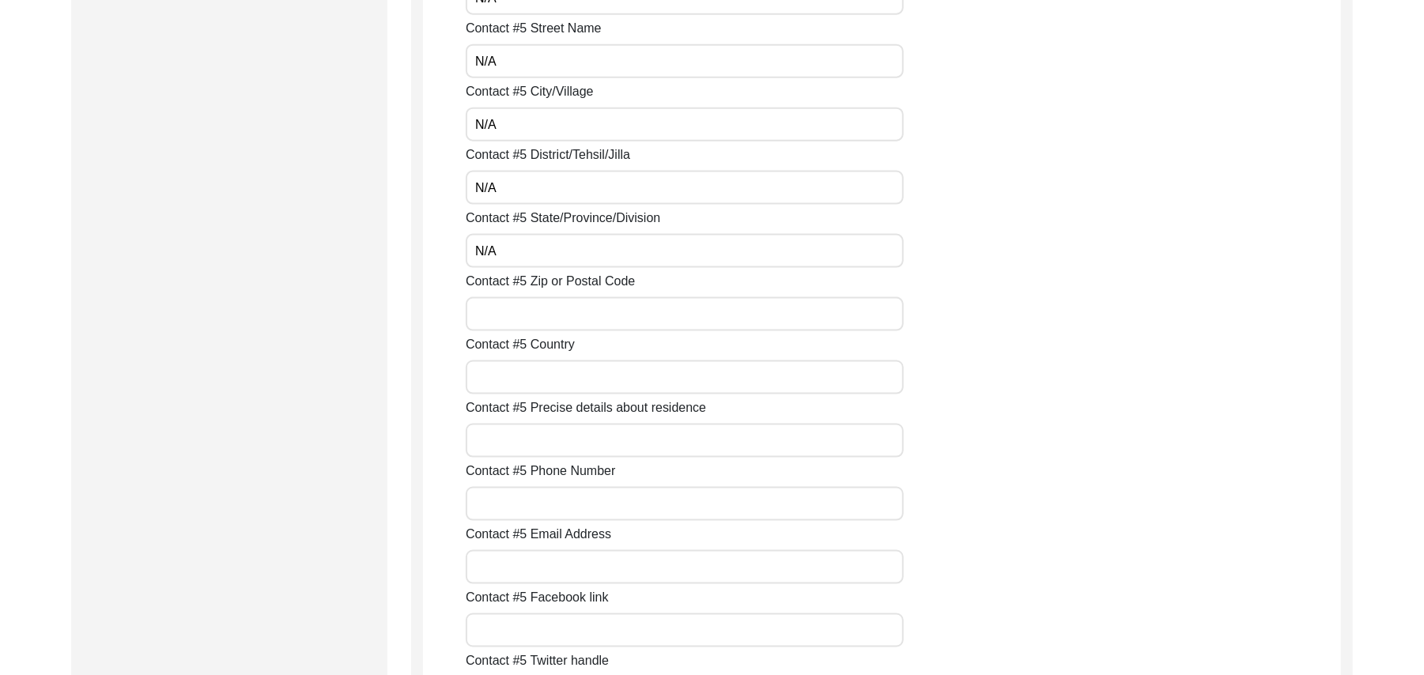
scroll to position [5901, 0]
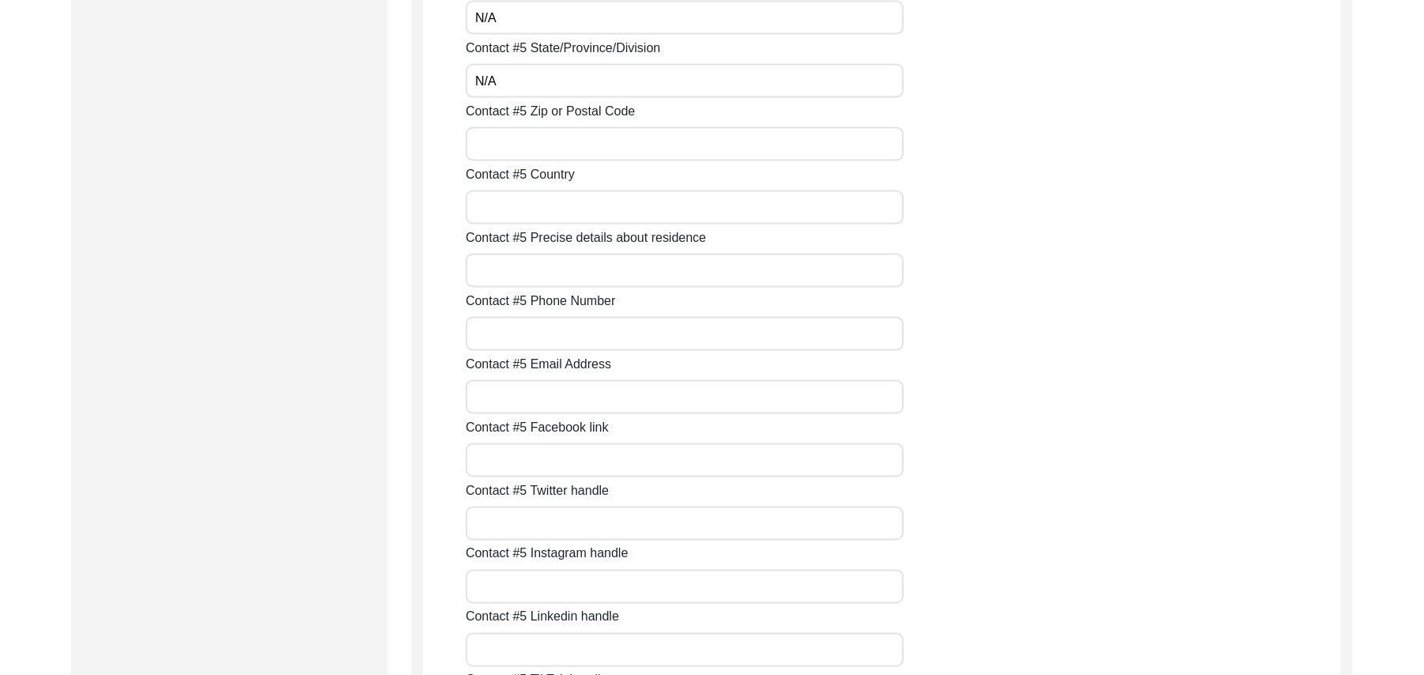
type input "N/A"
click at [478, 139] on input "Contact #5 Zip or Postal Code" at bounding box center [685, 144] width 438 height 34
paste input "N/A"
type input "N/A"
click at [475, 217] on input "Contact #5 Country" at bounding box center [685, 208] width 438 height 34
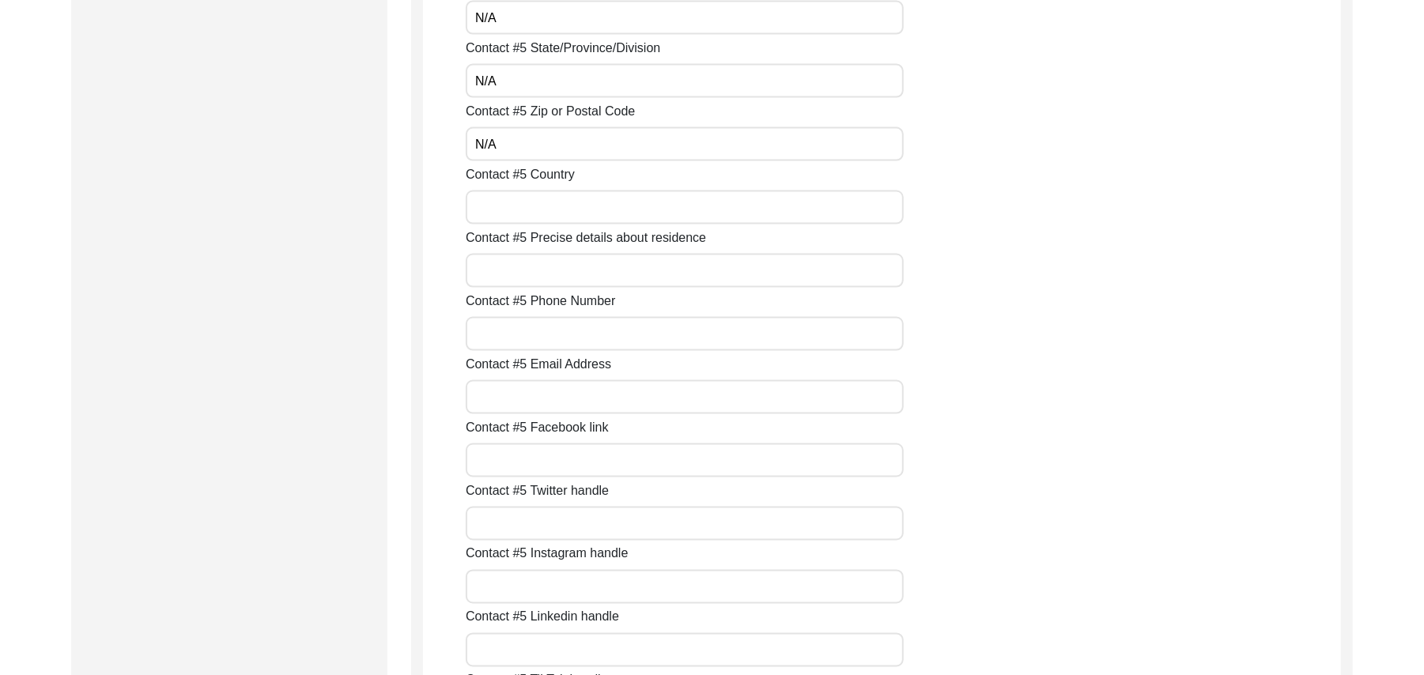
paste input "N/A"
type input "N/A"
click at [478, 294] on label "Contact #5 Phone Number" at bounding box center [540, 301] width 149 height 19
click at [478, 317] on input "Contact #5 Phone Number" at bounding box center [685, 334] width 438 height 34
click at [482, 266] on input "Contact #5 Precise details about residence" at bounding box center [685, 271] width 438 height 34
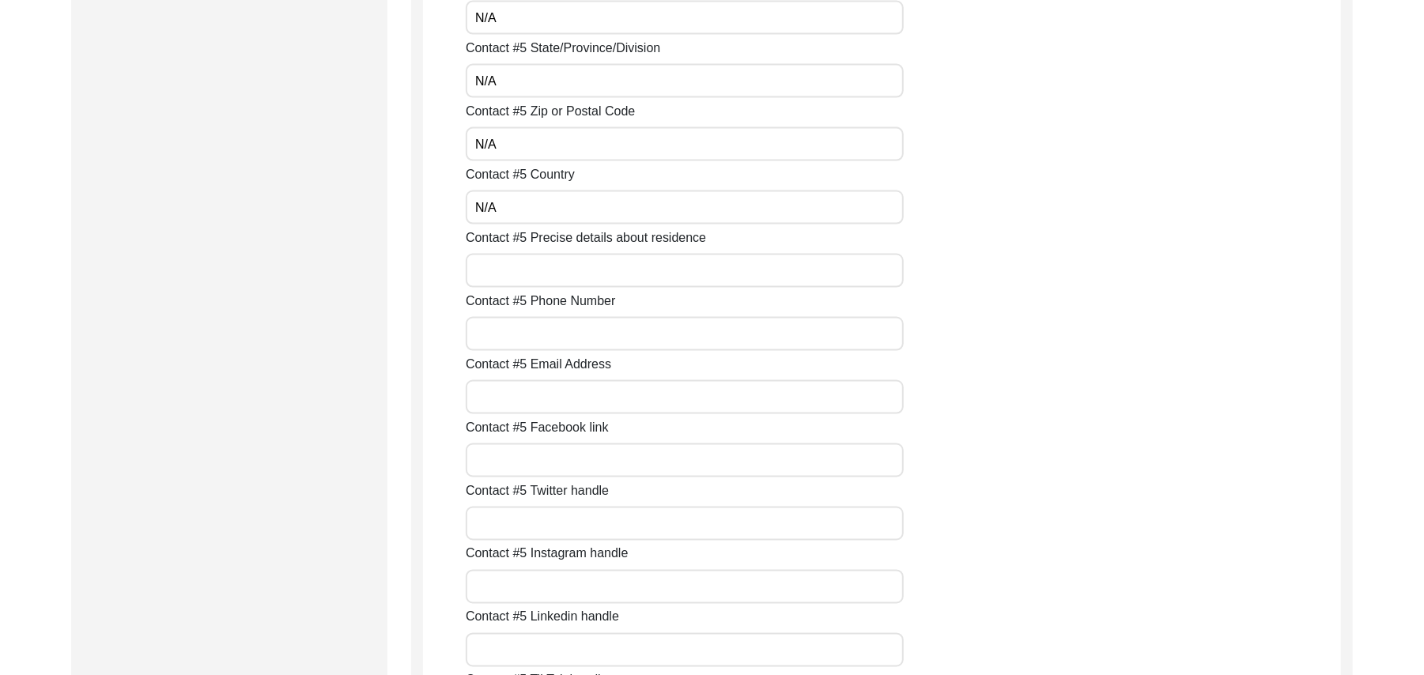
paste input "N/A"
type input "N/A"
click at [491, 336] on input "Contact #5 Phone Number" at bounding box center [685, 334] width 438 height 34
paste input "N/A"
type input "N/A"
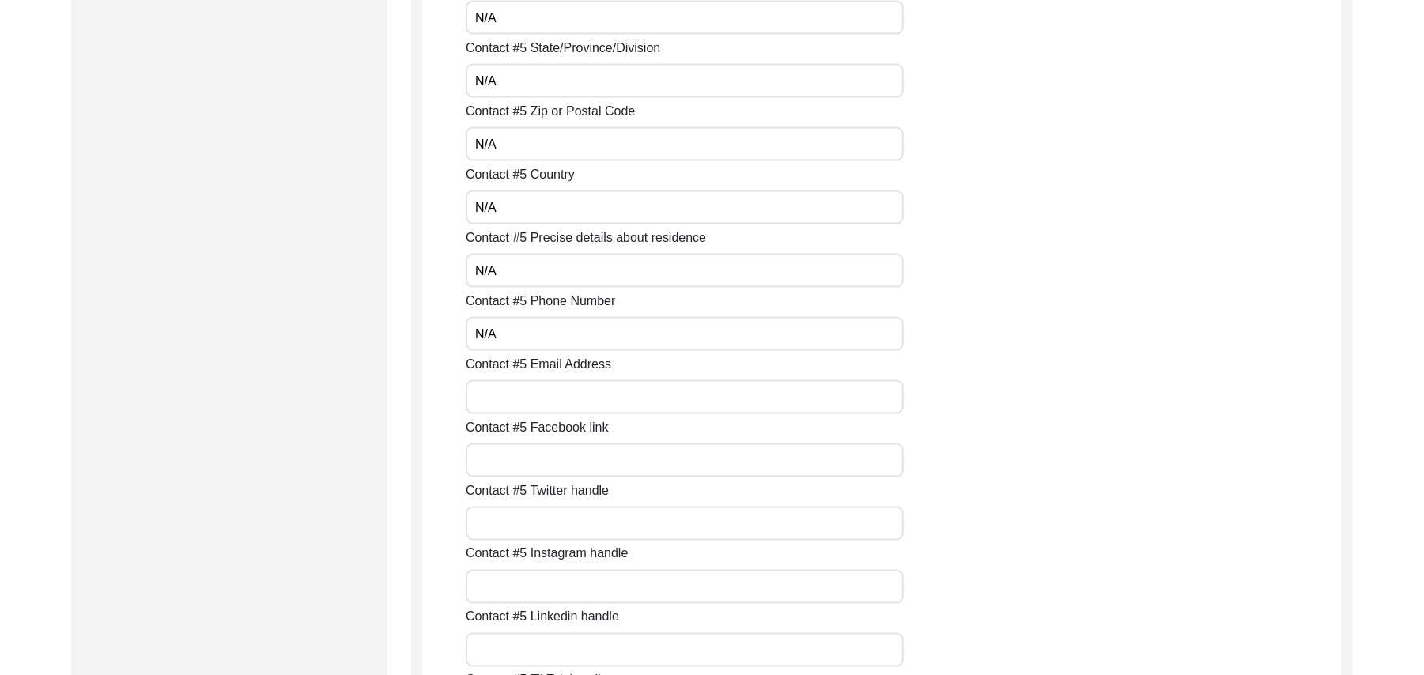
click at [495, 405] on input "Contact #5 Email Address" at bounding box center [685, 397] width 438 height 34
paste input "N/A"
type input "N/A"
click at [497, 465] on input "Contact #5 Facebook link" at bounding box center [685, 461] width 438 height 34
paste input "N/A"
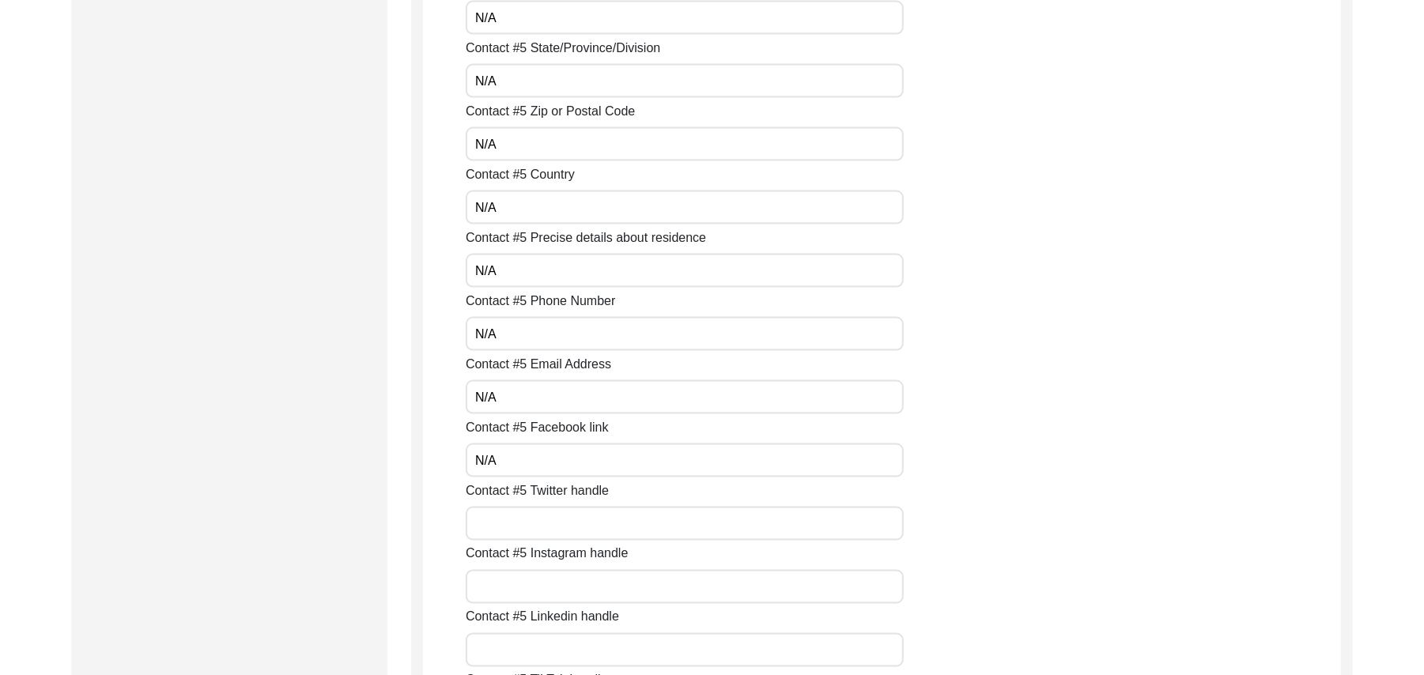
type input "N/A"
click at [507, 524] on input "Contact #5 Twitter handle" at bounding box center [685, 524] width 438 height 34
paste input "N/A"
type input "N/A"
click at [532, 590] on input "Contact #5 Instagram handle" at bounding box center [685, 587] width 438 height 34
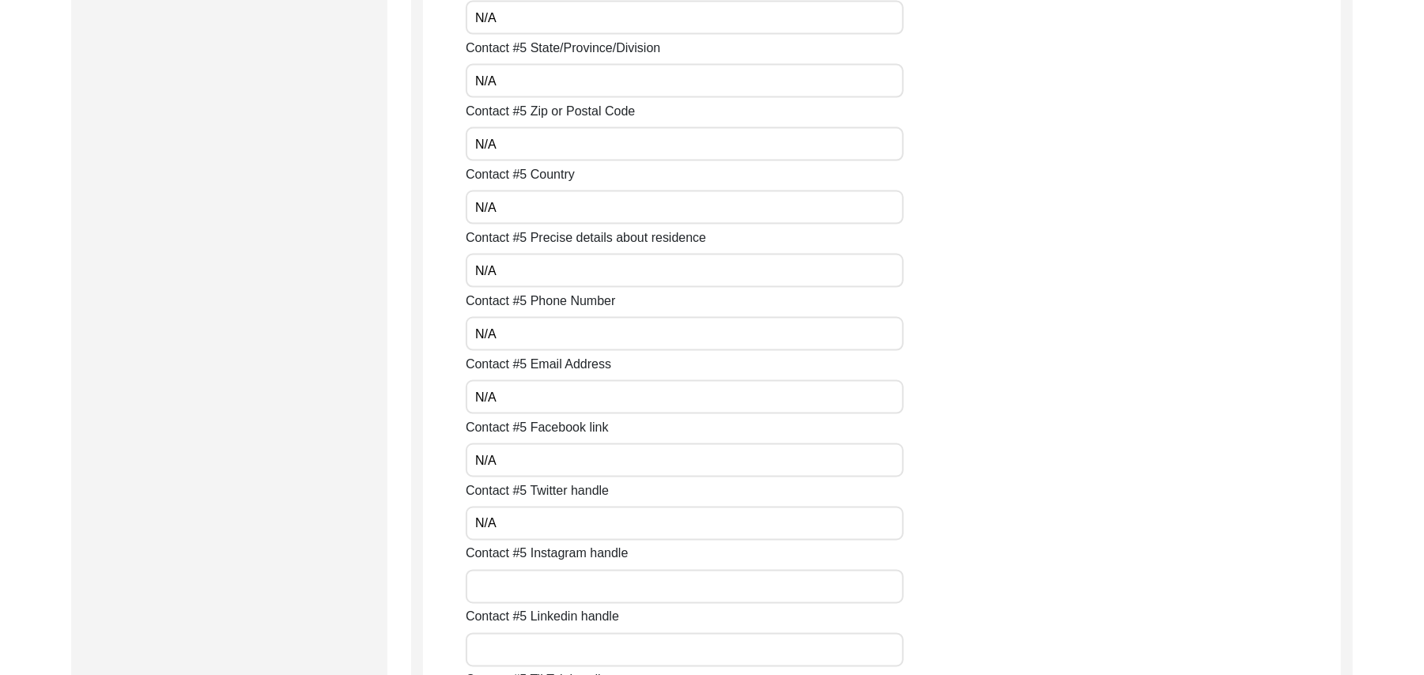
paste input "N/A"
type input "N/A"
click at [530, 637] on input "Contact #5 Linkedin handle" at bounding box center [685, 651] width 438 height 34
paste input "N/A"
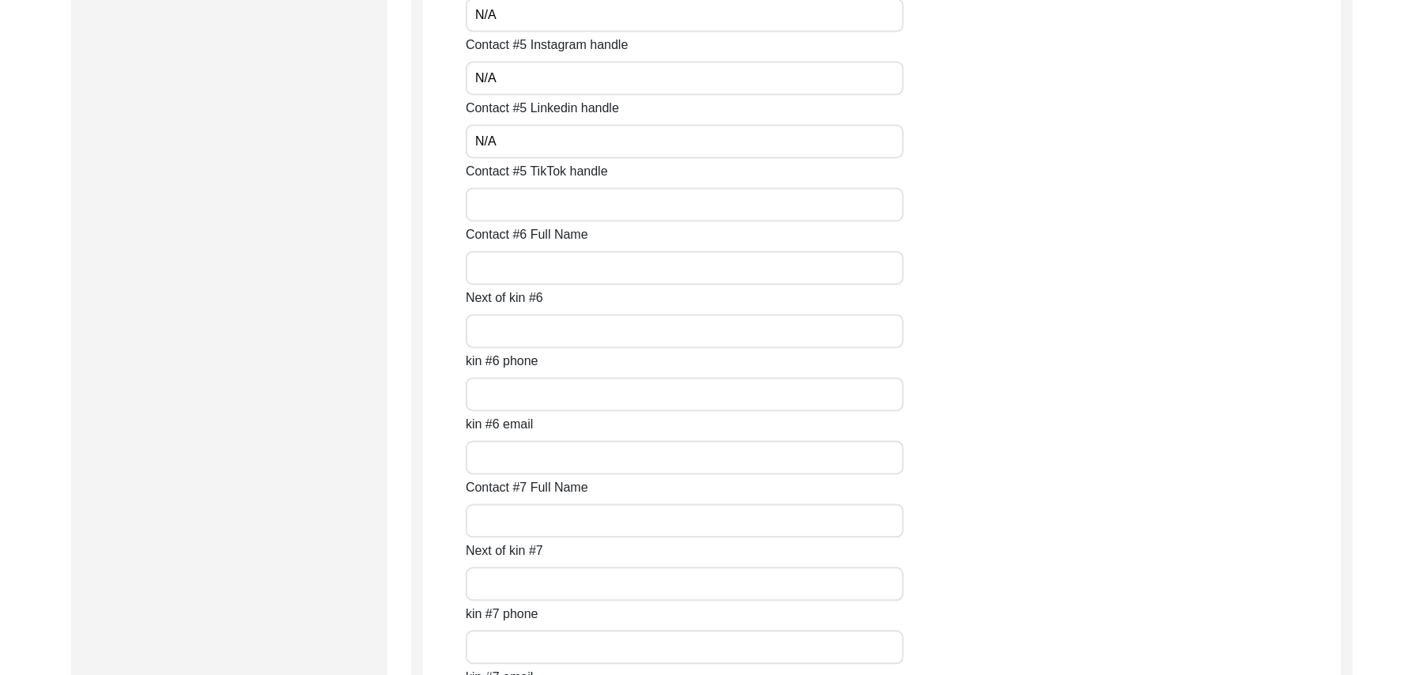
scroll to position [6480, 0]
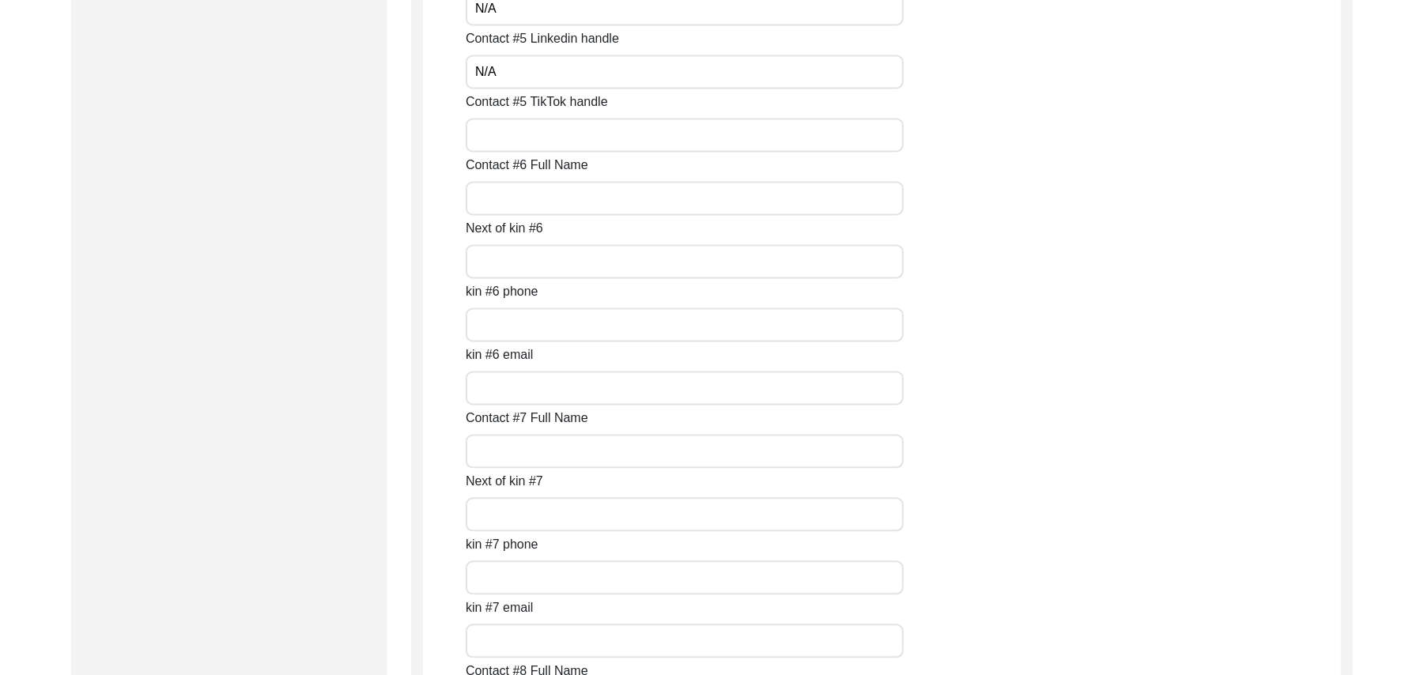
type input "N/A"
click at [608, 136] on input "Contact #5 TikTok handle" at bounding box center [685, 135] width 438 height 34
paste input "N/A"
type input "N/A"
click at [551, 197] on input "Contact #6 Full Name" at bounding box center [685, 198] width 438 height 34
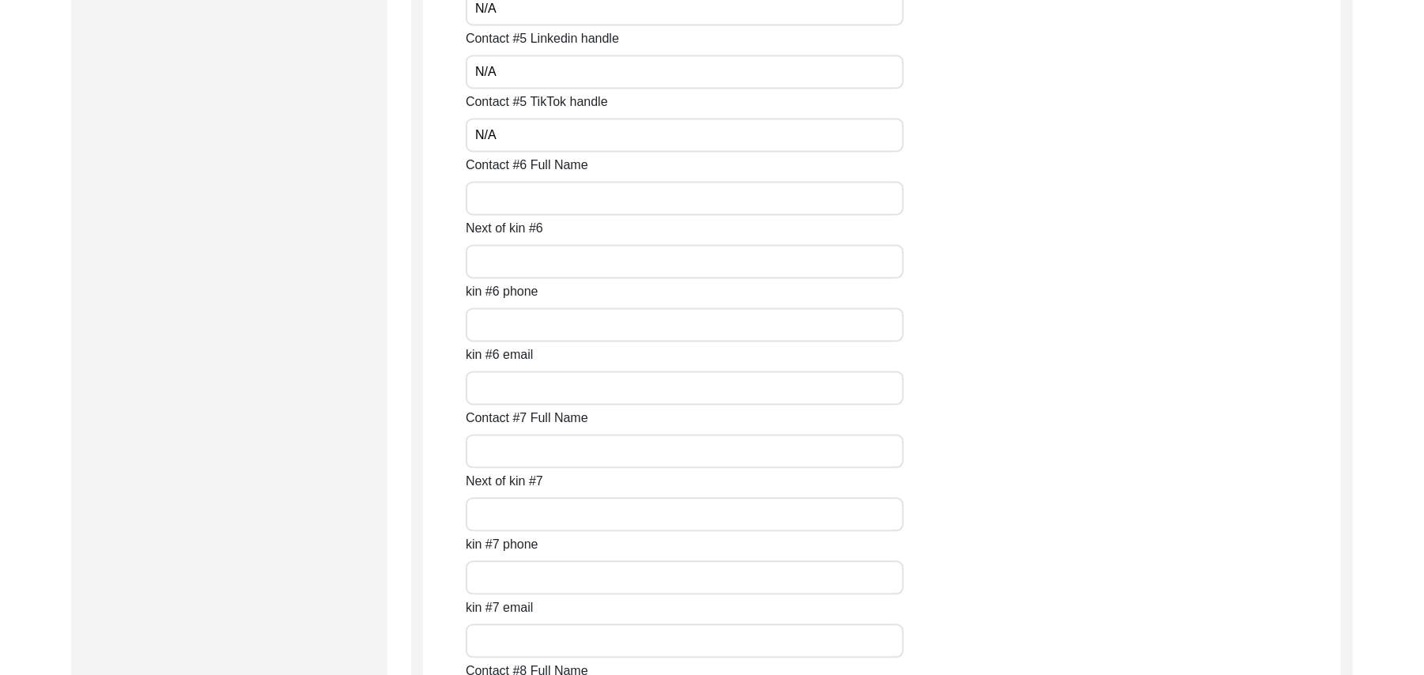
paste input "N/A"
type input "N/A"
click at [516, 261] on input "Next of kin #6" at bounding box center [685, 261] width 438 height 34
paste input "N/A"
type input "N/A"
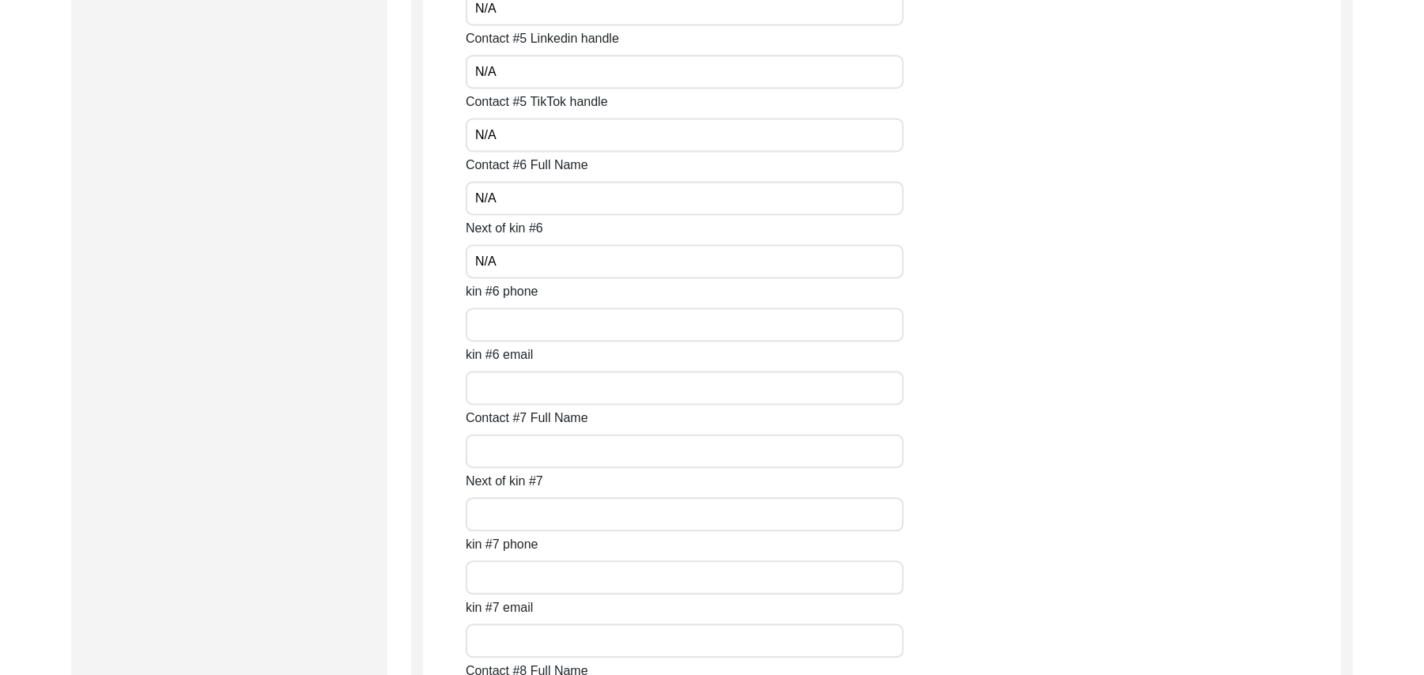
click at [517, 323] on input "kin #6 phone" at bounding box center [685, 325] width 438 height 34
paste input "N/A"
type input "N/A"
click at [511, 393] on input "kin #6 email" at bounding box center [685, 388] width 438 height 34
paste input "N/A"
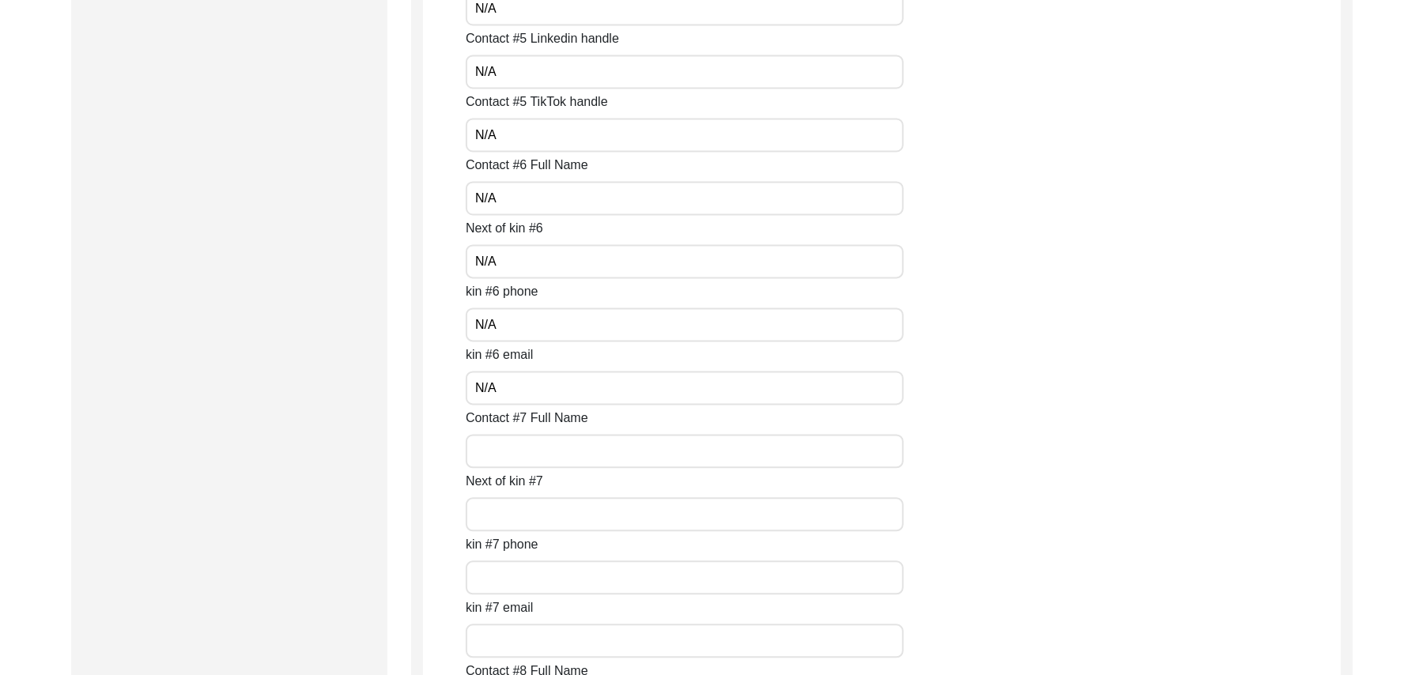
type input "N/A"
click at [510, 451] on input "Contact #7 Full Name" at bounding box center [685, 451] width 438 height 34
paste input "N/A"
type input "N/A"
click at [506, 516] on input "Next of kin #7" at bounding box center [685, 514] width 438 height 34
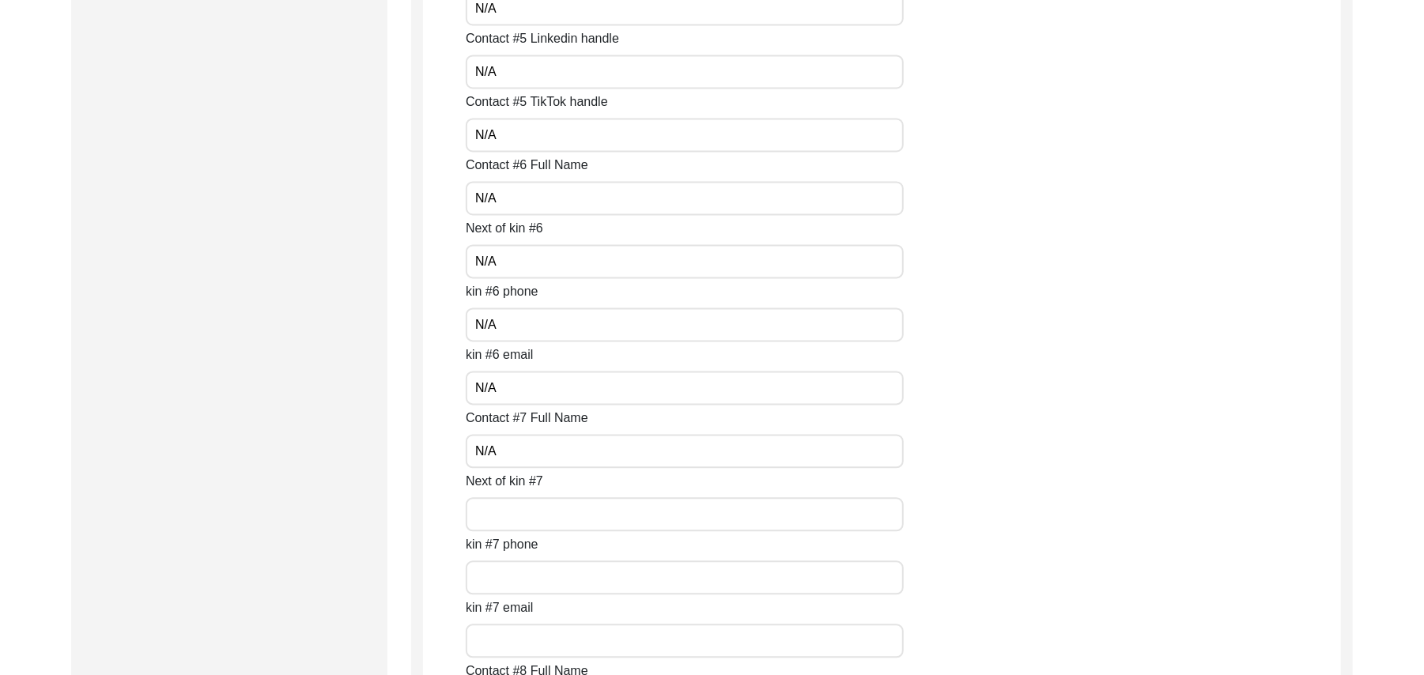
paste input "N/A"
type input "N/A"
click at [513, 583] on input "kin #7 phone" at bounding box center [685, 578] width 438 height 34
paste input "N/A"
type input "N/A"
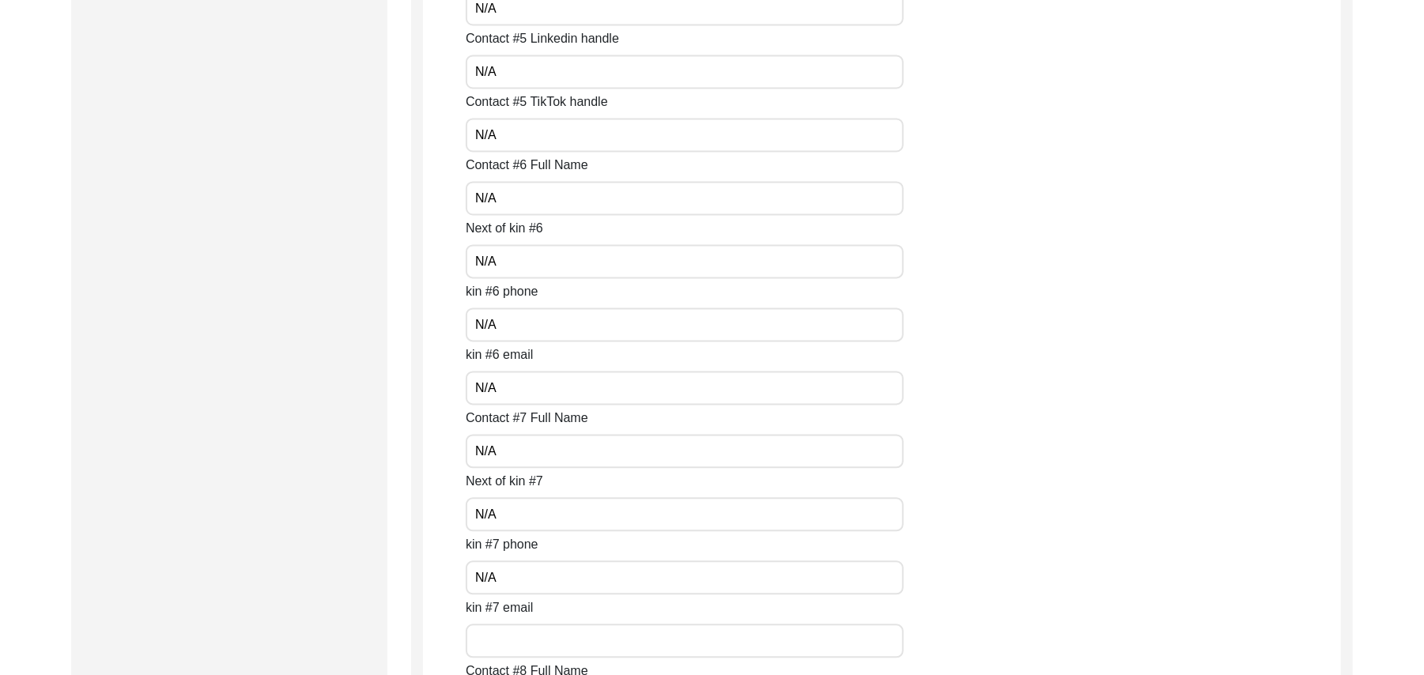
click at [514, 639] on input "kin #7 email" at bounding box center [685, 641] width 438 height 34
paste input "N/A"
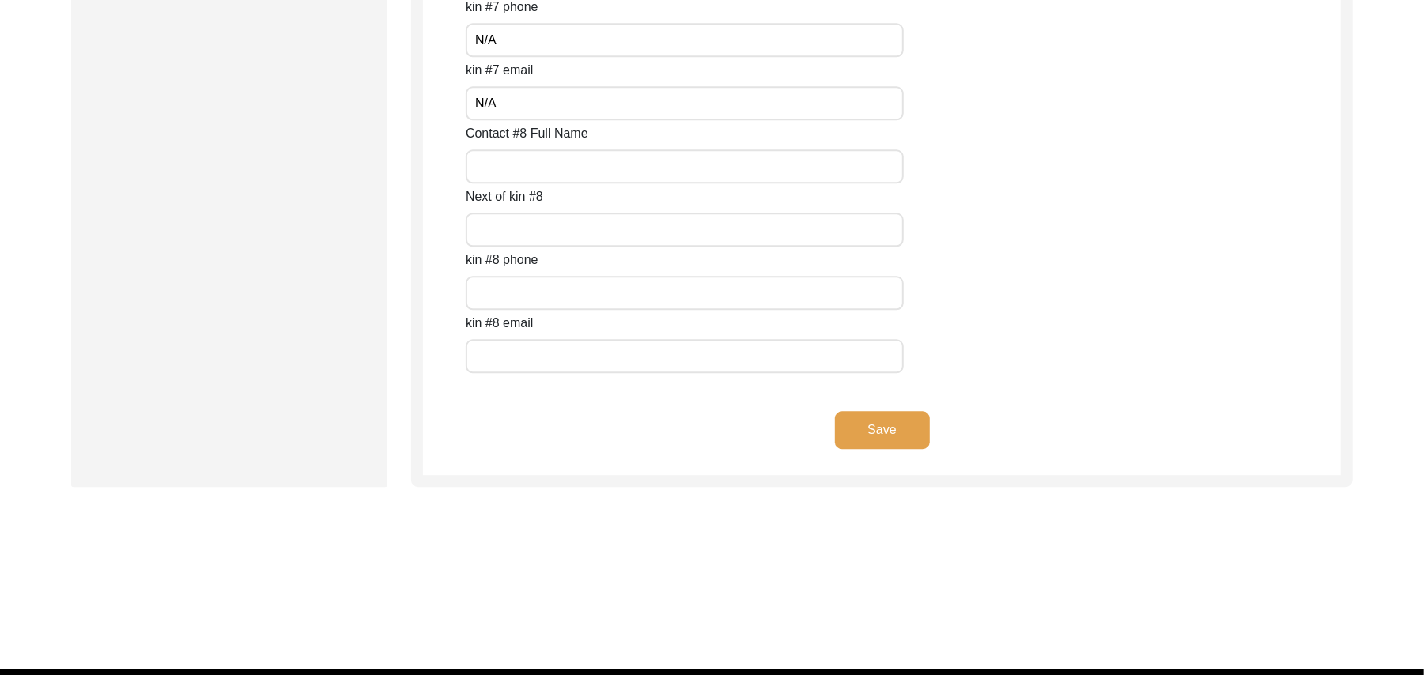
scroll to position [7045, 0]
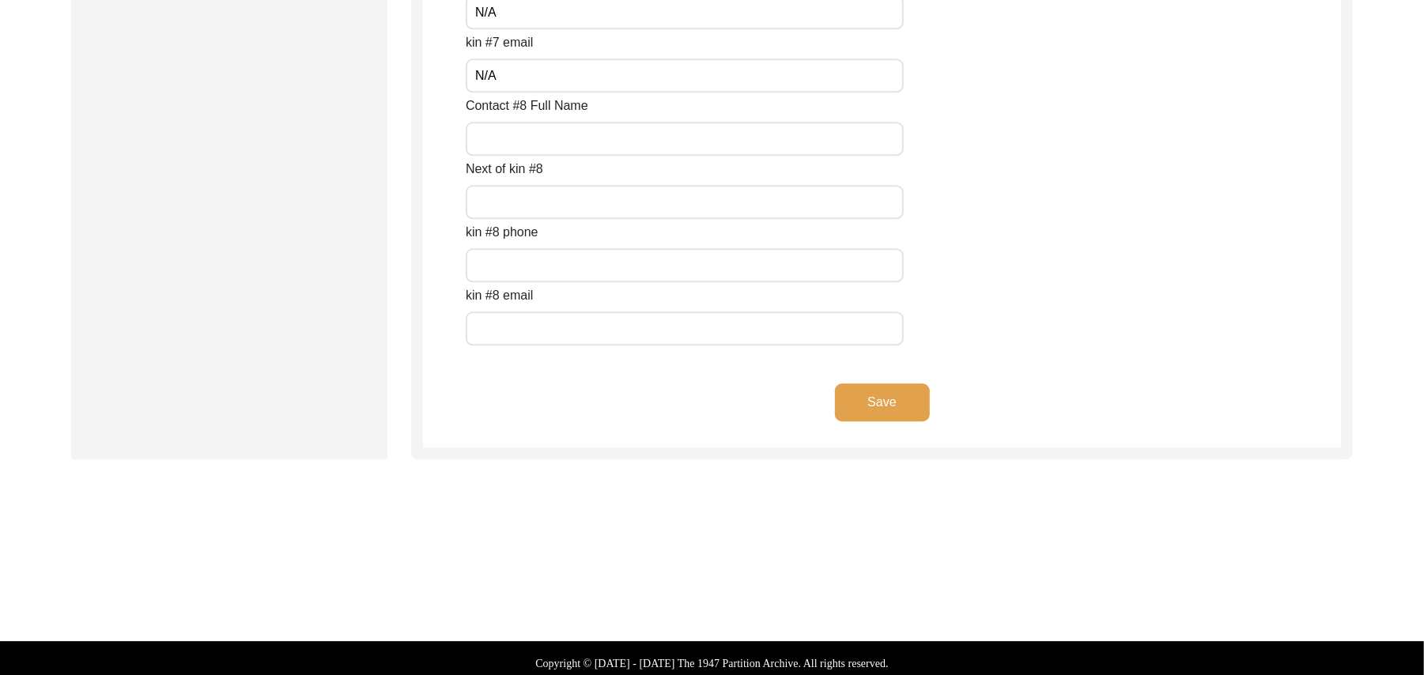
type input "N/A"
click at [520, 137] on input "Contact #8 Full Name" at bounding box center [685, 139] width 438 height 34
paste
type input "N/A"
click at [503, 198] on input "Next of kin #8" at bounding box center [685, 202] width 438 height 34
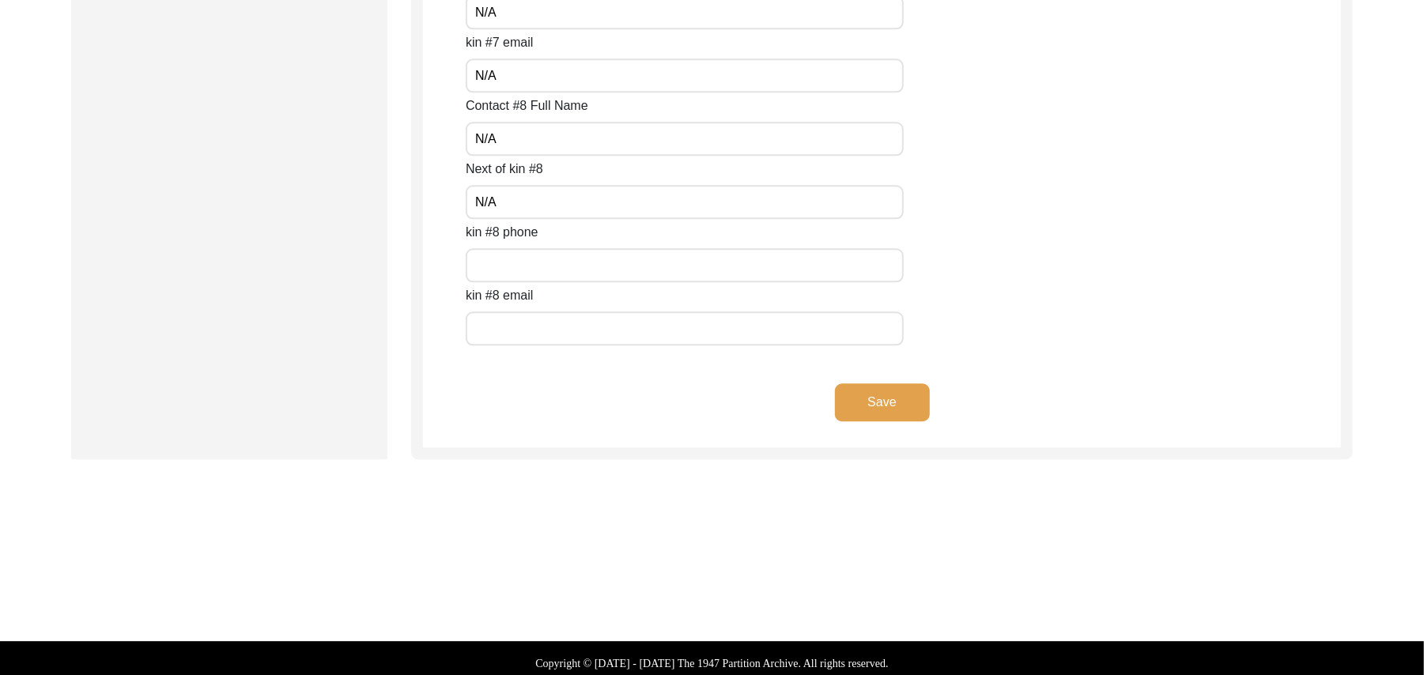
type input "N/A"
click at [503, 254] on input "text" at bounding box center [685, 265] width 438 height 34
type input "N/A"
click at [495, 323] on input "text" at bounding box center [685, 329] width 438 height 34
type input "N/A"
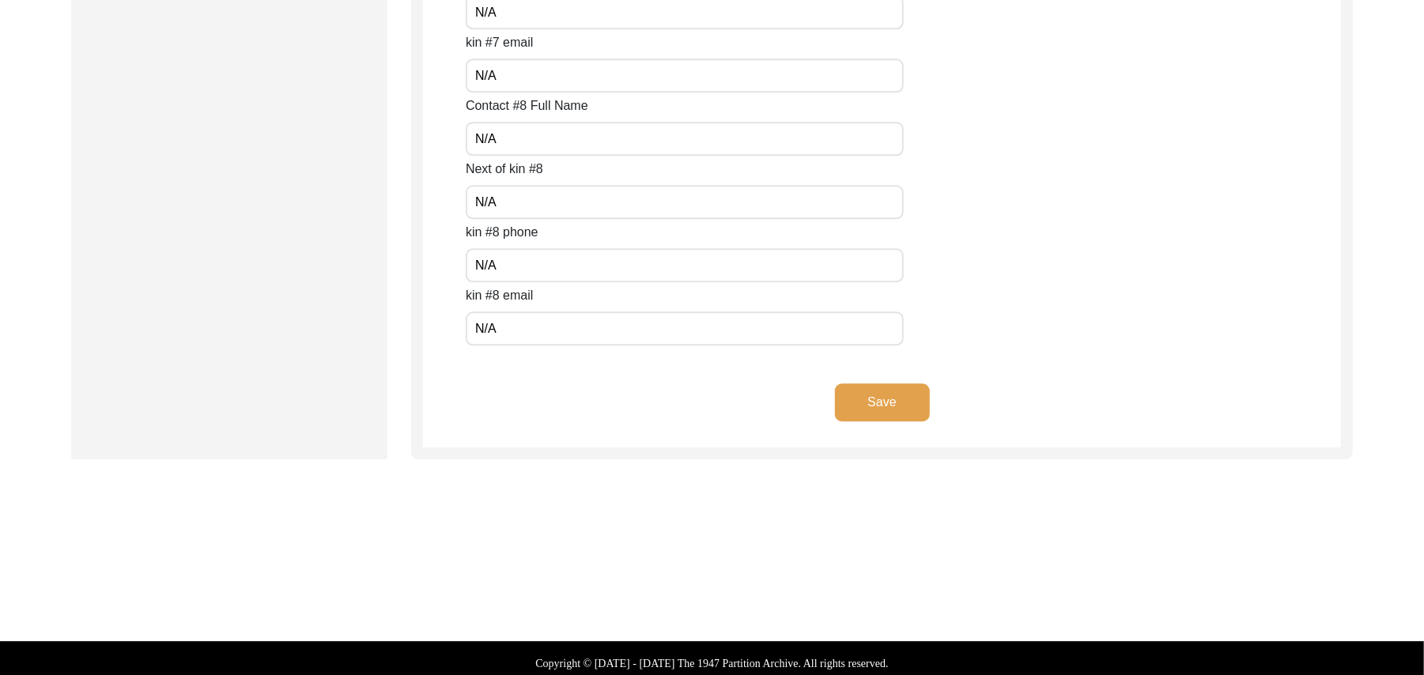
click at [894, 396] on button "Save" at bounding box center [882, 403] width 95 height 38
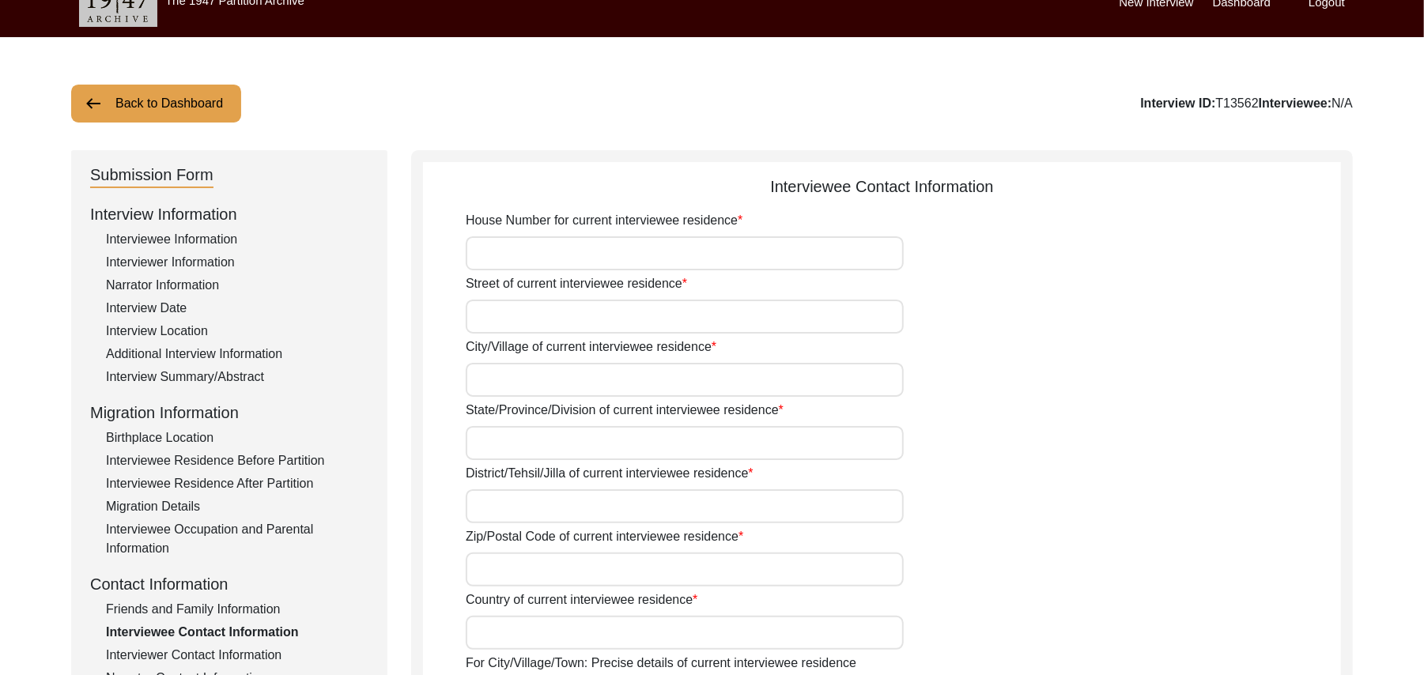
scroll to position [29, 0]
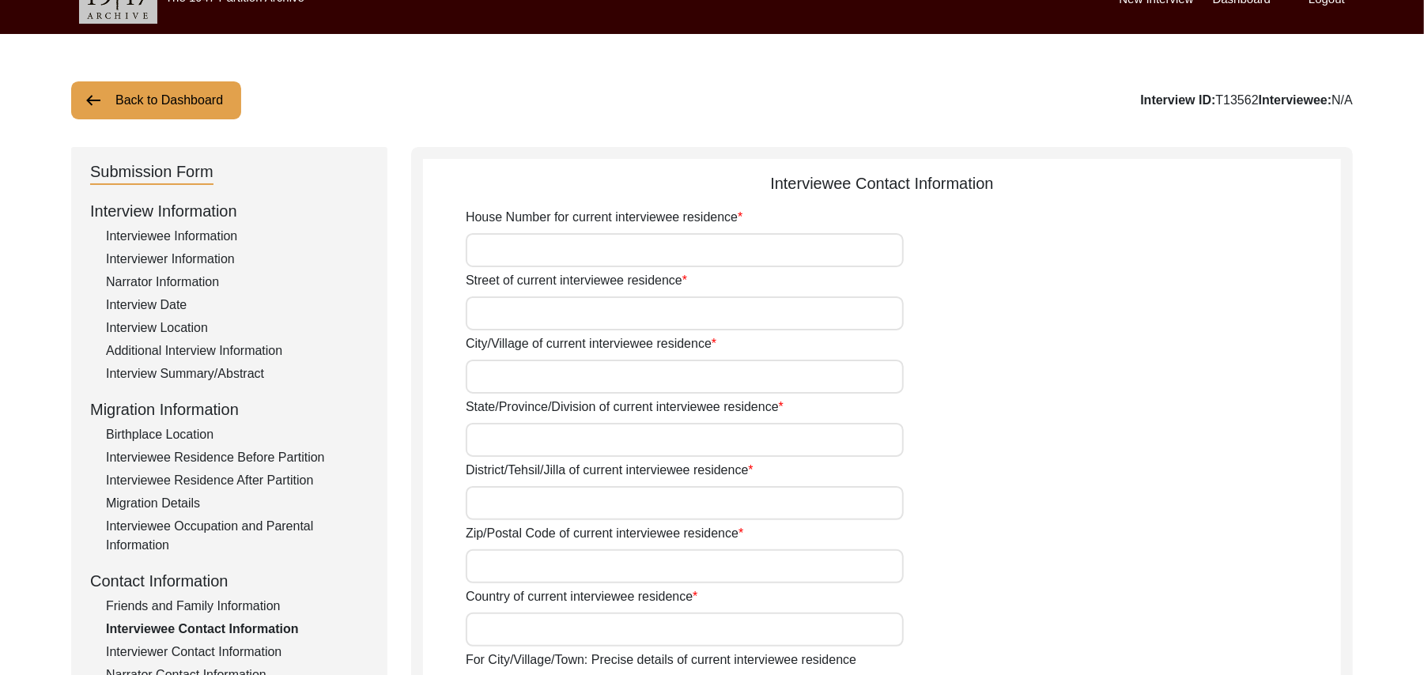
click at [690, 245] on input "House Number for current interviewee residence" at bounding box center [685, 250] width 438 height 34
type input "44"
click at [623, 315] on input "Street of current interviewee residence" at bounding box center [685, 314] width 438 height 34
type input "N/A"
click at [577, 389] on input "City/Village of current interviewee residence" at bounding box center [685, 377] width 438 height 34
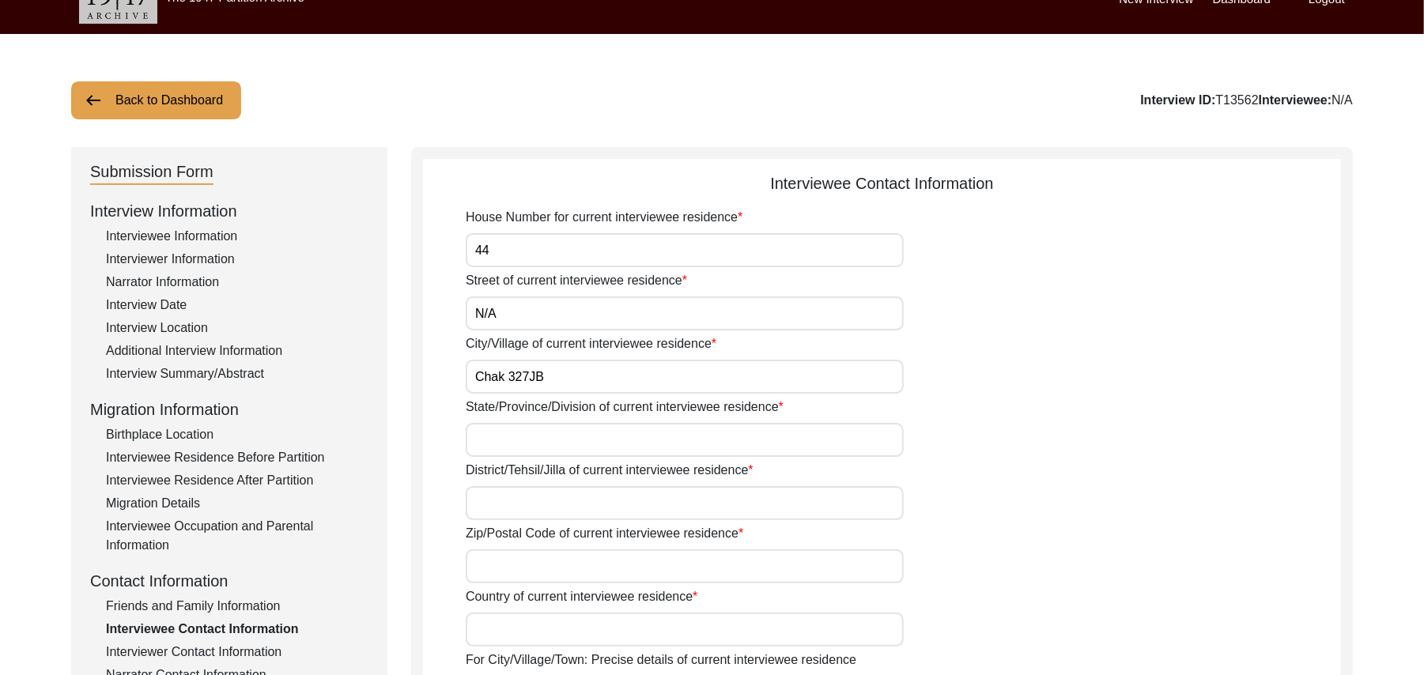
type input "Chak 327JB"
click at [542, 447] on input "State/Province/Division of current interviewee residence" at bounding box center [685, 440] width 438 height 34
type input "Punjab"
click at [516, 508] on input "District/Tehsil/Jilla of current interviewee residence" at bounding box center [685, 503] width 438 height 34
type input "Toba Tek Singh/ Toba Tek Singh"
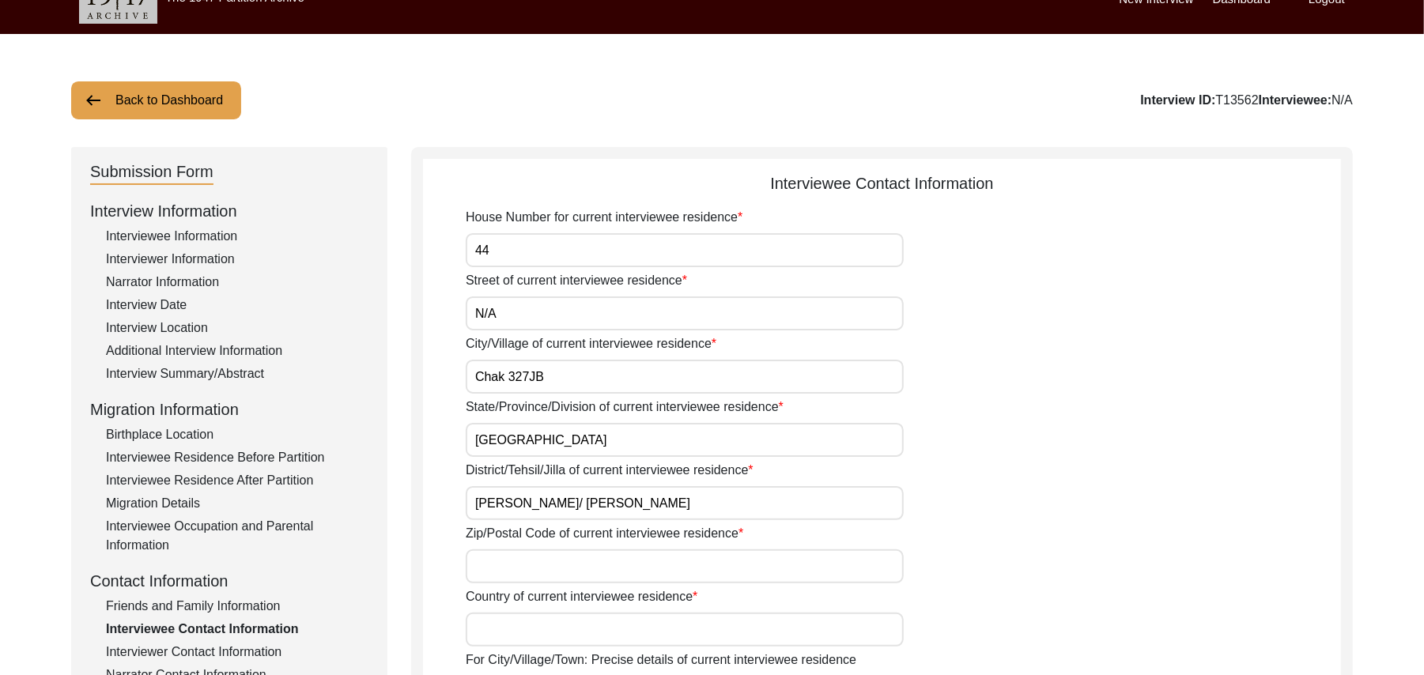
click at [500, 569] on input "Zip/Postal Code of current interviewee residence" at bounding box center [685, 567] width 438 height 34
type input "36050"
click at [495, 625] on input "Country of current interviewee residence" at bounding box center [685, 630] width 438 height 34
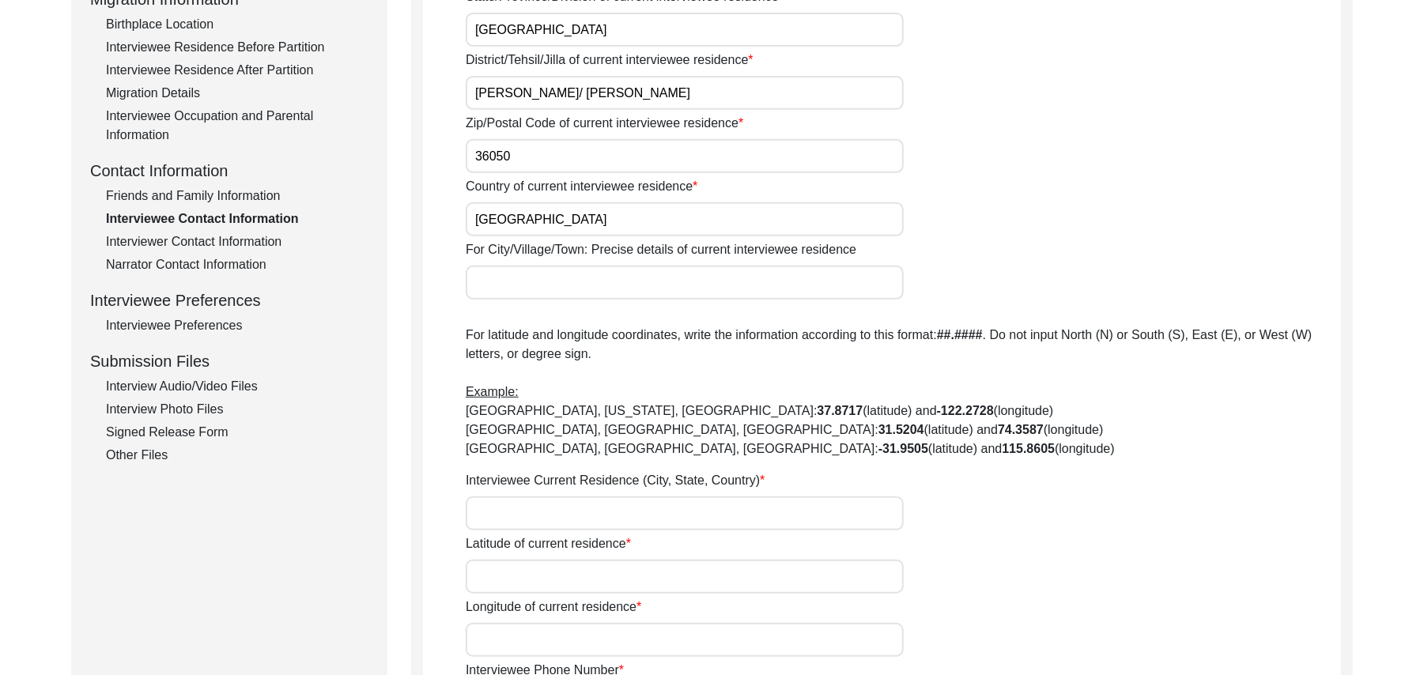
scroll to position [581, 0]
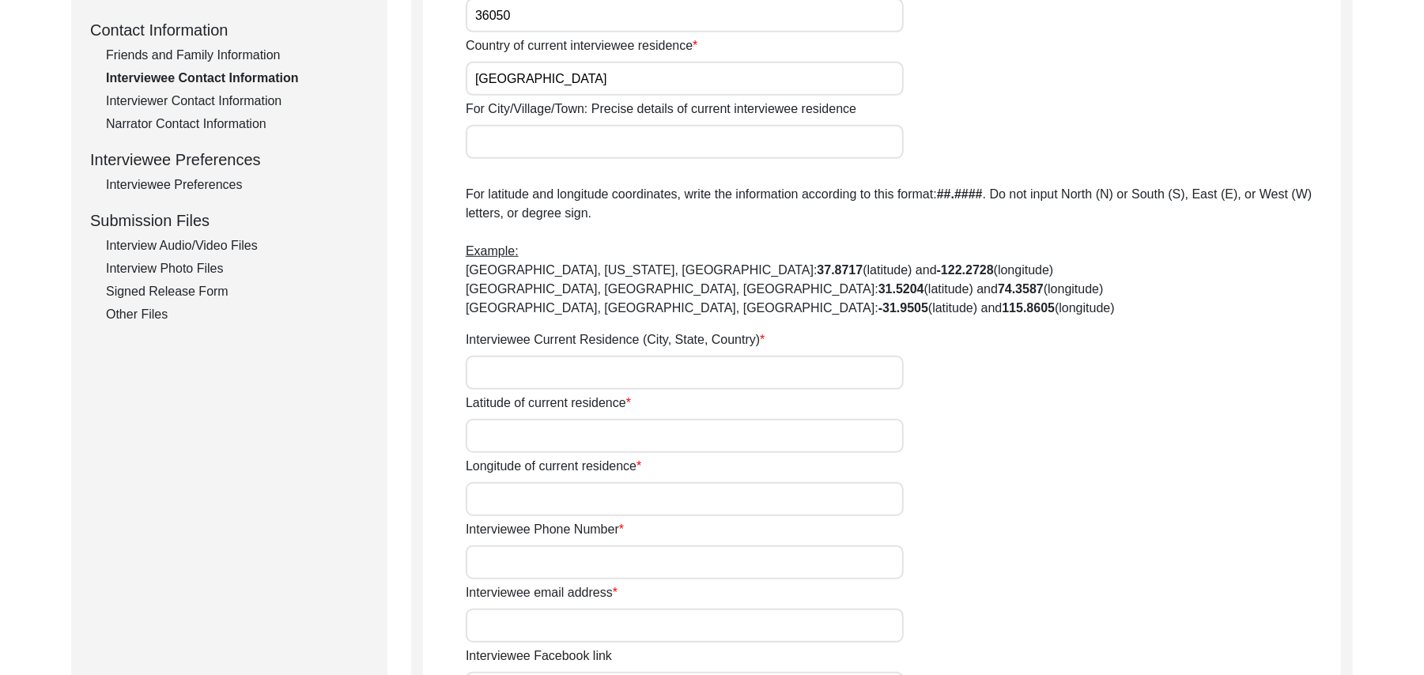
type input "Pakistan"
click at [501, 128] on input "For City/Village/Town: Precise details of current interviewee residence" at bounding box center [685, 142] width 438 height 34
type input "Chak 327JB"
click at [507, 369] on input "Interviewee Current Residence (City, State, Country)" at bounding box center [685, 373] width 438 height 34
click at [500, 444] on input "Latitude of current residence" at bounding box center [685, 436] width 438 height 34
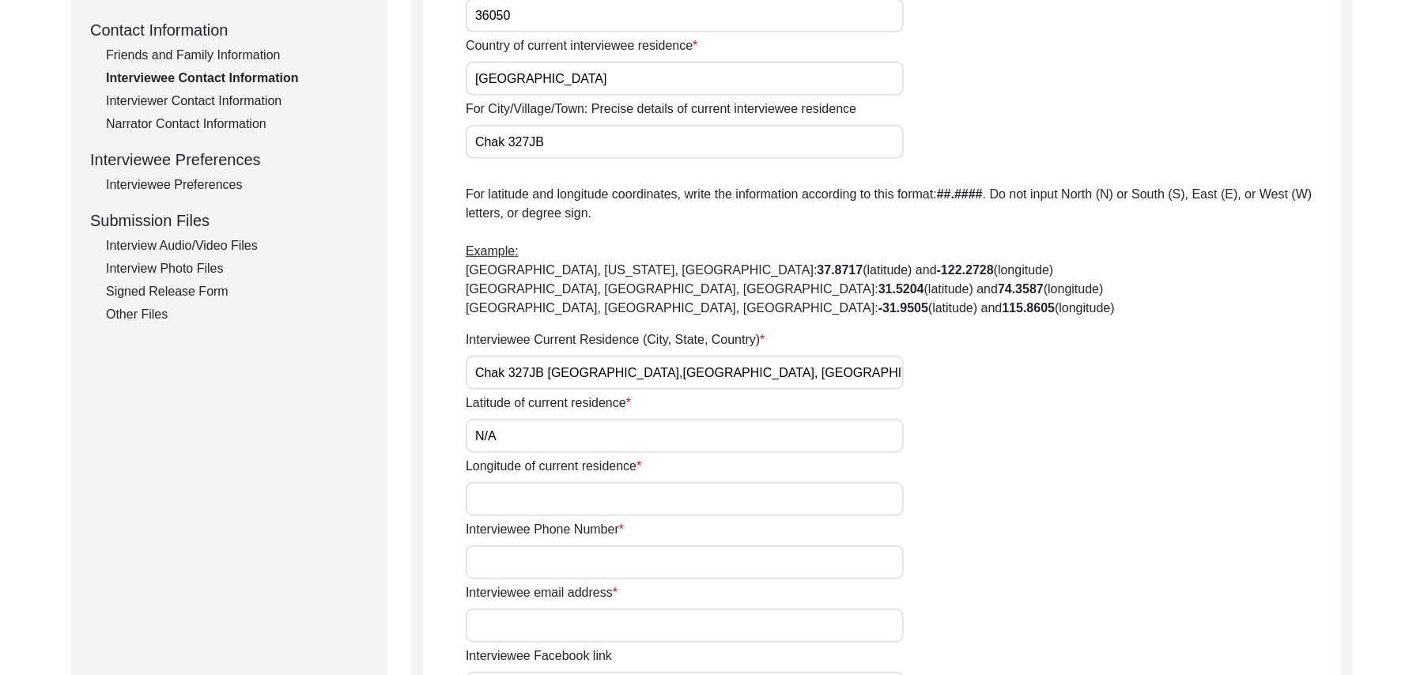
click at [508, 507] on input "Longitude of current residence" at bounding box center [685, 499] width 438 height 34
click at [529, 564] on input "Interviewee Phone Number" at bounding box center [685, 563] width 438 height 34
click at [535, 622] on input "Interviewee email address" at bounding box center [685, 626] width 438 height 34
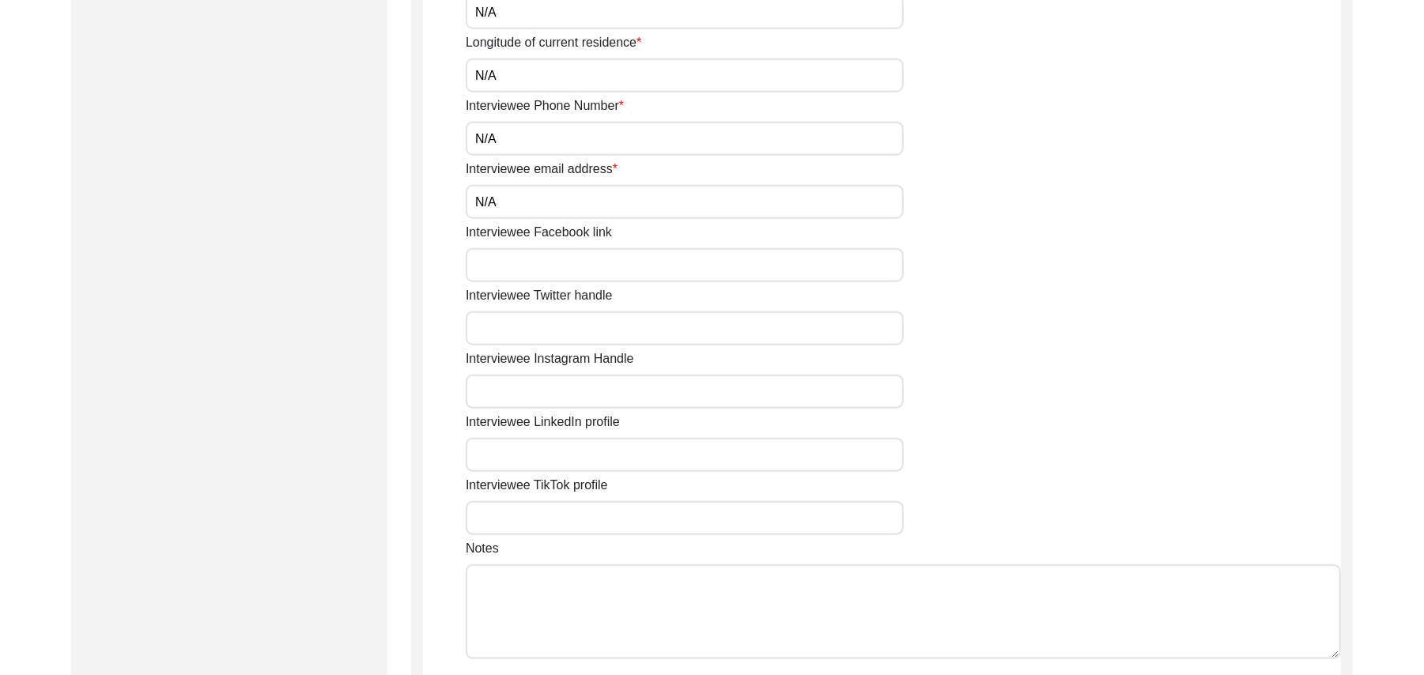
scroll to position [1118, 0]
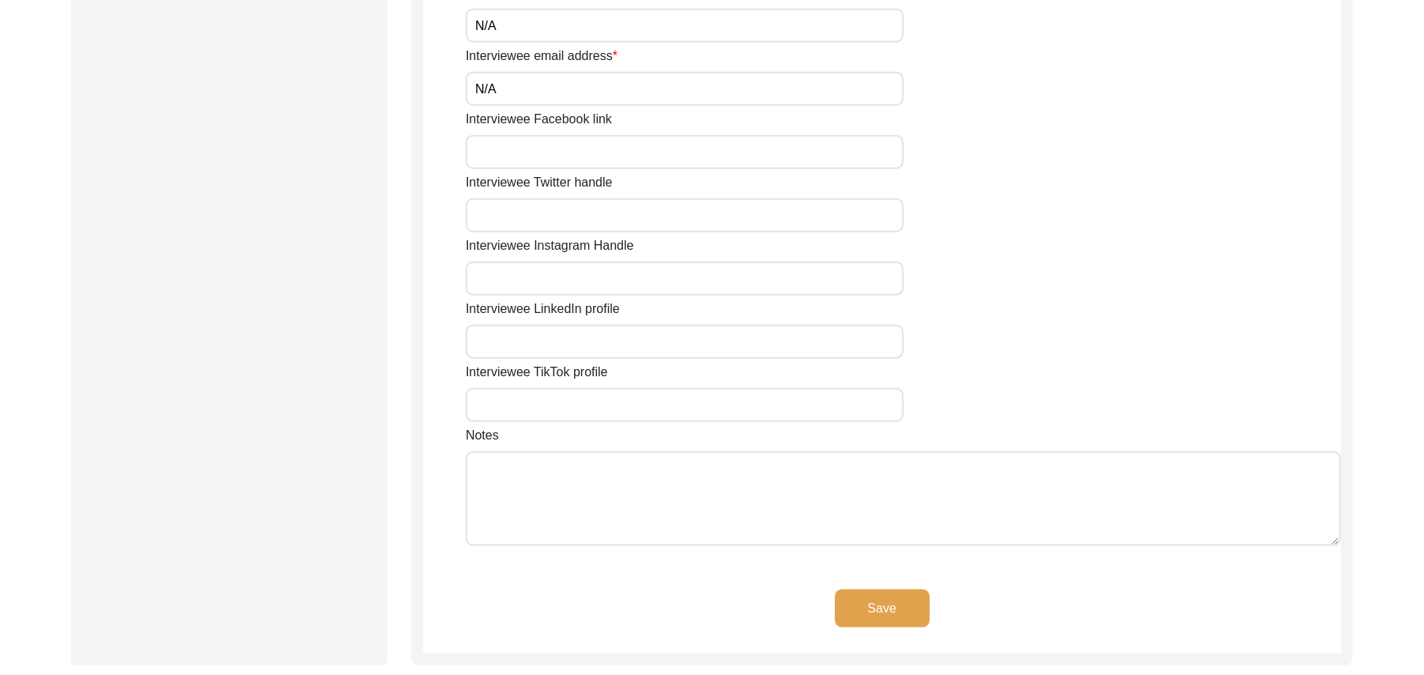
click at [631, 165] on input "Interviewee Facebook link" at bounding box center [685, 152] width 438 height 34
click at [598, 217] on input "Interviewee Twitter handle" at bounding box center [685, 216] width 438 height 34
click at [580, 277] on input "Interviewee Instagram Handle" at bounding box center [685, 279] width 438 height 34
click at [571, 338] on input "Interviewee LinkedIn profile" at bounding box center [685, 342] width 438 height 34
click at [549, 399] on input "Interviewee TikTok profile" at bounding box center [685, 405] width 438 height 34
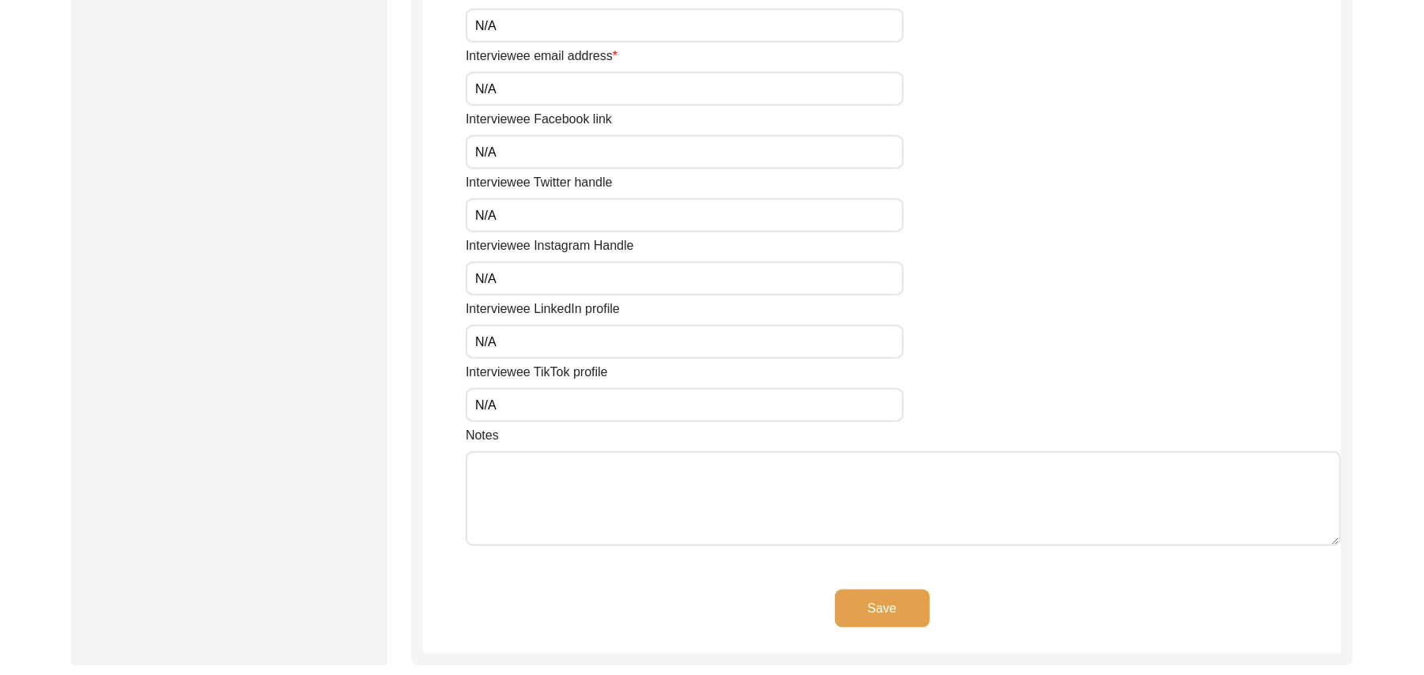
click at [535, 492] on textarea "Notes" at bounding box center [904, 499] width 876 height 95
click at [893, 599] on button "Save" at bounding box center [882, 609] width 95 height 38
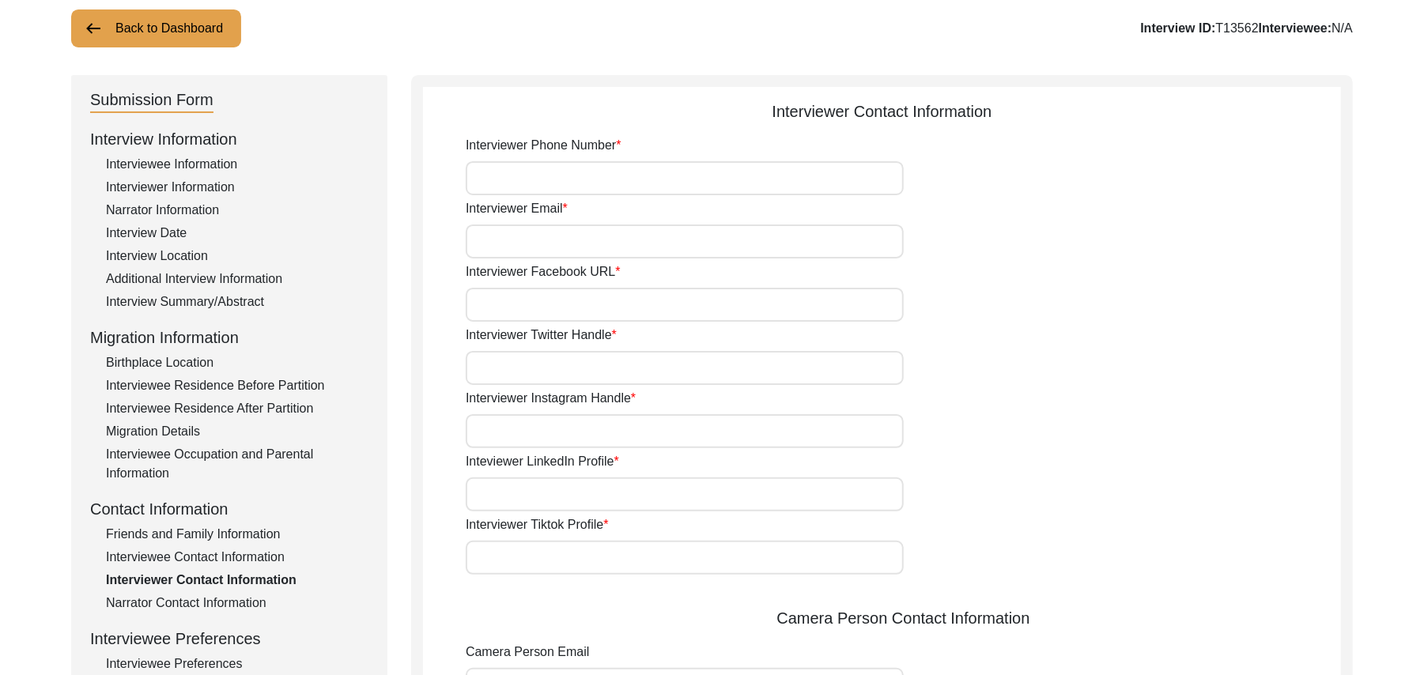
scroll to position [63, 0]
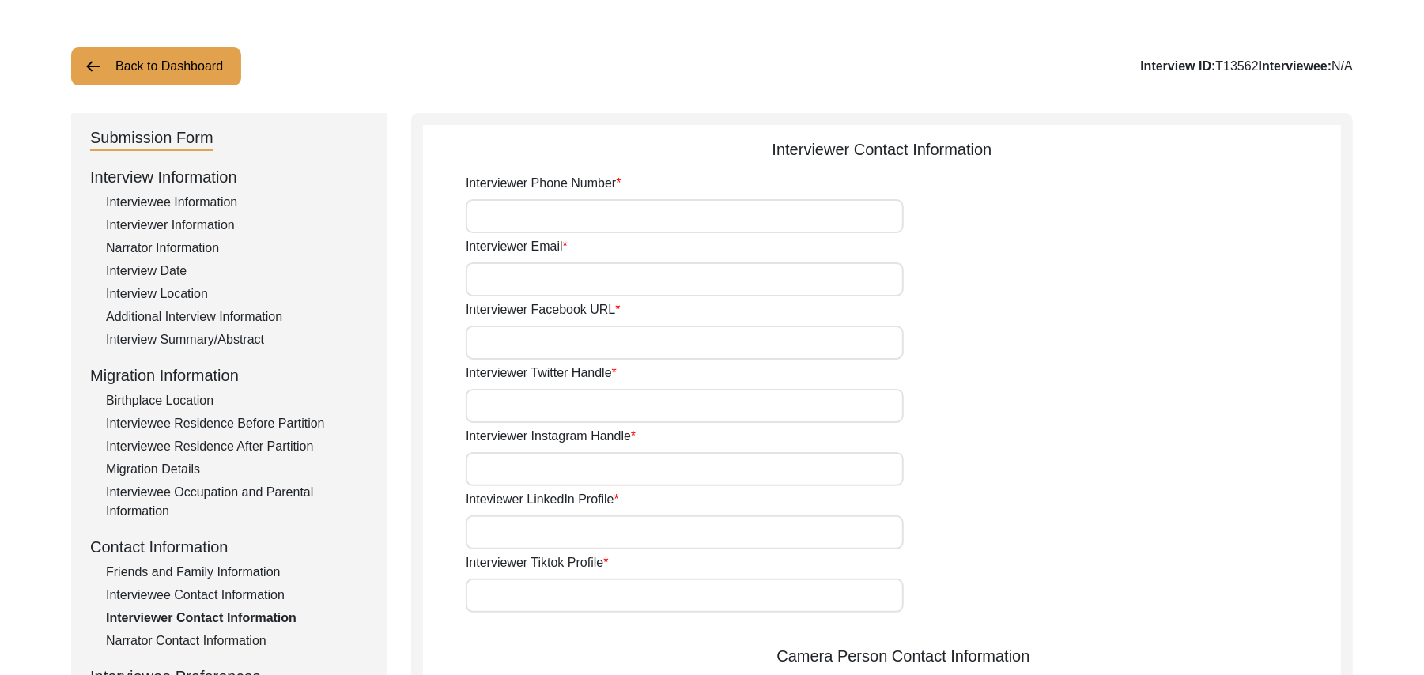
click at [675, 223] on input "Interviewer Phone Number" at bounding box center [685, 216] width 438 height 34
click at [630, 283] on input "Interviewer Email" at bounding box center [685, 280] width 438 height 34
click at [606, 346] on input "Interviewer Facebook URL" at bounding box center [685, 343] width 438 height 34
click at [568, 406] on input "Interviewer Twitter Handle" at bounding box center [685, 406] width 438 height 34
click at [545, 468] on input "Interviewer Instagram Handle" at bounding box center [685, 469] width 438 height 34
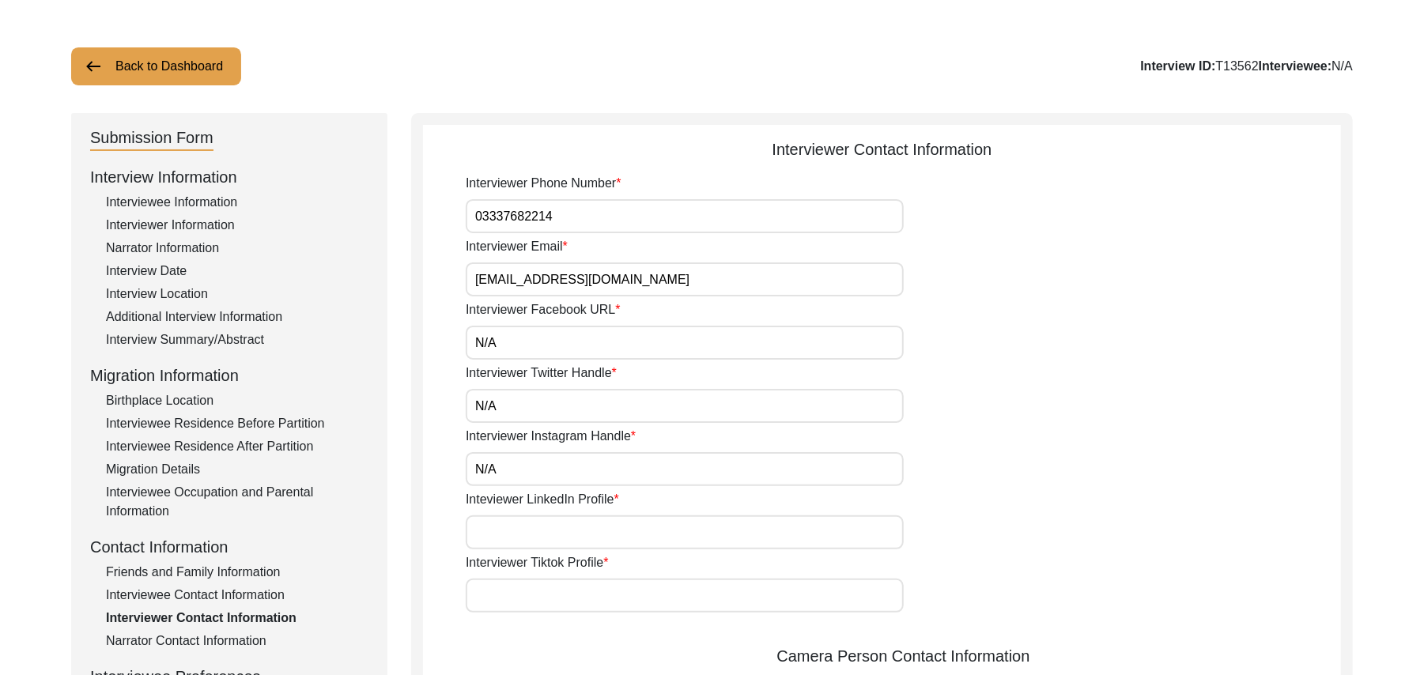
click at [529, 533] on input "Inteviewer LinkedIn Profile" at bounding box center [685, 533] width 438 height 34
click at [528, 587] on input "Interviewer Tiktok Profile" at bounding box center [685, 596] width 438 height 34
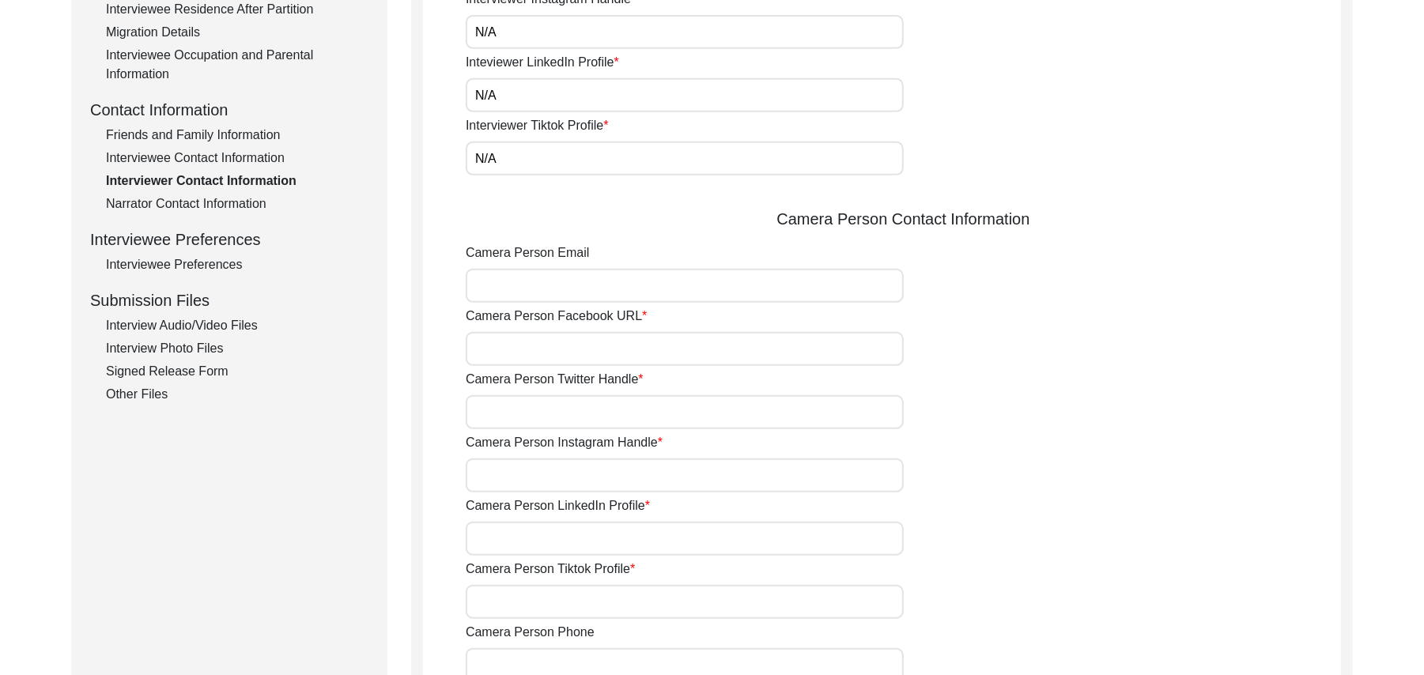
scroll to position [656, 0]
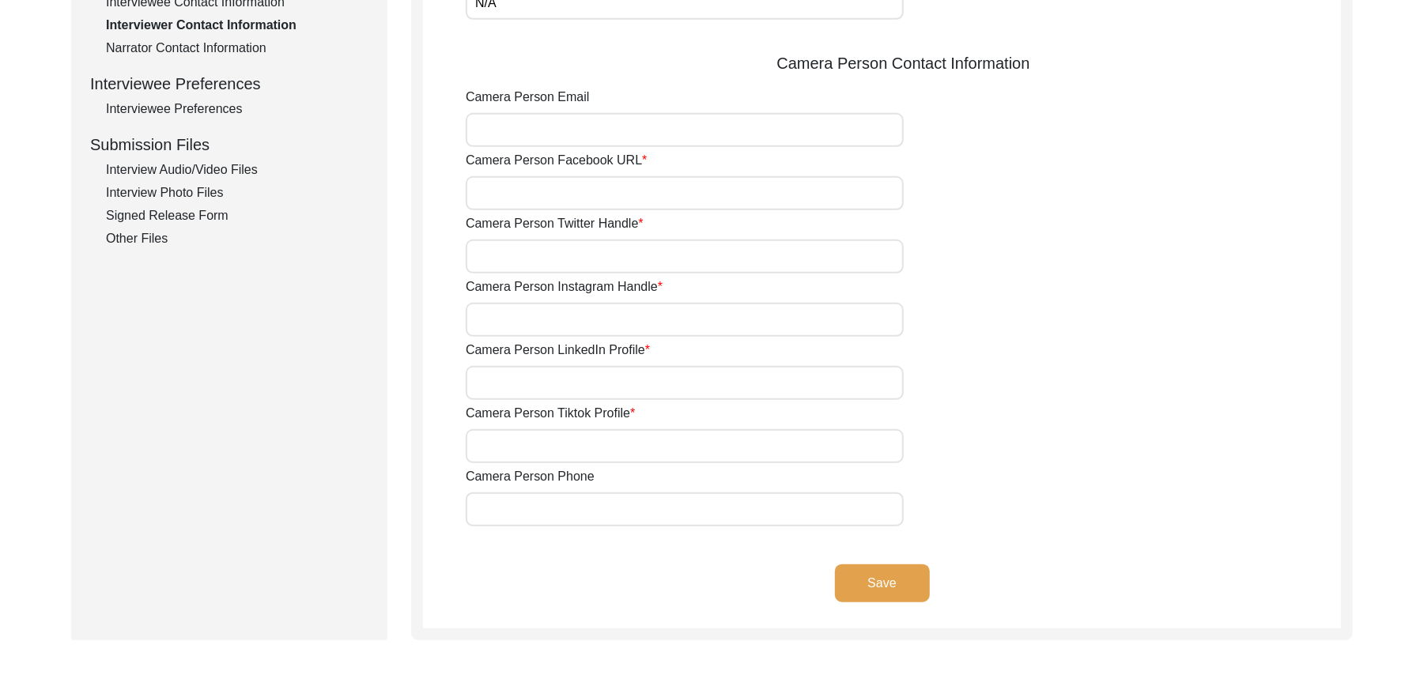
click at [631, 127] on input "Camera Person Email" at bounding box center [685, 130] width 438 height 34
click at [579, 190] on input "Camera Person Facebook URL" at bounding box center [685, 193] width 438 height 34
click at [550, 252] on input "Camera Person Twitter Handle" at bounding box center [685, 257] width 438 height 34
click at [516, 323] on input "Camera Person Instagram Handle" at bounding box center [685, 320] width 438 height 34
click at [511, 381] on input "Camera Person LinkedIn Profile" at bounding box center [685, 383] width 438 height 34
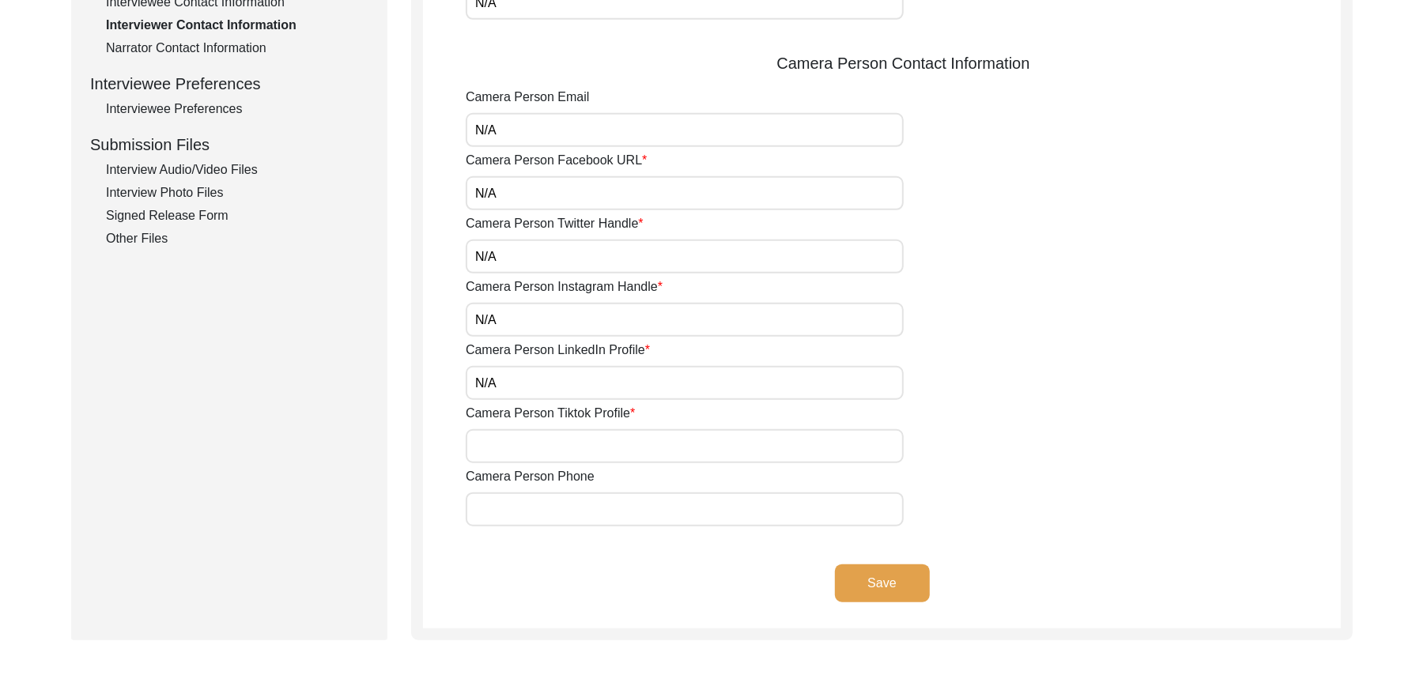
click at [505, 437] on input "Camera Person Tiktok Profile" at bounding box center [685, 446] width 438 height 34
click at [513, 520] on input "Camera Person Phone" at bounding box center [685, 510] width 438 height 34
click at [868, 579] on button "Save" at bounding box center [882, 584] width 95 height 38
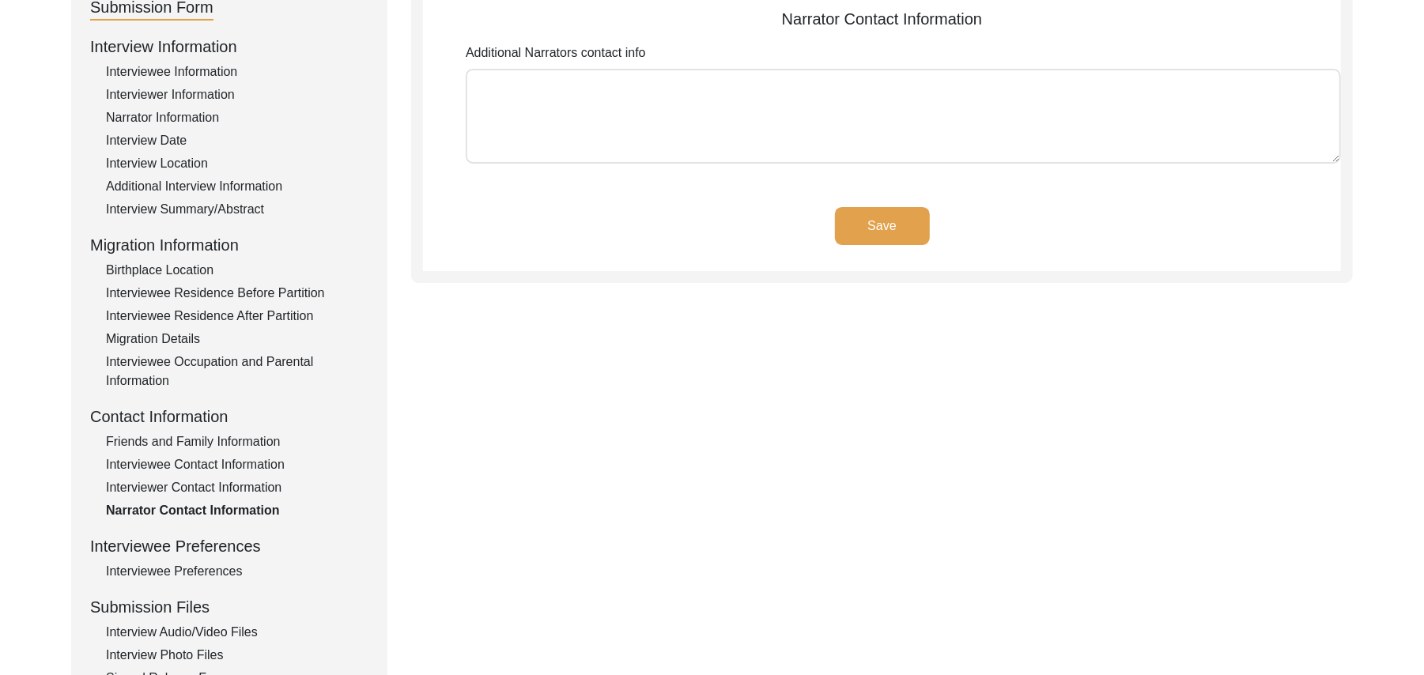
scroll to position [0, 0]
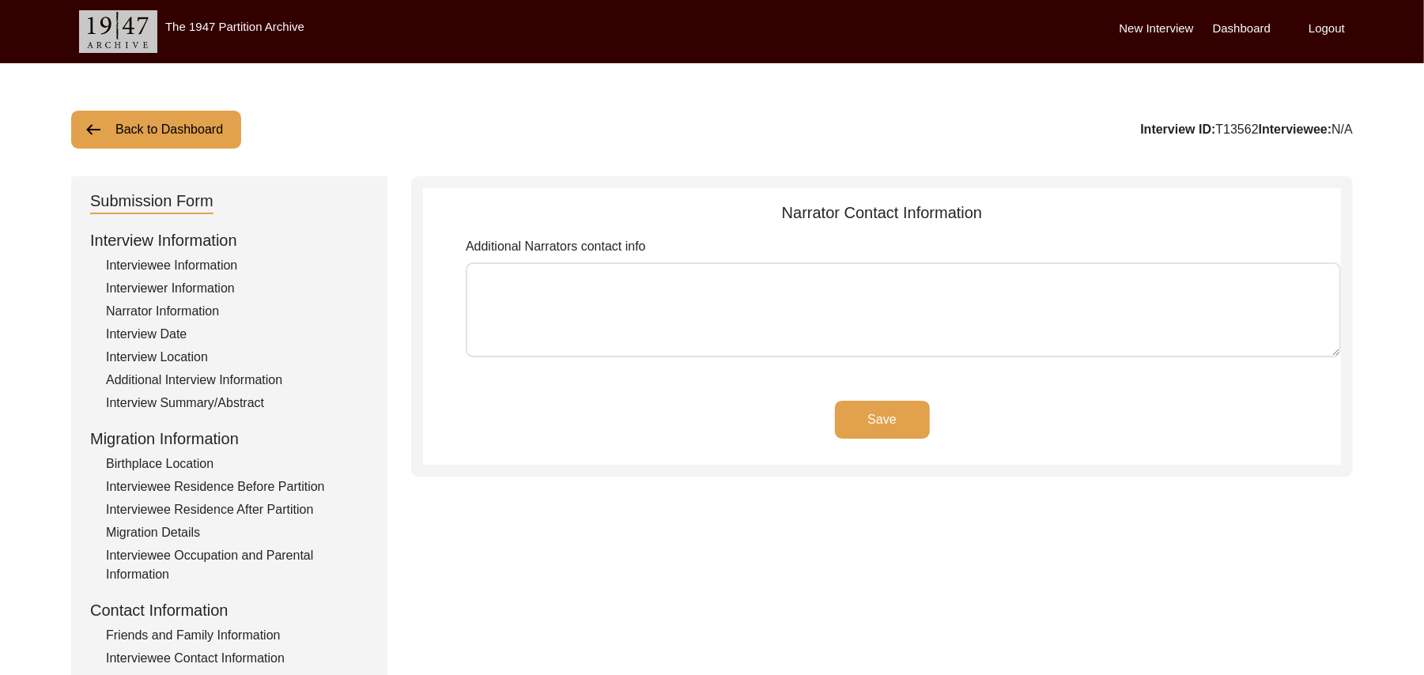
click at [893, 305] on textarea "Additional Narrators contact info" at bounding box center [904, 310] width 876 height 95
click at [893, 419] on button "Save" at bounding box center [882, 420] width 95 height 38
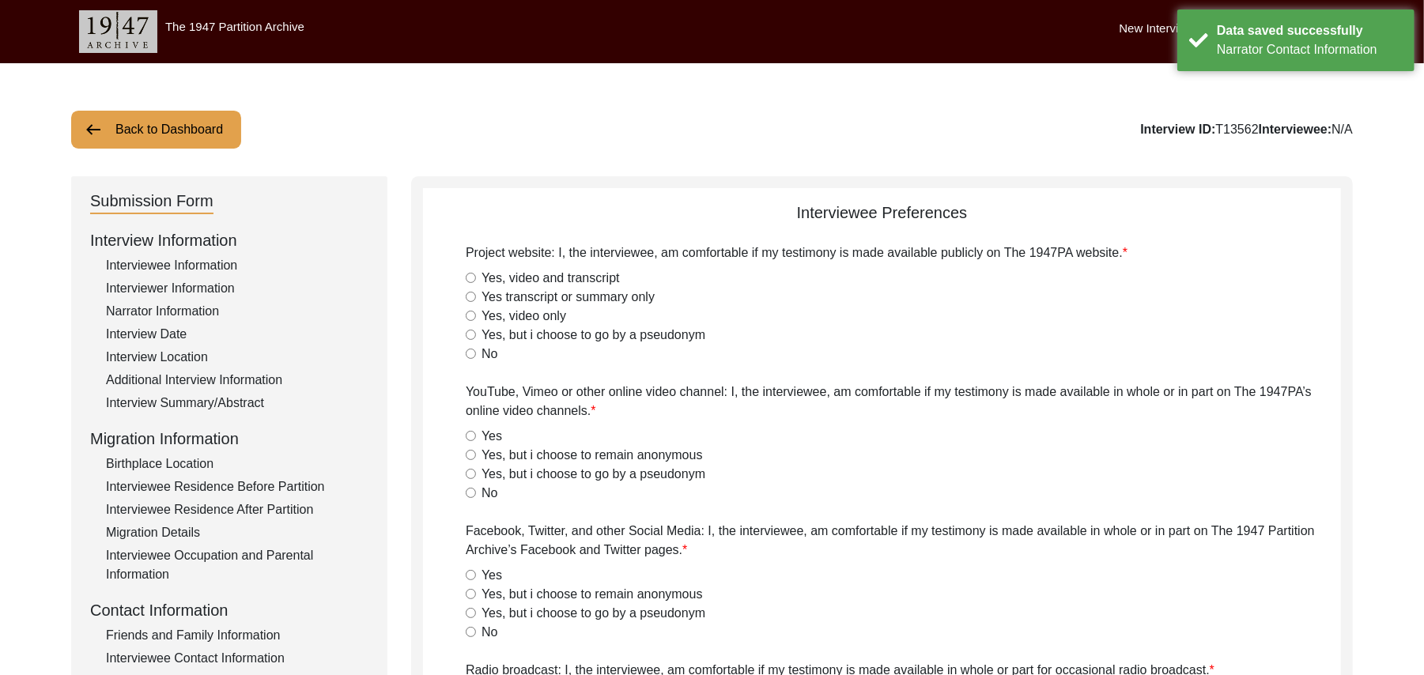
click at [471, 278] on input "Yes, video and transcript" at bounding box center [471, 278] width 10 height 10
click at [472, 432] on input "Yes" at bounding box center [471, 436] width 10 height 10
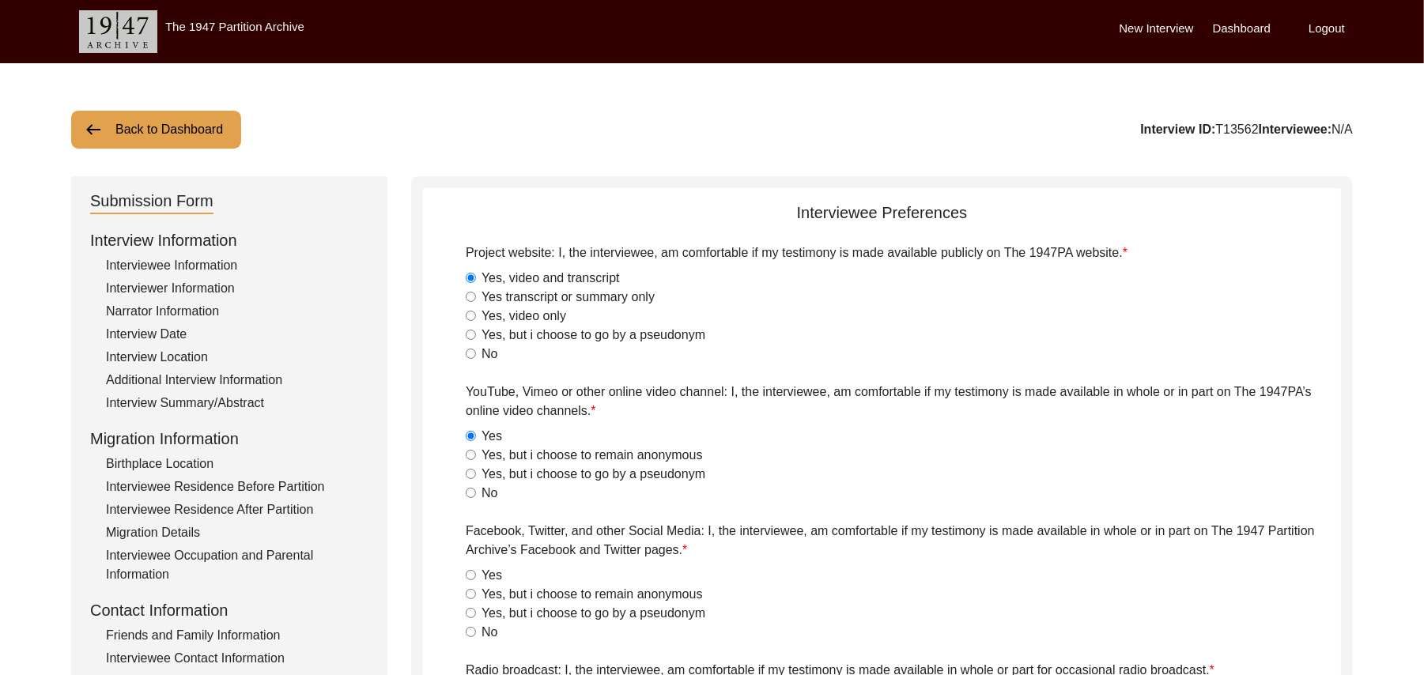
click at [468, 577] on input "Yes" at bounding box center [471, 575] width 10 height 10
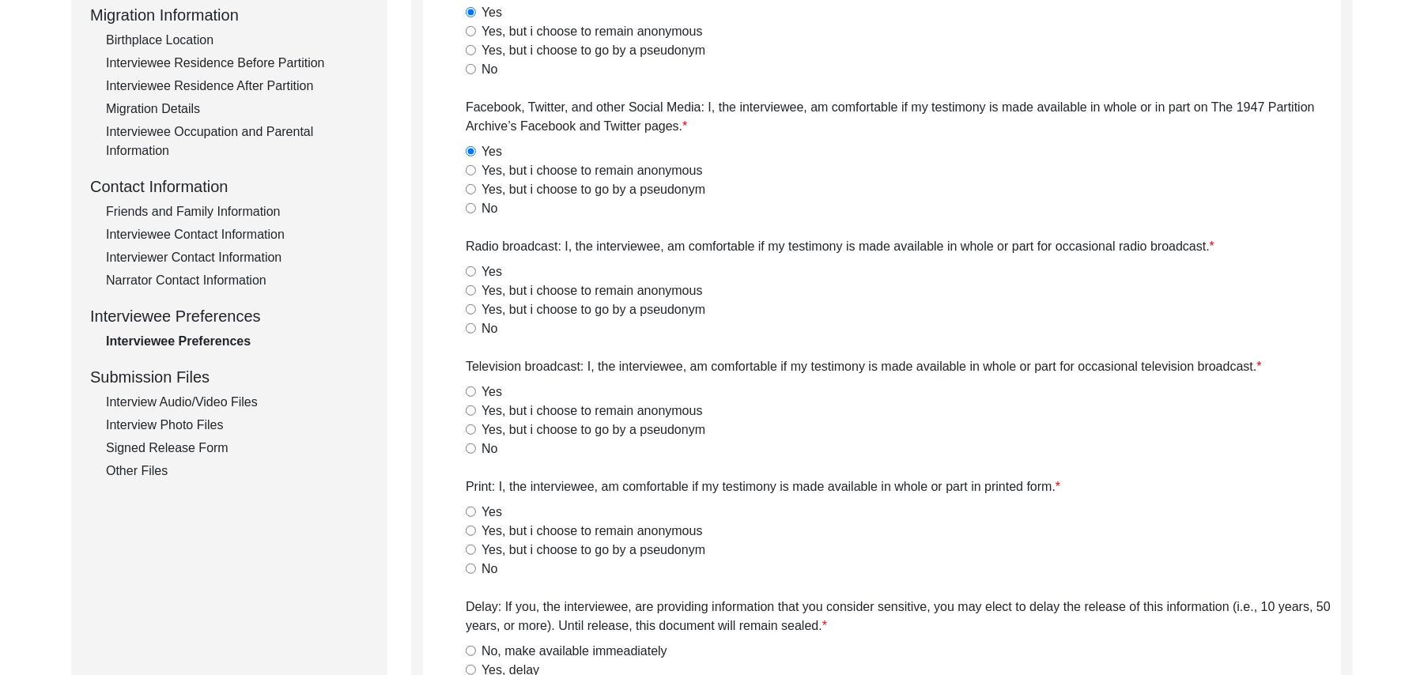
scroll to position [523, 0]
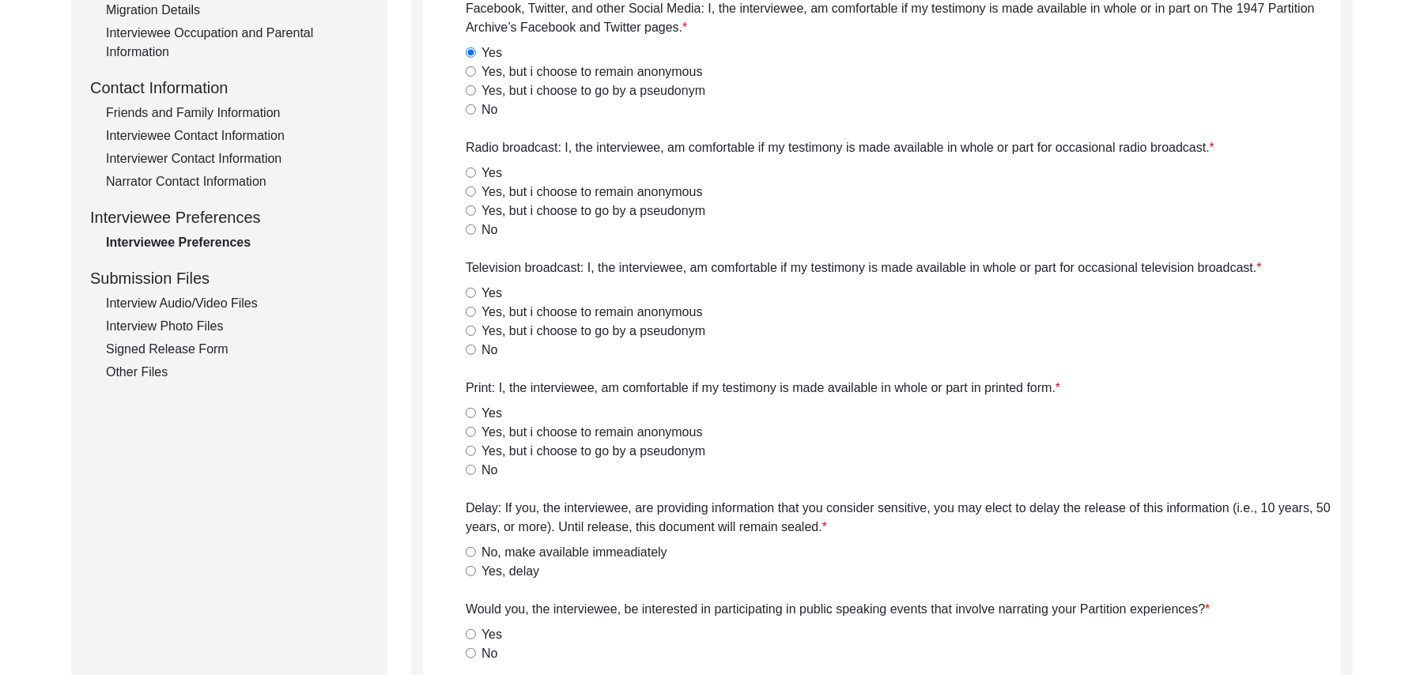
click at [468, 172] on input "Yes" at bounding box center [471, 173] width 10 height 10
click at [472, 289] on input "Yes" at bounding box center [471, 293] width 10 height 10
click at [470, 414] on input "Yes" at bounding box center [471, 413] width 10 height 10
click at [469, 548] on input "No, make available immeadiately" at bounding box center [471, 552] width 10 height 10
click at [470, 633] on input "Yes" at bounding box center [471, 635] width 10 height 10
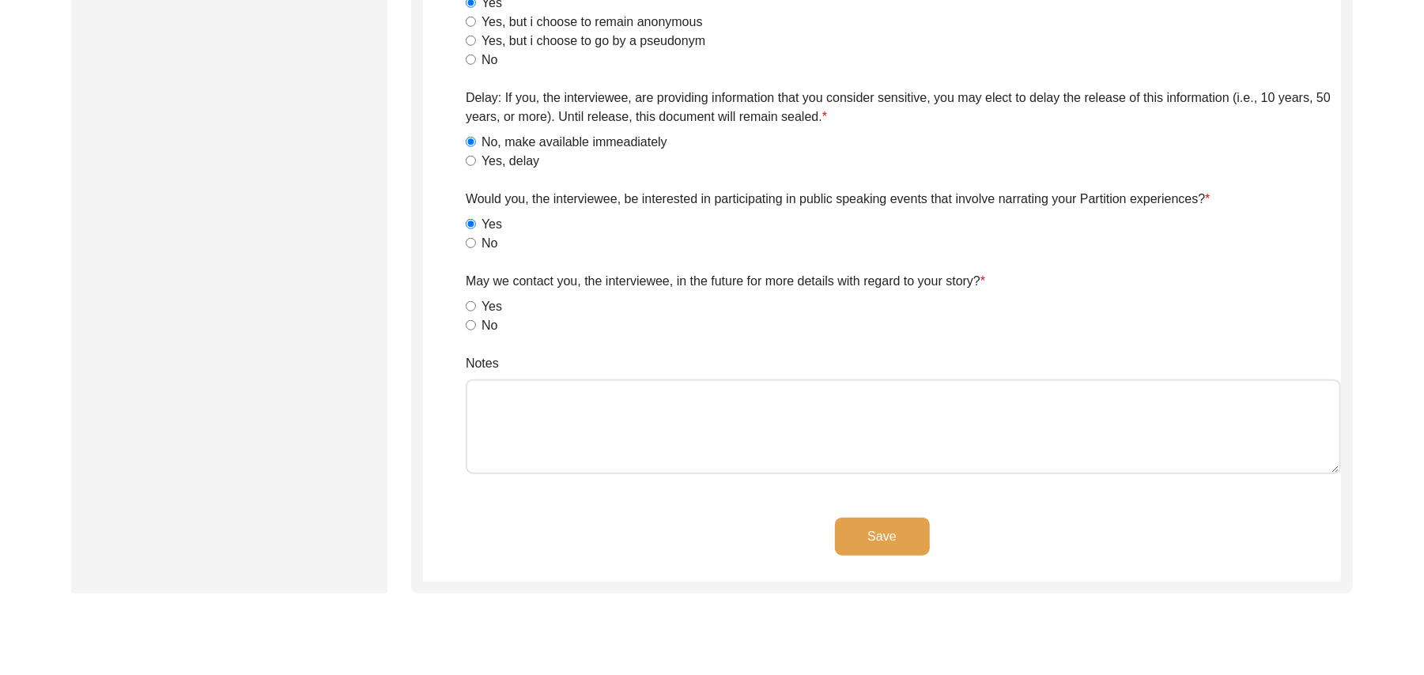
scroll to position [1017, 0]
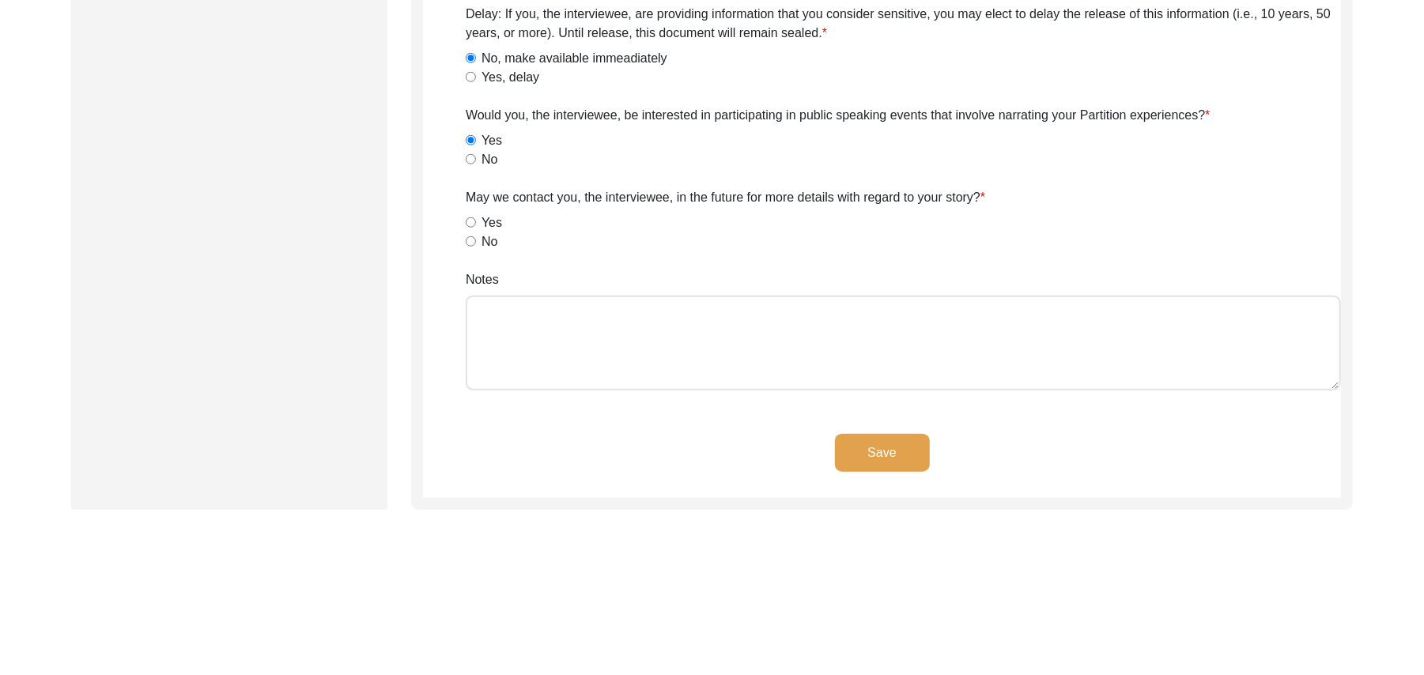
click at [472, 220] on input "Yes" at bounding box center [471, 222] width 10 height 10
click at [527, 352] on textarea "Notes" at bounding box center [904, 343] width 876 height 95
click at [857, 444] on button "Save" at bounding box center [882, 453] width 95 height 38
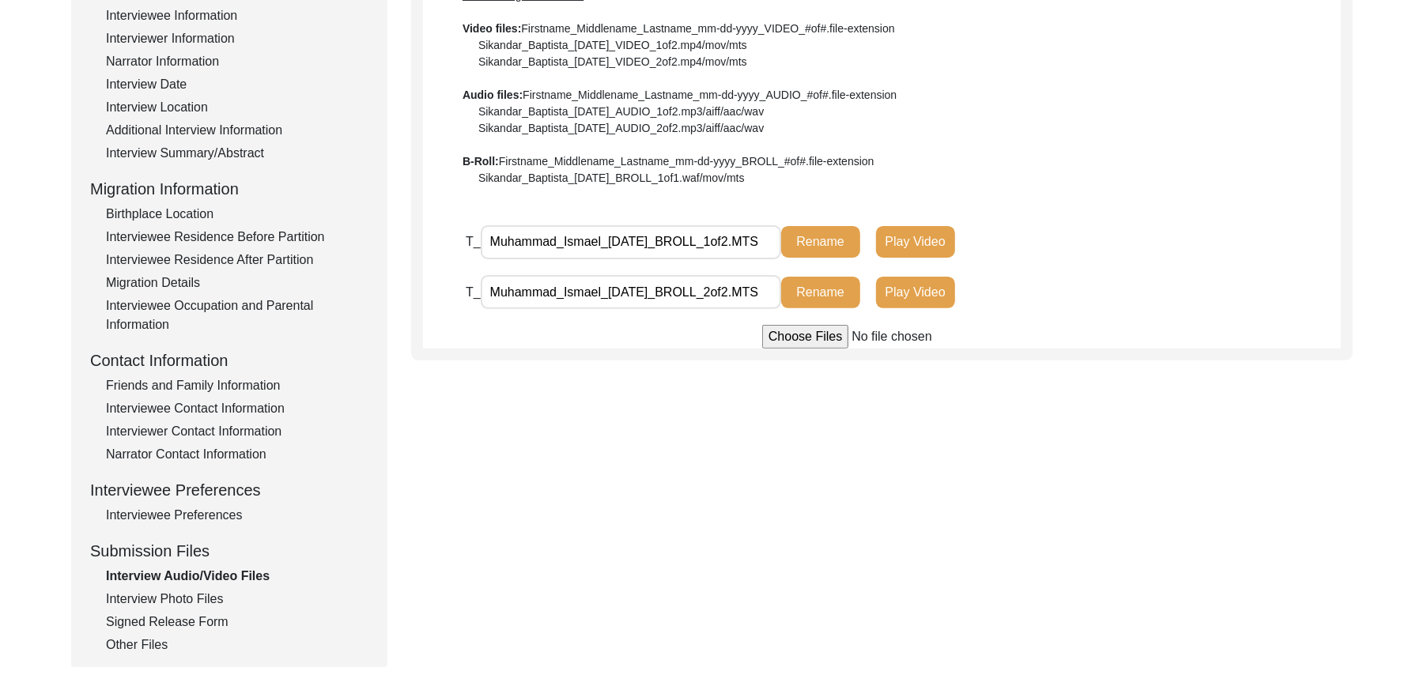
scroll to position [0, 0]
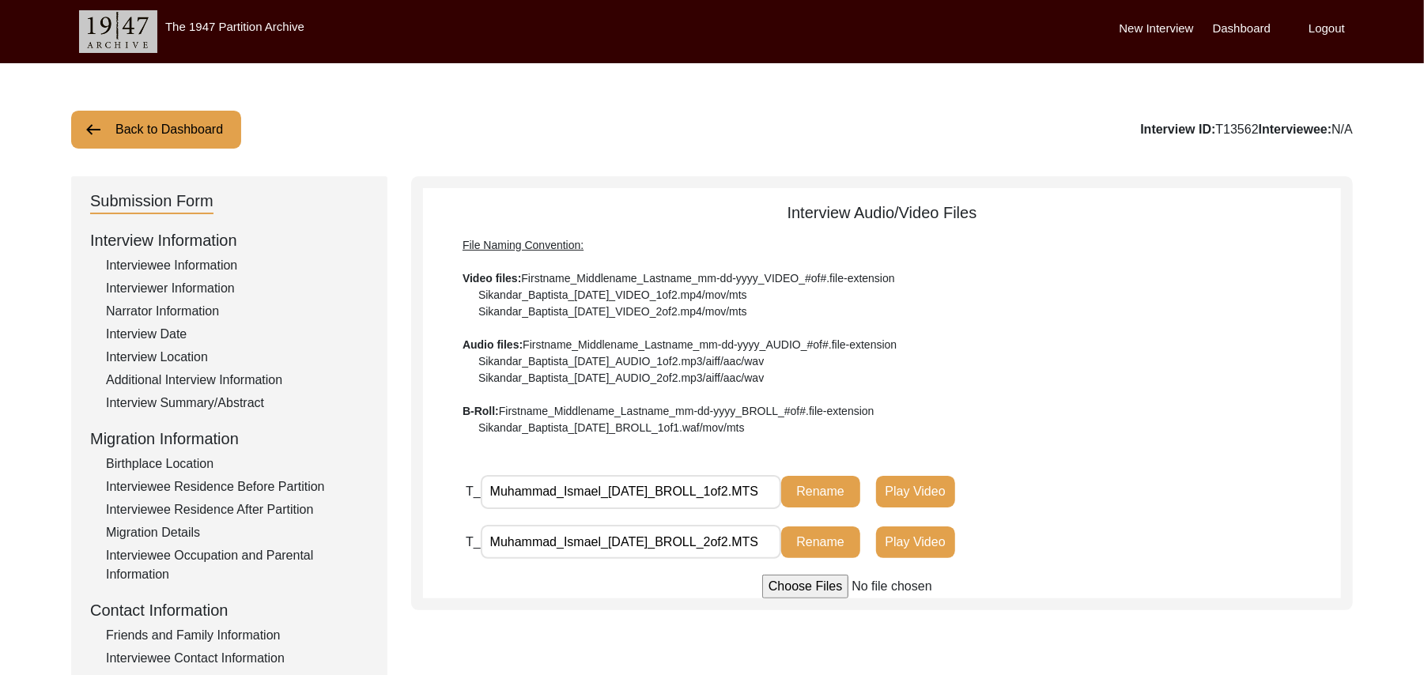
click at [191, 125] on button "Back to Dashboard" at bounding box center [156, 130] width 170 height 38
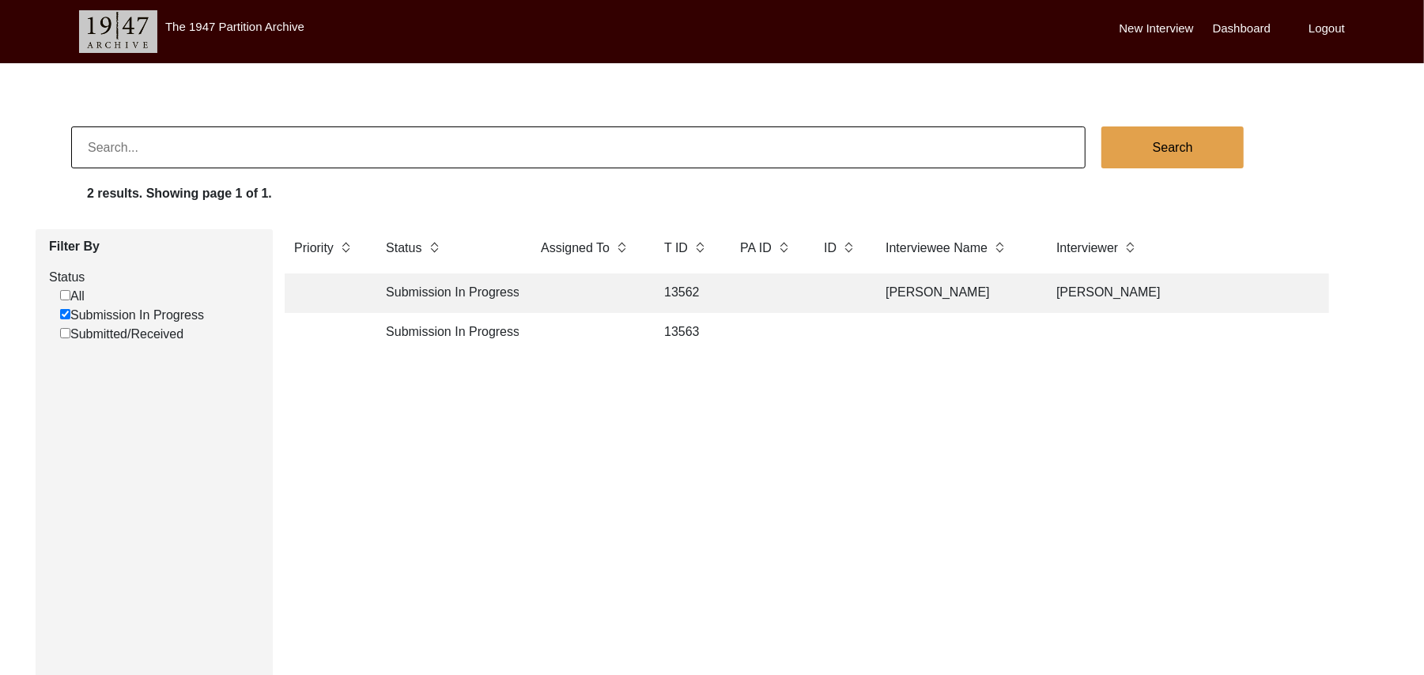
click at [677, 332] on td "13563" at bounding box center [686, 333] width 63 height 40
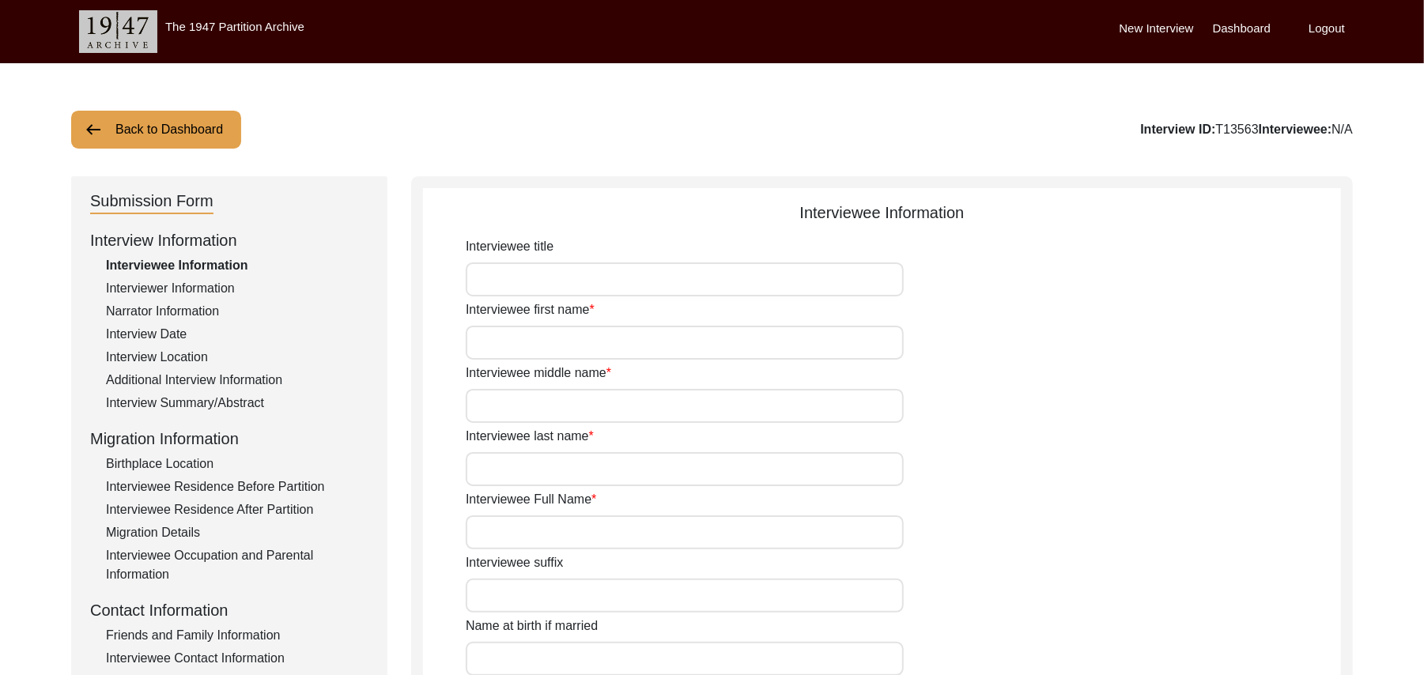
click at [587, 286] on input "Interviewee title" at bounding box center [685, 280] width 438 height 34
click at [561, 349] on input "Interviewee first name" at bounding box center [685, 343] width 438 height 34
drag, startPoint x: 560, startPoint y: 349, endPoint x: 527, endPoint y: 411, distance: 70.8
click at [527, 412] on input "Interviewee middle name" at bounding box center [685, 406] width 438 height 34
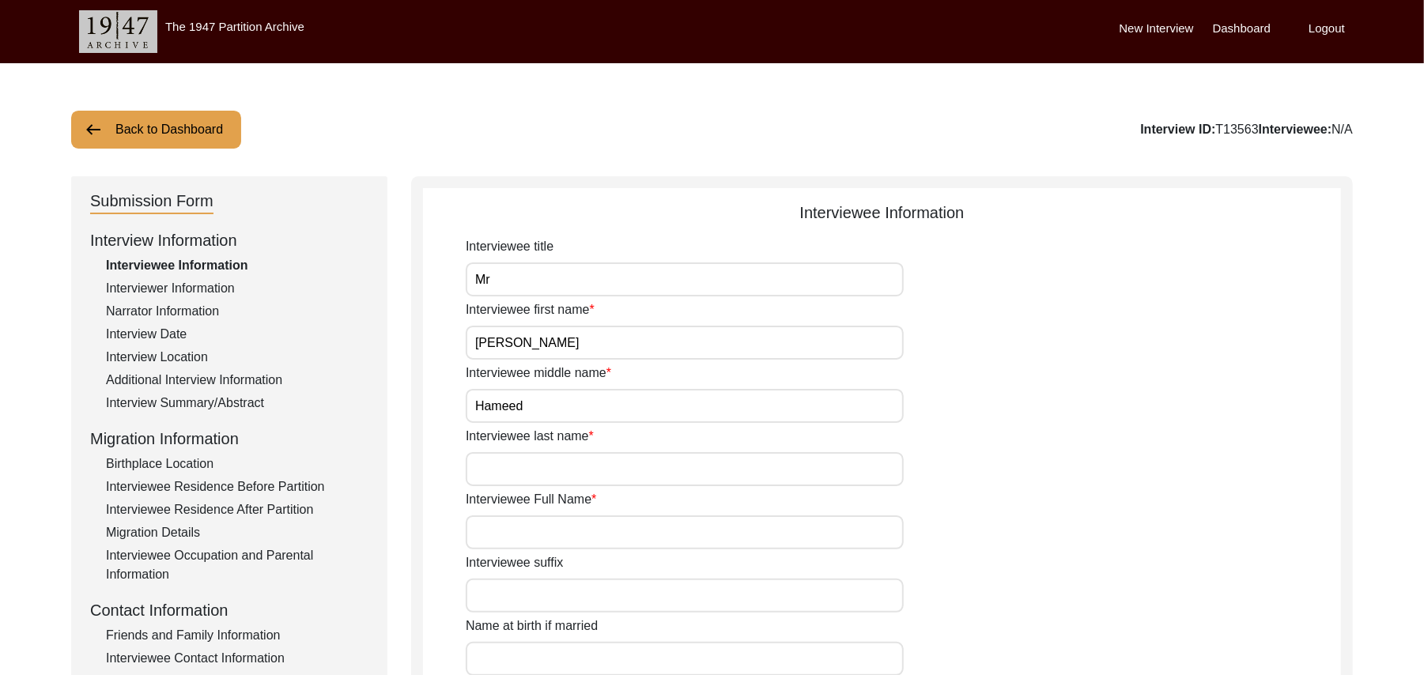
click at [525, 472] on input "Interviewee last name" at bounding box center [685, 469] width 438 height 34
click at [511, 536] on input "Interviewee Full Name" at bounding box center [685, 533] width 438 height 34
click at [508, 599] on input "Interviewee suffix" at bounding box center [685, 596] width 438 height 34
click at [507, 655] on input "Name at birth if married" at bounding box center [685, 659] width 438 height 34
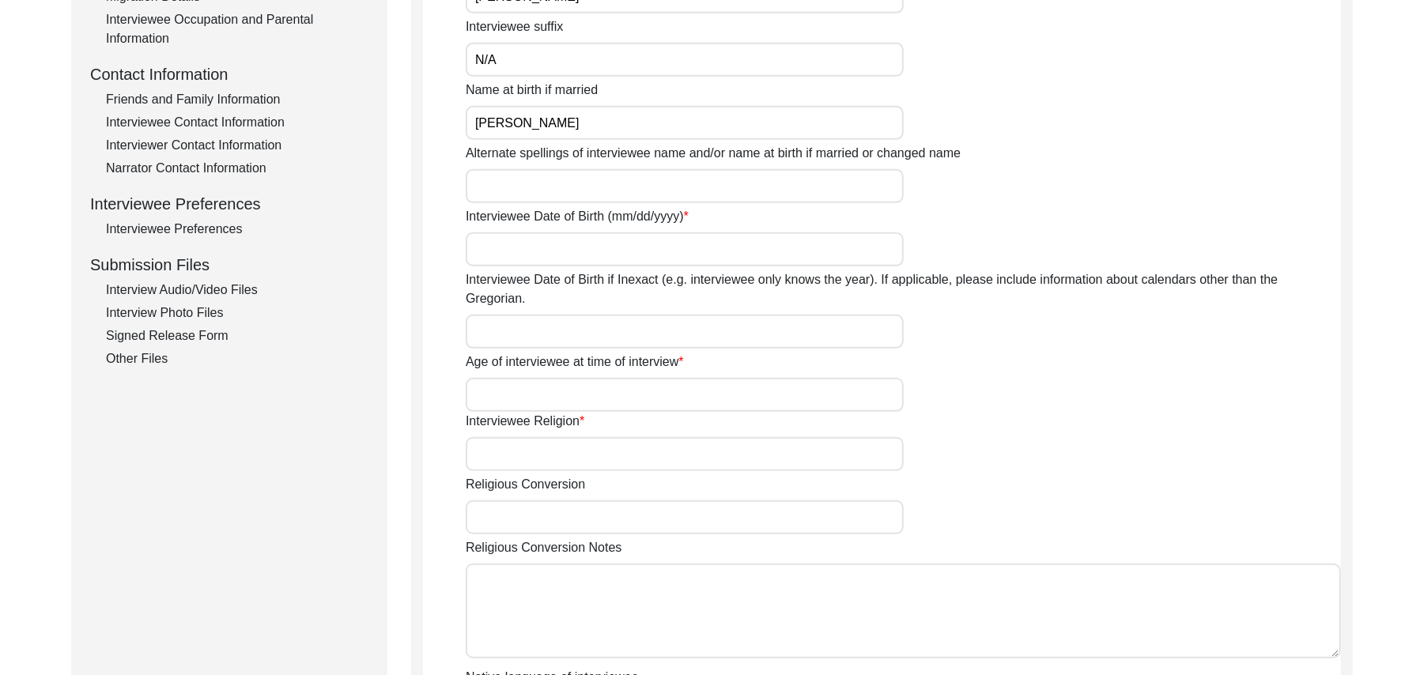
scroll to position [551, 0]
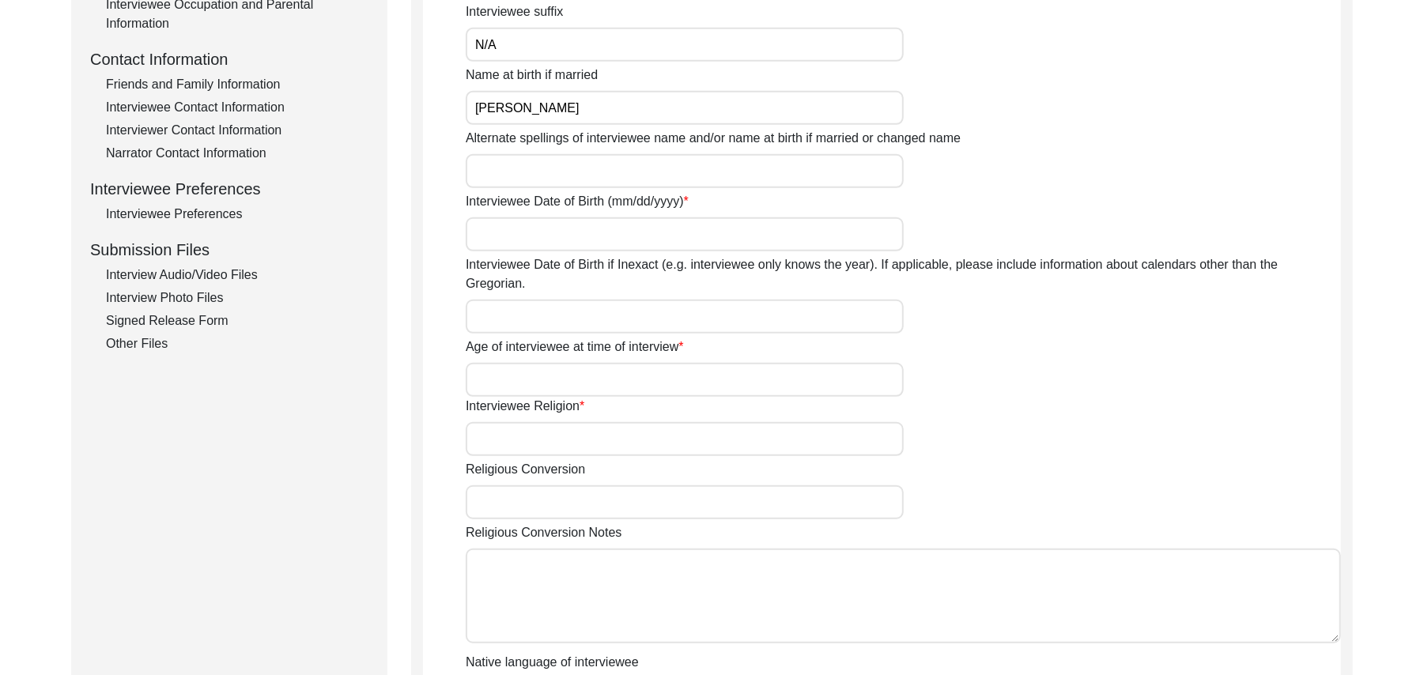
click at [602, 172] on input "Alternate spellings of interviewee name and/or name at birth if married or chan…" at bounding box center [685, 171] width 438 height 34
click at [569, 240] on input "Interviewee Date of Birth (mm/dd/yyyy)" at bounding box center [685, 234] width 438 height 34
click at [547, 300] on input "Interviewee Date of Birth if Inexact (e.g. interviewee only knows the year). If…" at bounding box center [685, 317] width 438 height 34
click at [535, 363] on input "Age of interviewee at time of interview" at bounding box center [685, 380] width 438 height 34
click at [490, 363] on input "90 Years" at bounding box center [685, 380] width 438 height 34
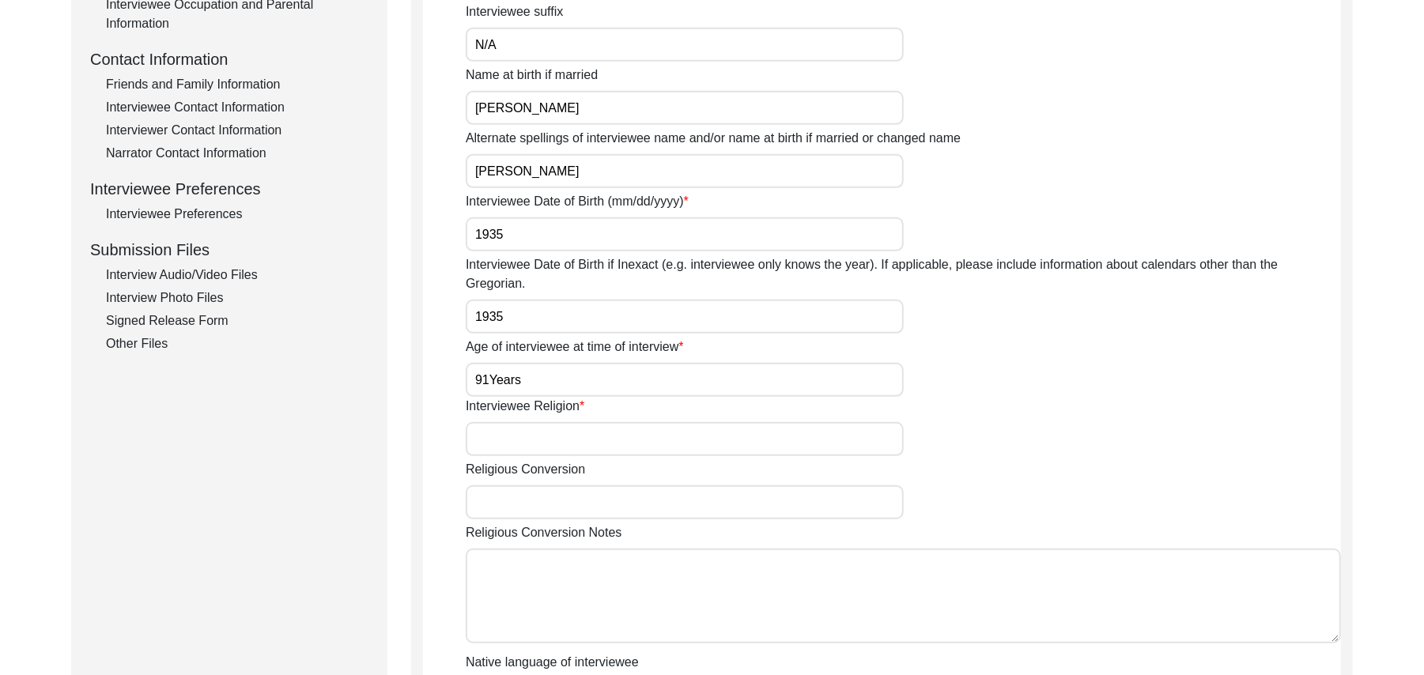
click at [501, 422] on input "Interviewee Religion" at bounding box center [685, 439] width 438 height 34
click at [517, 491] on input "Religious Conversion" at bounding box center [685, 503] width 438 height 34
click at [536, 577] on textarea "Religious Conversion Notes" at bounding box center [904, 596] width 876 height 95
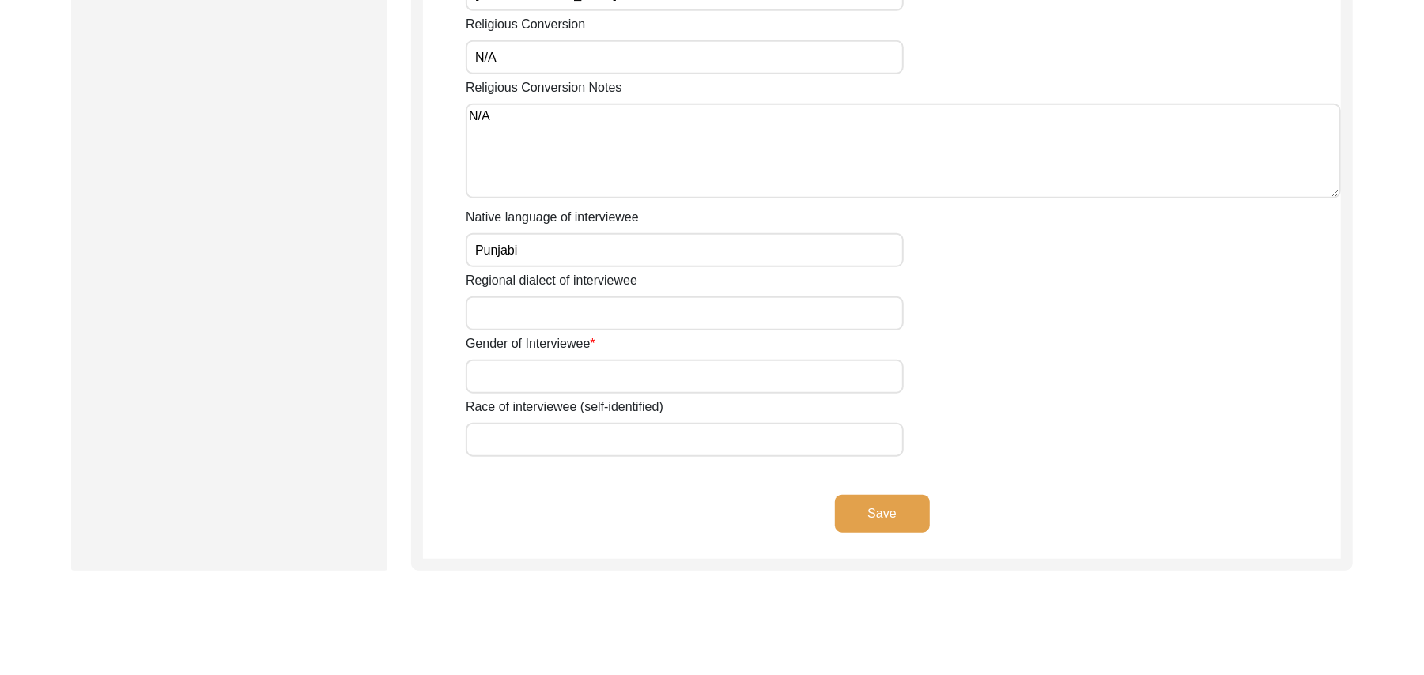
scroll to position [1067, 0]
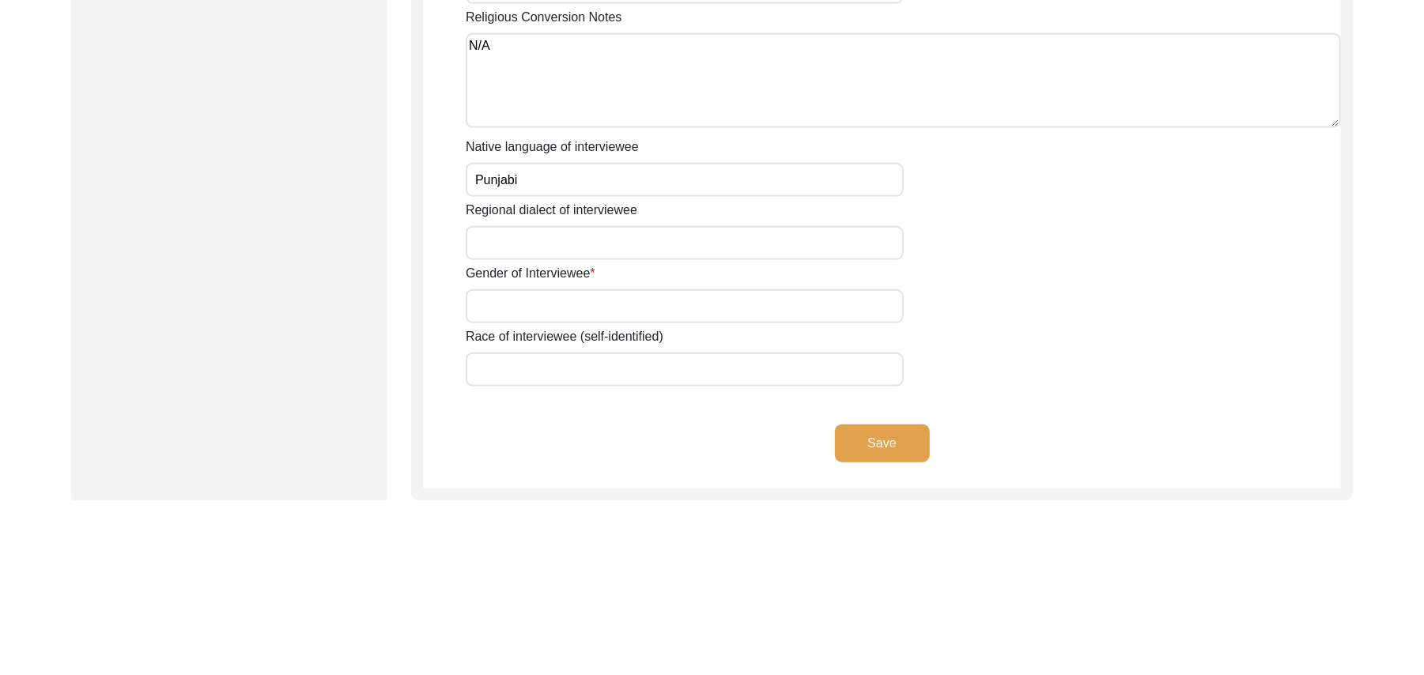
click at [615, 228] on input "Regional dialect of interviewee" at bounding box center [685, 243] width 438 height 34
click at [608, 289] on input "Gender of Interviewee" at bounding box center [685, 306] width 438 height 34
click at [586, 353] on input "Race of interviewee (self-identified)" at bounding box center [685, 370] width 438 height 34
click at [868, 425] on button "Save" at bounding box center [882, 444] width 95 height 38
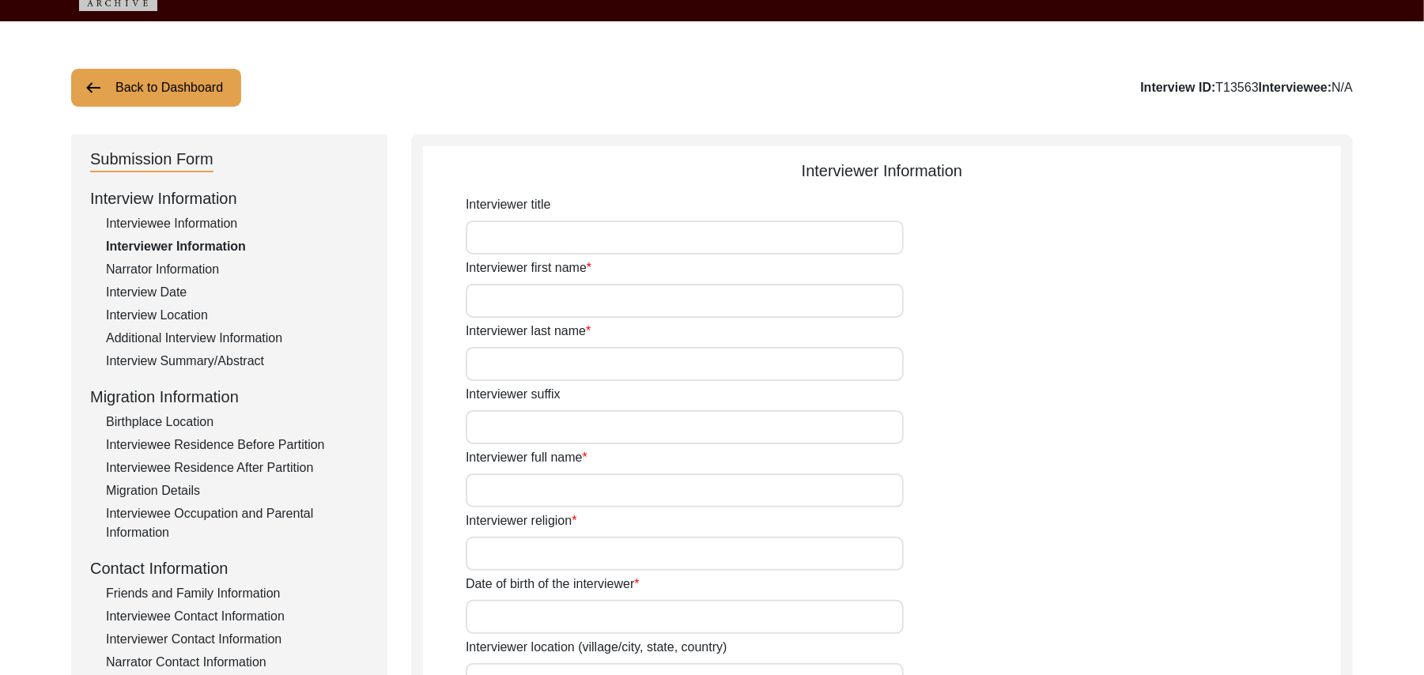
scroll to position [45, 0]
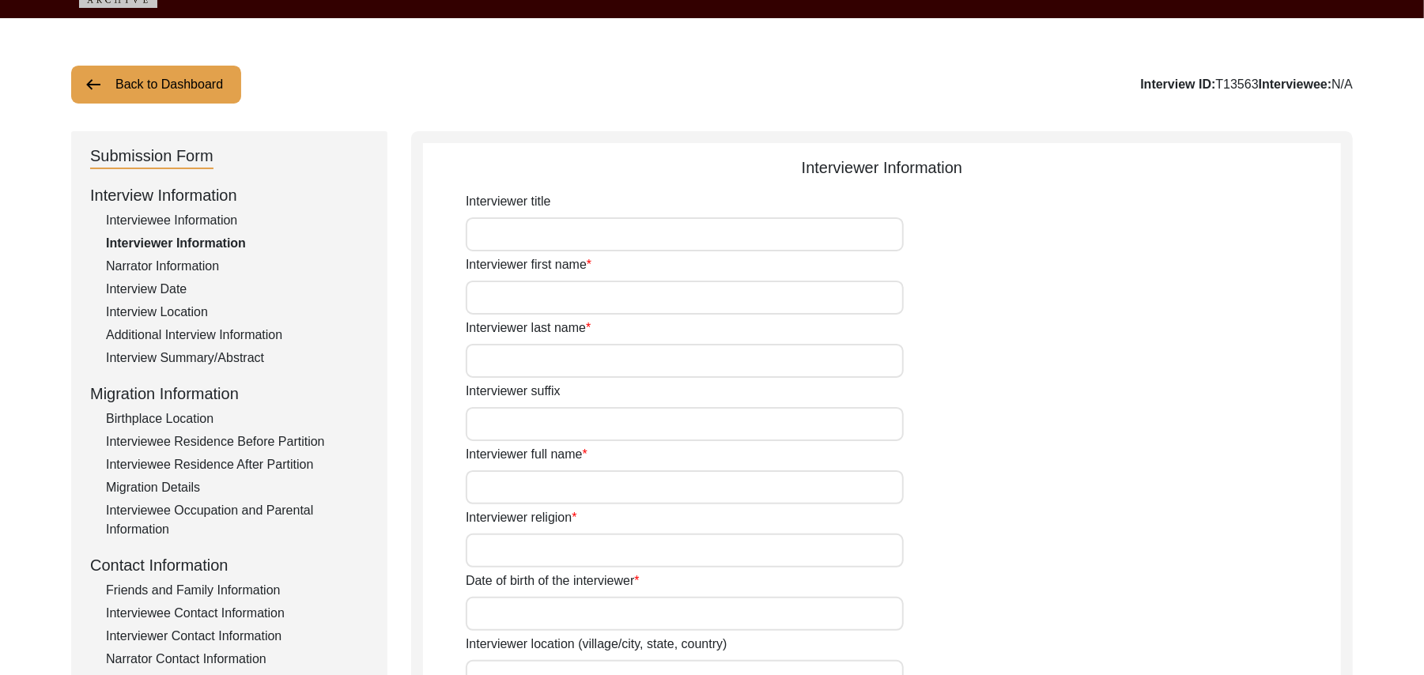
click at [681, 255] on div "Interviewer first name" at bounding box center [904, 284] width 876 height 59
click at [674, 238] on input "Interviewer title" at bounding box center [685, 234] width 438 height 34
click at [641, 302] on input "Interviewer first name" at bounding box center [685, 298] width 438 height 34
click at [618, 358] on input "Interviewer last name" at bounding box center [685, 361] width 438 height 34
click at [592, 429] on input "Interviewer suffix" at bounding box center [685, 424] width 438 height 34
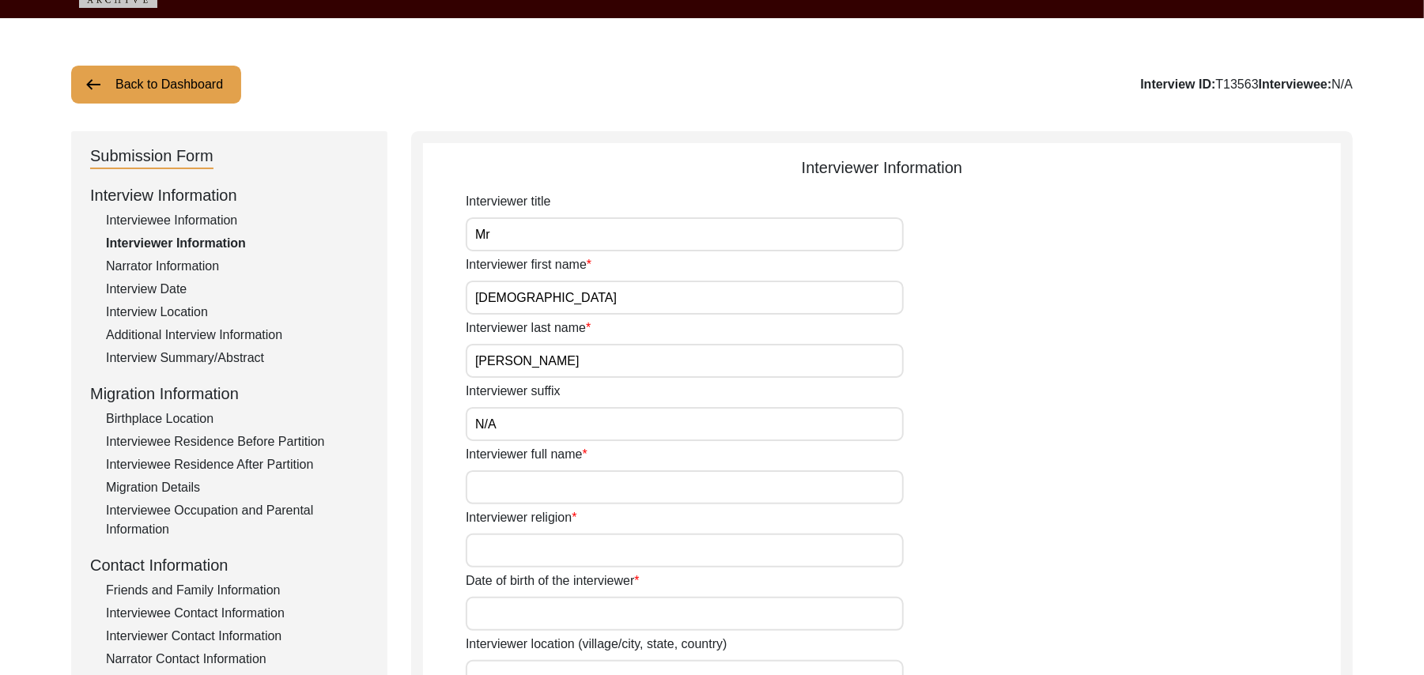
click at [586, 482] on input "Interviewer full name" at bounding box center [685, 488] width 438 height 34
click at [576, 551] on input "Interviewer religion" at bounding box center [685, 551] width 438 height 34
click at [574, 624] on input "Date of birth of the interviewer" at bounding box center [685, 614] width 438 height 34
click at [573, 660] on input "Interviewer location (village/city, state, country)" at bounding box center [685, 677] width 438 height 34
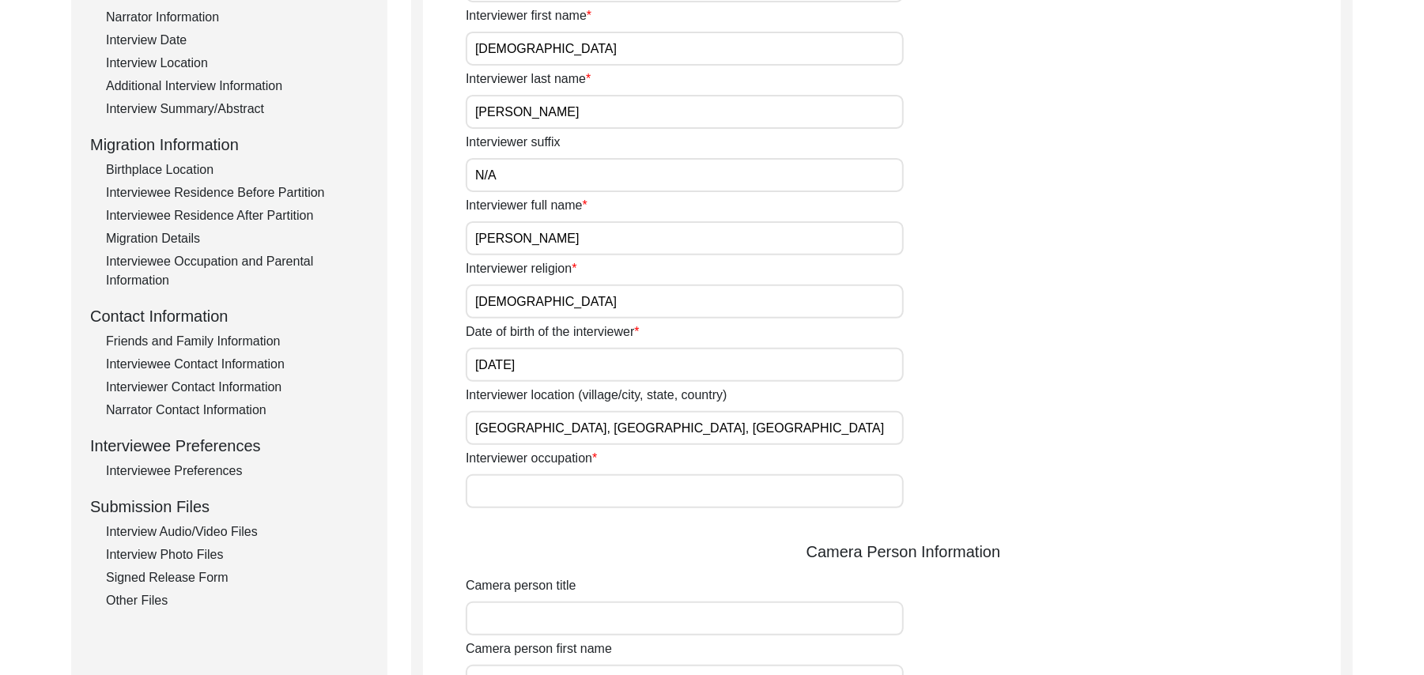
scroll to position [562, 0]
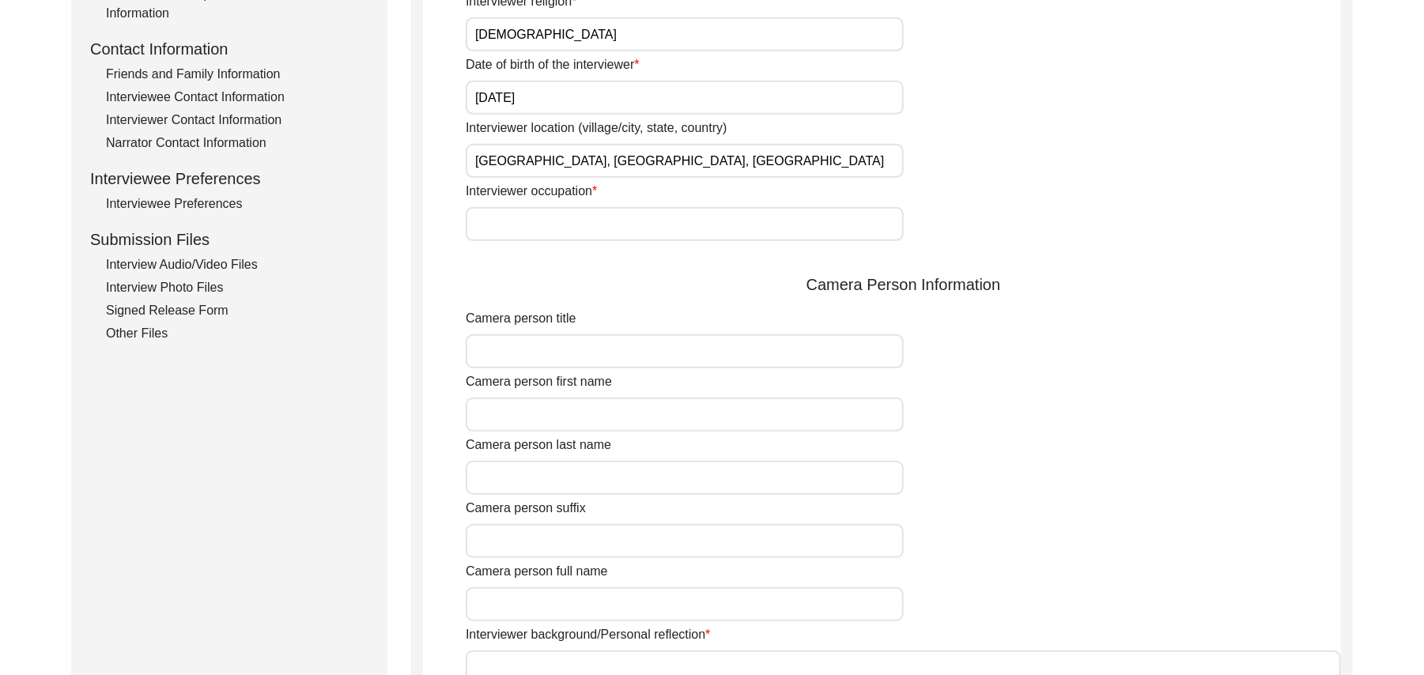
click at [634, 217] on input "Interviewer occupation" at bounding box center [685, 224] width 438 height 34
click at [602, 355] on input "Camera person title" at bounding box center [685, 352] width 438 height 34
click at [581, 415] on input "Camera person first name" at bounding box center [685, 415] width 438 height 34
click at [573, 485] on input "Camera person last name" at bounding box center [685, 478] width 438 height 34
click at [549, 546] on input "Camera person suffix" at bounding box center [685, 541] width 438 height 34
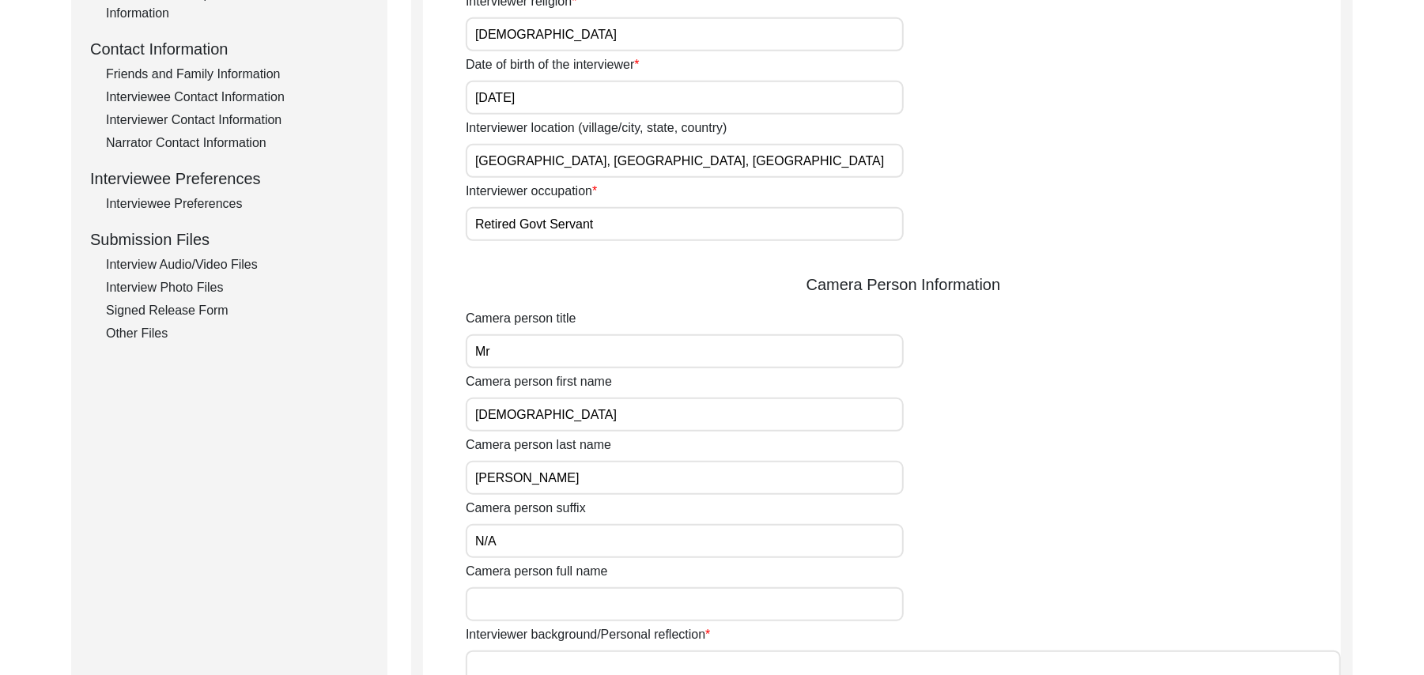
click at [546, 602] on input "Camera person full name" at bounding box center [685, 605] width 438 height 34
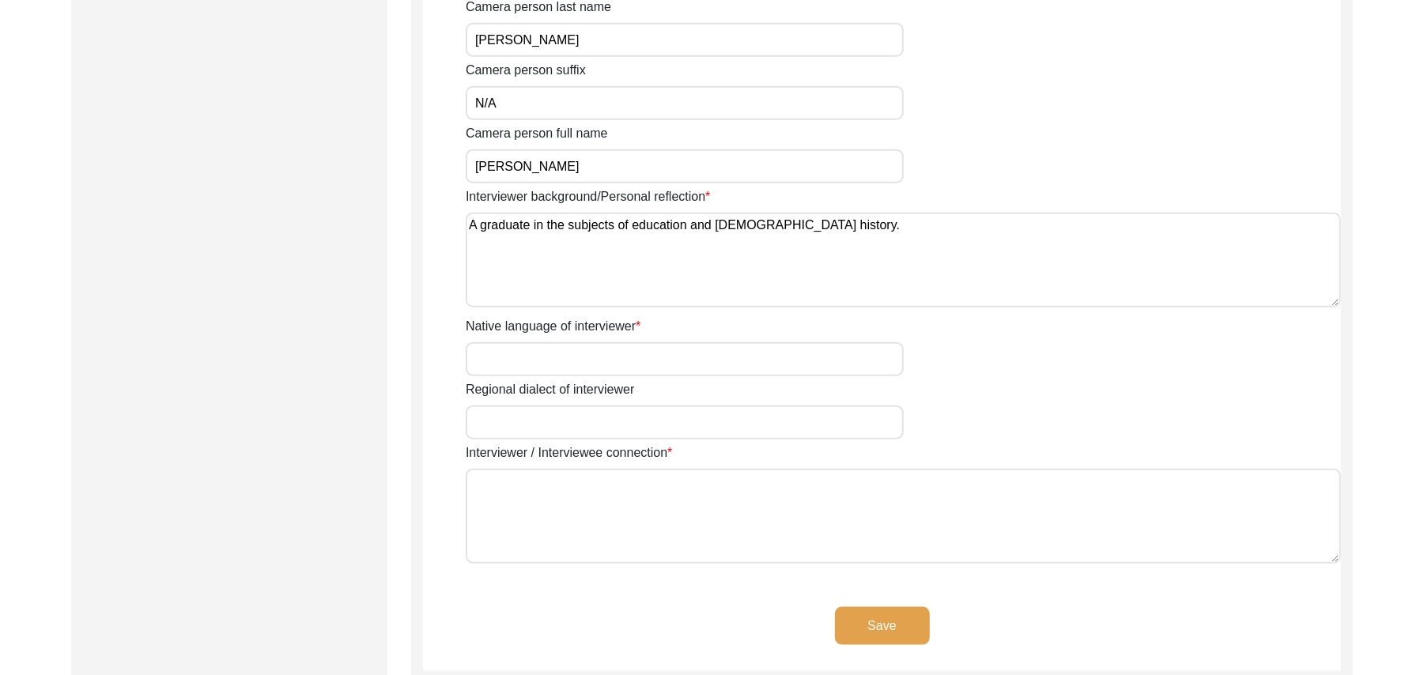
scroll to position [1057, 0]
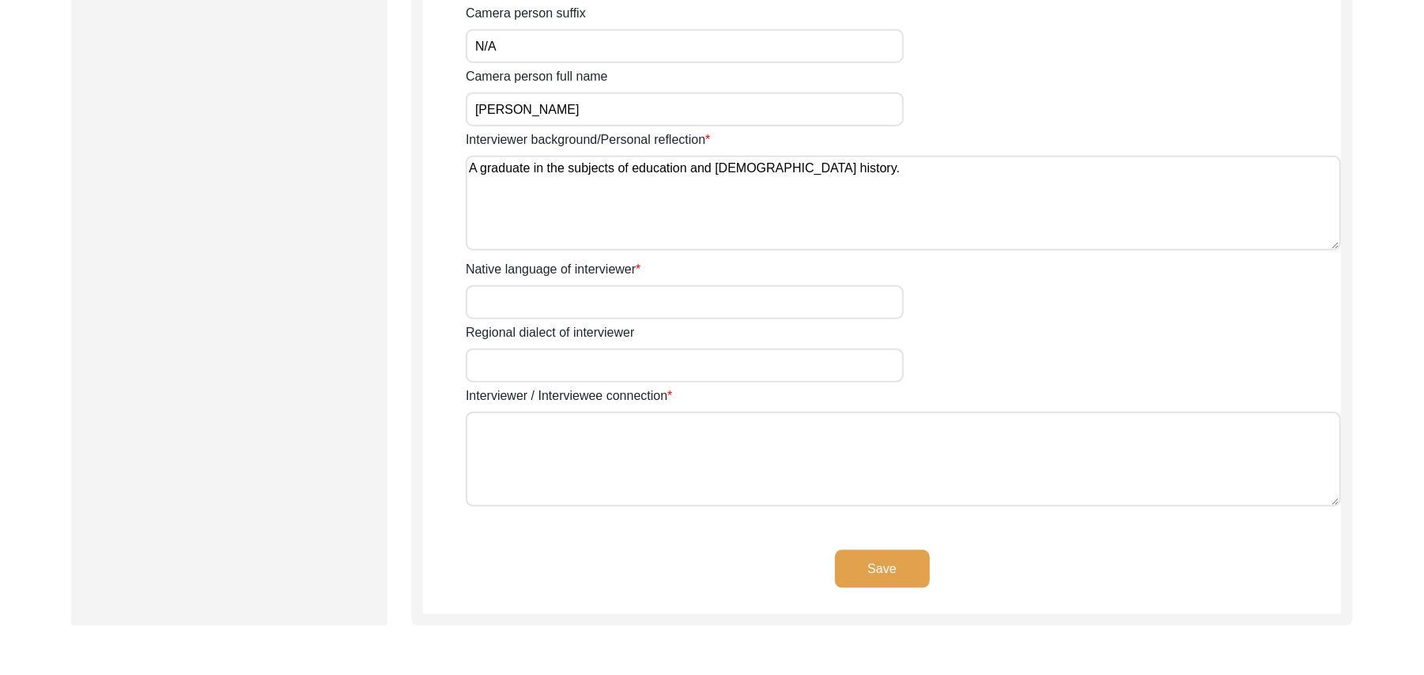
click at [718, 310] on input "Native language of interviewer" at bounding box center [685, 303] width 438 height 34
click at [686, 372] on input "Regional dialect of interviewer" at bounding box center [685, 366] width 438 height 34
click at [662, 456] on textarea "Interviewer / Interviewee connection" at bounding box center [904, 459] width 876 height 95
click at [865, 558] on button "Save" at bounding box center [882, 569] width 95 height 38
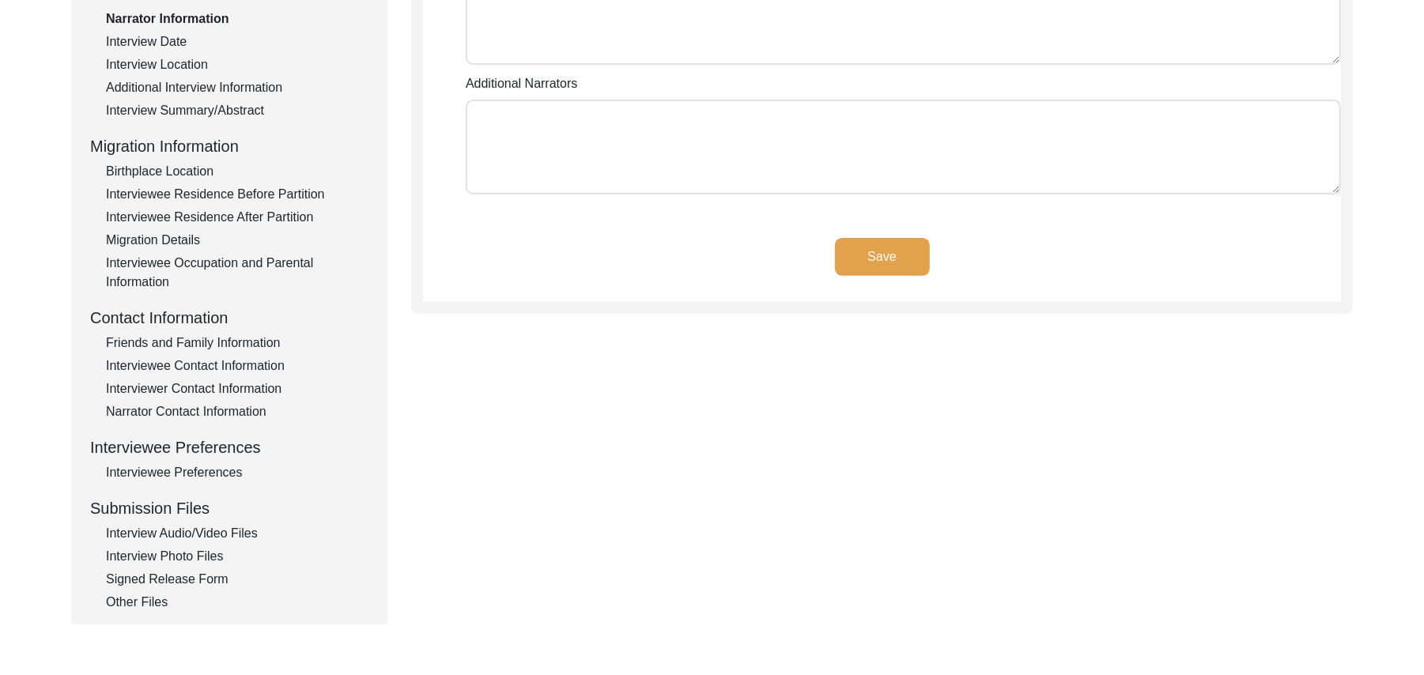
scroll to position [66, 0]
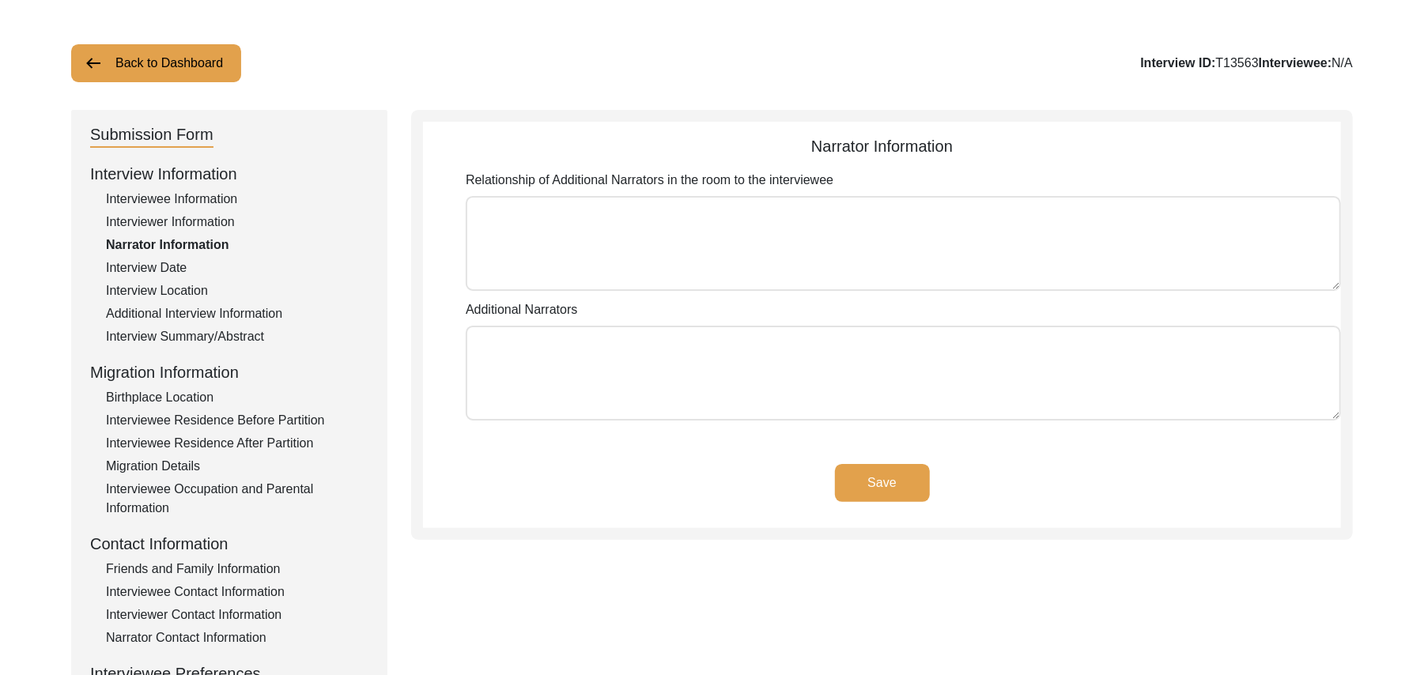
click at [887, 248] on textarea "Relationship of Additional Narrators in the room to the interviewee" at bounding box center [904, 243] width 876 height 95
click at [801, 367] on textarea "Additional Narrators" at bounding box center [904, 373] width 876 height 95
click at [876, 478] on button "Save" at bounding box center [882, 483] width 95 height 38
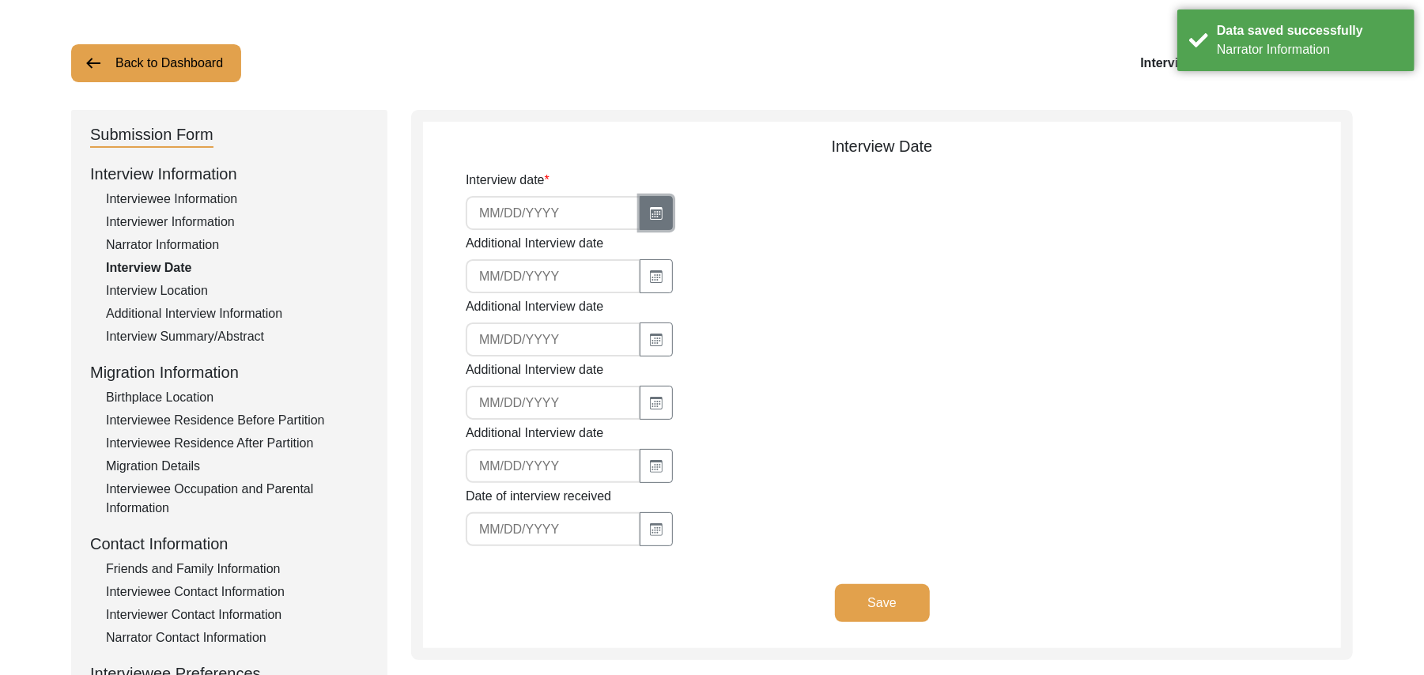
click at [656, 206] on button "button" at bounding box center [656, 213] width 33 height 34
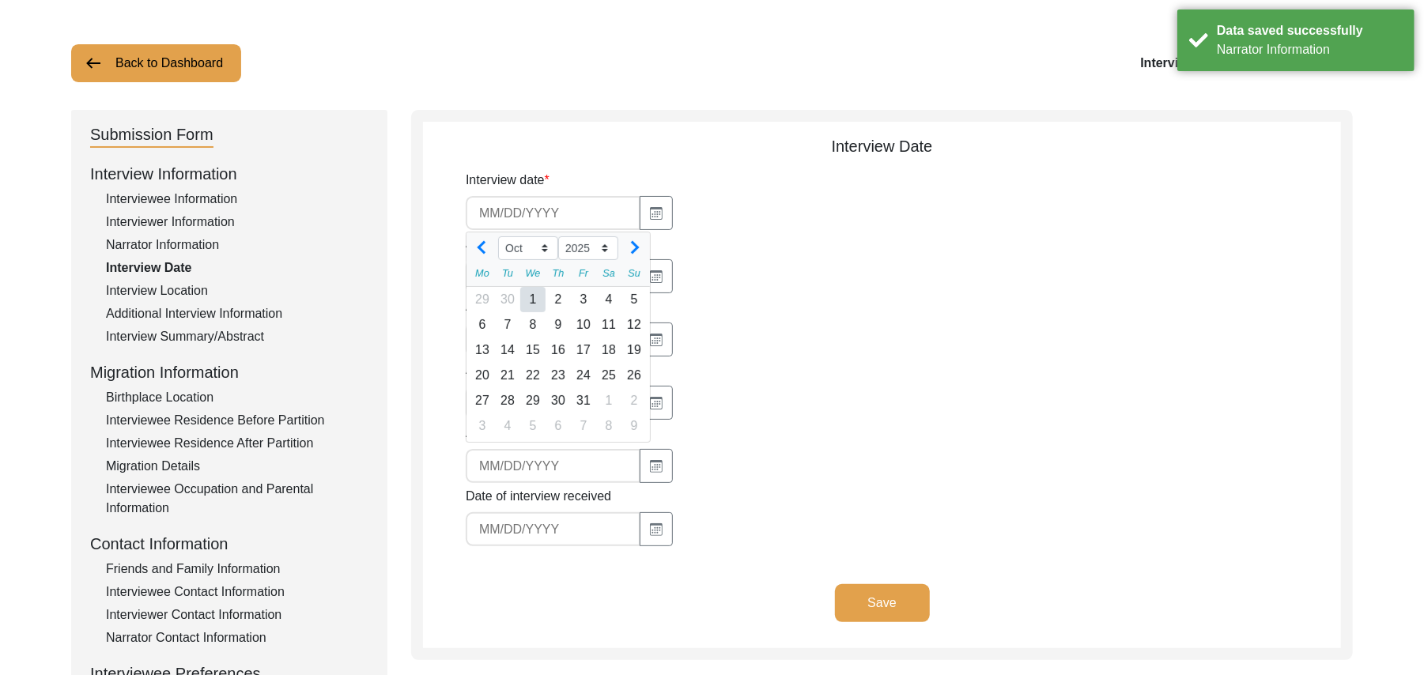
click at [532, 298] on div "1" at bounding box center [532, 299] width 25 height 25
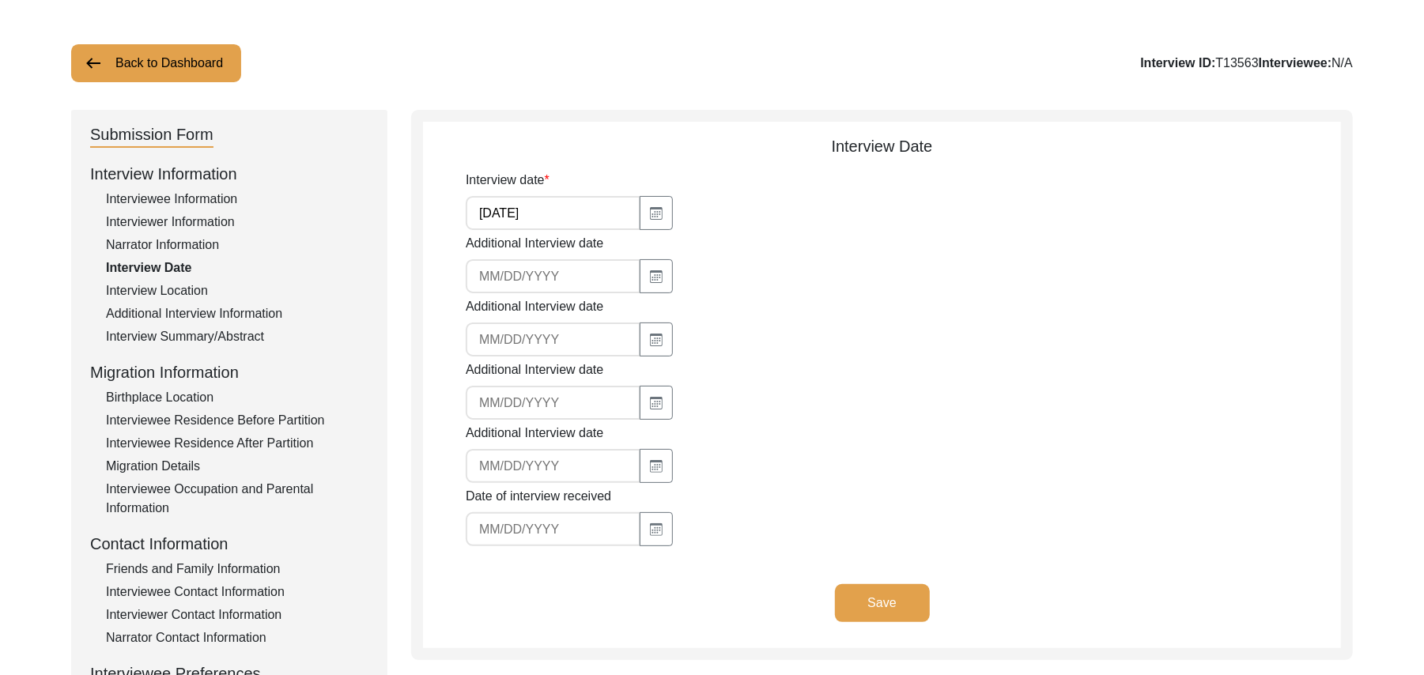
click at [864, 592] on button "Save" at bounding box center [882, 603] width 95 height 38
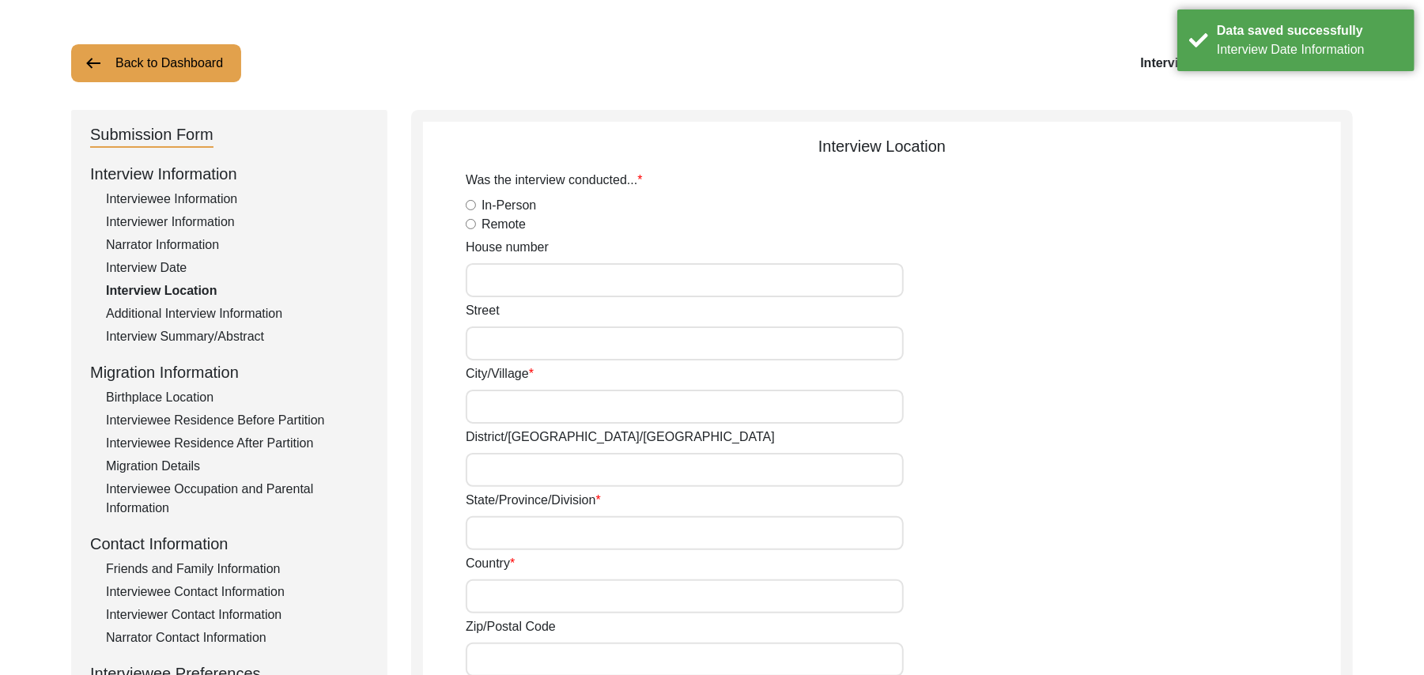
click at [471, 204] on input "In-Person" at bounding box center [471, 205] width 10 height 10
click at [495, 286] on input "House number" at bounding box center [685, 280] width 438 height 34
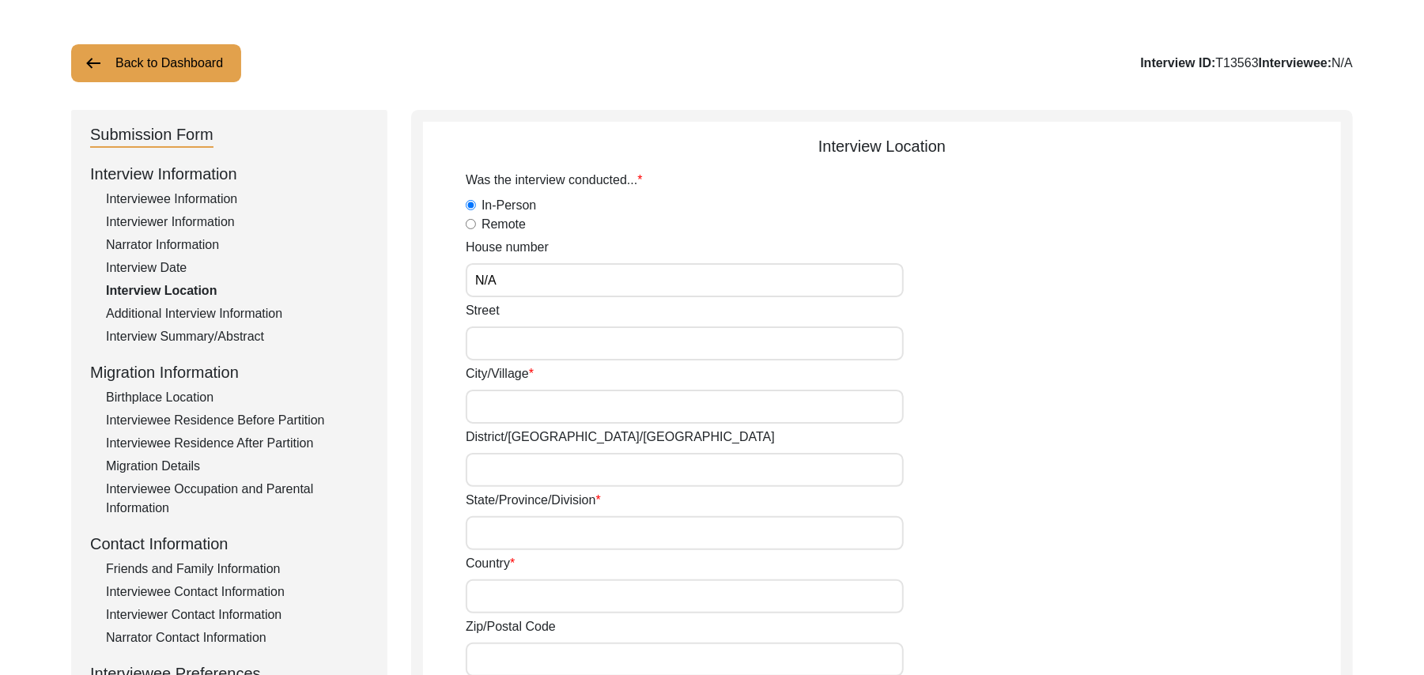
click at [492, 338] on input "Street" at bounding box center [685, 344] width 438 height 34
click at [492, 409] on input "City/Village" at bounding box center [685, 407] width 438 height 34
click at [494, 475] on input "District/tehsil/Jilla" at bounding box center [685, 470] width 438 height 34
click at [507, 529] on input "State/Province/Division" at bounding box center [685, 533] width 438 height 34
click at [506, 599] on input "Country" at bounding box center [685, 597] width 438 height 34
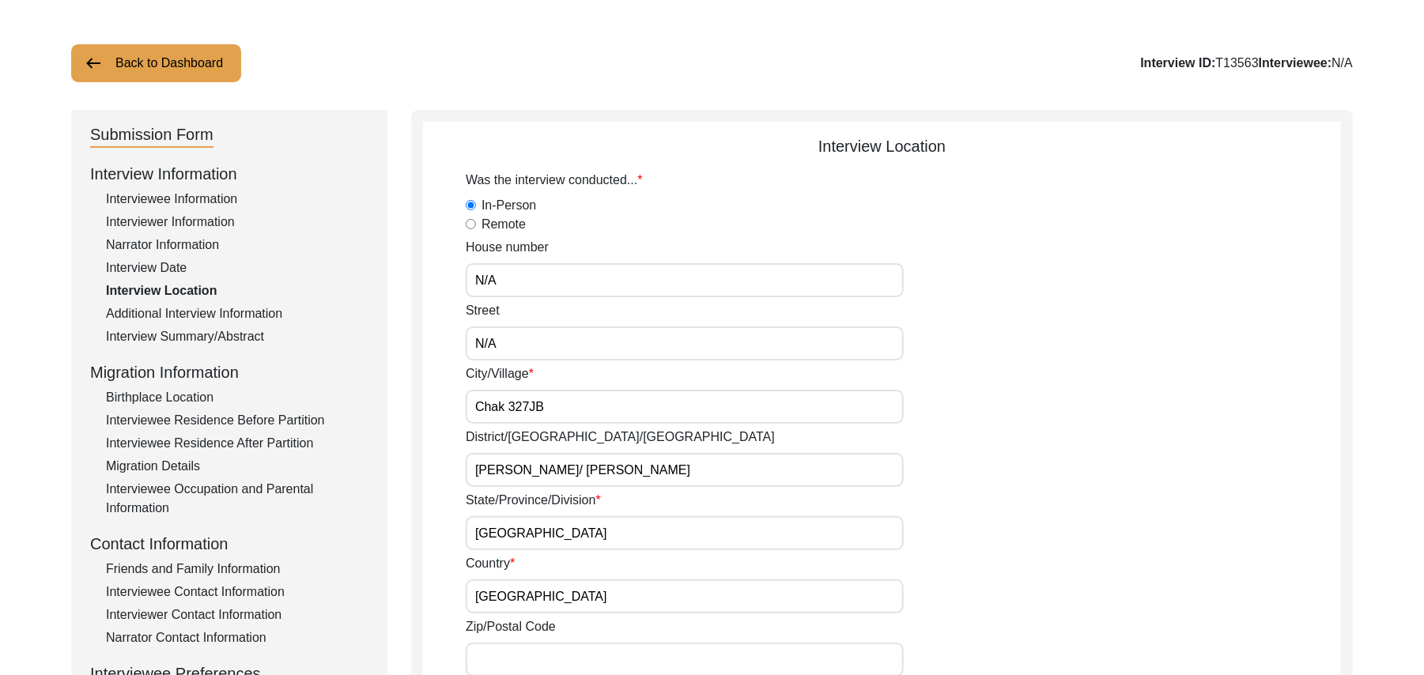
click at [512, 662] on input "Zip/Postal Code" at bounding box center [685, 660] width 438 height 34
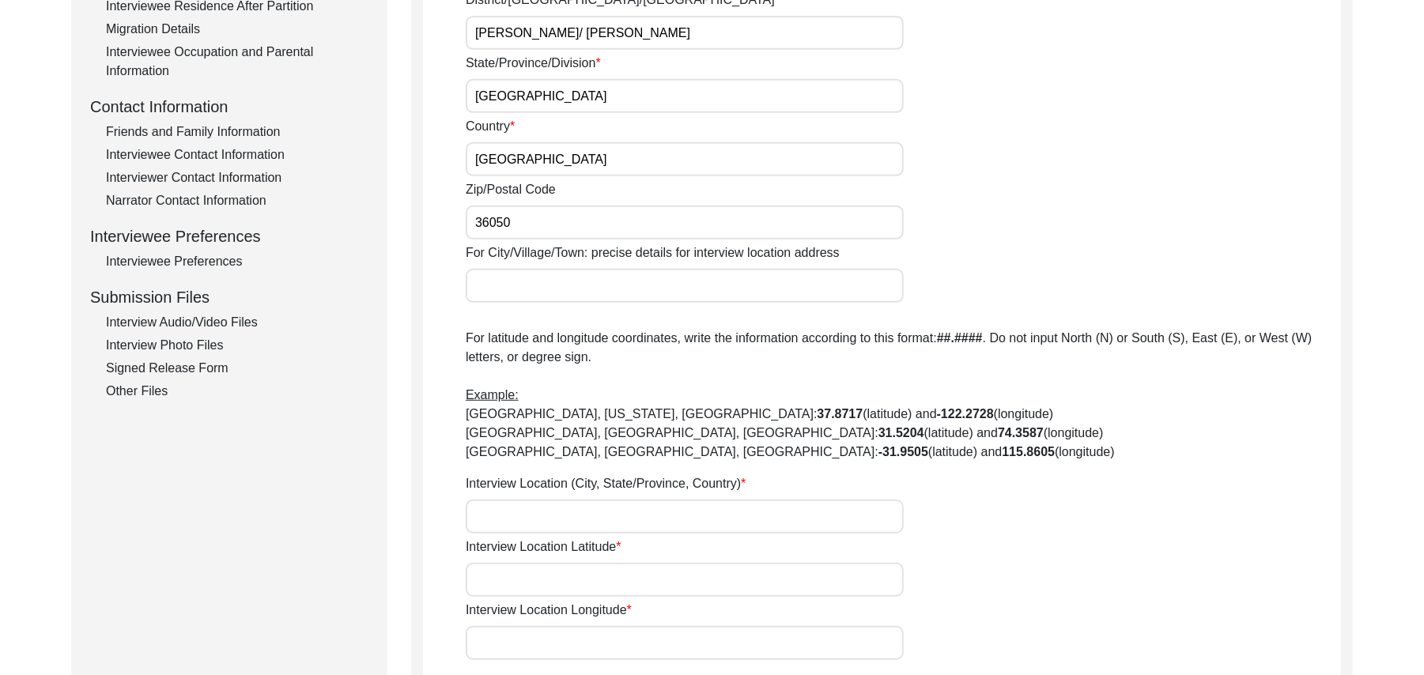
scroll to position [574, 0]
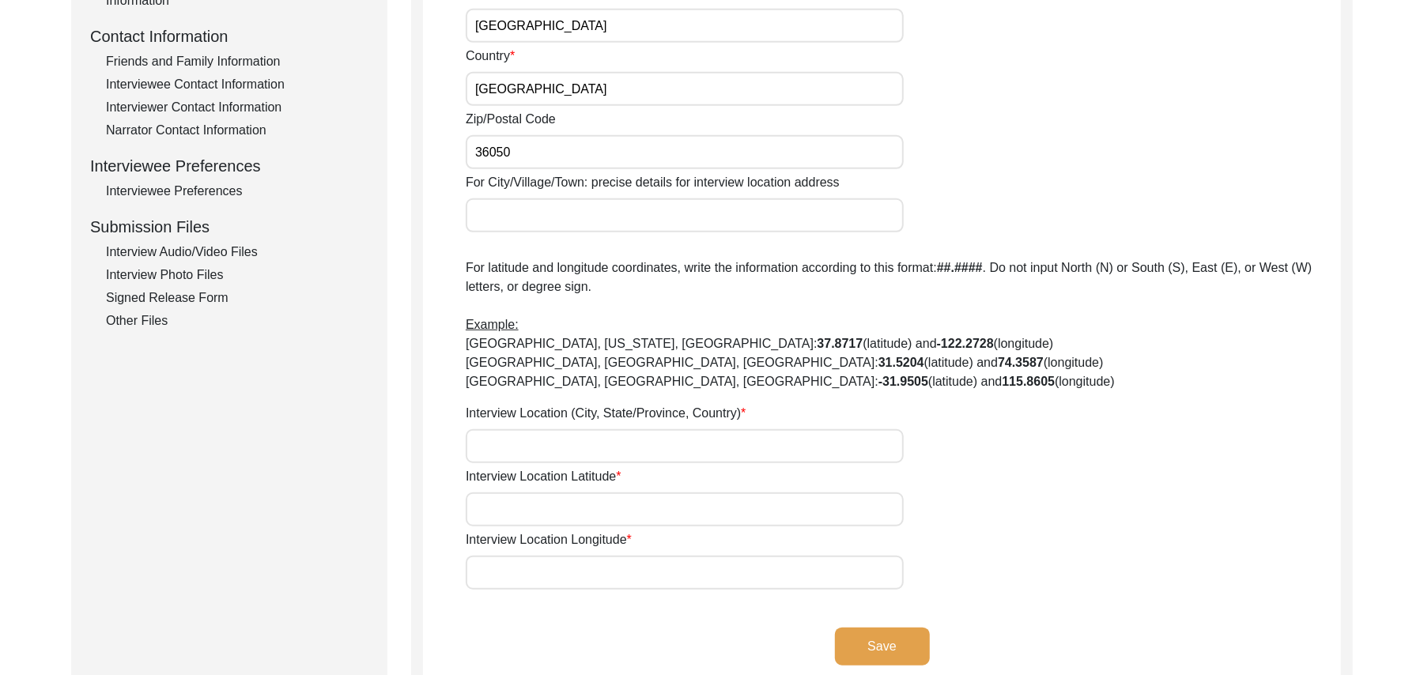
click at [555, 226] on input "For City/Village/Town: precise details for interview location address" at bounding box center [685, 216] width 438 height 34
click at [532, 441] on input "Interview Location (City, State/Province, Country)" at bounding box center [685, 446] width 438 height 34
click at [535, 509] on input "Interview Location Latitude" at bounding box center [685, 510] width 438 height 34
click at [549, 577] on input "Interview Location Longitude" at bounding box center [685, 573] width 438 height 34
click at [906, 642] on button "Save" at bounding box center [882, 647] width 95 height 38
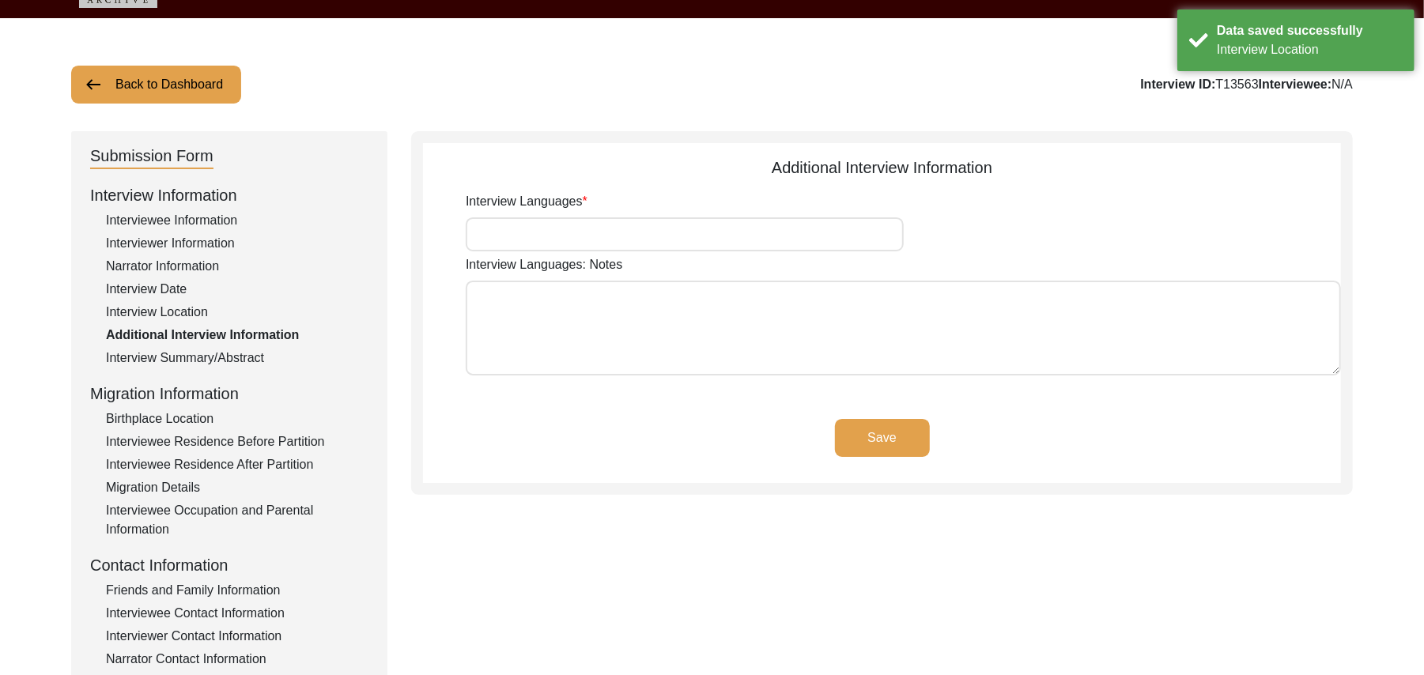
scroll to position [33, 0]
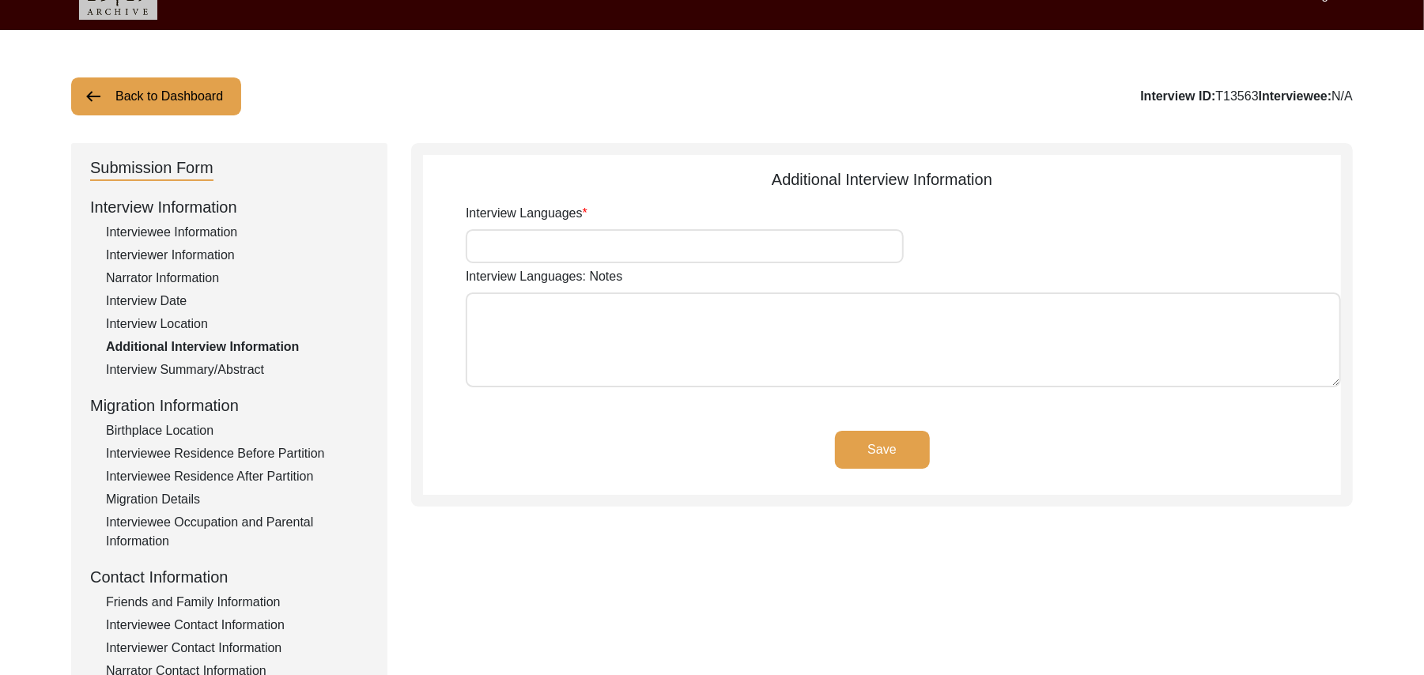
click at [767, 250] on input "Interview Languages" at bounding box center [685, 246] width 438 height 34
click at [690, 350] on textarea "Interview Languages: Notes" at bounding box center [904, 340] width 876 height 95
click at [892, 441] on button "Save" at bounding box center [882, 450] width 95 height 38
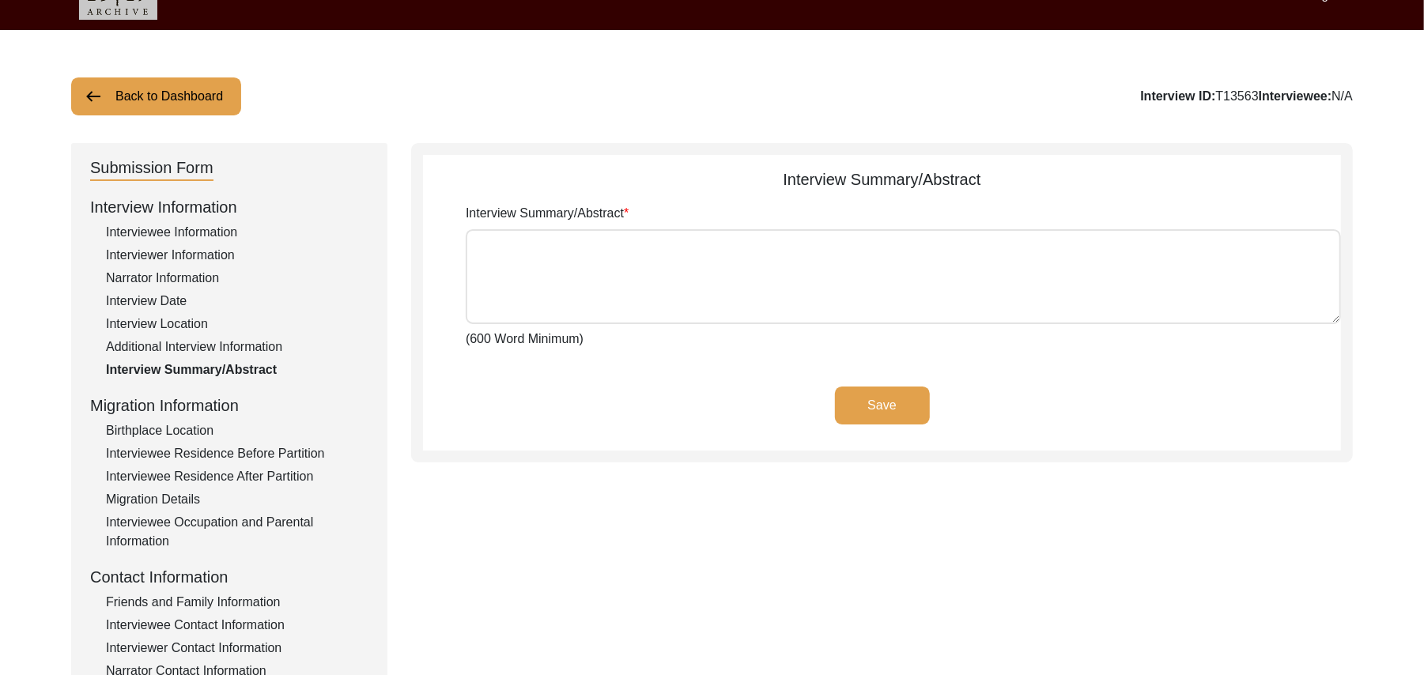
click at [297, 475] on div "Interviewee Residence After Partition" at bounding box center [237, 476] width 263 height 19
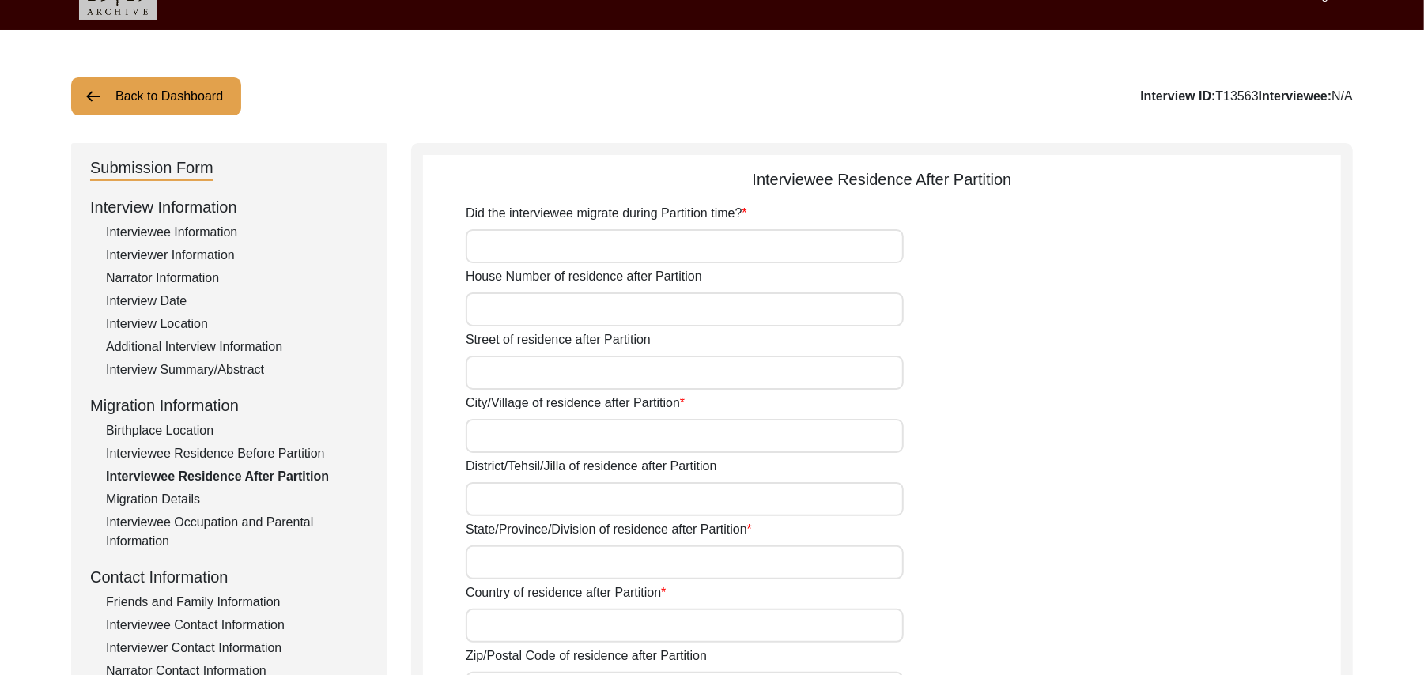
click at [581, 240] on input "Did the interviewee migrate during Partition time?" at bounding box center [685, 246] width 438 height 34
click at [554, 312] on input "House Number of residence after Partition" at bounding box center [685, 310] width 438 height 34
click at [535, 372] on input "Street of residence after Partition" at bounding box center [685, 373] width 438 height 34
click at [525, 434] on input "City/Village of residence after Partition" at bounding box center [685, 436] width 438 height 34
click at [516, 506] on input "District/Tehsil/Jilla of residence after Partition" at bounding box center [685, 499] width 438 height 34
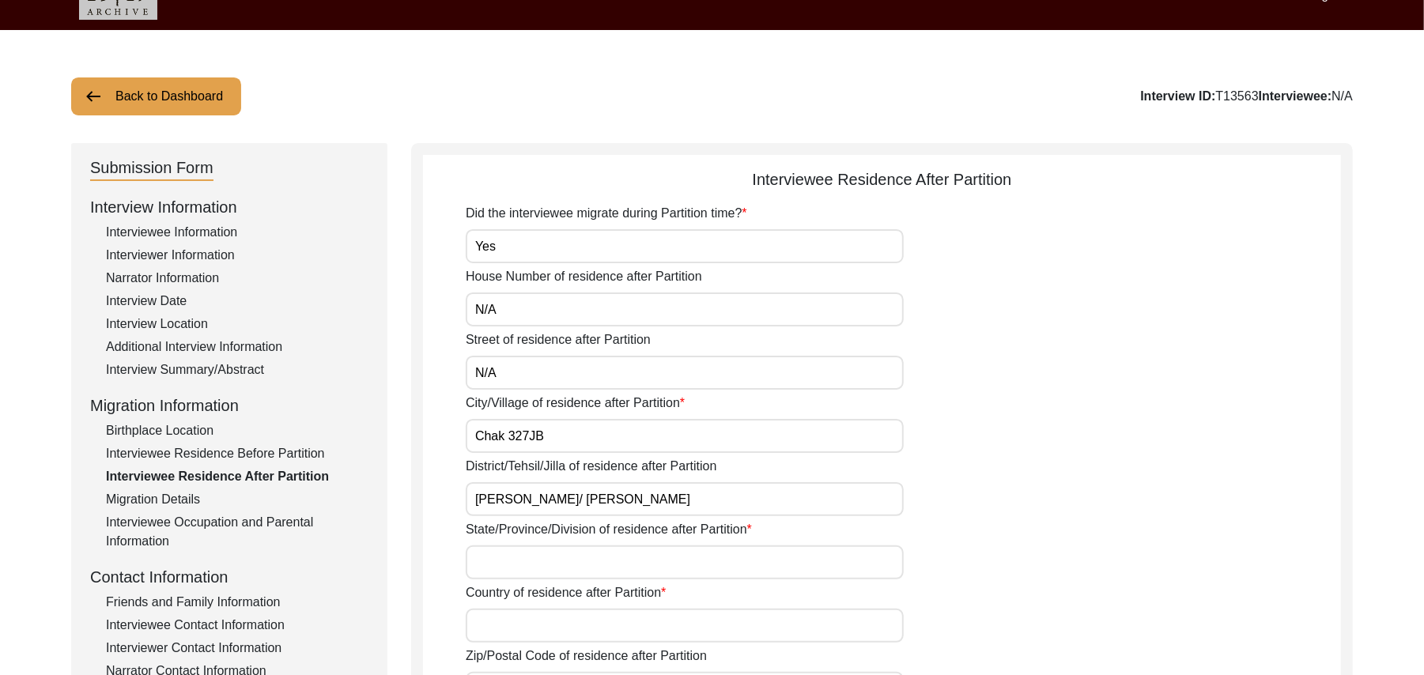
click at [497, 566] on input "State/Province/Division of residence after Partition" at bounding box center [685, 563] width 438 height 34
click at [497, 628] on input "Country of residence after Partition" at bounding box center [685, 626] width 438 height 34
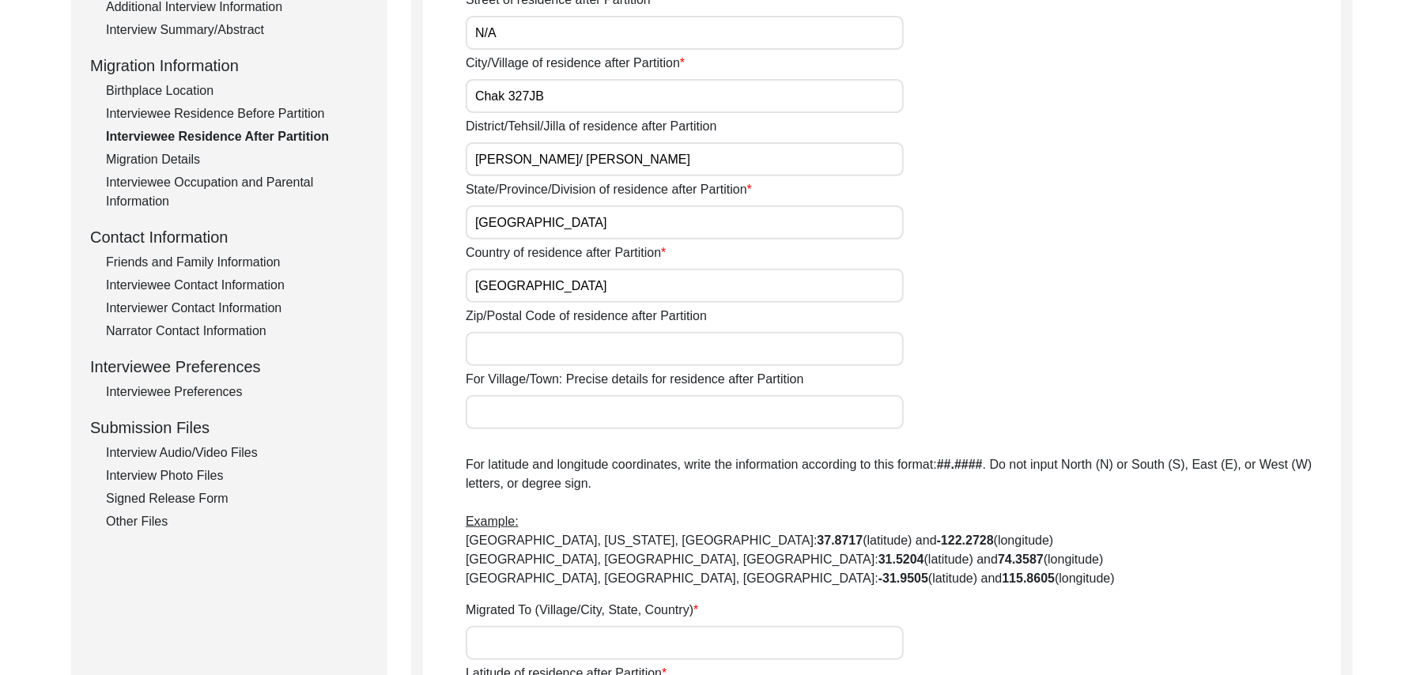
scroll to position [430, 0]
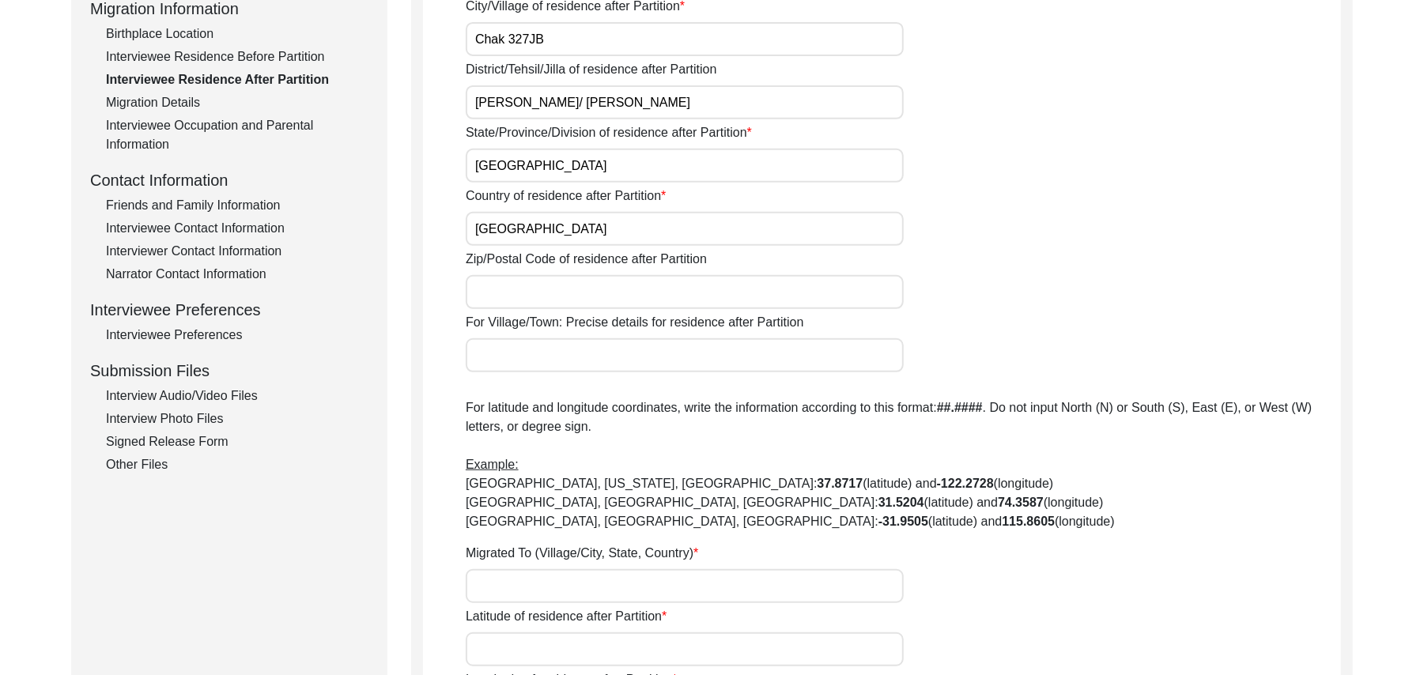
click at [659, 291] on input "Zip/Postal Code of residence after Partition" at bounding box center [685, 292] width 438 height 34
click at [587, 352] on input "For Village/Town: Precise details for residence after Partition" at bounding box center [685, 355] width 438 height 34
click at [529, 587] on input "Migrated To (Village/City, State, Country)" at bounding box center [685, 586] width 438 height 34
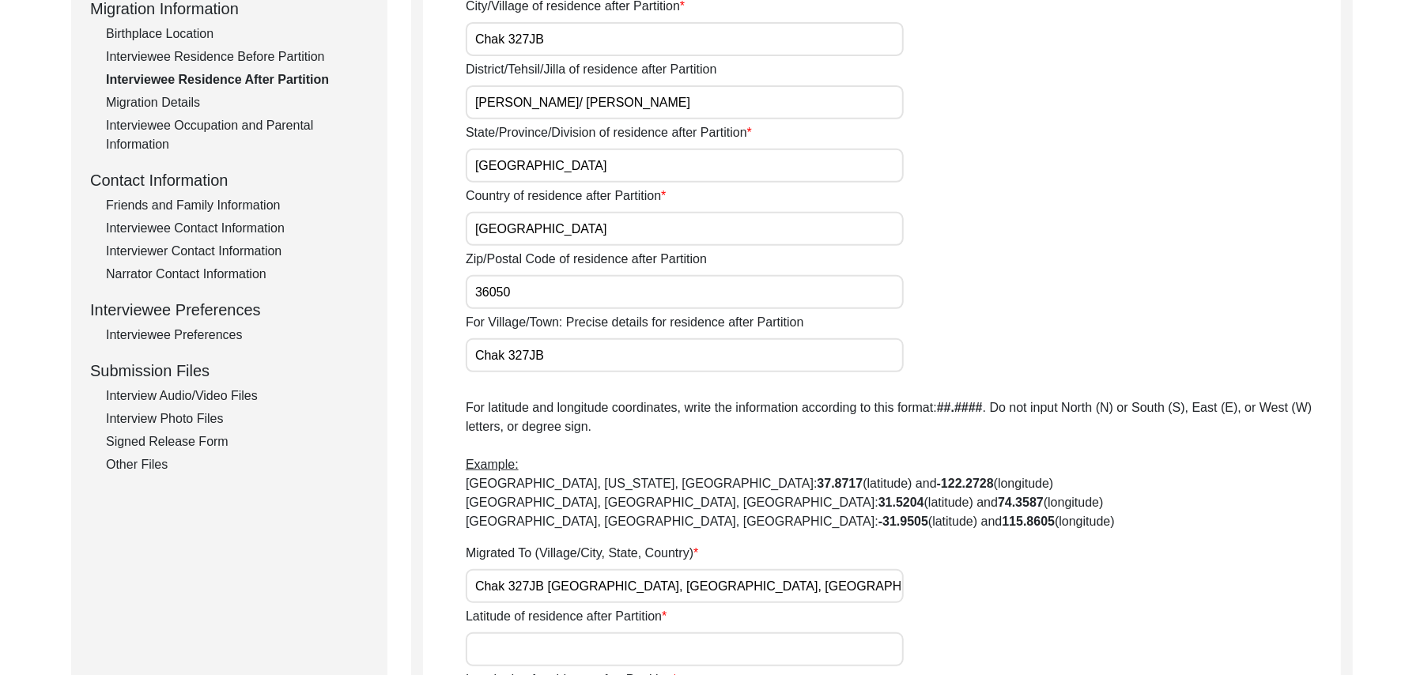
click at [528, 650] on input "Latitude of residence after Partition" at bounding box center [685, 650] width 438 height 34
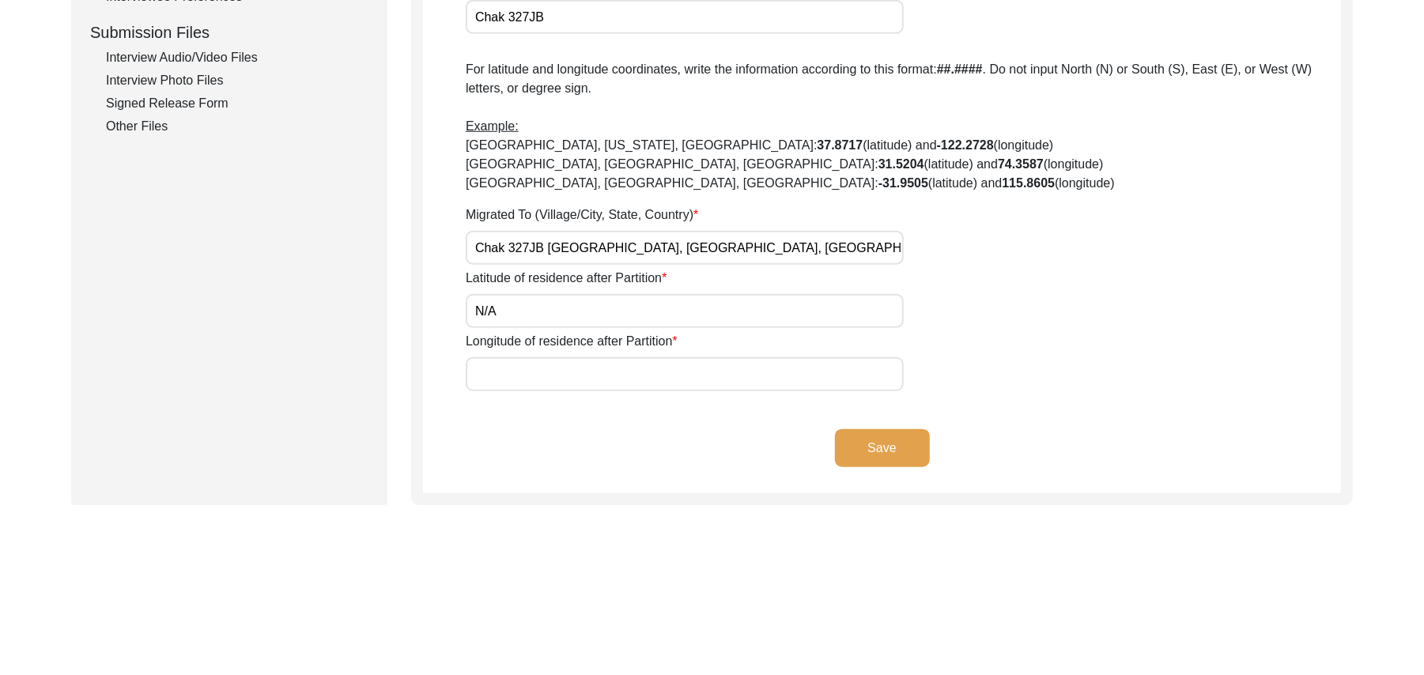
scroll to position [823, 0]
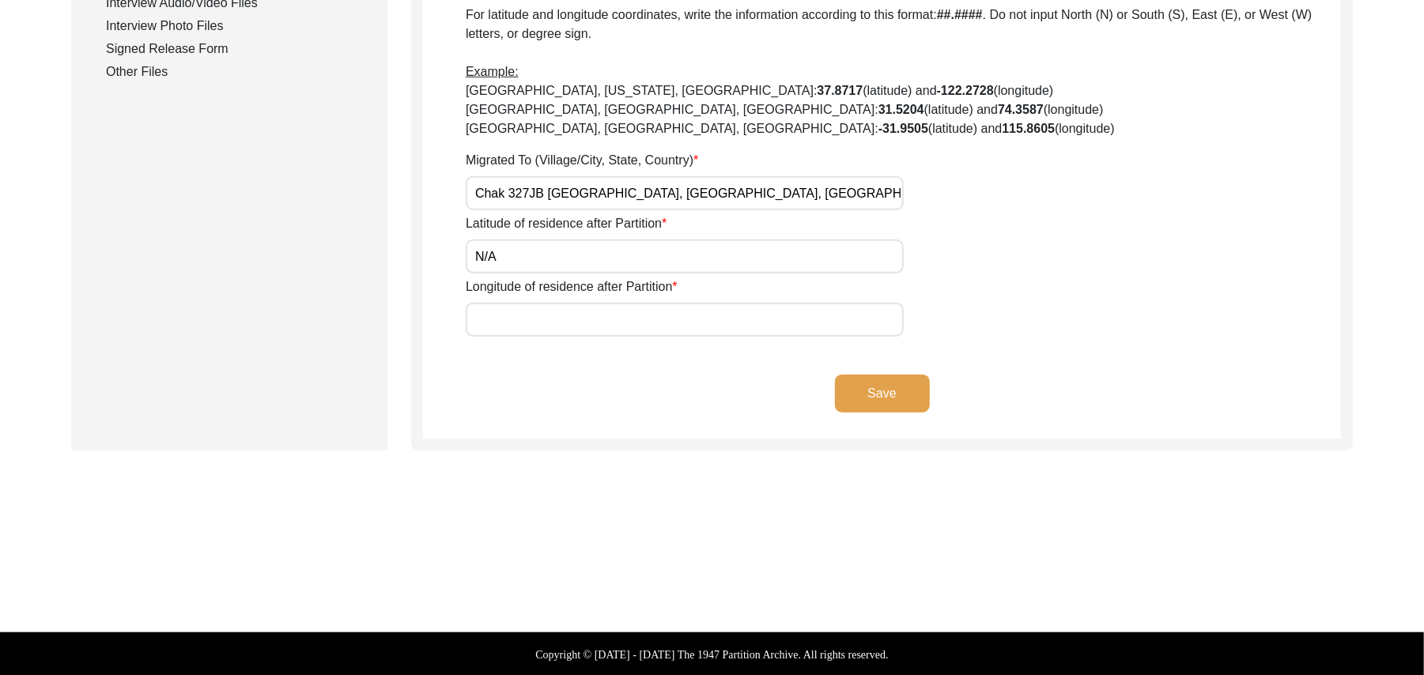
click at [605, 323] on input "Longitude of residence after Partition" at bounding box center [685, 320] width 438 height 34
click at [894, 387] on button "Save" at bounding box center [882, 394] width 95 height 38
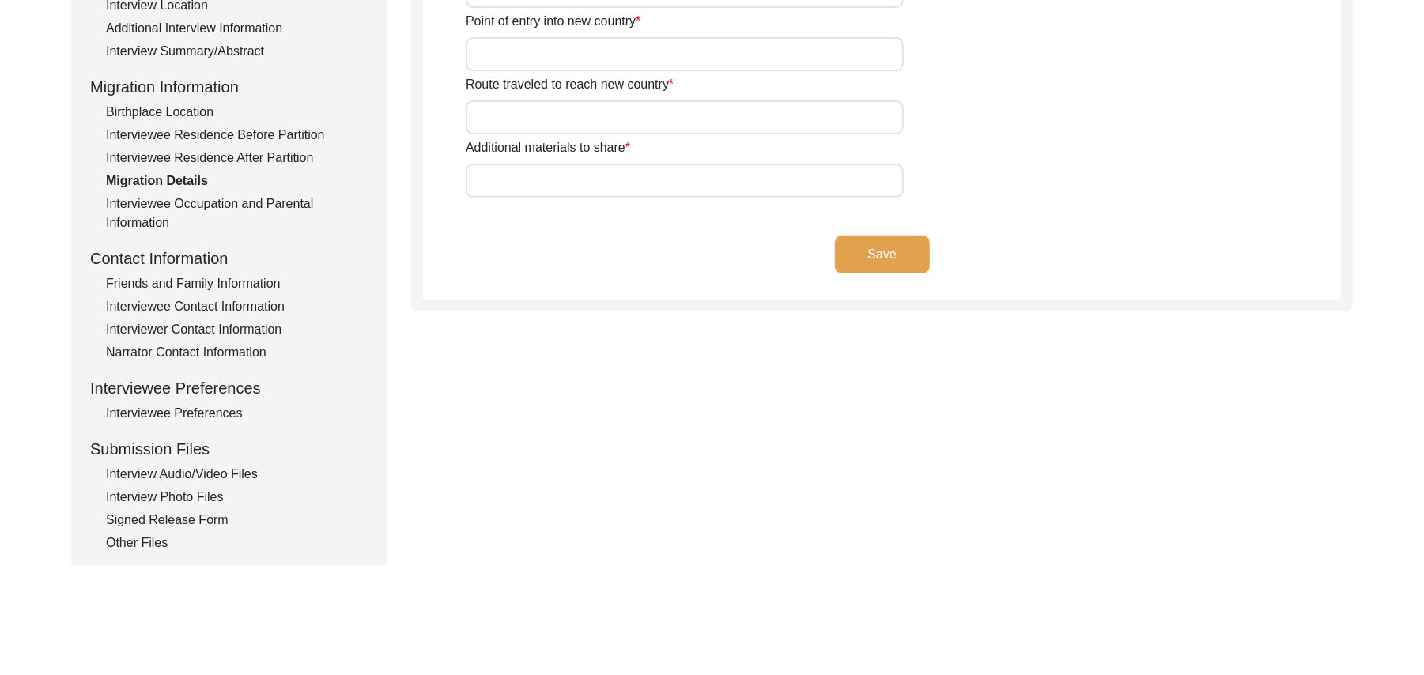
scroll to position [41, 0]
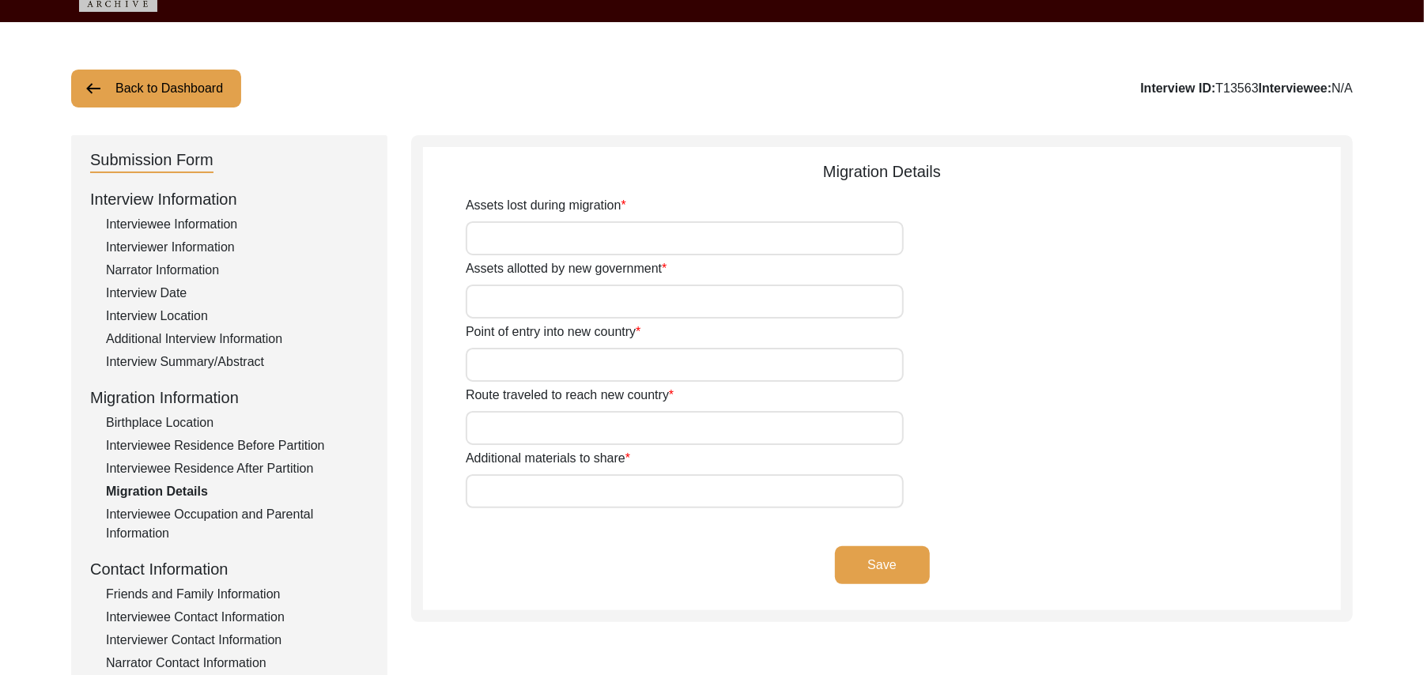
click at [700, 244] on input "Assets lost during migration" at bounding box center [685, 238] width 438 height 34
click at [646, 304] on input "Assets allotted by new government" at bounding box center [685, 302] width 438 height 34
click at [596, 374] on input "Point of entry into new country" at bounding box center [685, 365] width 438 height 34
click at [573, 434] on input "Route traveled to reach new country" at bounding box center [685, 428] width 438 height 34
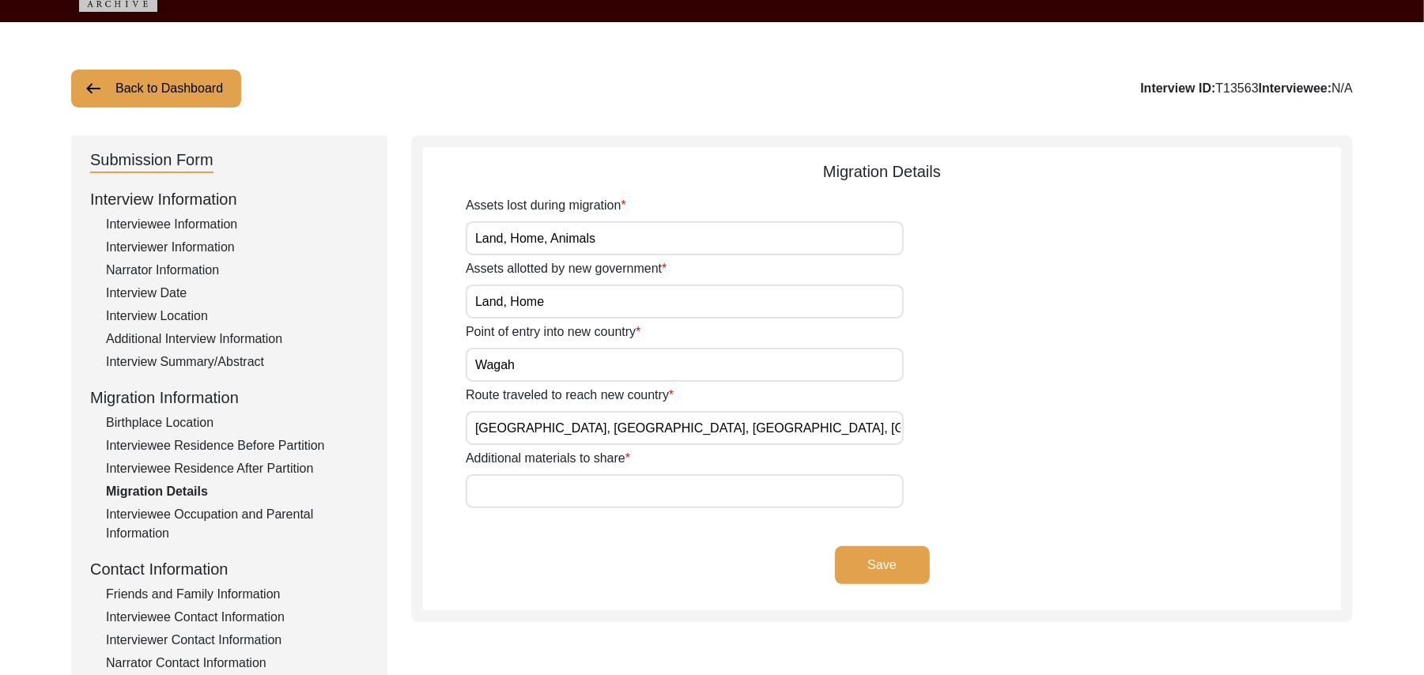
click at [562, 487] on input "Additional materials to share" at bounding box center [685, 492] width 438 height 34
click at [893, 557] on button "Save" at bounding box center [882, 566] width 95 height 38
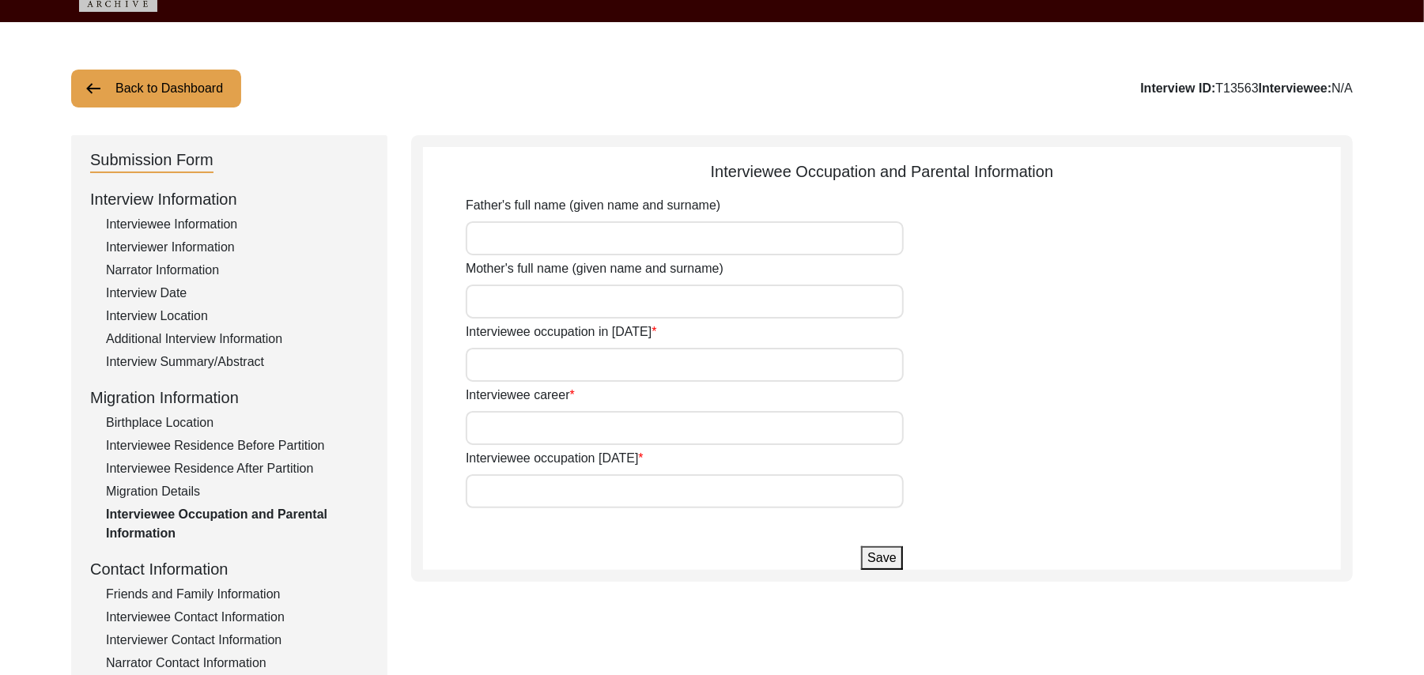
click at [516, 248] on input "Father's full name (given name and surname)" at bounding box center [685, 238] width 438 height 34
click at [503, 304] on input "Mother's full name (given name and surname)" at bounding box center [685, 302] width 438 height 34
click at [505, 365] on input "Interviewee occupation in 1947" at bounding box center [685, 365] width 438 height 34
click at [498, 428] on input "Interviewee career" at bounding box center [685, 428] width 438 height 34
click at [507, 489] on input "Interviewee occupation today" at bounding box center [685, 492] width 438 height 34
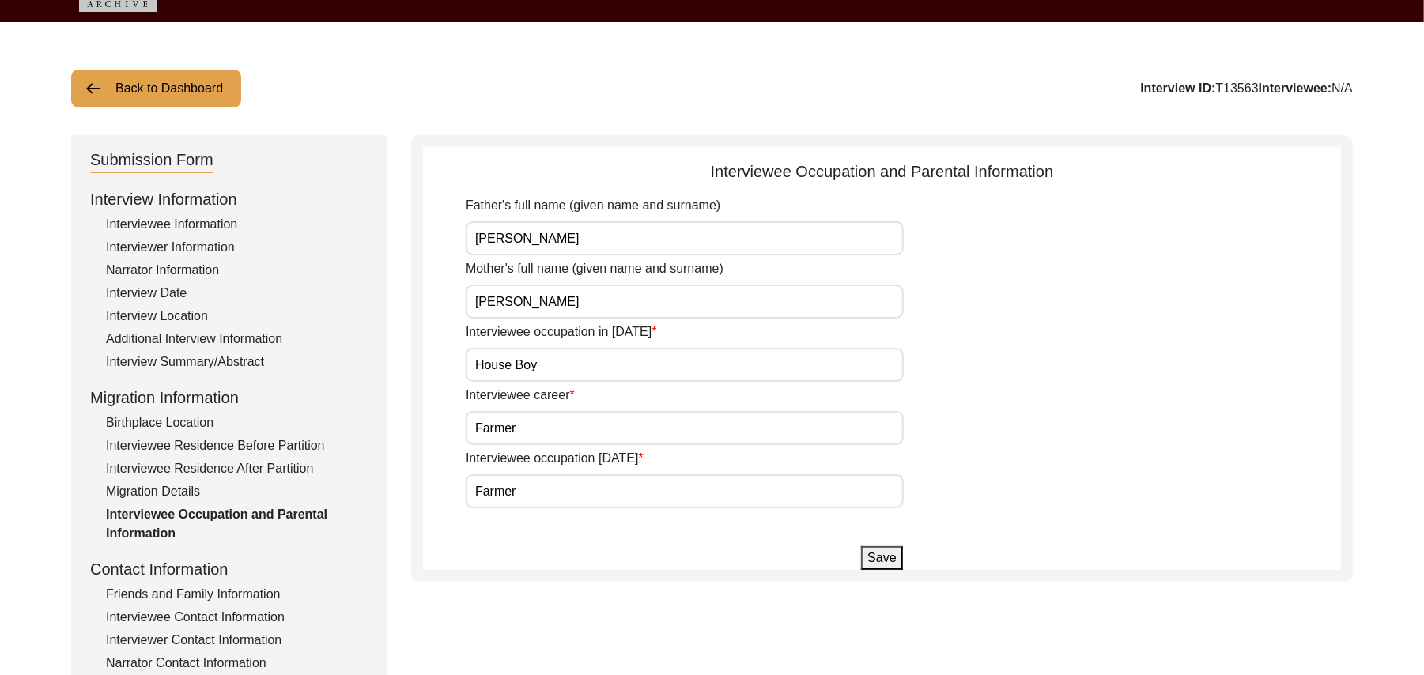
click at [890, 554] on button "Save" at bounding box center [881, 559] width 41 height 24
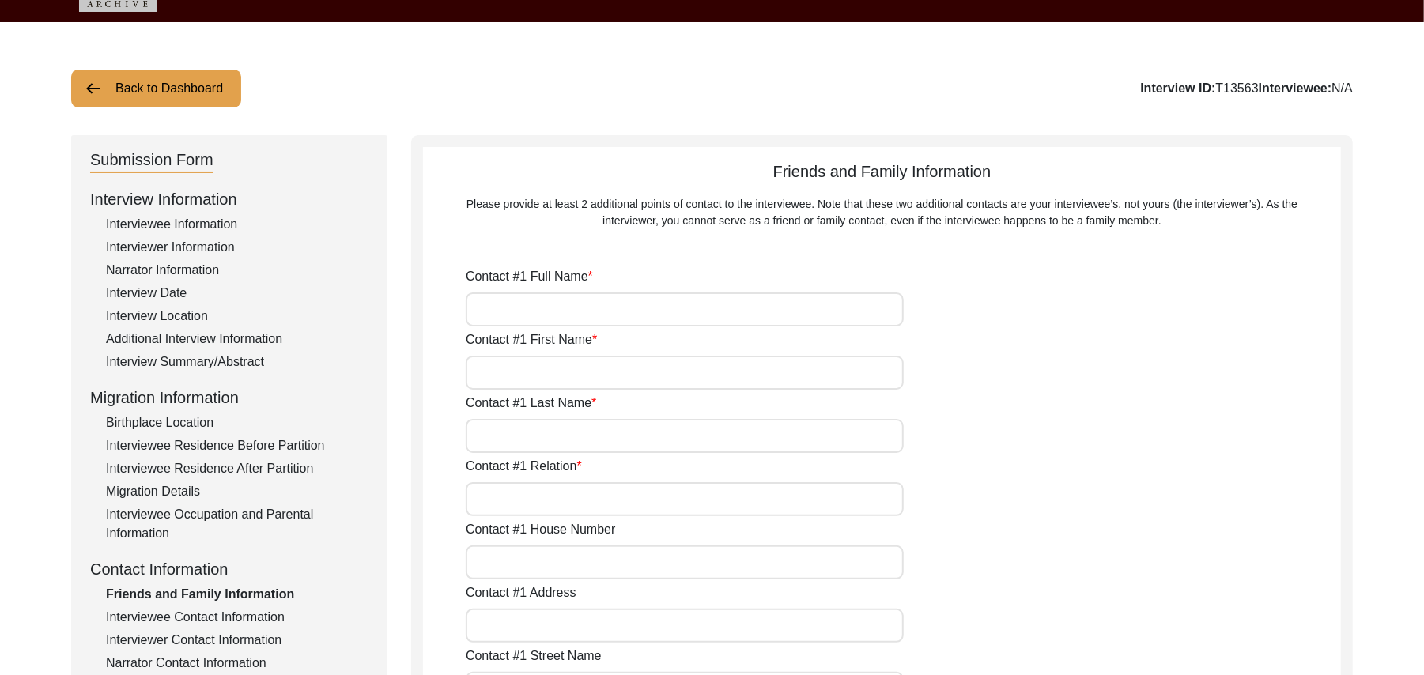
click at [267, 617] on div "Interviewee Contact Information" at bounding box center [237, 617] width 263 height 19
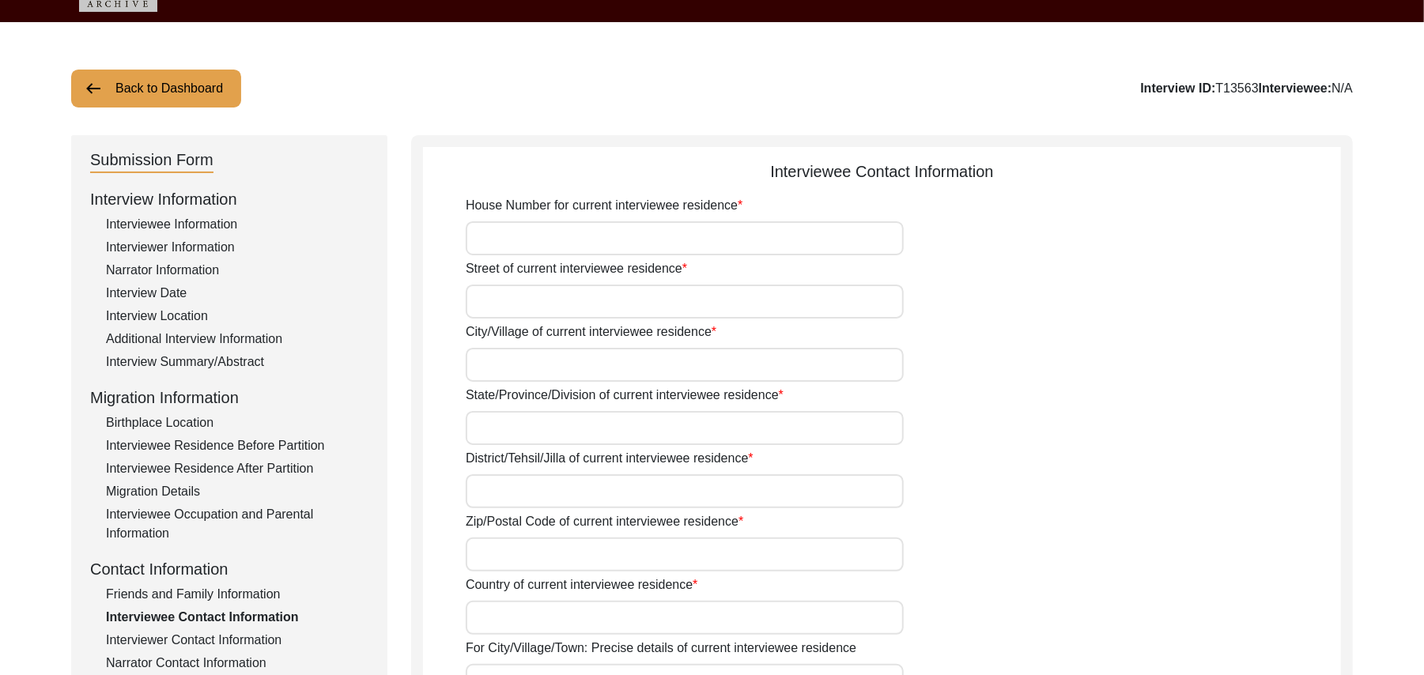
click at [533, 245] on input "House Number for current interviewee residence" at bounding box center [685, 238] width 438 height 34
click at [519, 301] on input "Street of current interviewee residence" at bounding box center [685, 302] width 438 height 34
click at [512, 365] on input "City/Village of current interviewee residence" at bounding box center [685, 365] width 438 height 34
click at [519, 429] on input "State/Province/Division of current interviewee residence" at bounding box center [685, 428] width 438 height 34
click at [516, 495] on input "District/Tehsil/Jilla of current interviewee residence" at bounding box center [685, 492] width 438 height 34
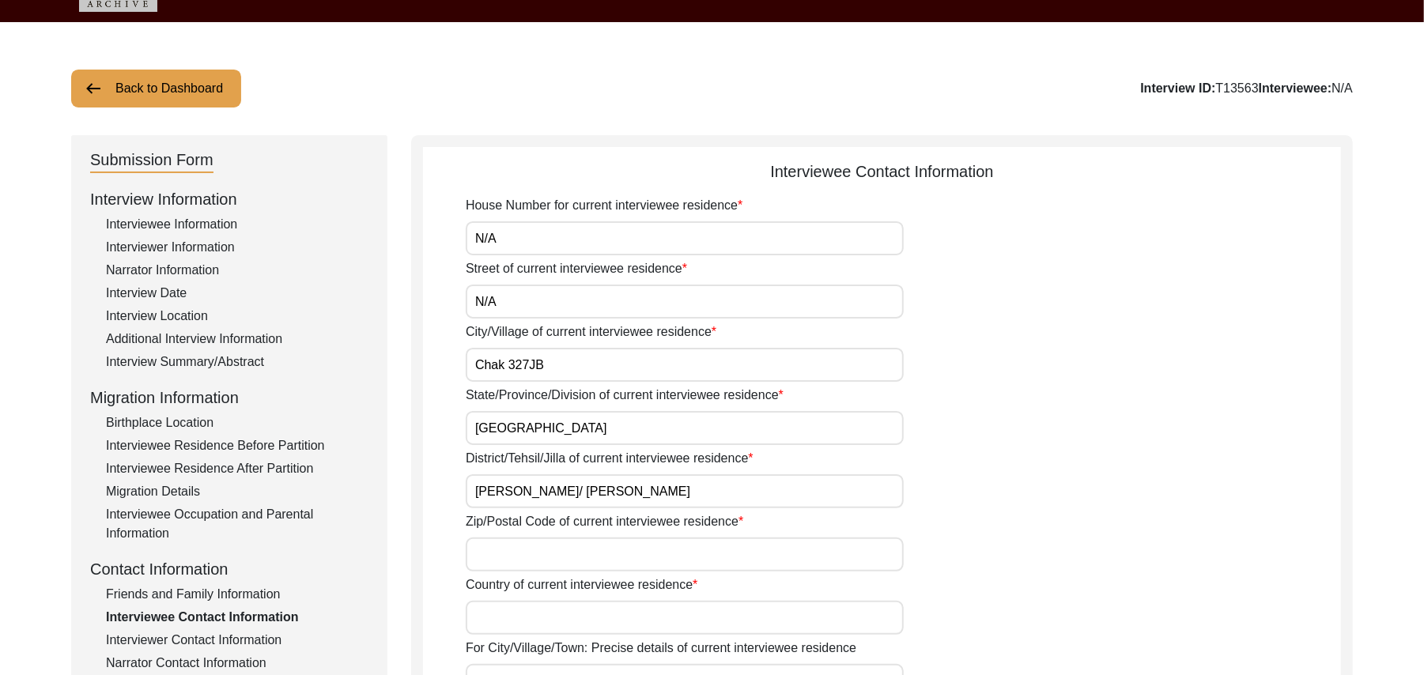
click at [520, 552] on input "Zip/Postal Code of current interviewee residence" at bounding box center [685, 555] width 438 height 34
click at [492, 628] on input "Country of current interviewee residence" at bounding box center [685, 618] width 438 height 34
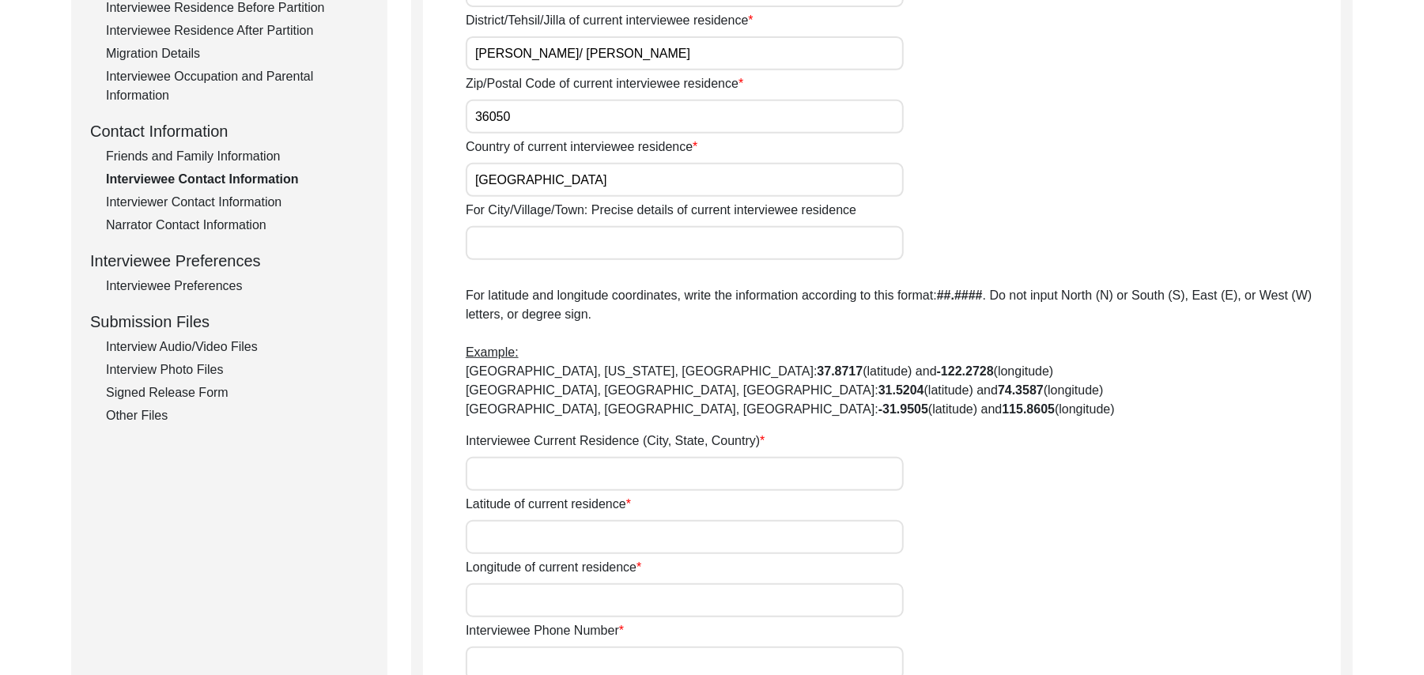
scroll to position [536, 0]
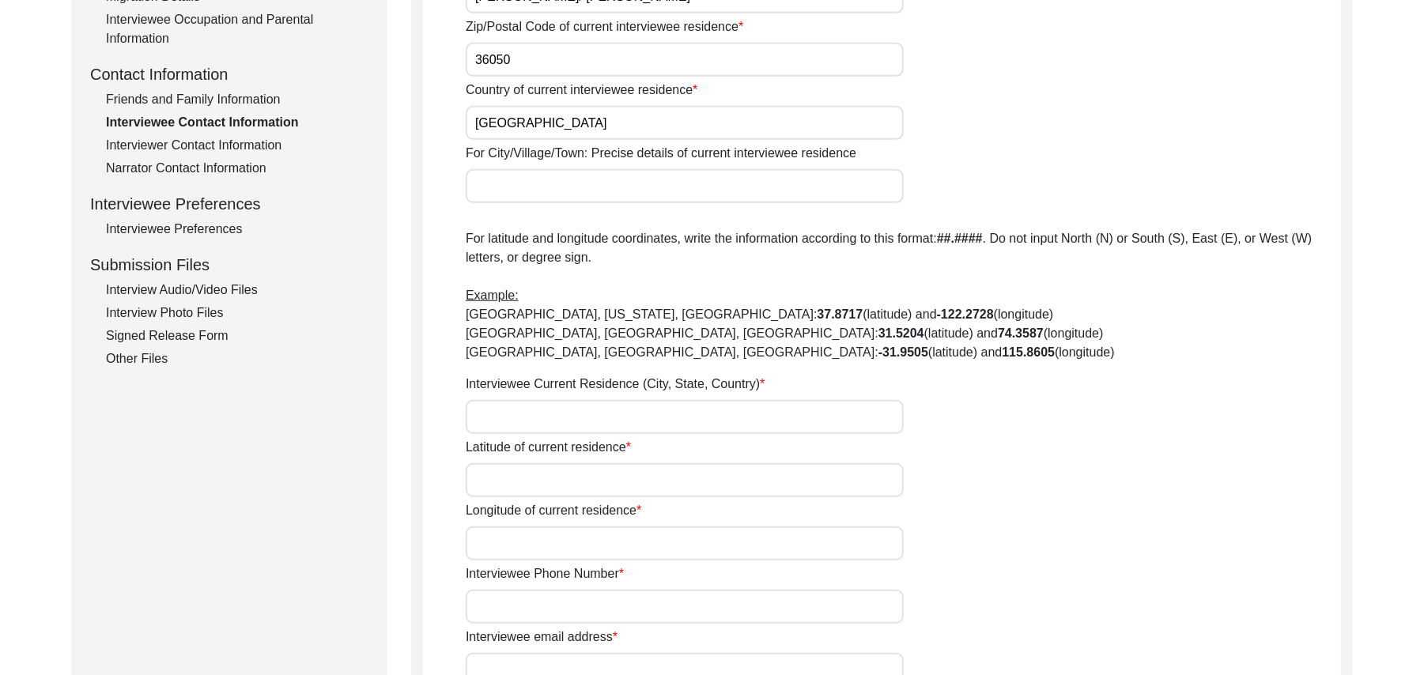
click at [624, 188] on input "For City/Village/Town: Precise details of current interviewee residence" at bounding box center [685, 186] width 438 height 34
click at [532, 429] on input "Interviewee Current Residence (City, State, Country)" at bounding box center [685, 417] width 438 height 34
click at [547, 476] on input "Latitude of current residence" at bounding box center [685, 480] width 438 height 34
click at [546, 548] on input "Longitude of current residence" at bounding box center [685, 544] width 438 height 34
click at [547, 609] on input "Interviewee Phone Number" at bounding box center [685, 607] width 438 height 34
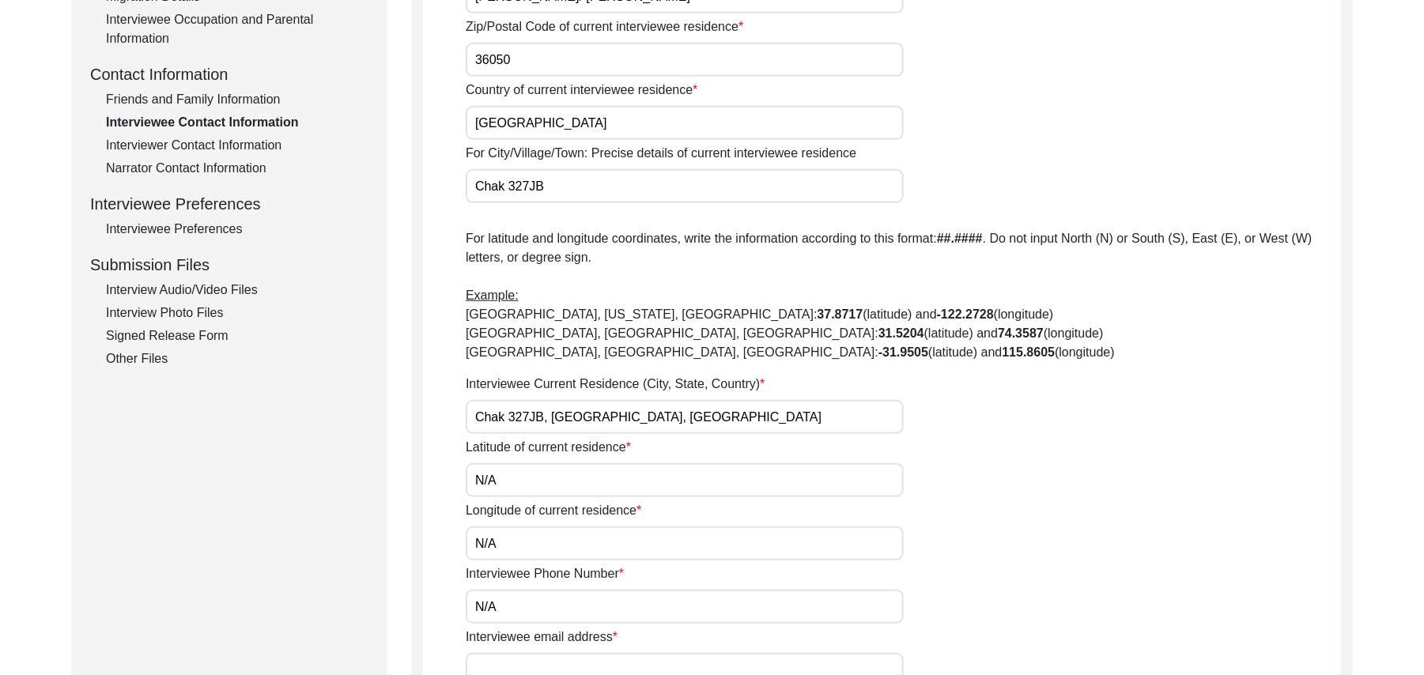
click at [573, 669] on input "Interviewee email address" at bounding box center [685, 670] width 438 height 34
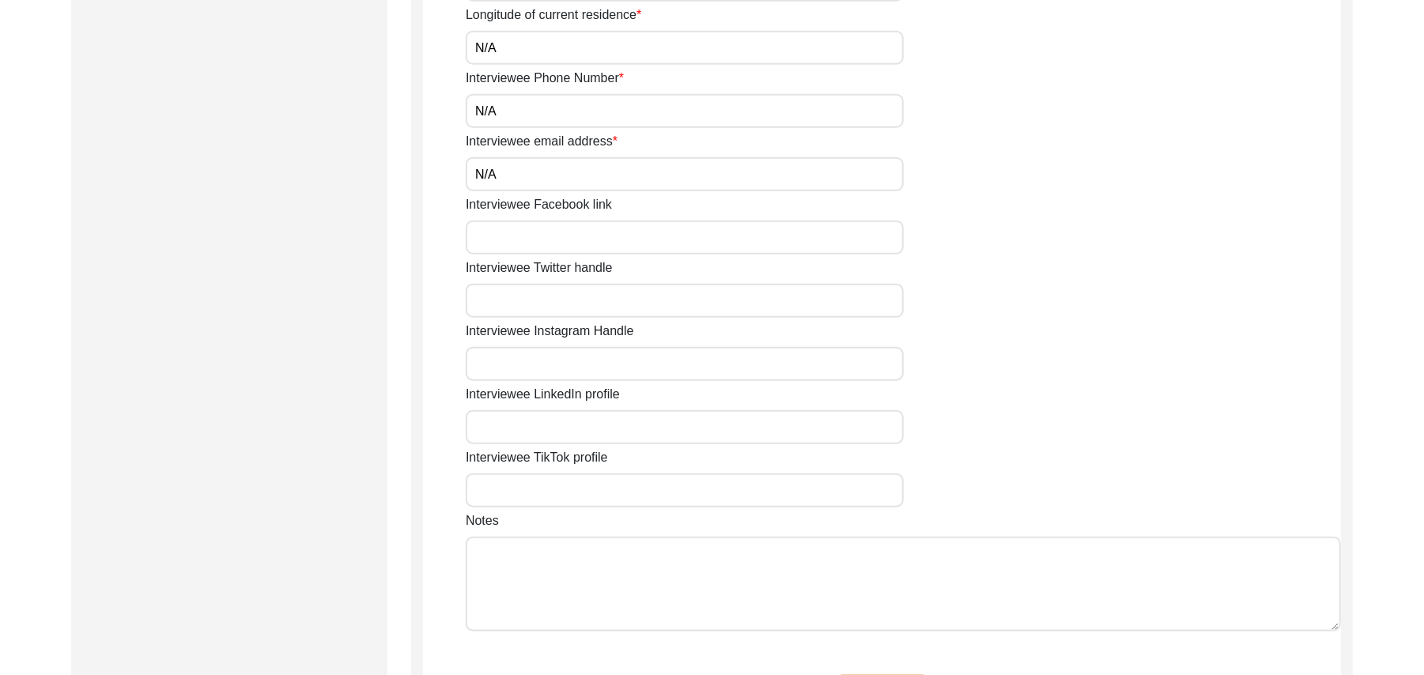
scroll to position [1060, 0]
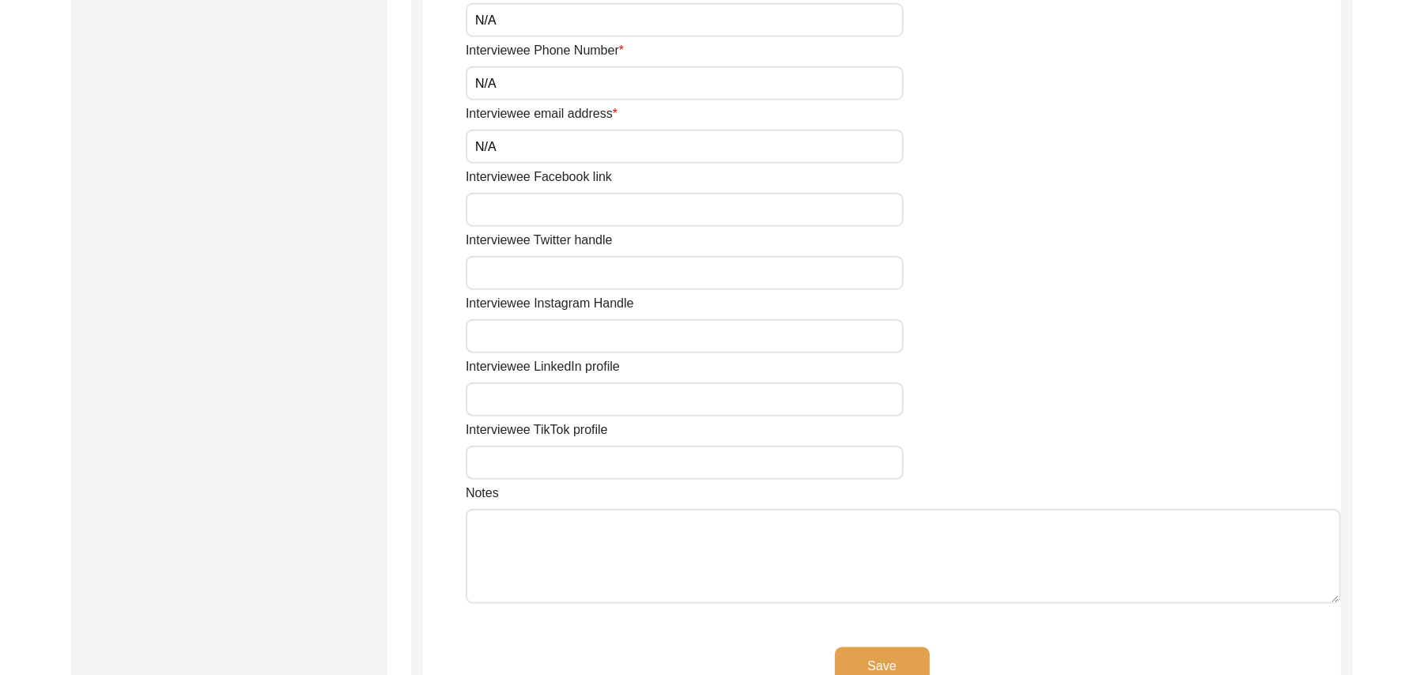
click at [693, 221] on input "Interviewee Facebook link" at bounding box center [685, 210] width 438 height 34
click at [674, 276] on input "Interviewee Twitter handle" at bounding box center [685, 273] width 438 height 34
click at [656, 334] on input "Interviewee Instagram Handle" at bounding box center [685, 337] width 438 height 34
click at [636, 411] on input "Interviewee LinkedIn profile" at bounding box center [685, 400] width 438 height 34
click at [622, 468] on input "Interviewee TikTok profile" at bounding box center [685, 463] width 438 height 34
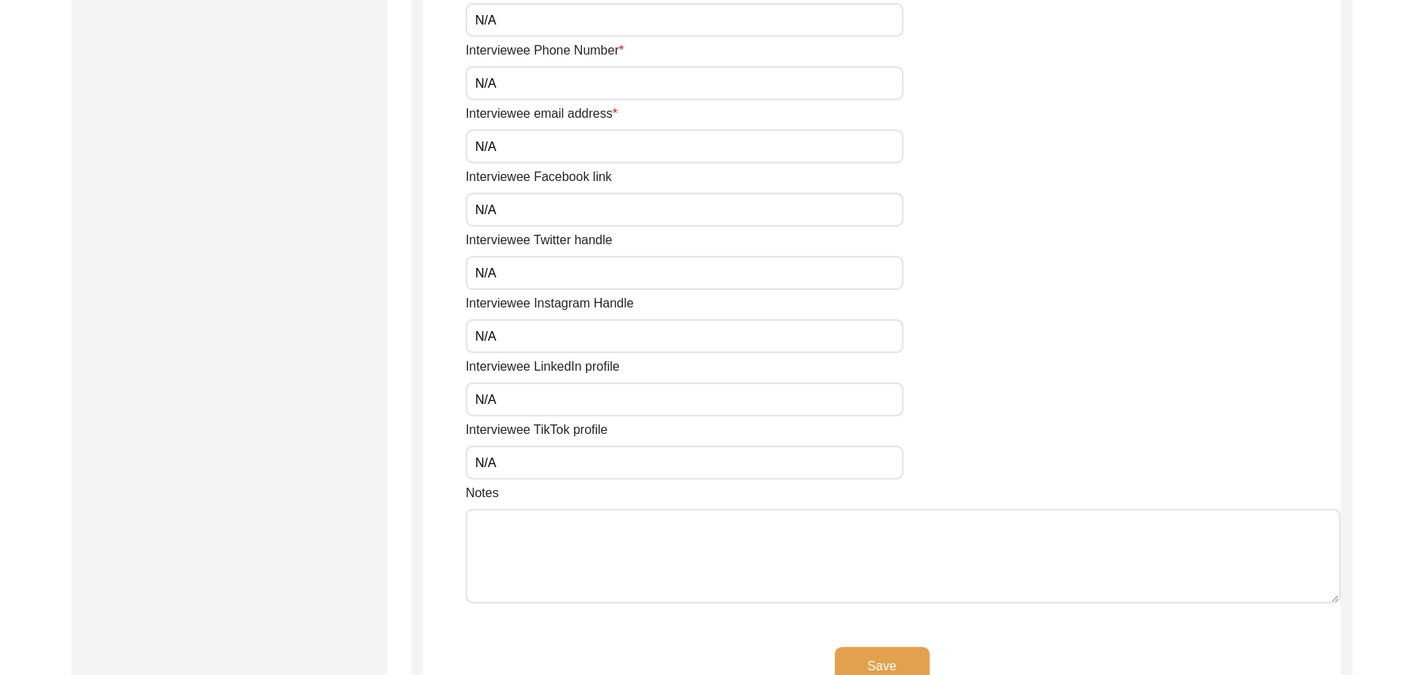
click at [611, 539] on textarea "Notes" at bounding box center [904, 556] width 876 height 95
click at [902, 655] on button "Save" at bounding box center [882, 667] width 95 height 38
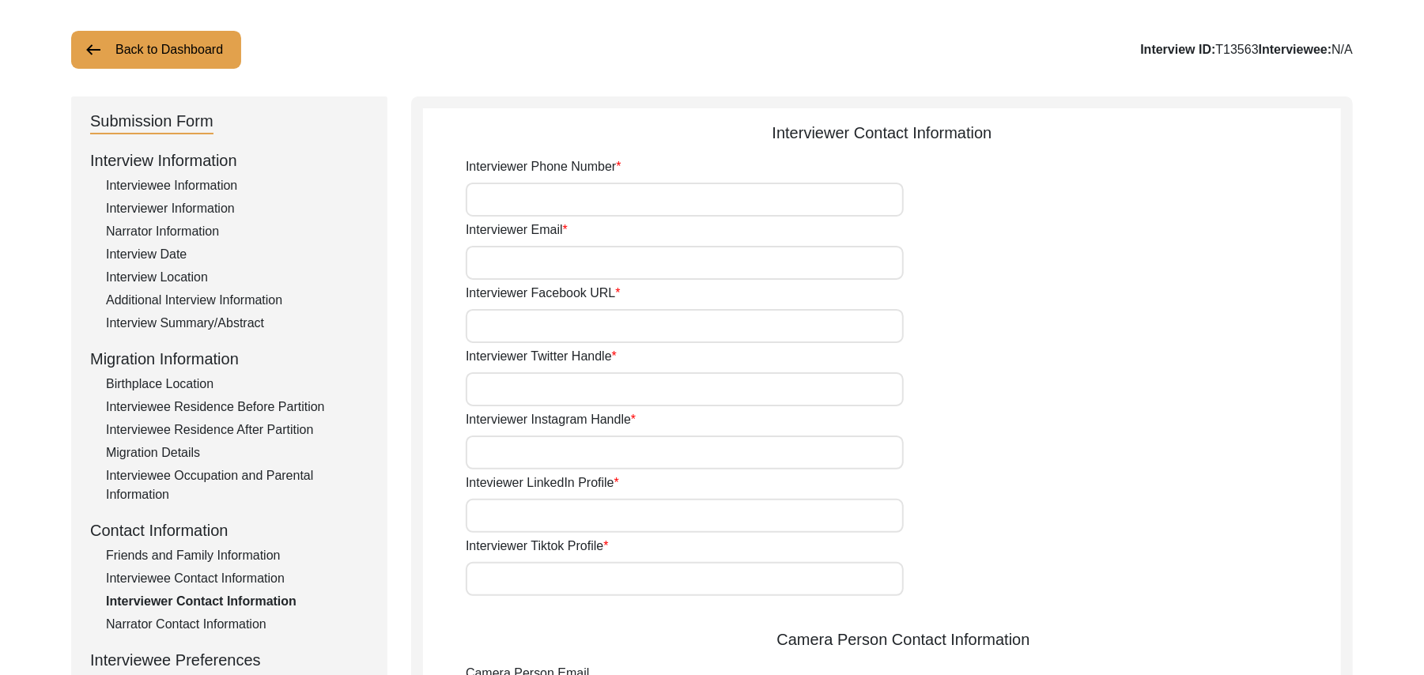
scroll to position [40, 0]
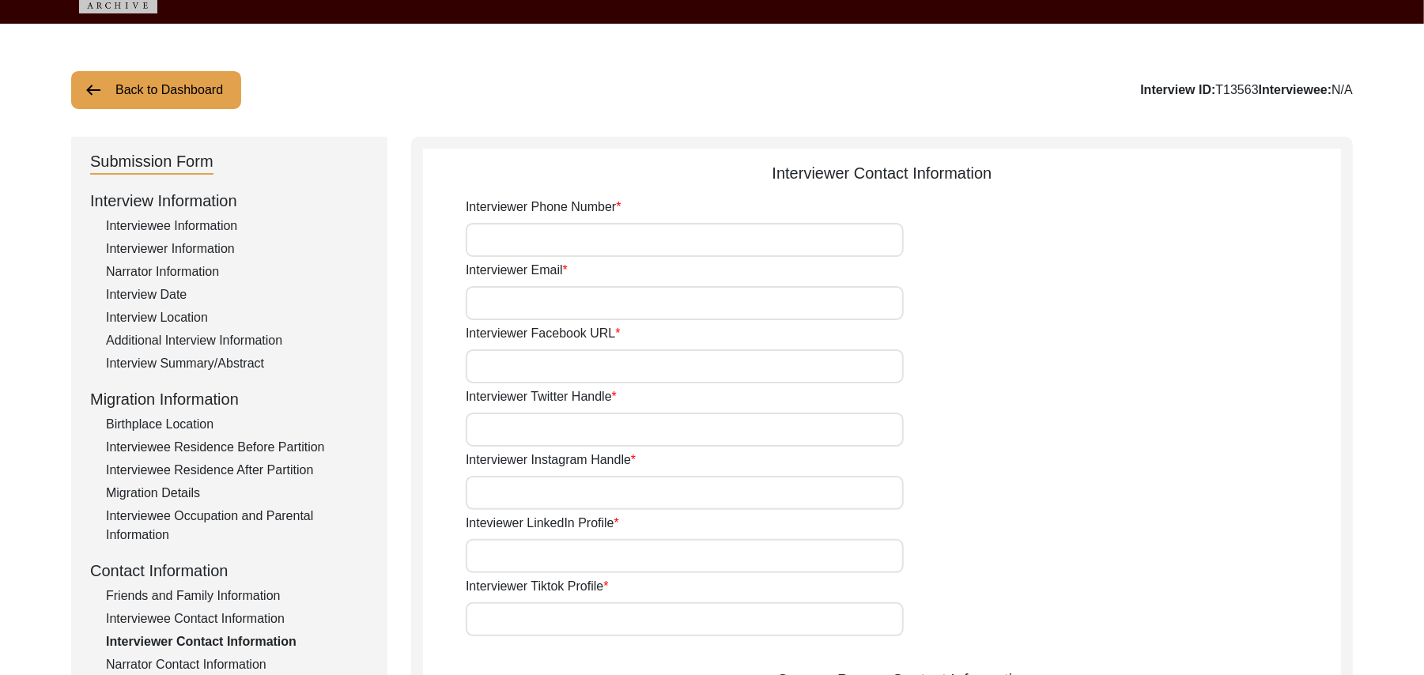
click at [696, 250] on input "Interviewer Phone Number" at bounding box center [685, 240] width 438 height 34
click at [660, 301] on input "Interviewer Email" at bounding box center [685, 303] width 438 height 34
click at [623, 358] on input "Interviewer Facebook URL" at bounding box center [685, 367] width 438 height 34
click at [586, 430] on input "Interviewer Twitter Handle" at bounding box center [685, 430] width 438 height 34
click at [558, 488] on input "Interviewer Instagram Handle" at bounding box center [685, 493] width 438 height 34
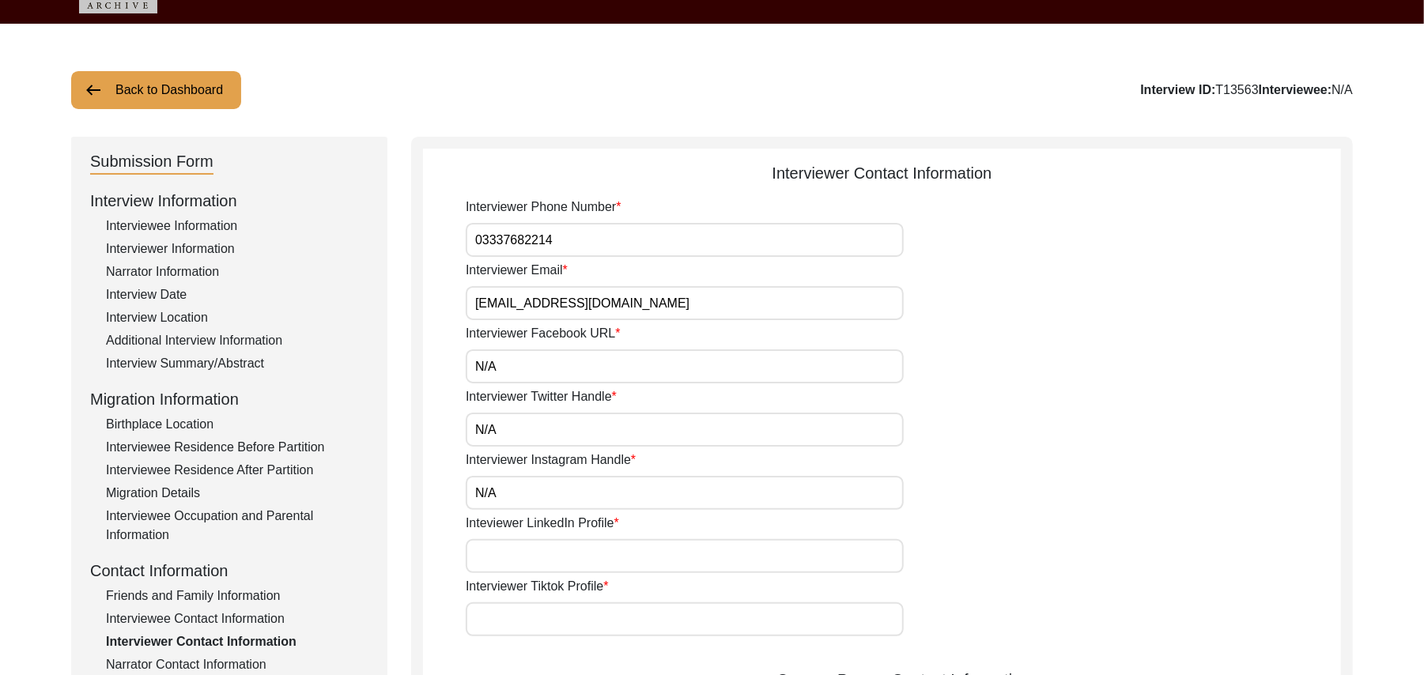
click at [542, 563] on input "Inteviewer LinkedIn Profile" at bounding box center [685, 556] width 438 height 34
click at [532, 630] on input "Interviewer Tiktok Profile" at bounding box center [685, 620] width 438 height 34
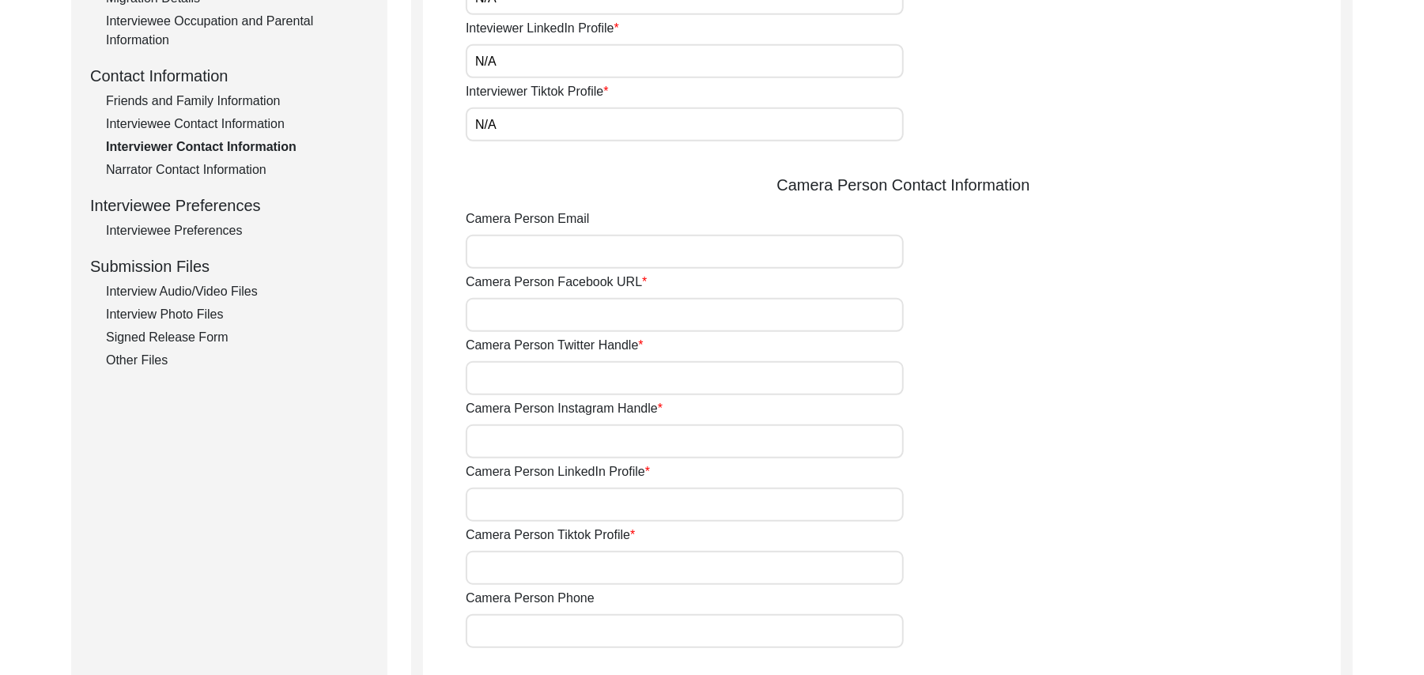
scroll to position [592, 0]
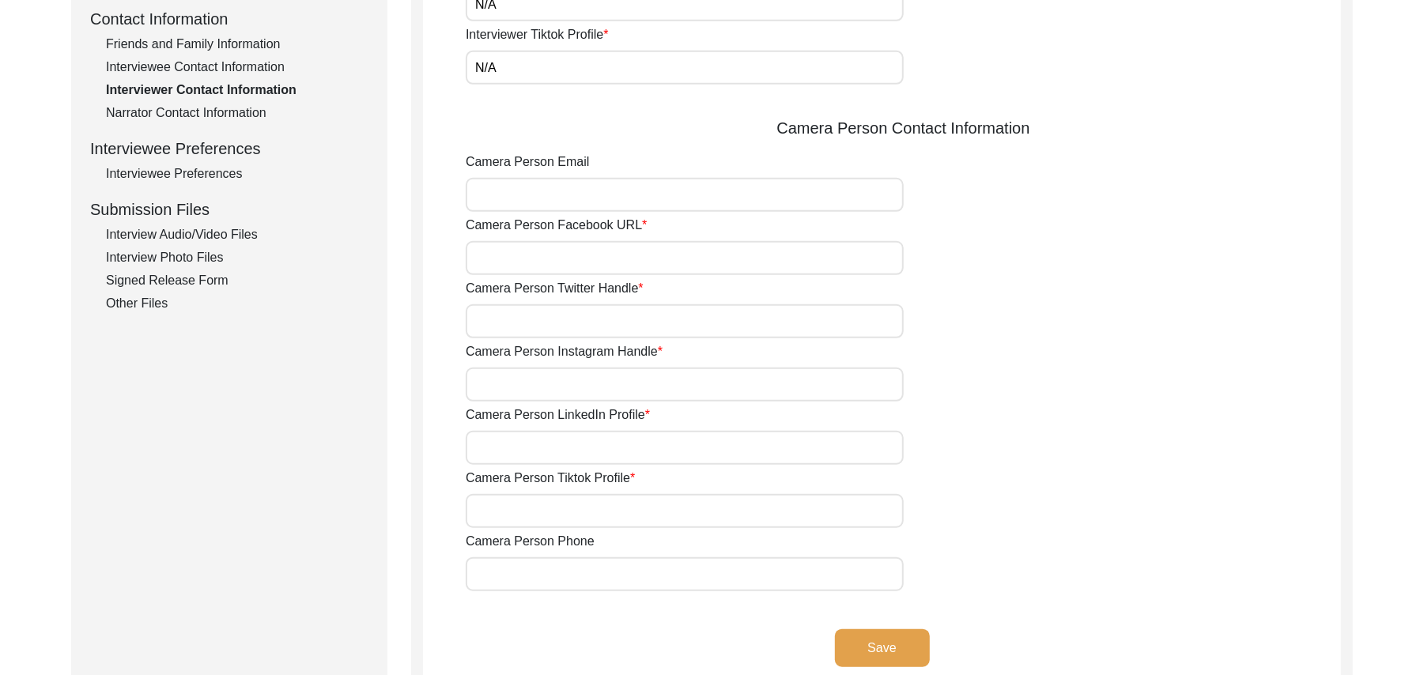
click at [574, 188] on input "Camera Person Email" at bounding box center [685, 195] width 438 height 34
click at [546, 253] on input "Camera Person Facebook URL" at bounding box center [685, 258] width 438 height 34
click at [533, 313] on input "Camera Person Twitter Handle" at bounding box center [685, 321] width 438 height 34
click at [524, 384] on input "Camera Person Instagram Handle" at bounding box center [685, 385] width 438 height 34
click at [517, 449] on input "Camera Person LinkedIn Profile" at bounding box center [685, 448] width 438 height 34
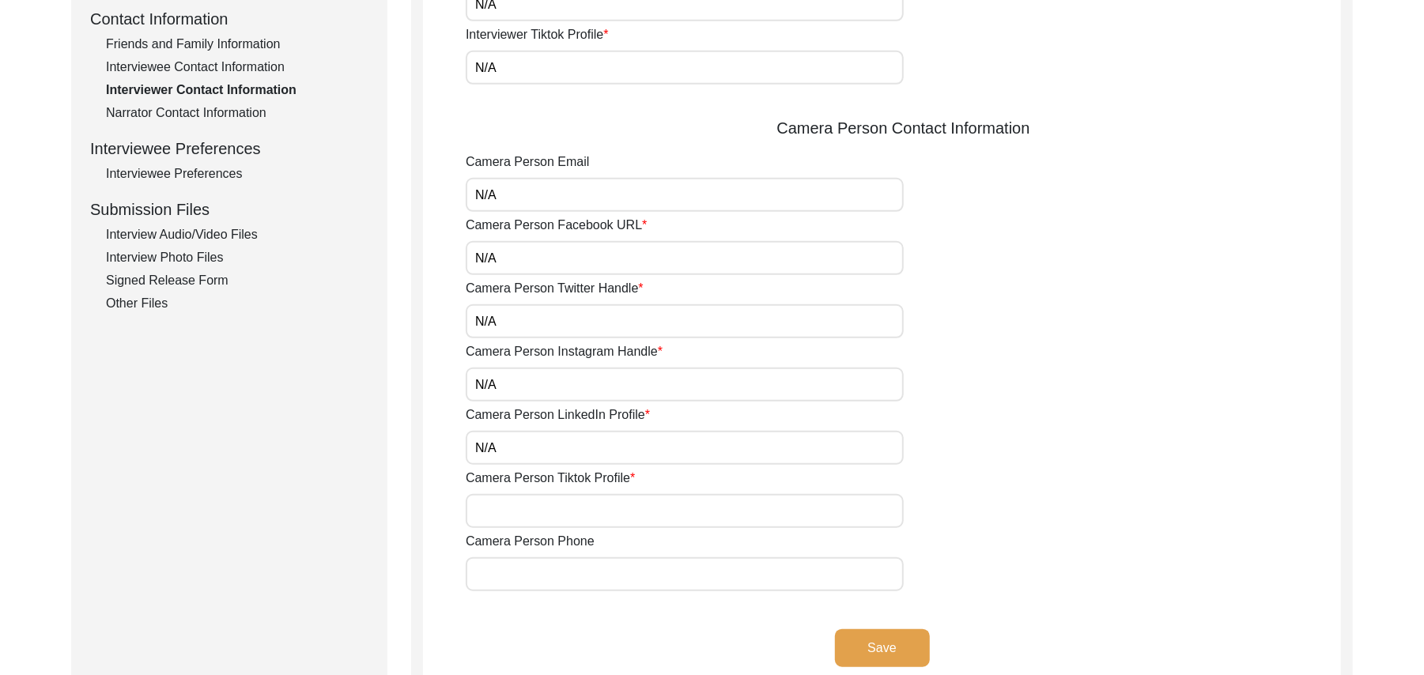
click at [523, 509] on input "Camera Person Tiktok Profile" at bounding box center [685, 511] width 438 height 34
click at [529, 577] on input "Camera Person Phone" at bounding box center [685, 575] width 438 height 34
click at [868, 639] on button "Save" at bounding box center [882, 649] width 95 height 38
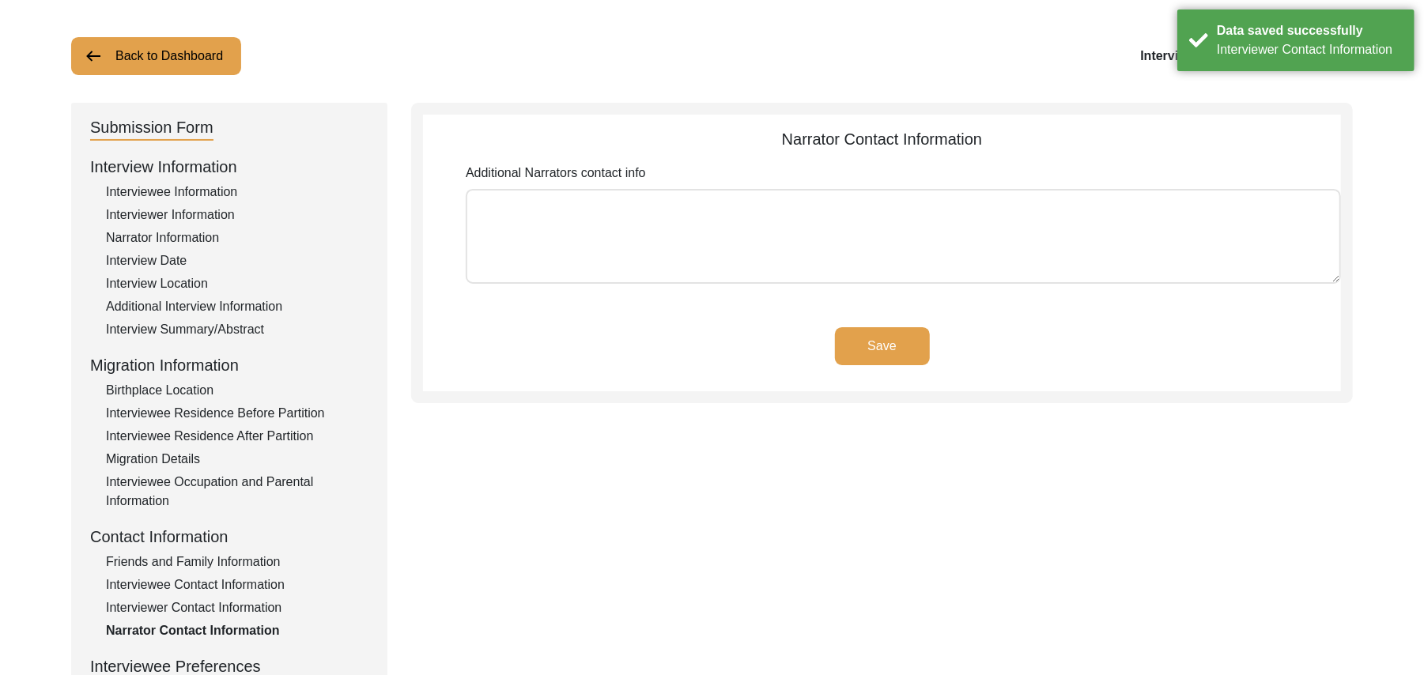
scroll to position [62, 0]
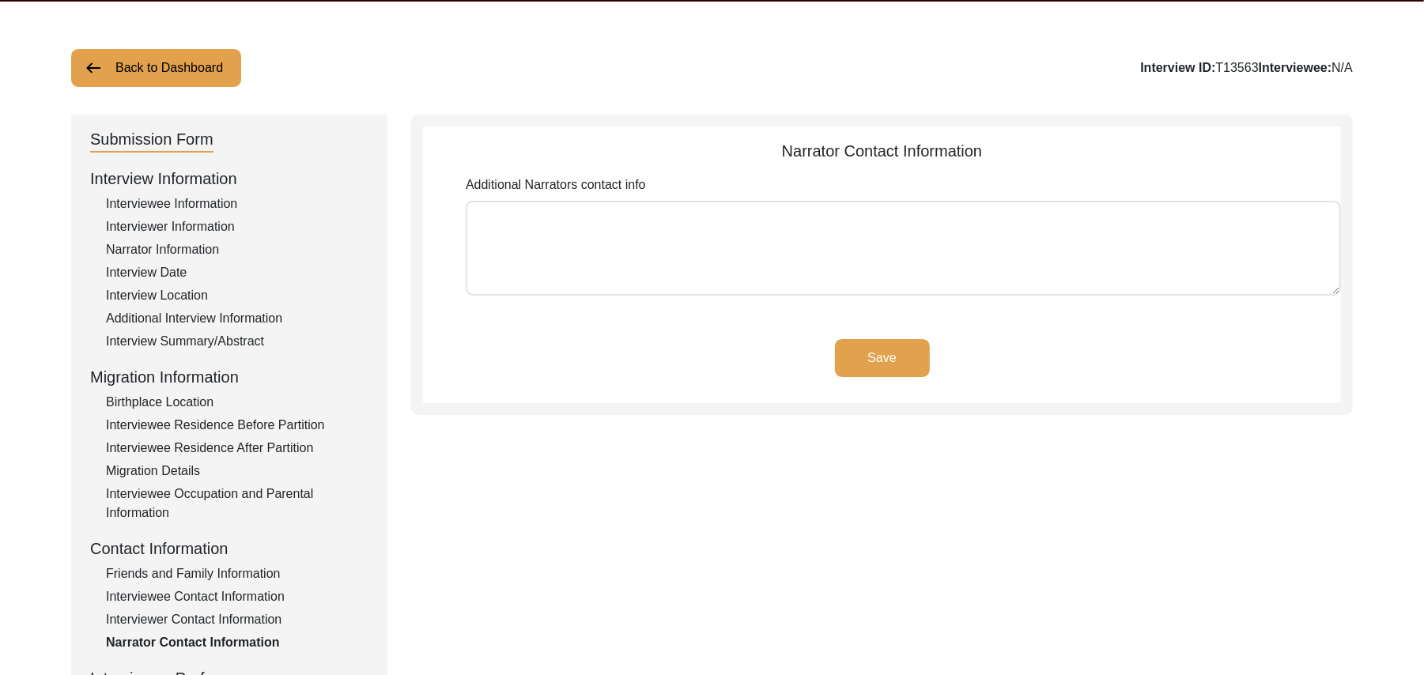
click at [883, 274] on textarea "Additional Narrators contact info" at bounding box center [904, 248] width 876 height 95
click at [900, 343] on button "Save" at bounding box center [882, 358] width 95 height 38
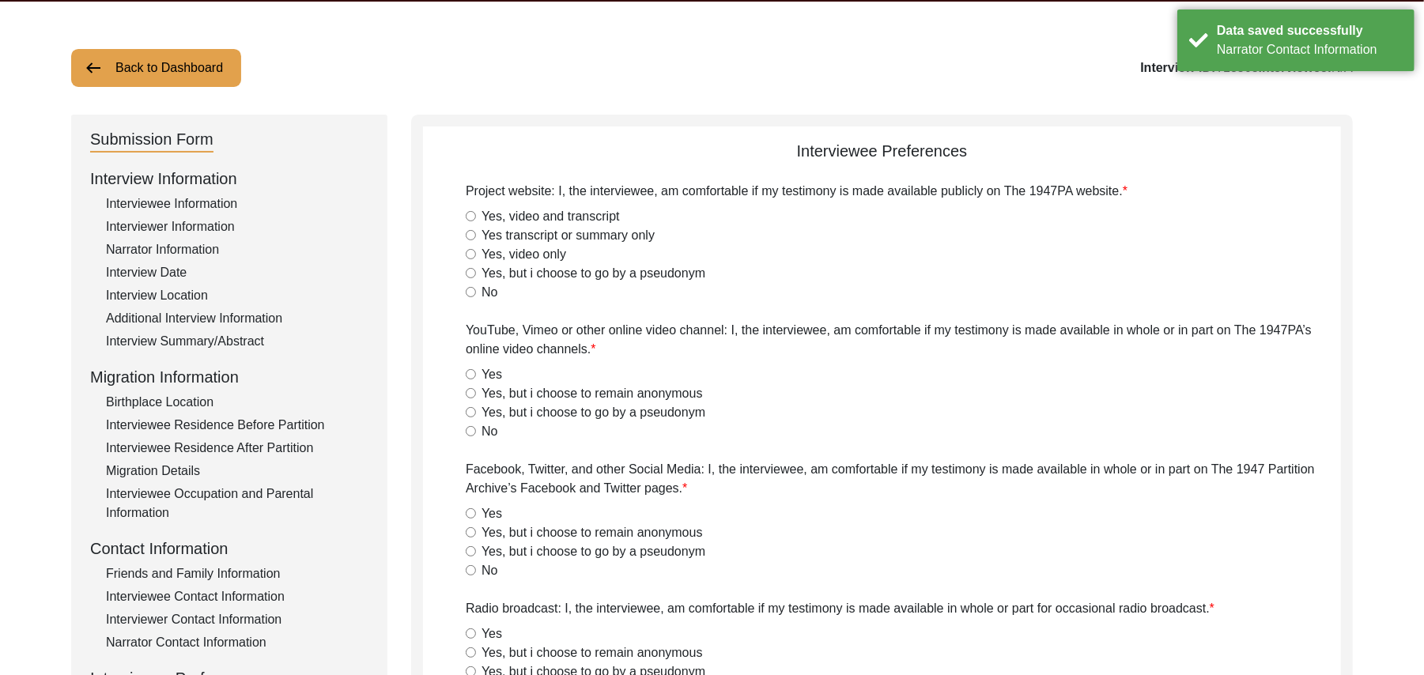
click at [470, 218] on input "Yes, video and transcript" at bounding box center [471, 216] width 10 height 10
click at [471, 373] on input "Yes" at bounding box center [471, 374] width 10 height 10
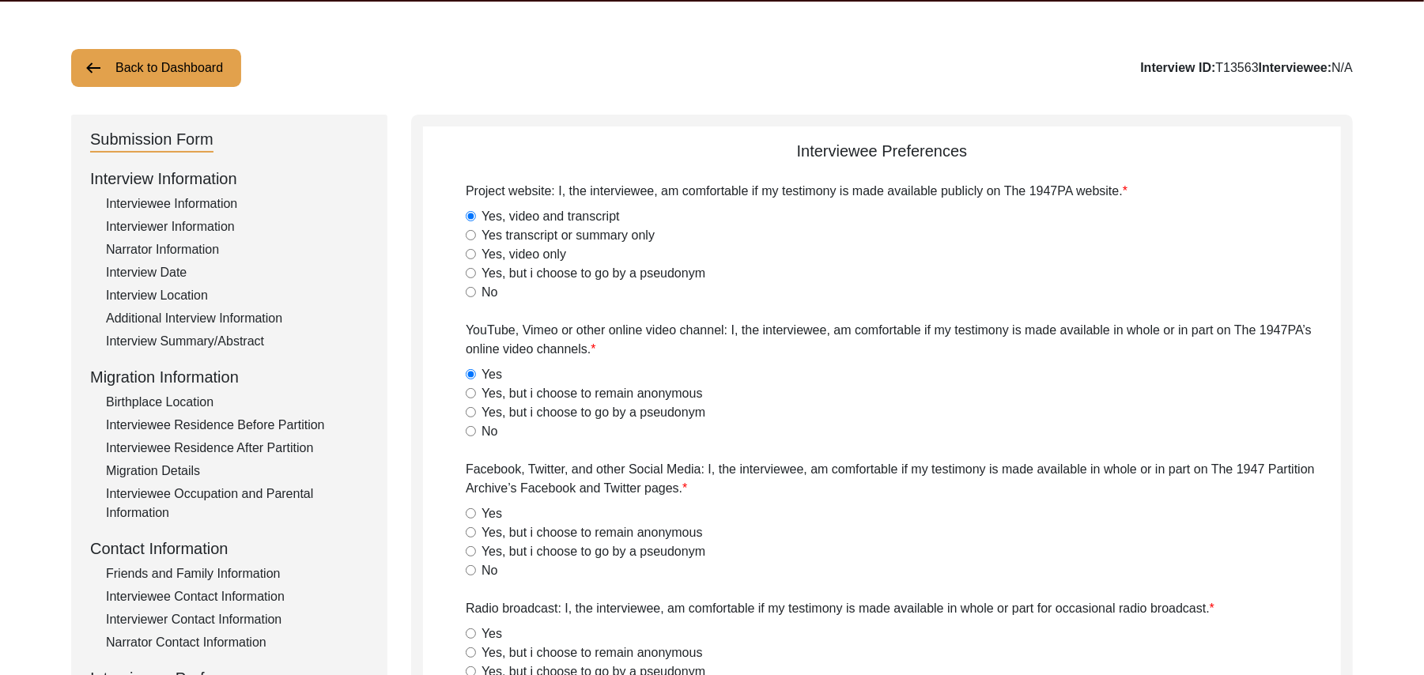
click at [471, 510] on input "Yes" at bounding box center [471, 514] width 10 height 10
click at [471, 634] on input "Yes" at bounding box center [471, 634] width 10 height 10
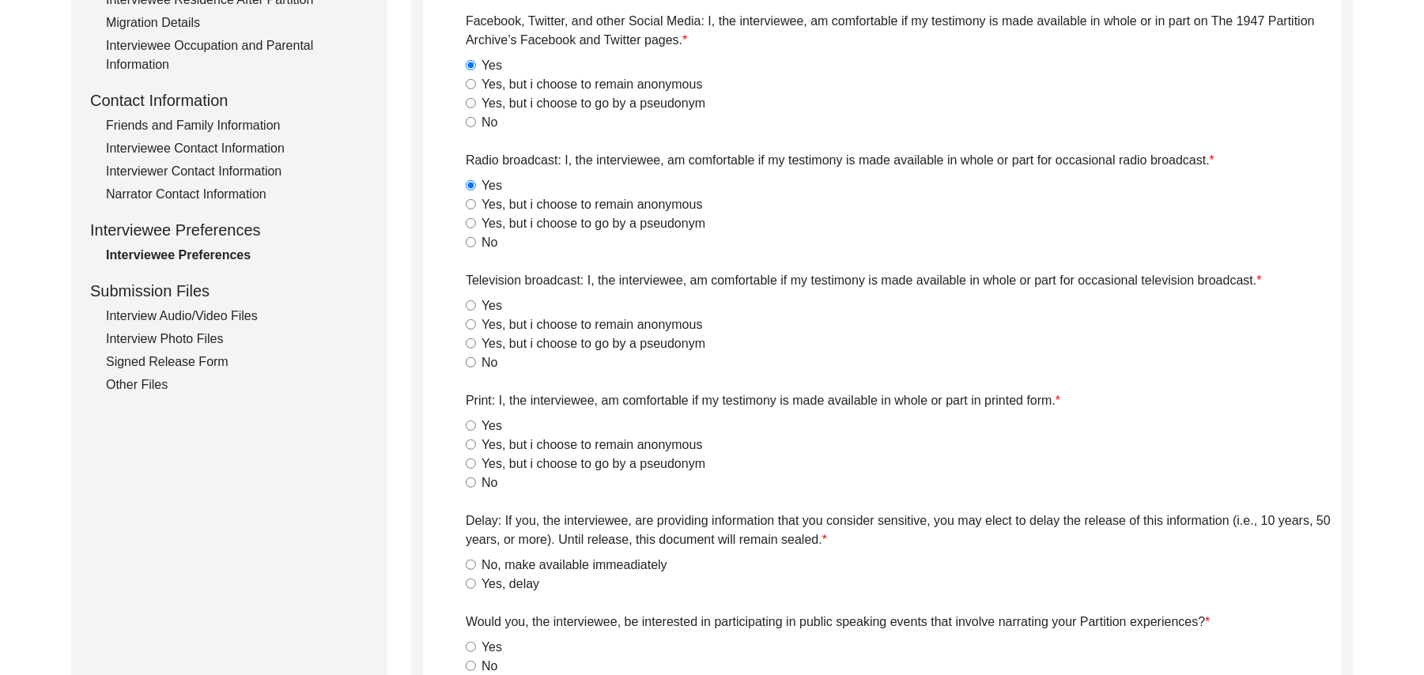
scroll to position [522, 0]
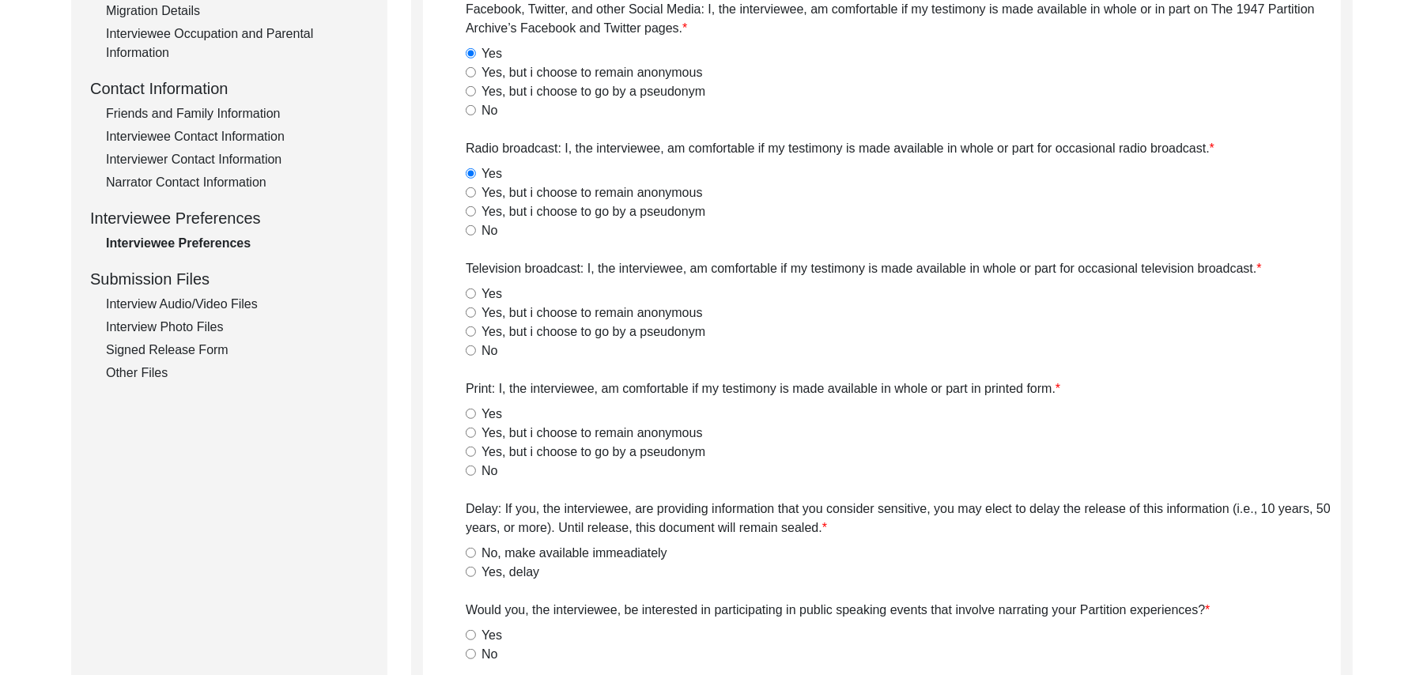
click at [470, 294] on input "Yes" at bounding box center [471, 294] width 10 height 10
click at [467, 413] on input "Yes" at bounding box center [471, 414] width 10 height 10
click at [467, 550] on input "No, make available immeadiately" at bounding box center [471, 553] width 10 height 10
click at [469, 652] on input "No" at bounding box center [471, 654] width 10 height 10
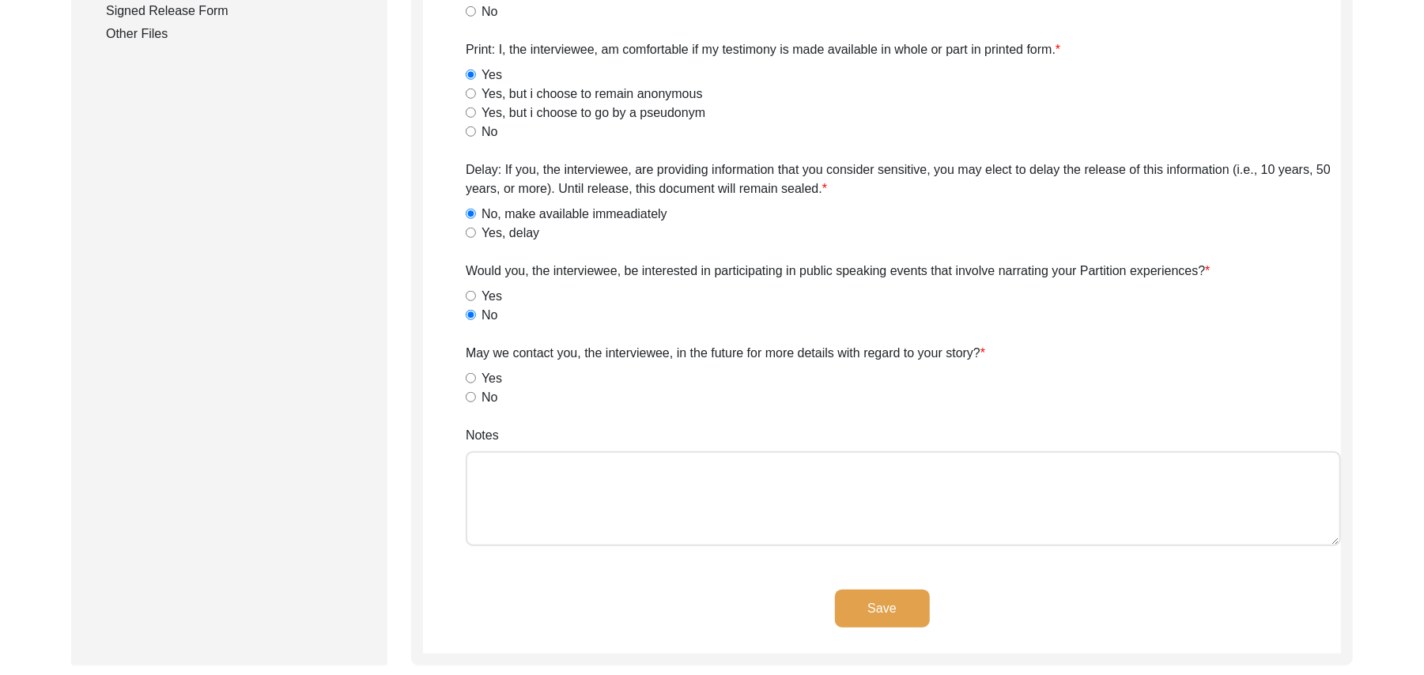
scroll to position [951, 0]
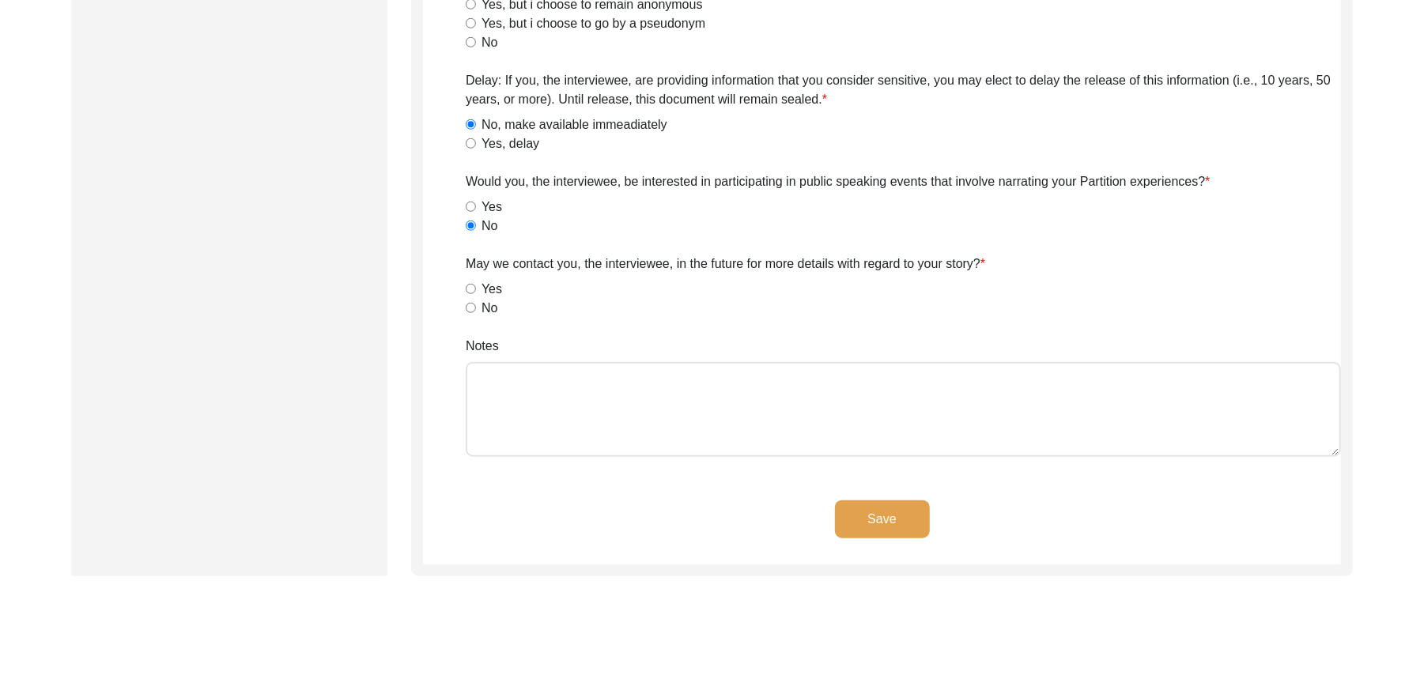
click at [471, 291] on input "Yes" at bounding box center [471, 289] width 10 height 10
click at [511, 395] on textarea "Notes" at bounding box center [904, 409] width 876 height 95
click at [854, 510] on button "Save" at bounding box center [882, 520] width 95 height 38
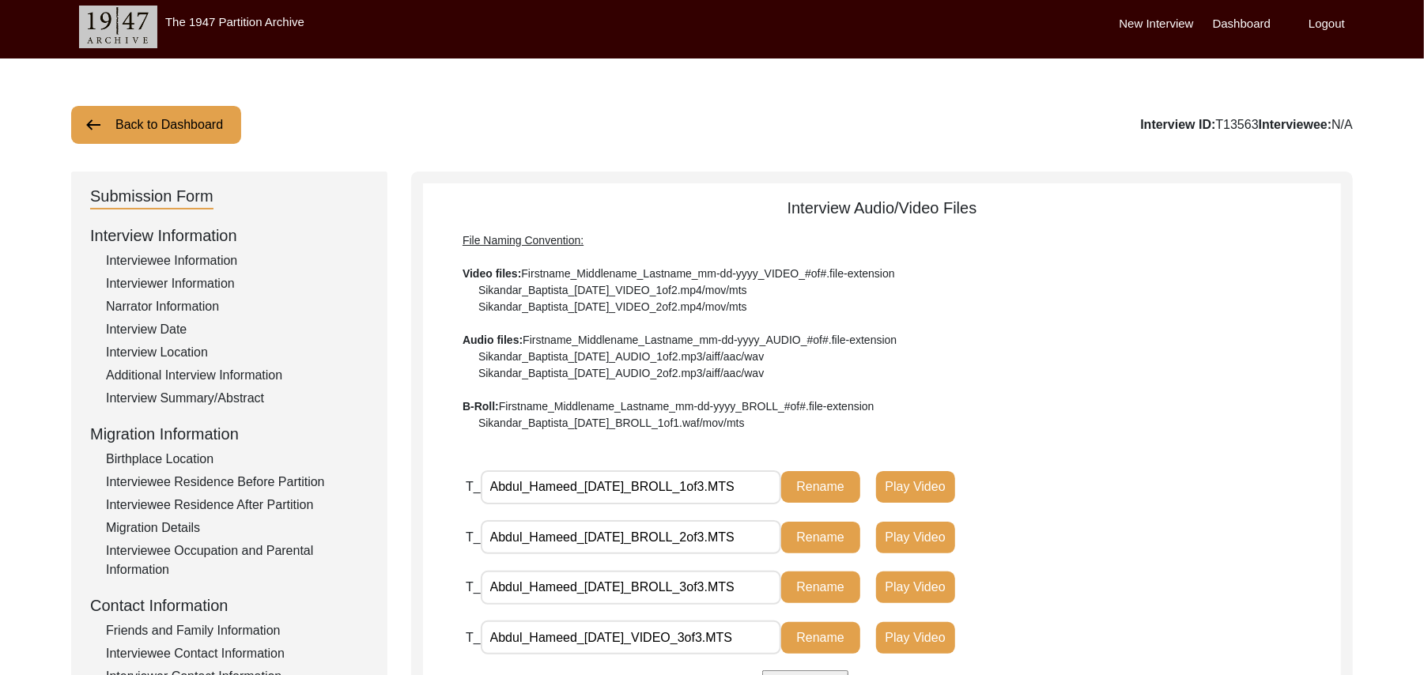
scroll to position [0, 0]
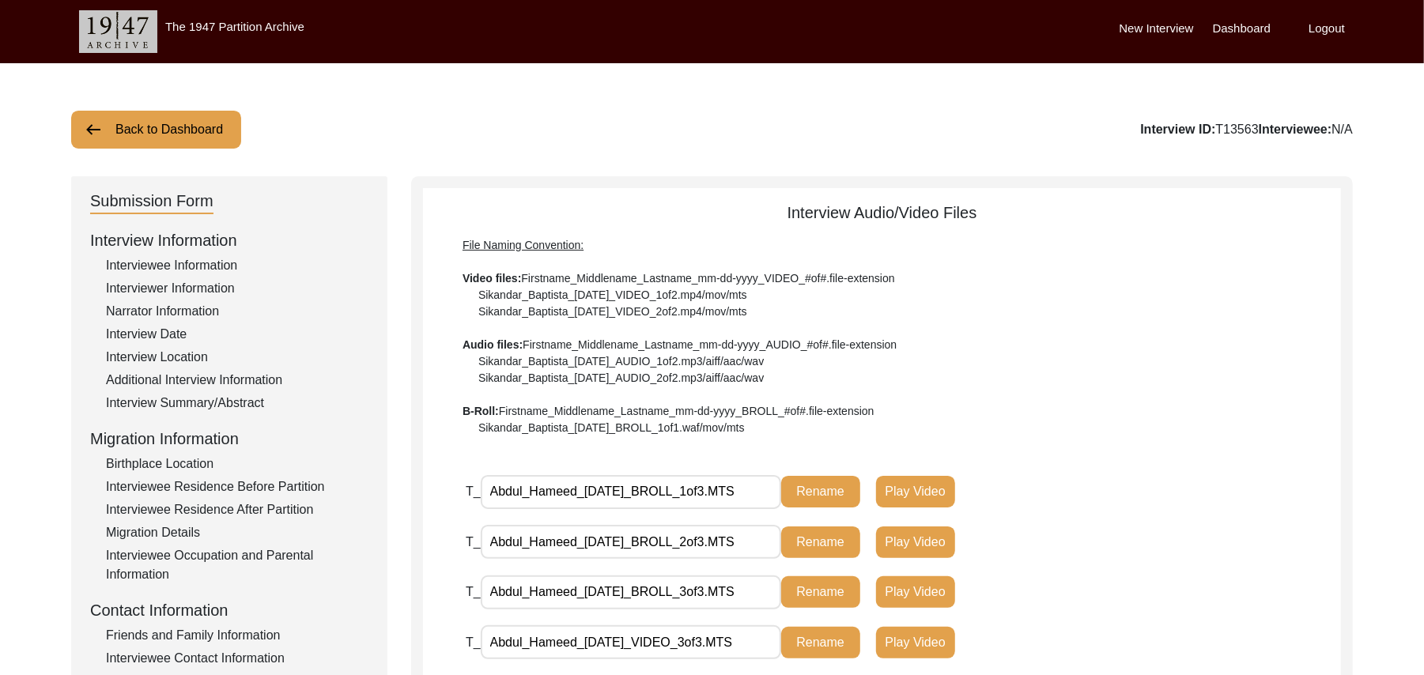
click at [172, 124] on button "Back to Dashboard" at bounding box center [156, 130] width 170 height 38
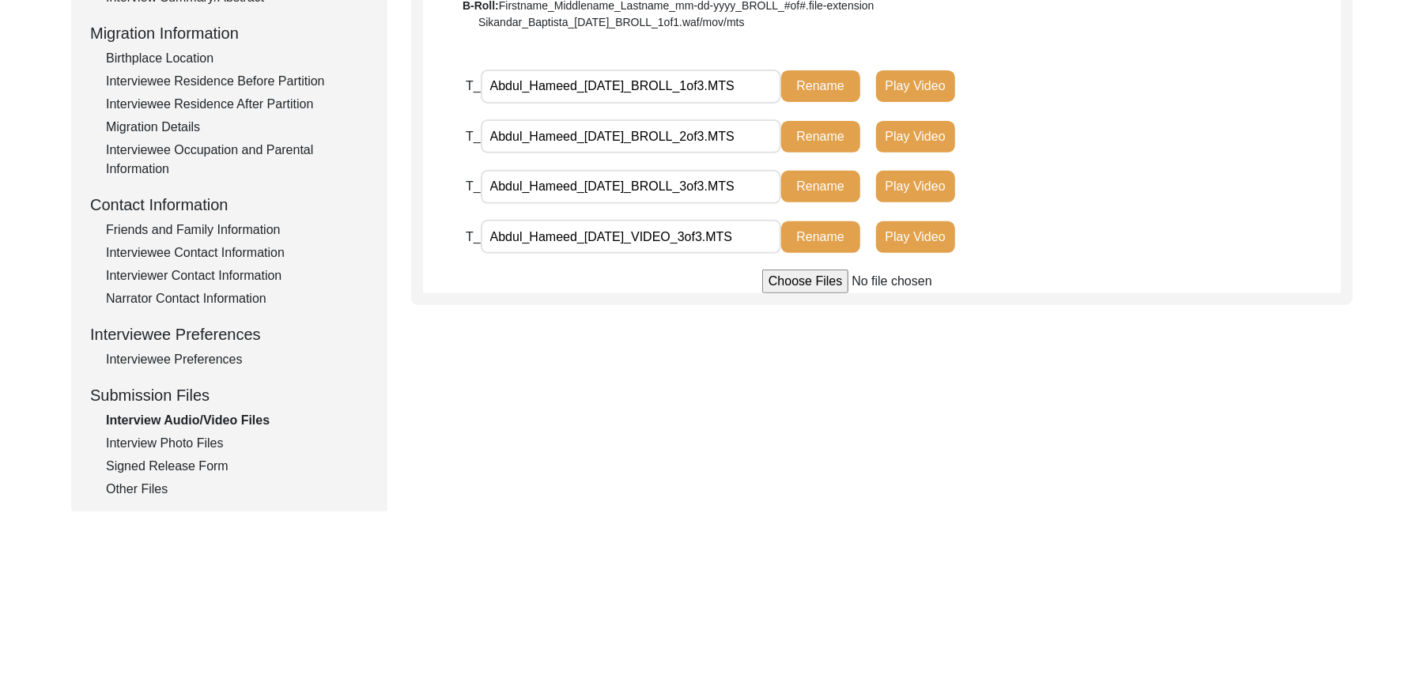
click at [792, 282] on input "file" at bounding box center [882, 282] width 240 height 24
click at [807, 279] on input "file" at bounding box center [882, 282] width 240 height 24
type input "C:\fakepath\Abdul_Hameed_[DATE]_VIDEO_2of3.MTS"
